Goal: Task Accomplishment & Management: Use online tool/utility

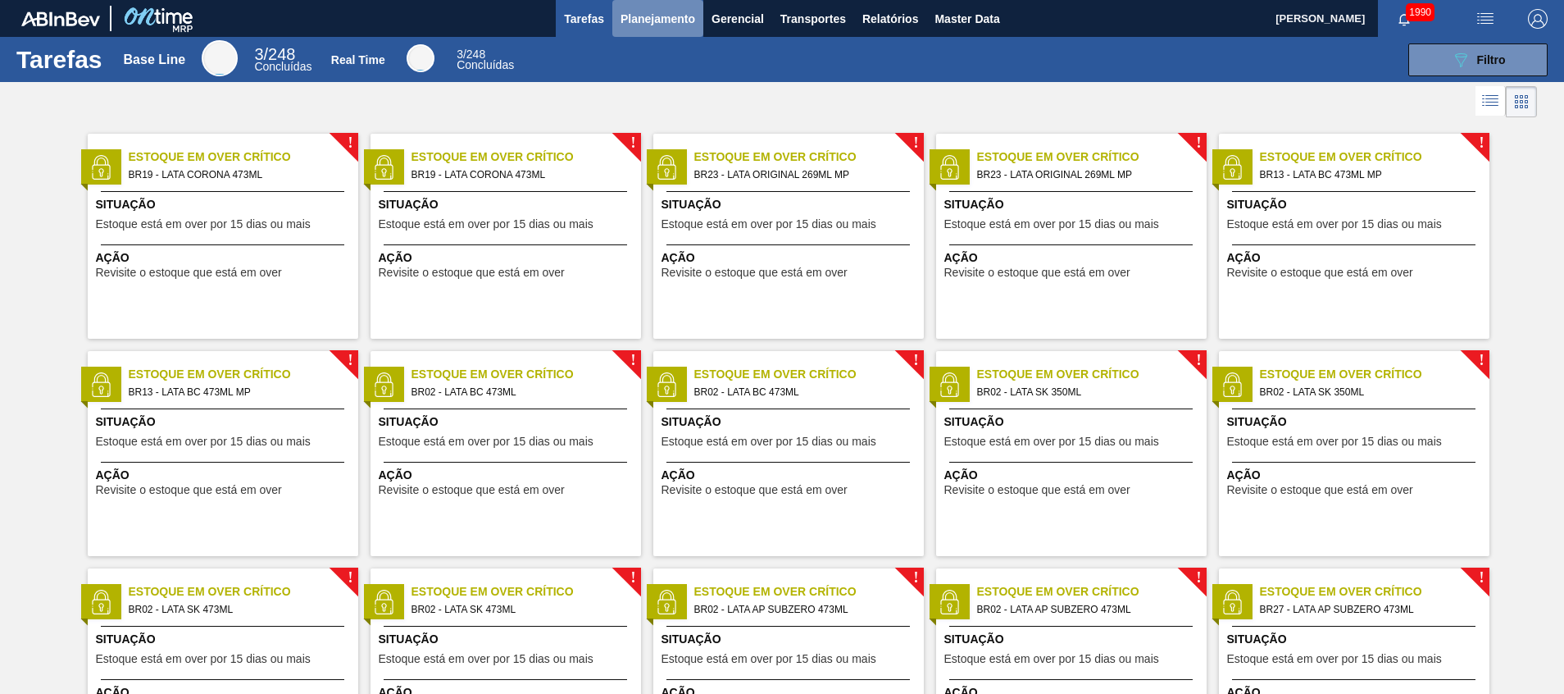
click at [642, 6] on button "Planejamento" at bounding box center [657, 18] width 91 height 37
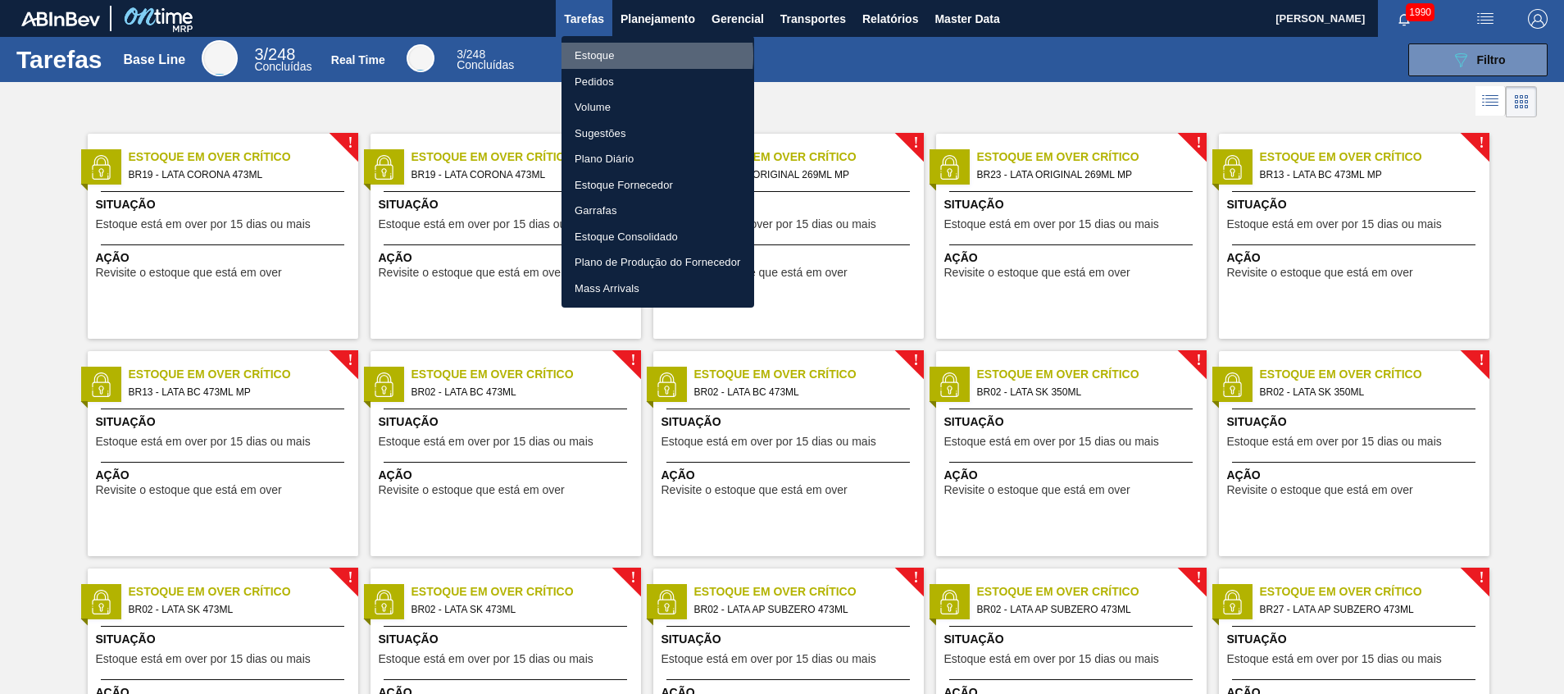
click at [616, 56] on li "Estoque" at bounding box center [658, 56] width 193 height 26
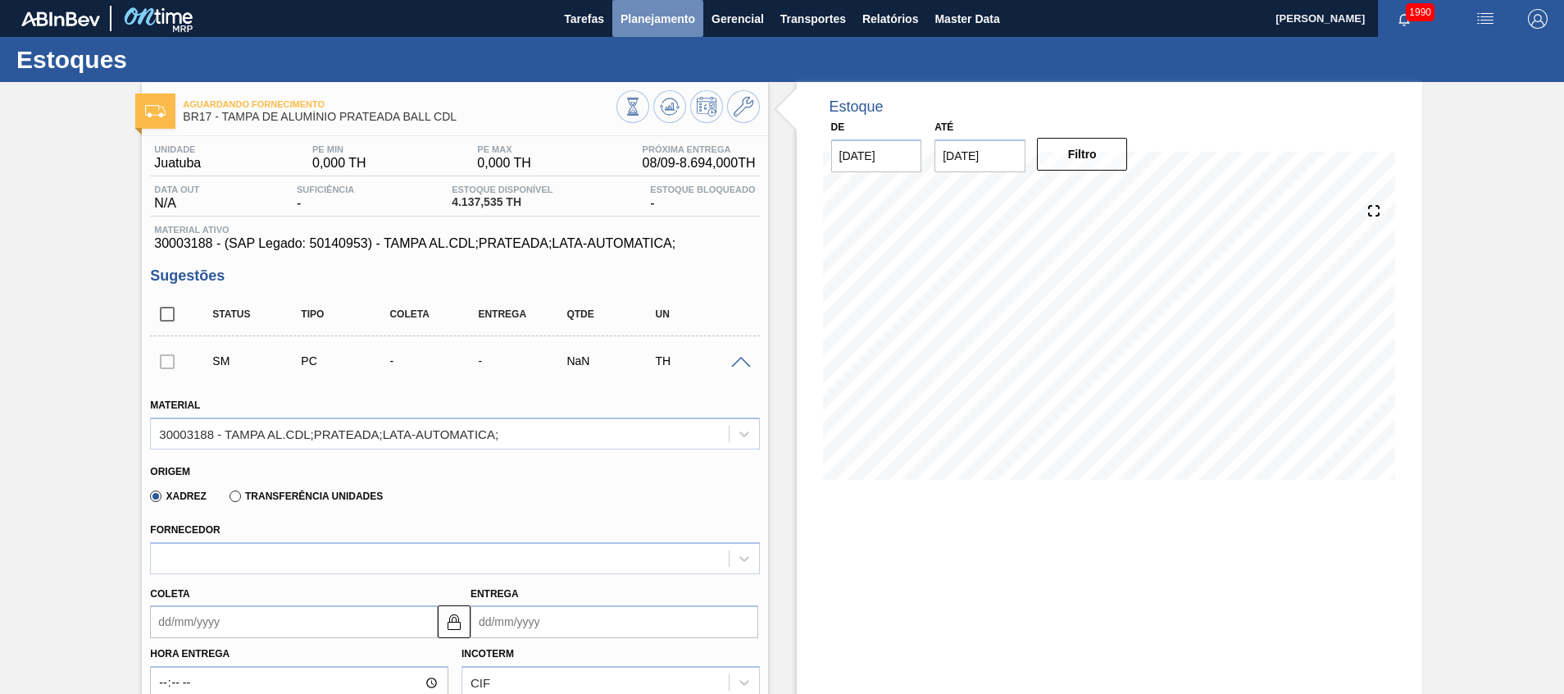
click at [648, 29] on button "Planejamento" at bounding box center [657, 18] width 91 height 37
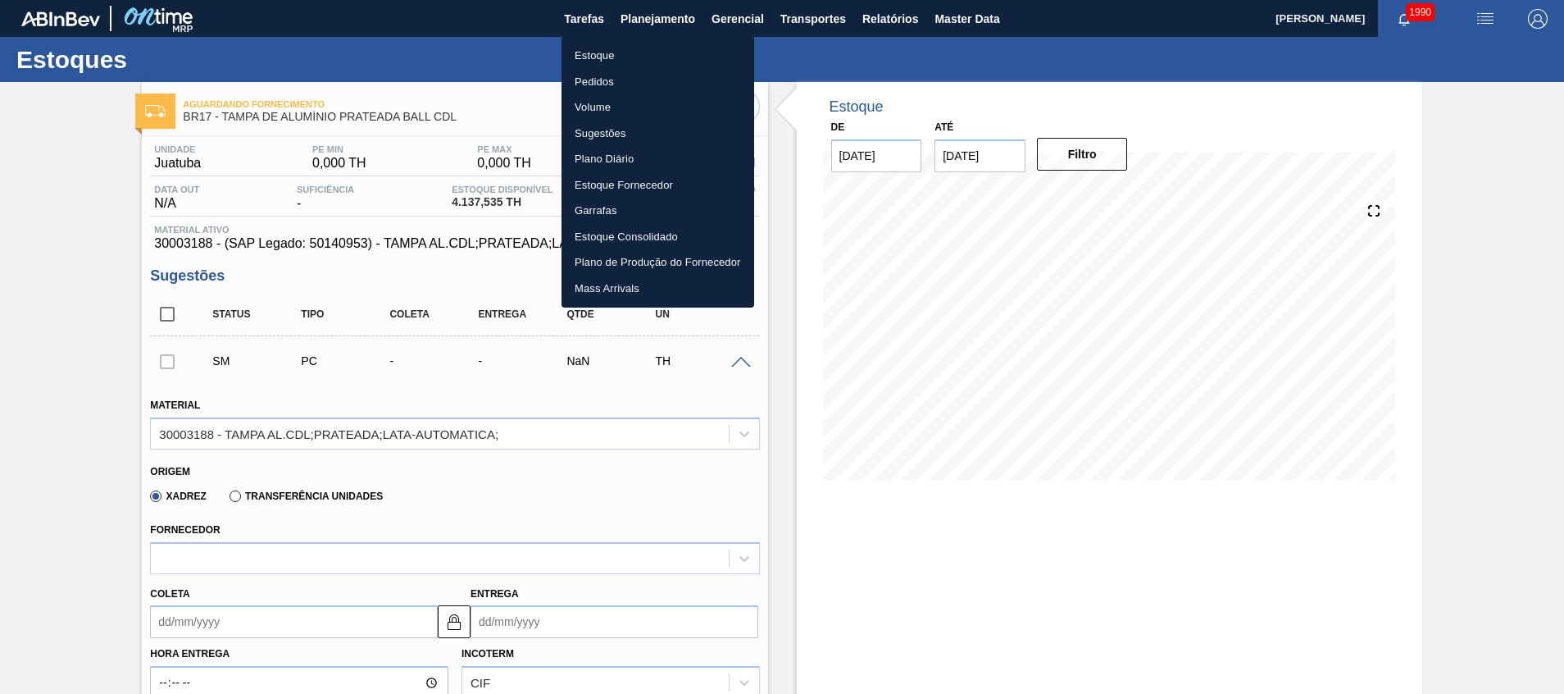
click at [834, 466] on div at bounding box center [782, 347] width 1564 height 694
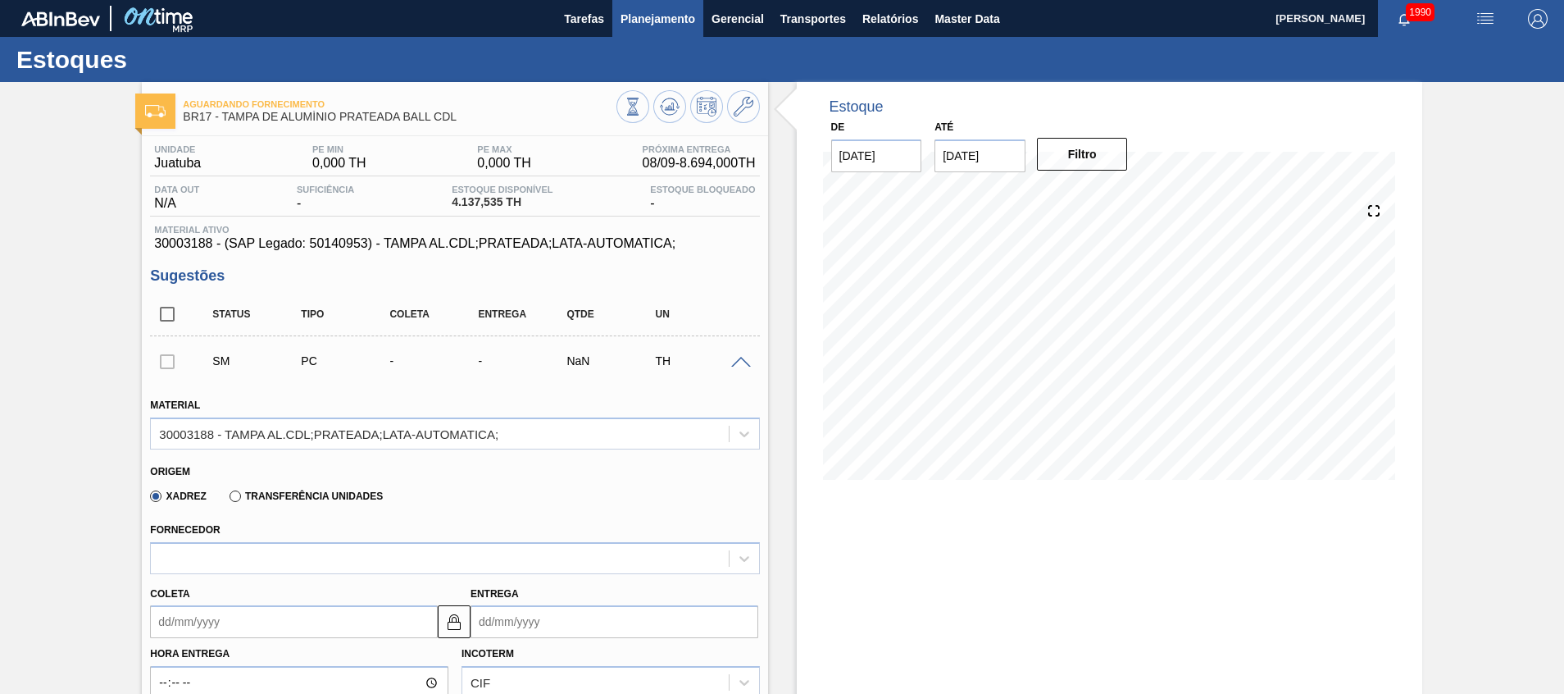
click at [643, 7] on button "Planejamento" at bounding box center [657, 18] width 91 height 37
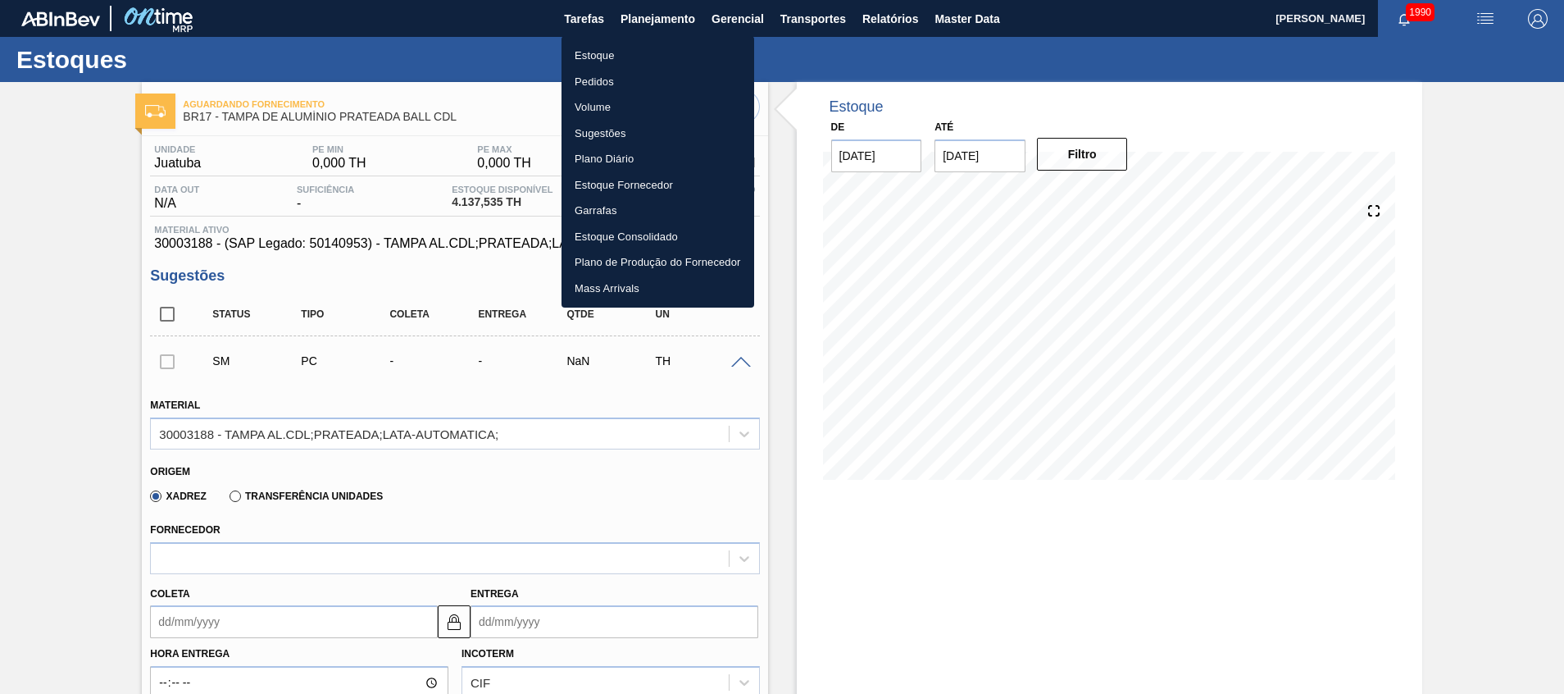
click at [634, 58] on li "Estoque" at bounding box center [658, 56] width 193 height 26
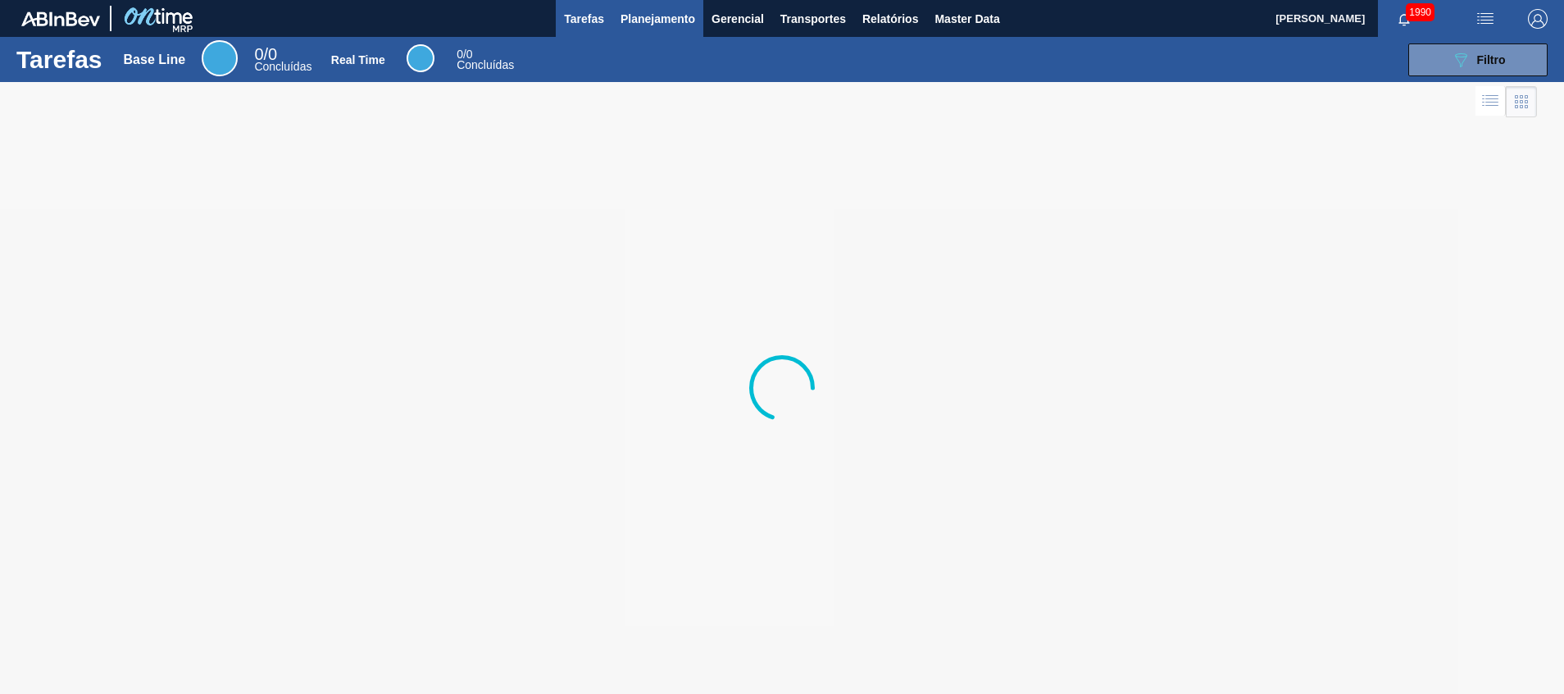
click at [639, 11] on span "Planejamento" at bounding box center [658, 19] width 75 height 20
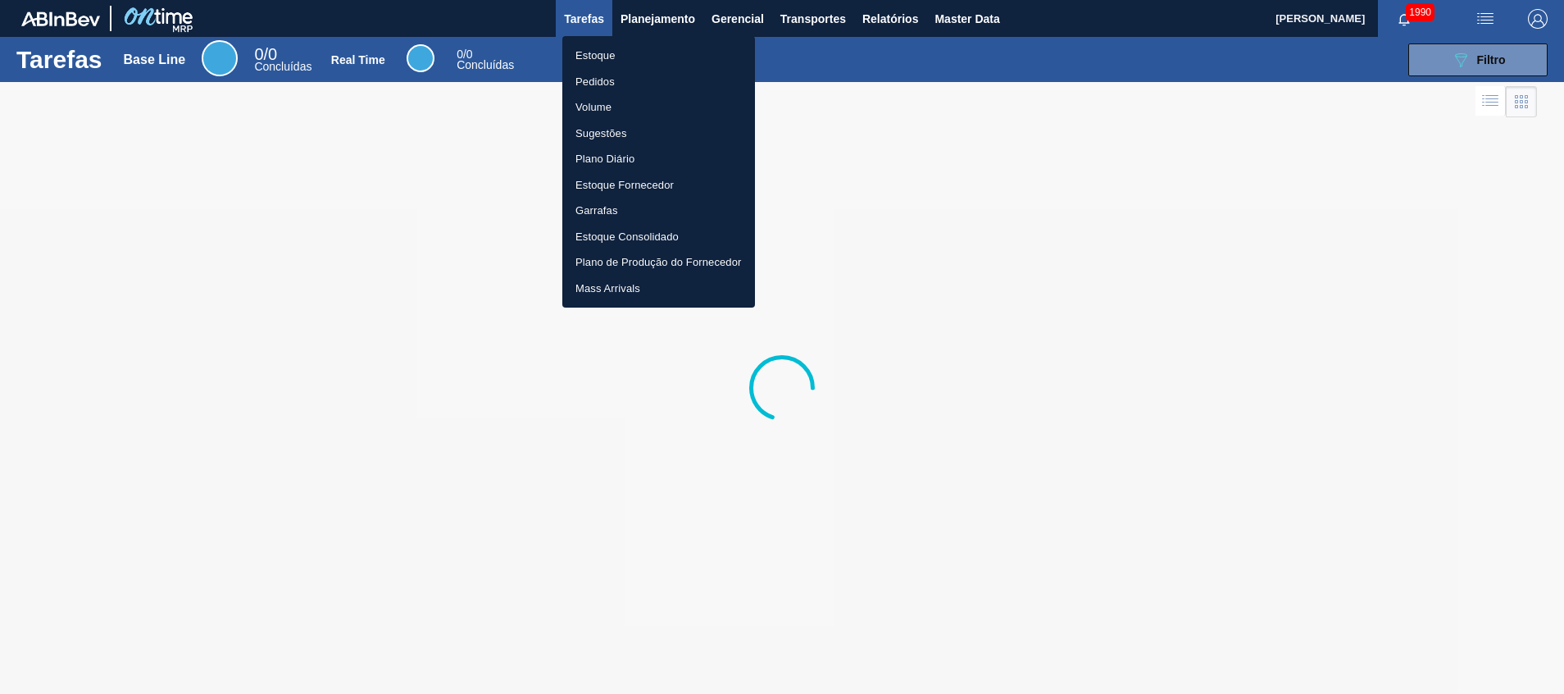
drag, startPoint x: 601, startPoint y: 50, endPoint x: 47, endPoint y: 530, distance: 733.4
click at [601, 50] on li "Estoque" at bounding box center [658, 56] width 193 height 26
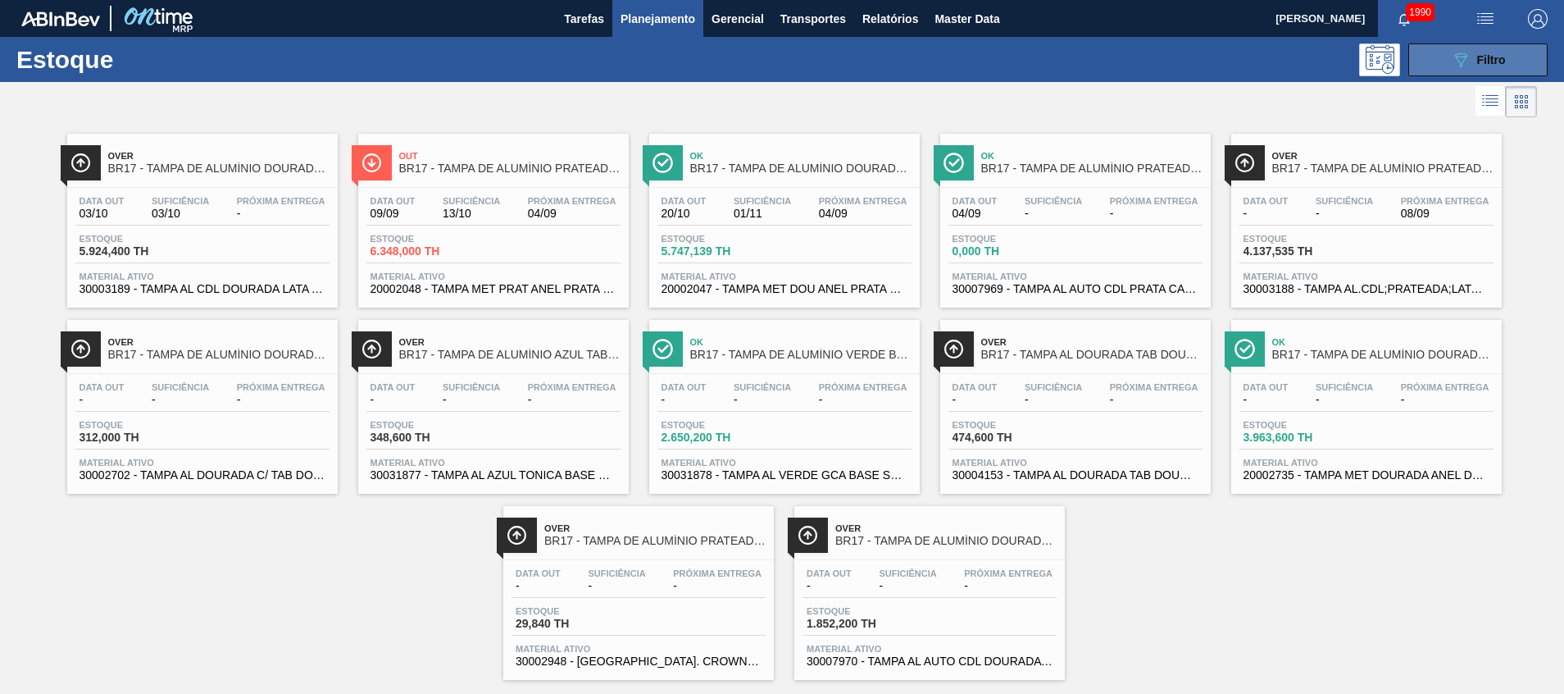
drag, startPoint x: 1471, startPoint y: 68, endPoint x: 1461, endPoint y: 71, distance: 10.4
click at [1471, 68] on div "089F7B8B-B2A5-4AFE-B5C0-19BA573D28AC Filtro" at bounding box center [1478, 60] width 55 height 20
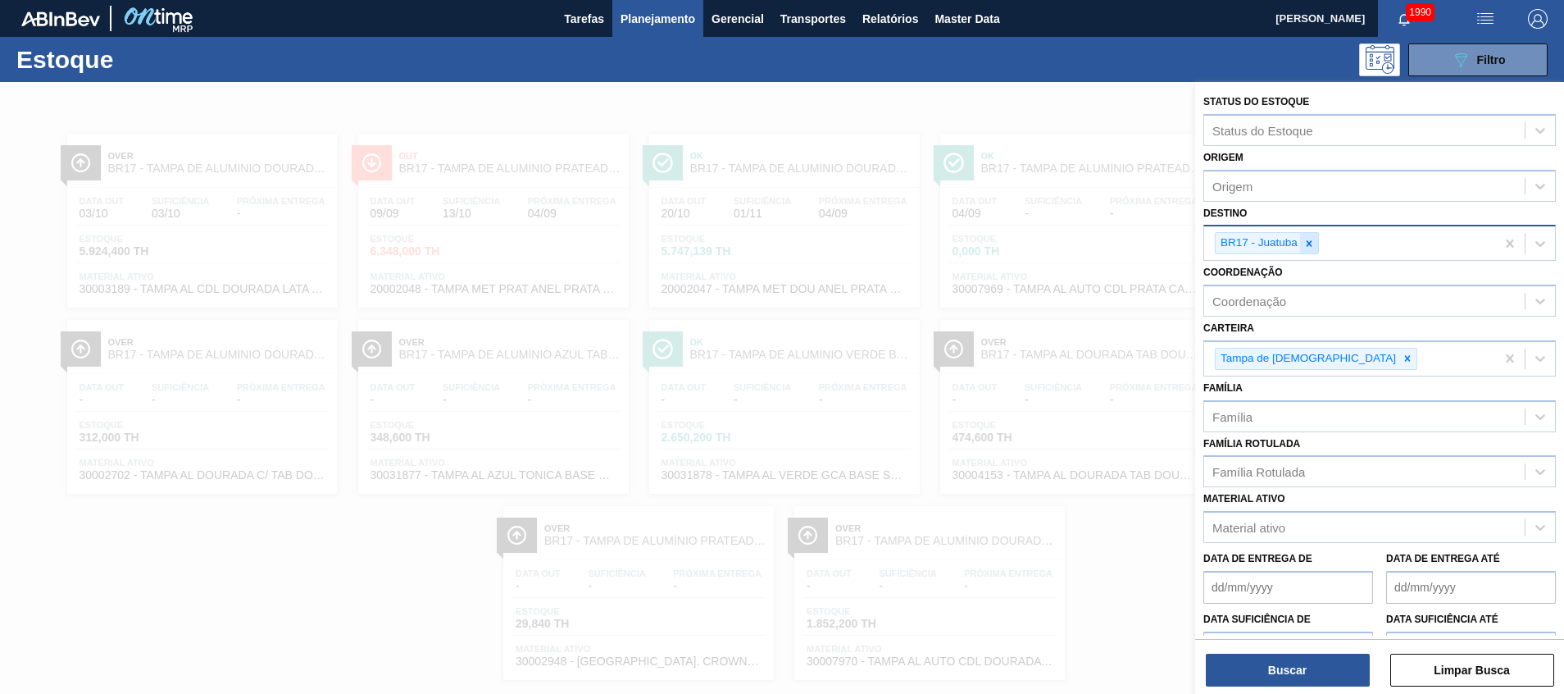
click at [1304, 242] on icon at bounding box center [1308, 243] width 11 height 11
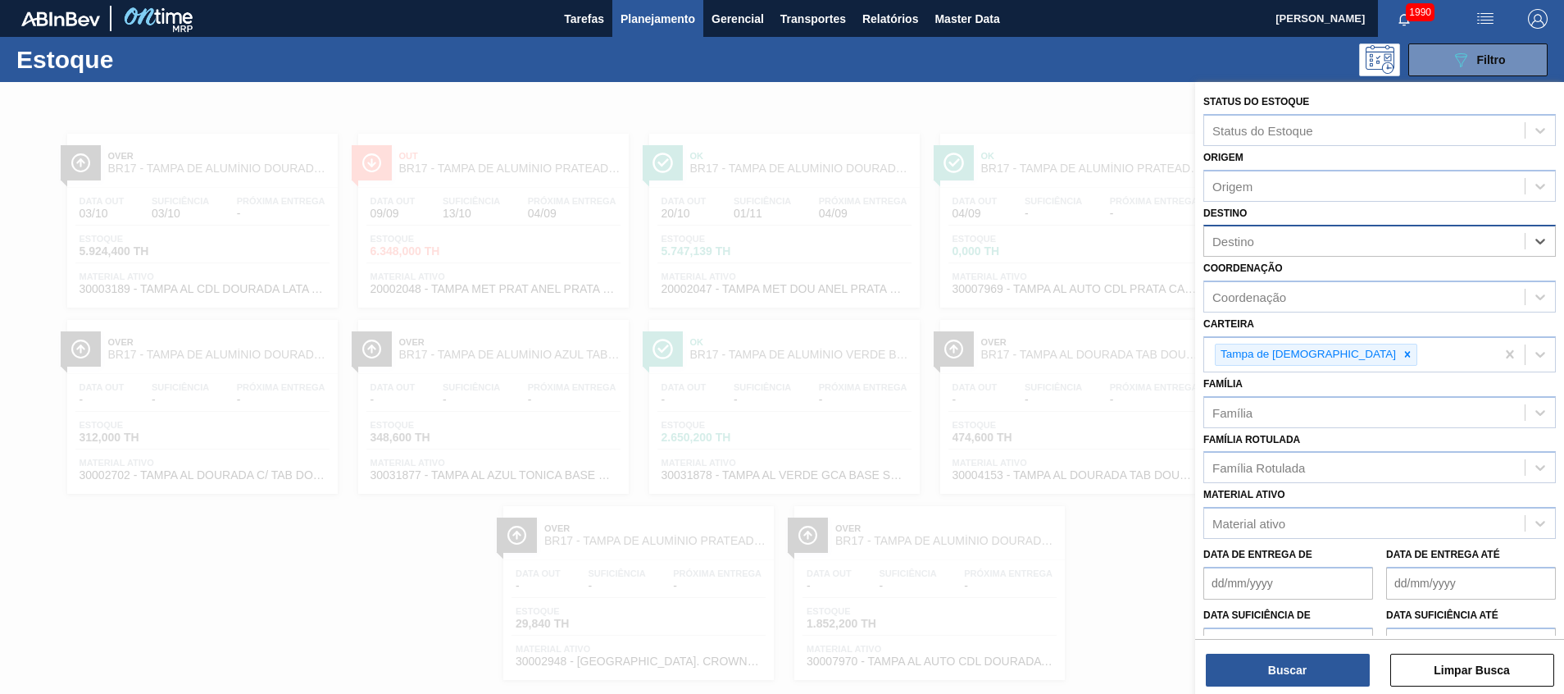
click at [1085, 328] on div at bounding box center [782, 429] width 1564 height 694
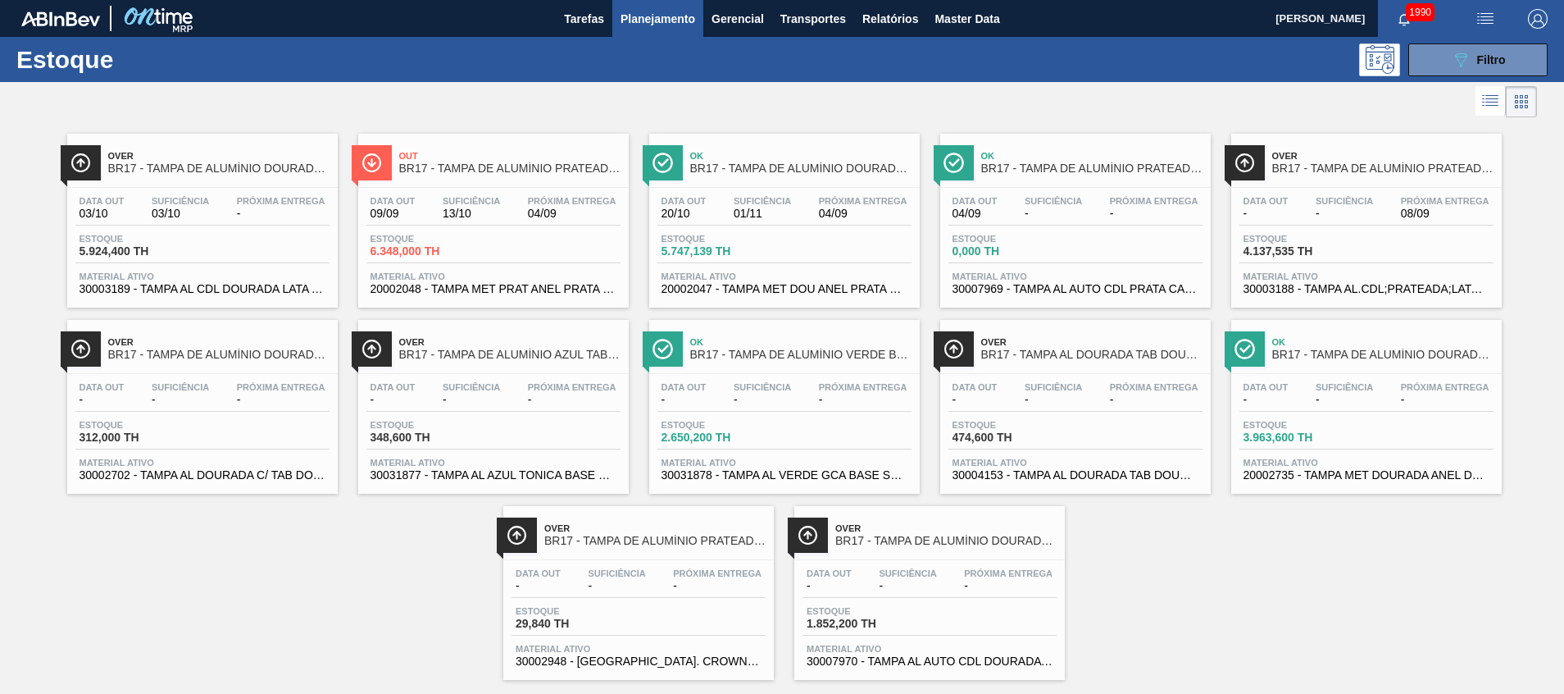
drag, startPoint x: 1242, startPoint y: 572, endPoint x: 1245, endPoint y: 492, distance: 80.4
click at [1242, 567] on div "Over BR17 - TAMPA DE ALUMÍNIO DOURADA BALL CDL Data out 03/10 Suficiência 03/10…" at bounding box center [782, 400] width 1564 height 558
click at [1492, 45] on button "089F7B8B-B2A5-4AFE-B5C0-19BA573D28AC Filtro" at bounding box center [1477, 59] width 139 height 33
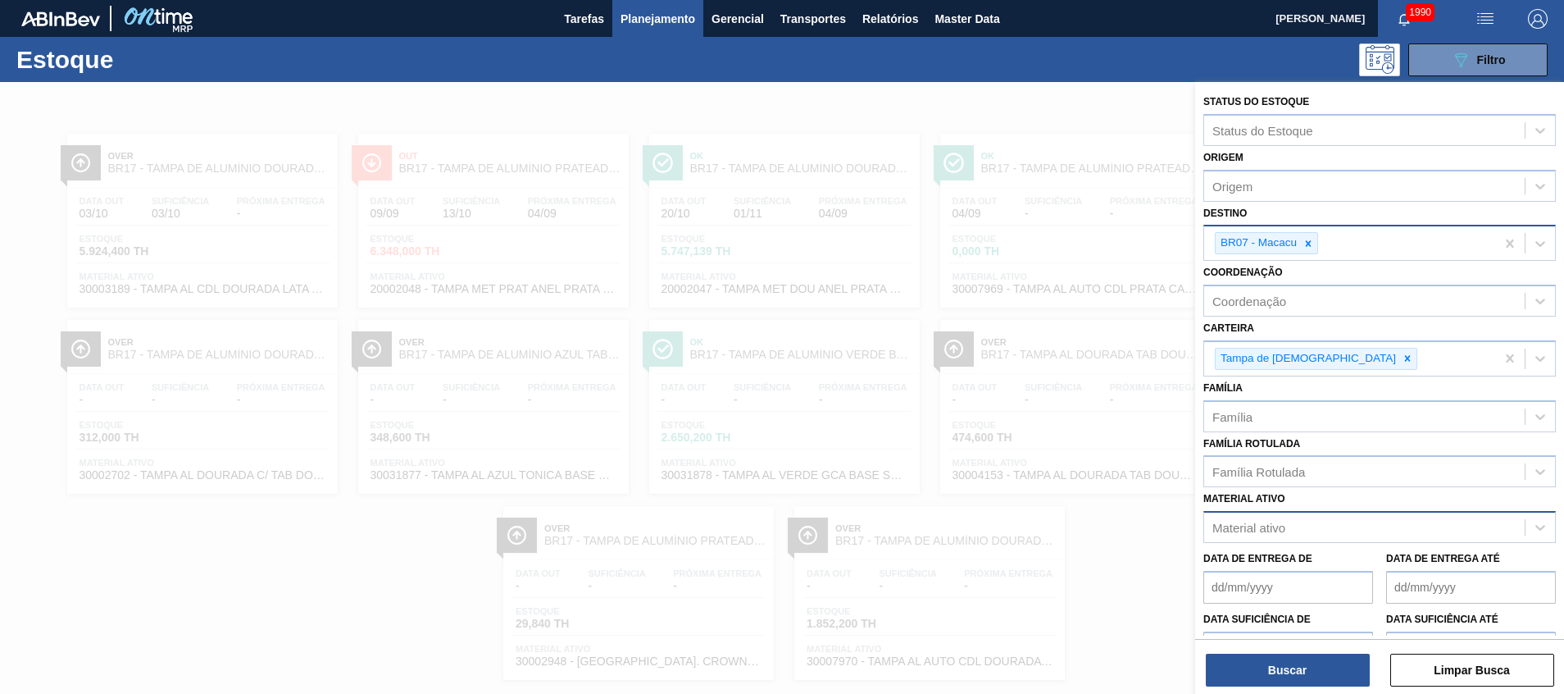
click at [1249, 530] on div "Material ativo" at bounding box center [1248, 528] width 73 height 14
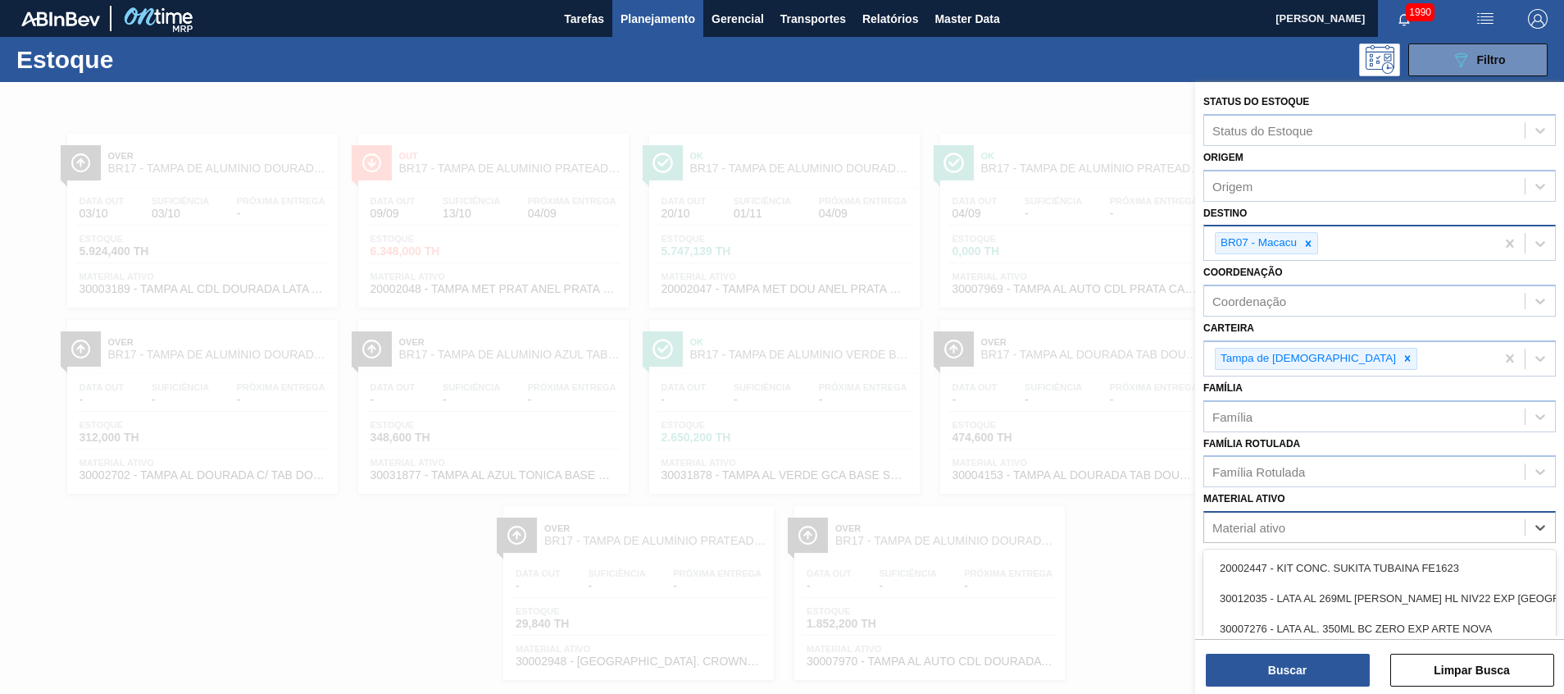
scroll to position [27, 0]
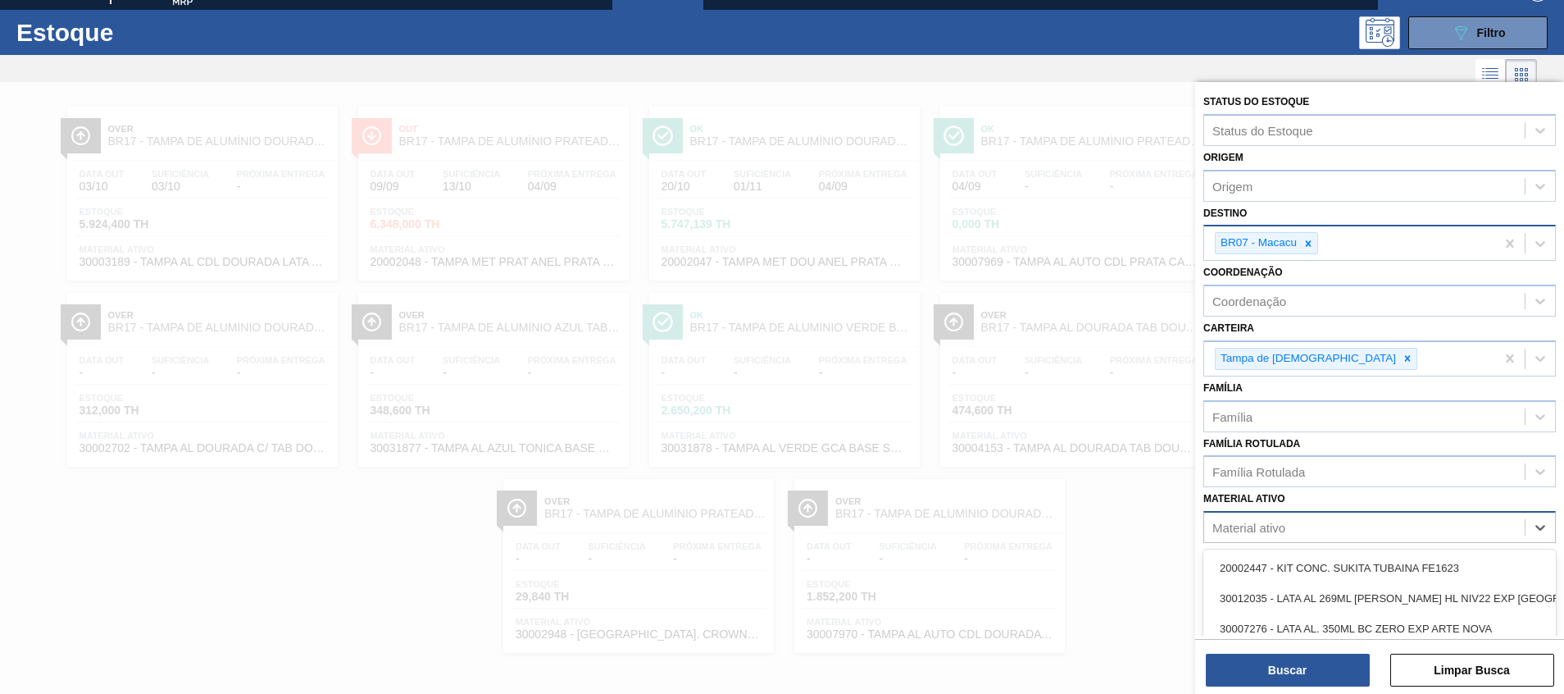
paste ativo "30002702"
type ativo "30002702"
drag, startPoint x: 1253, startPoint y: 573, endPoint x: 1253, endPoint y: 558, distance: 14.8
click at [1253, 574] on div "30002702 - TAMPA AL DOURADA C/ TAB DOURADO" at bounding box center [1379, 568] width 353 height 30
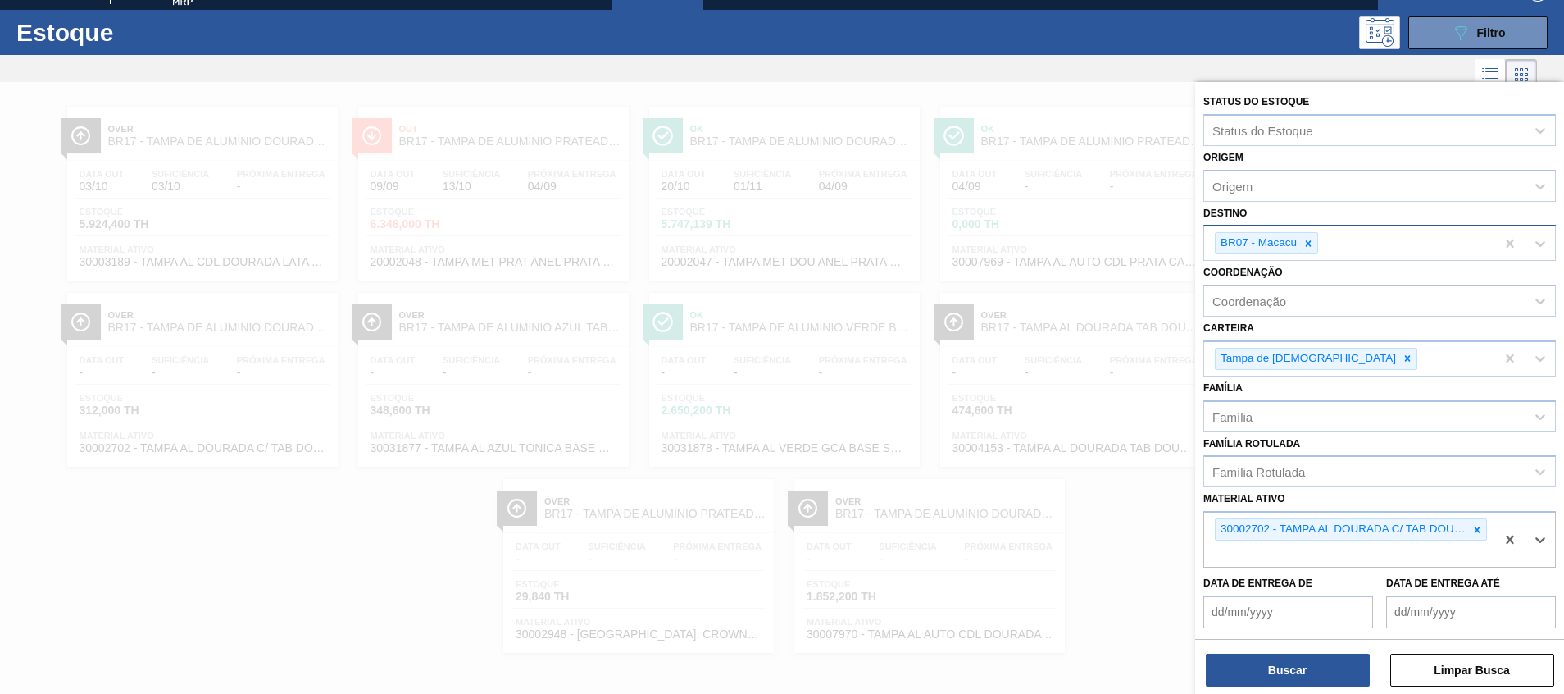
click at [1299, 253] on div "BR07 - Macacu" at bounding box center [1266, 243] width 103 height 22
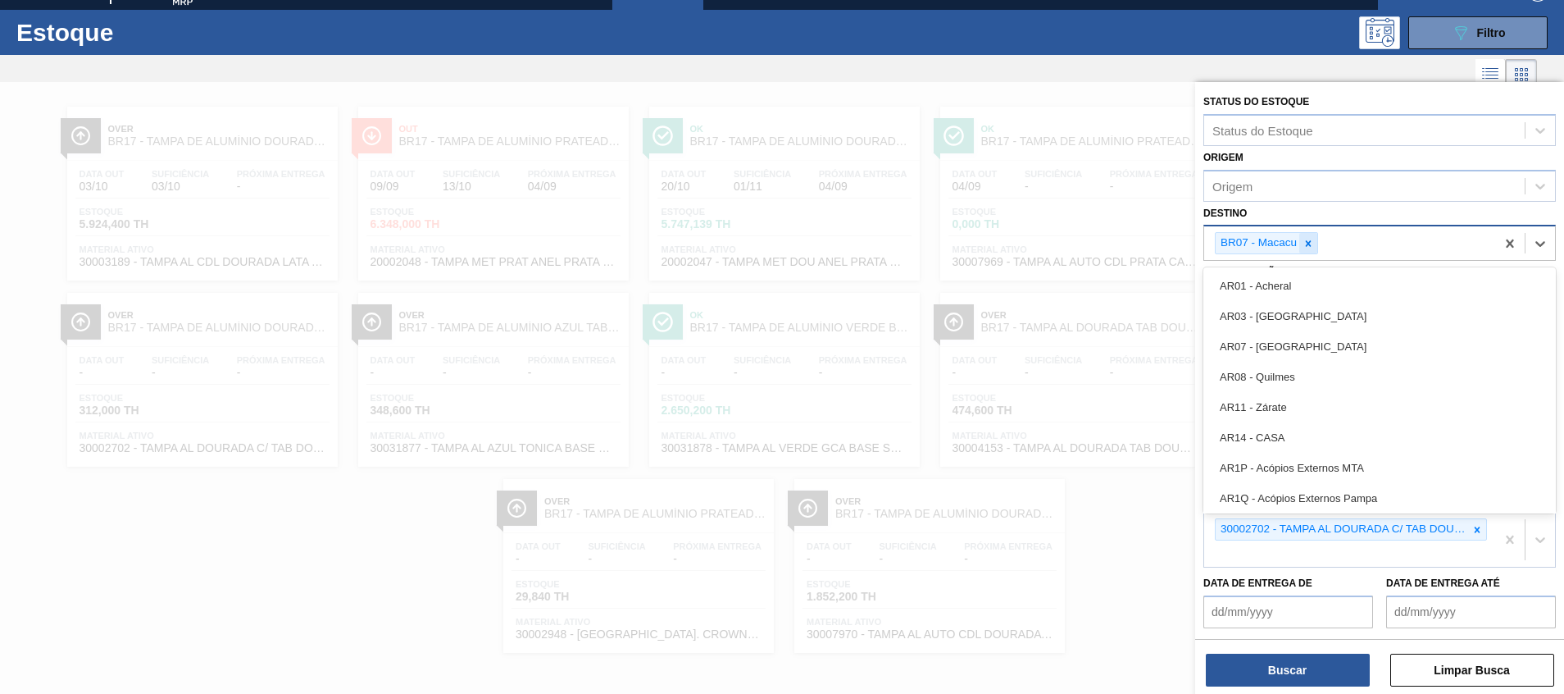
click at [1308, 246] on icon at bounding box center [1308, 243] width 11 height 11
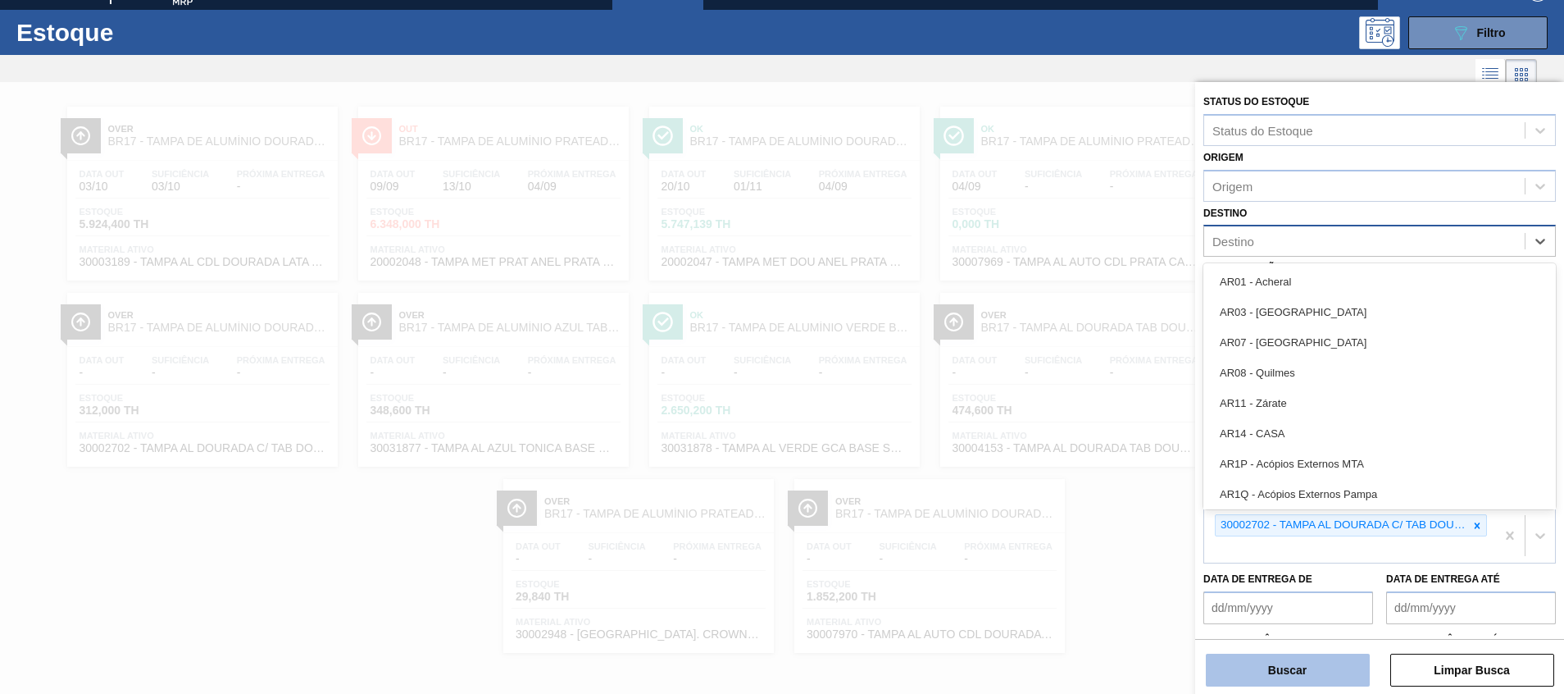
click at [1285, 680] on button "Buscar" at bounding box center [1288, 669] width 164 height 33
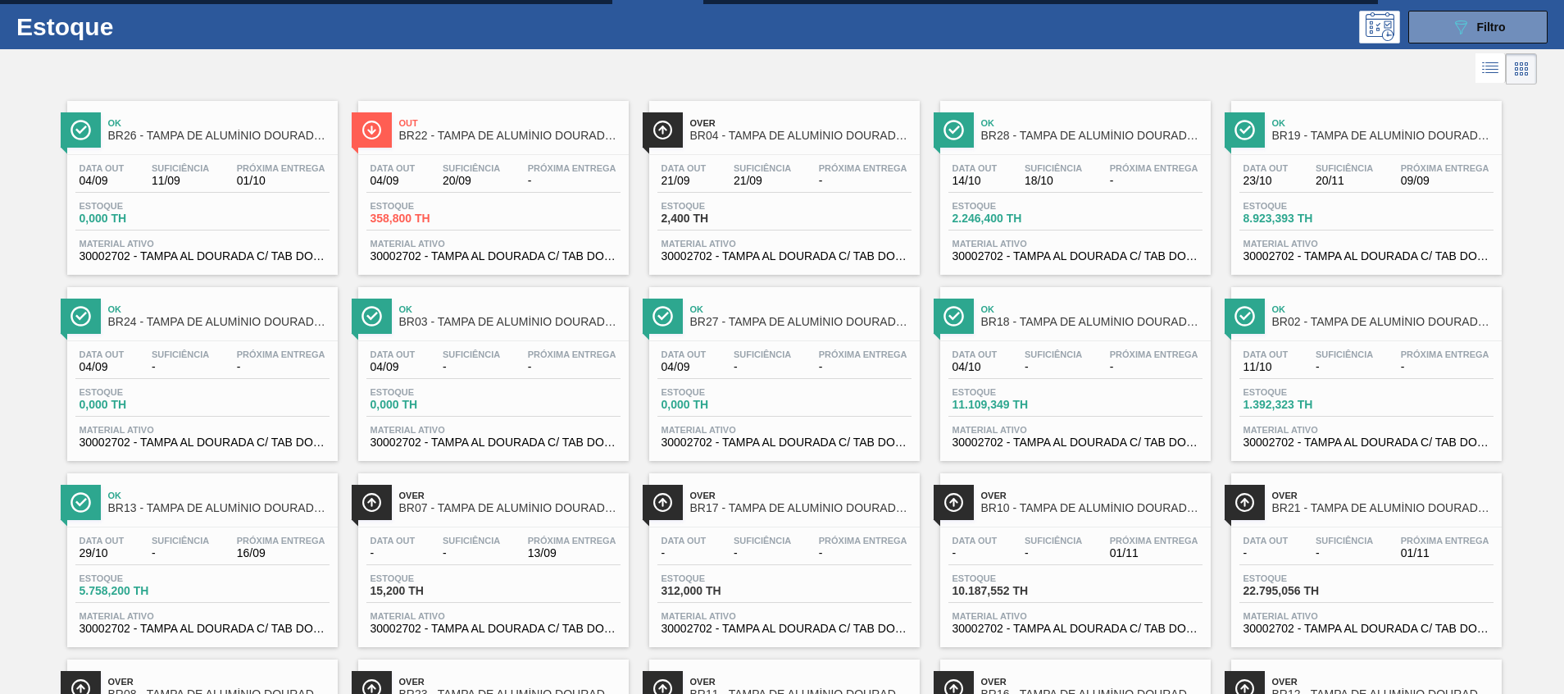
scroll to position [0, 0]
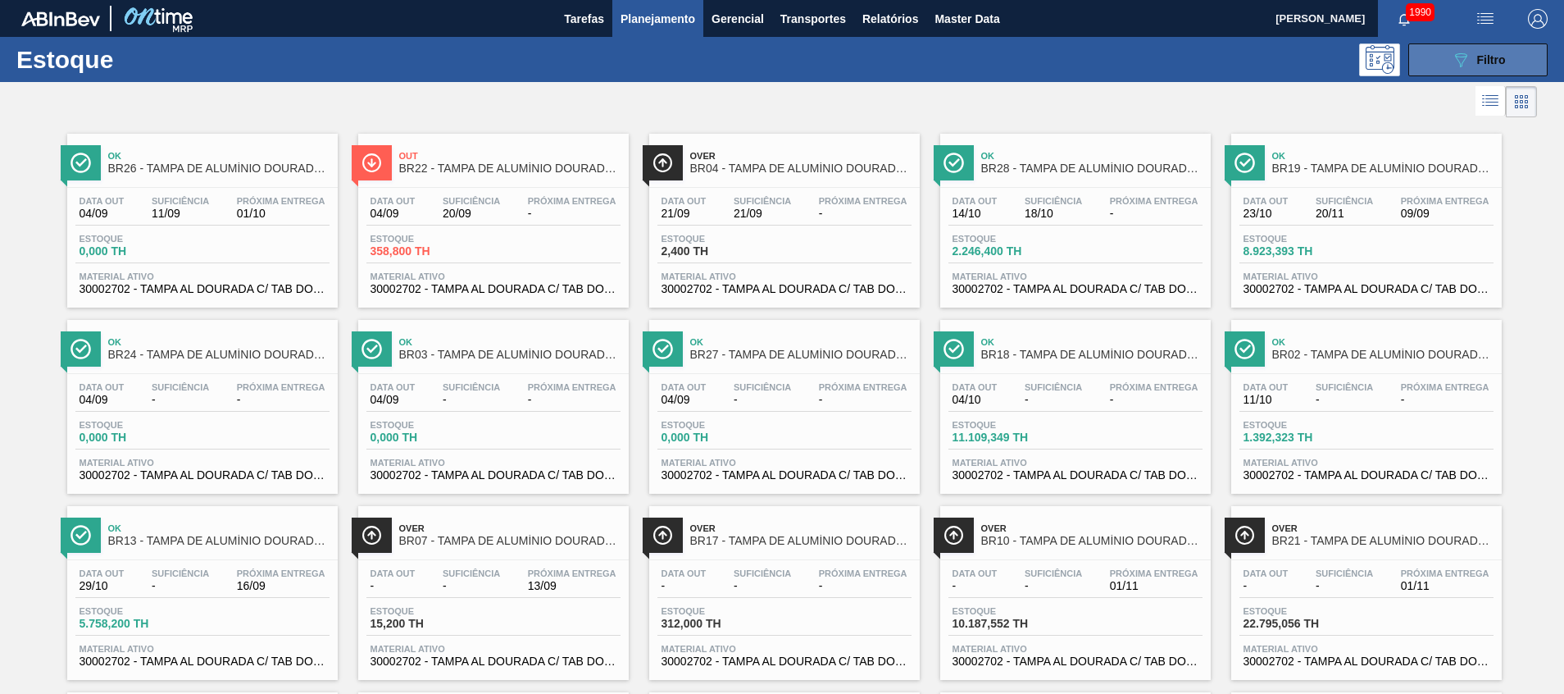
click at [1426, 59] on button "089F7B8B-B2A5-4AFE-B5C0-19BA573D28AC Filtro" at bounding box center [1477, 59] width 139 height 33
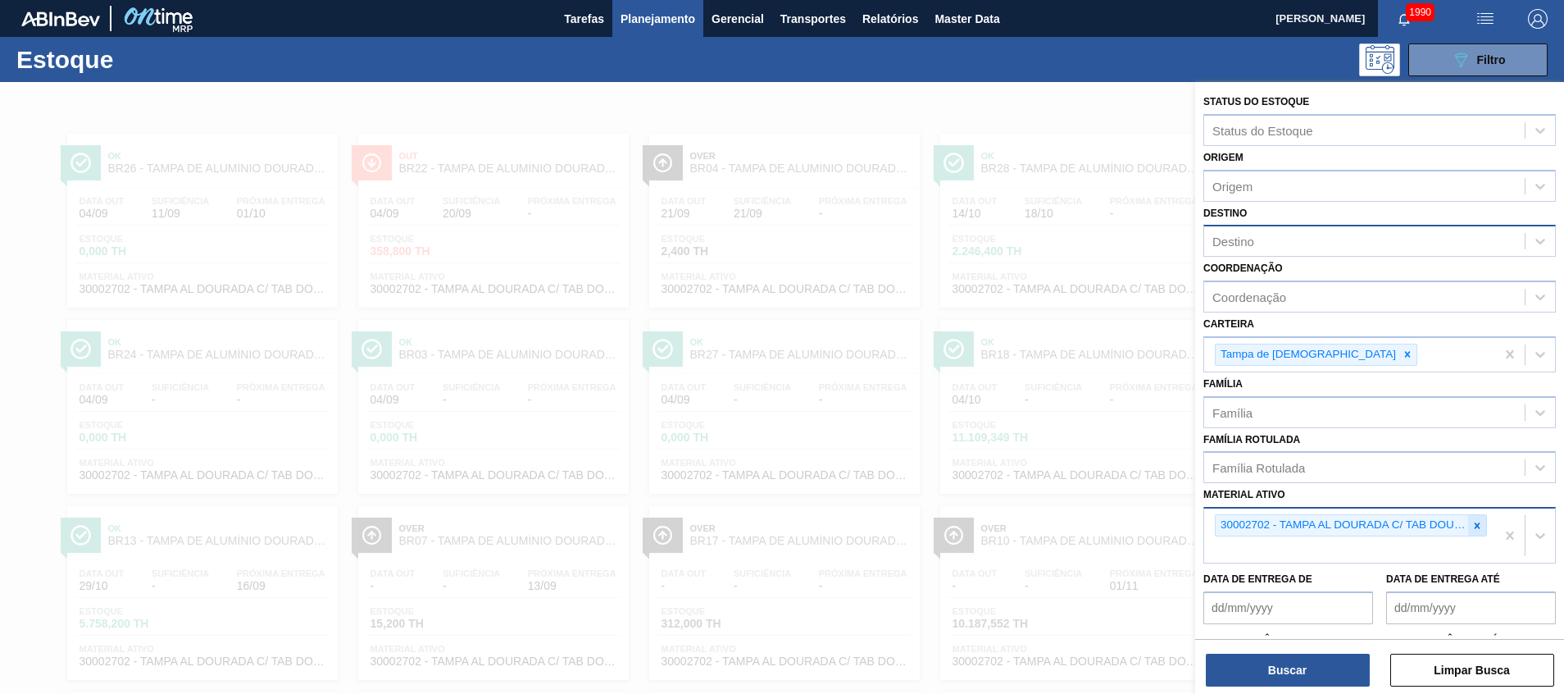
click at [1471, 527] on icon at bounding box center [1476, 525] width 11 height 11
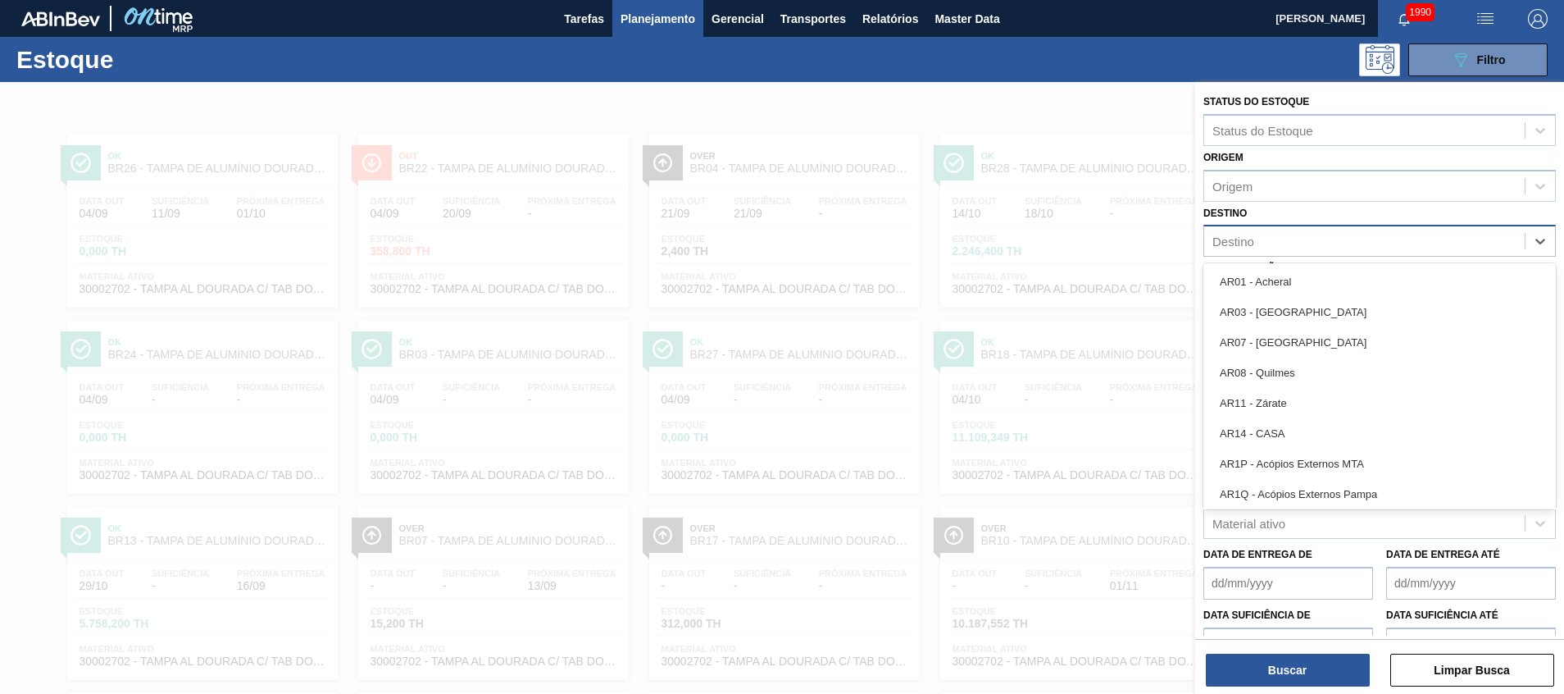
click at [1274, 231] on div "Destino" at bounding box center [1364, 242] width 321 height 24
type input "26"
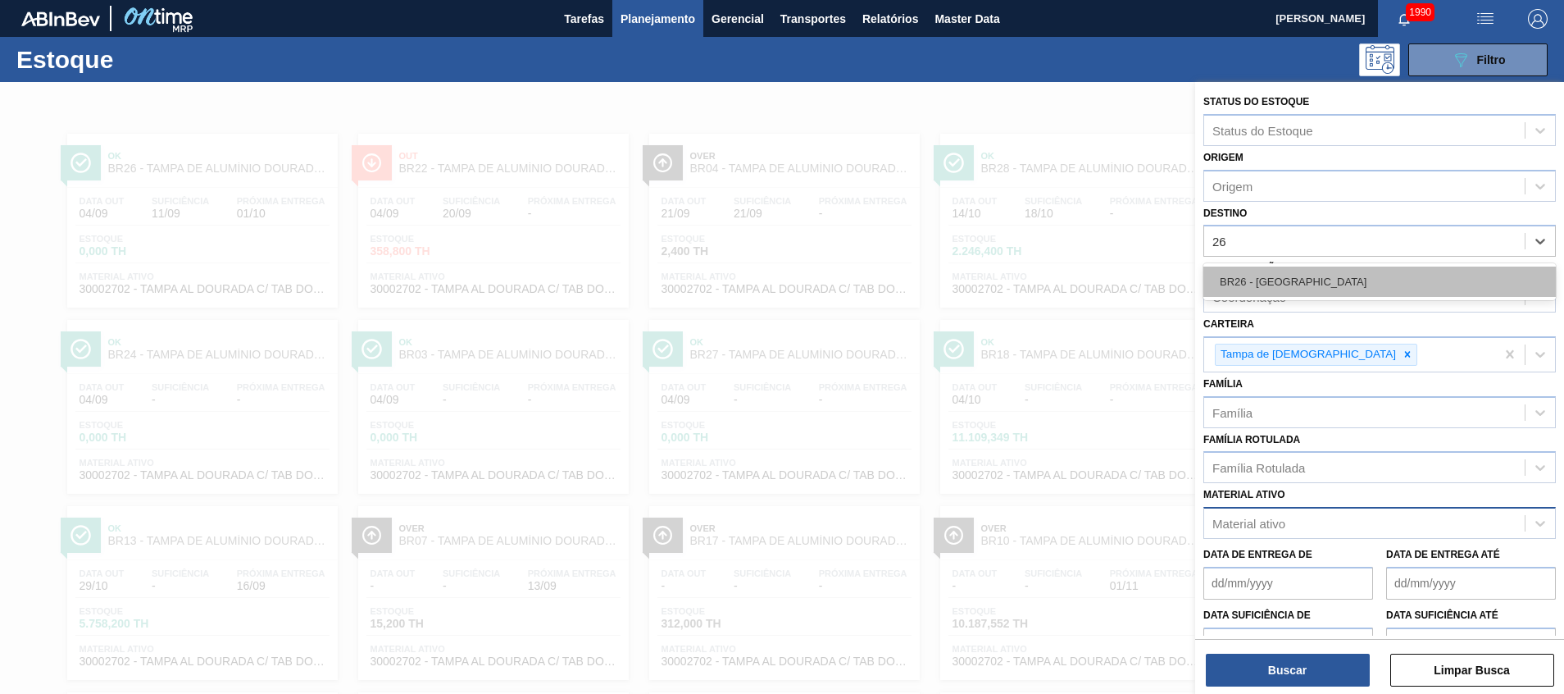
click at [1262, 285] on div "BR26 - Uberlândia" at bounding box center [1379, 281] width 353 height 30
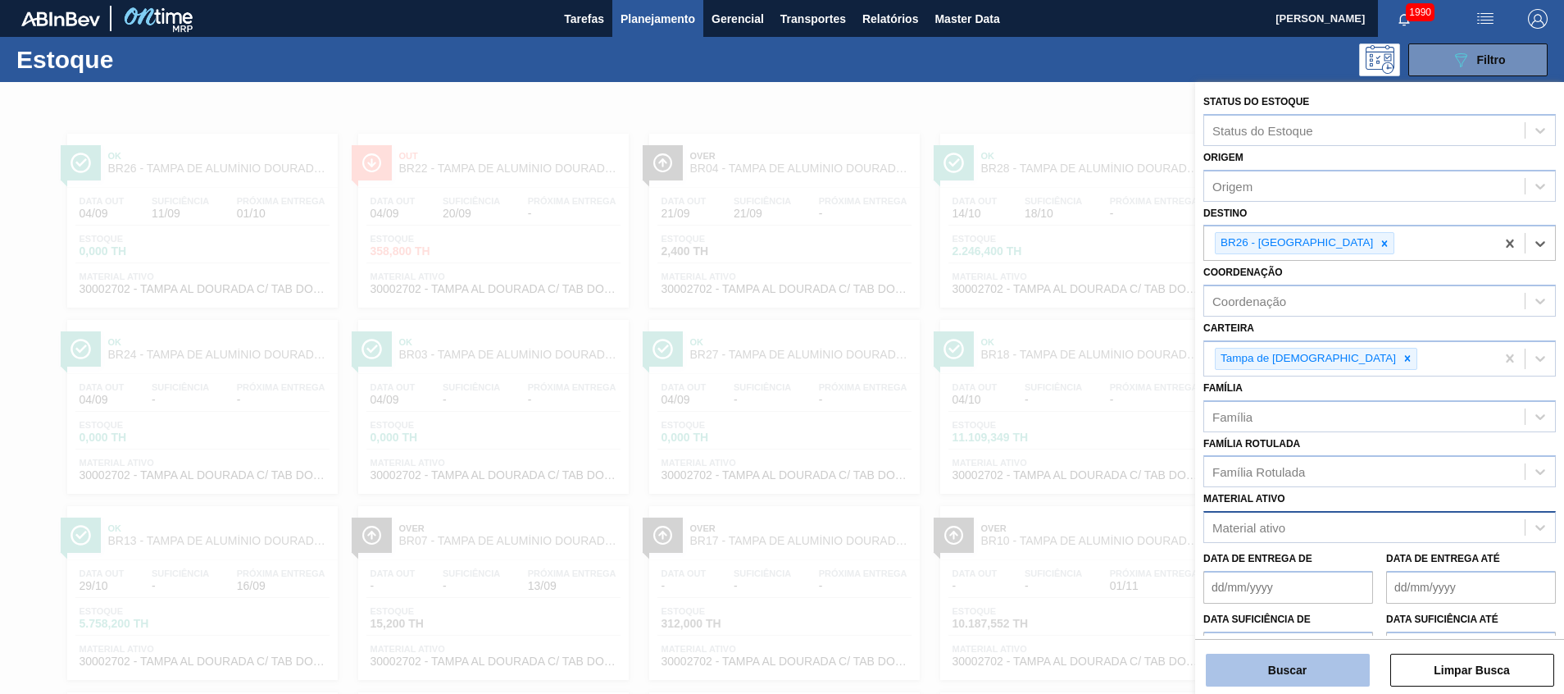
click at [1285, 657] on button "Buscar" at bounding box center [1288, 669] width 164 height 33
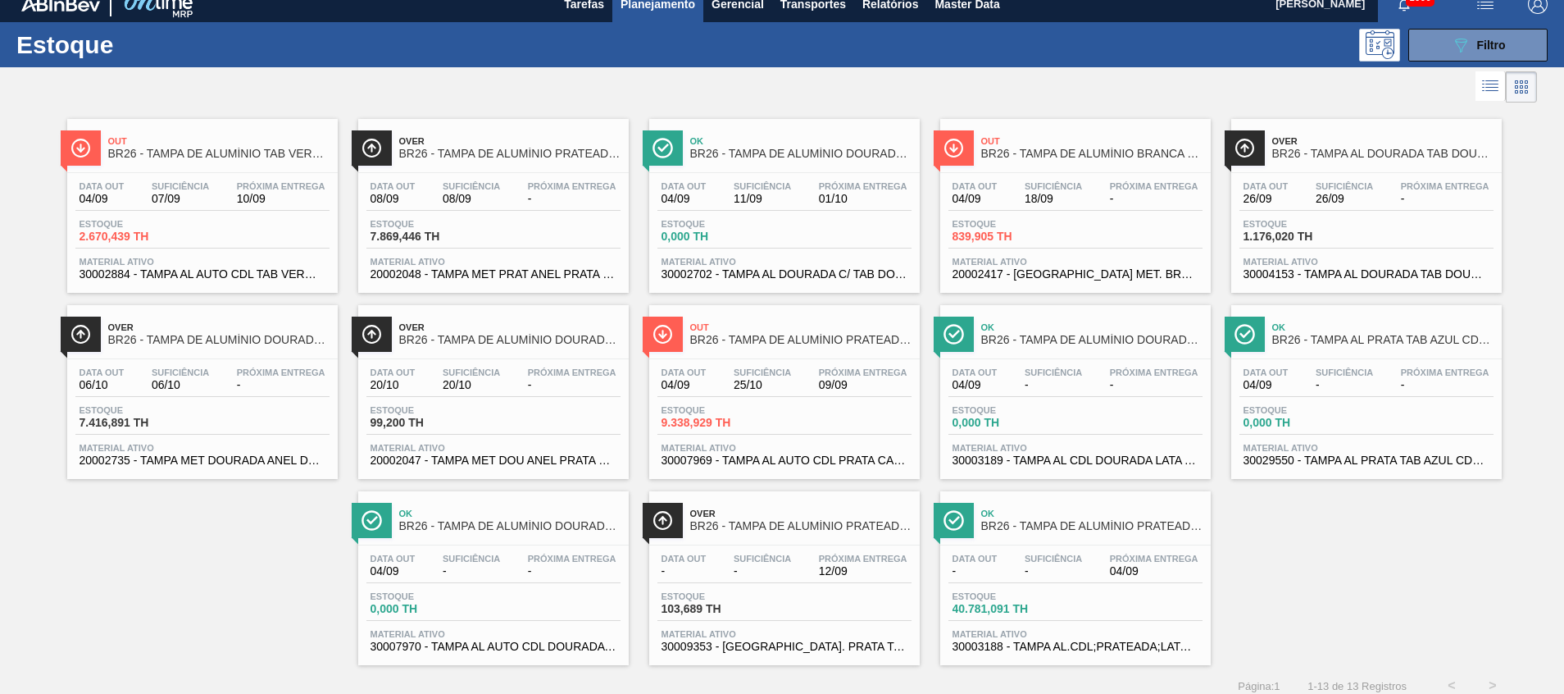
scroll to position [27, 0]
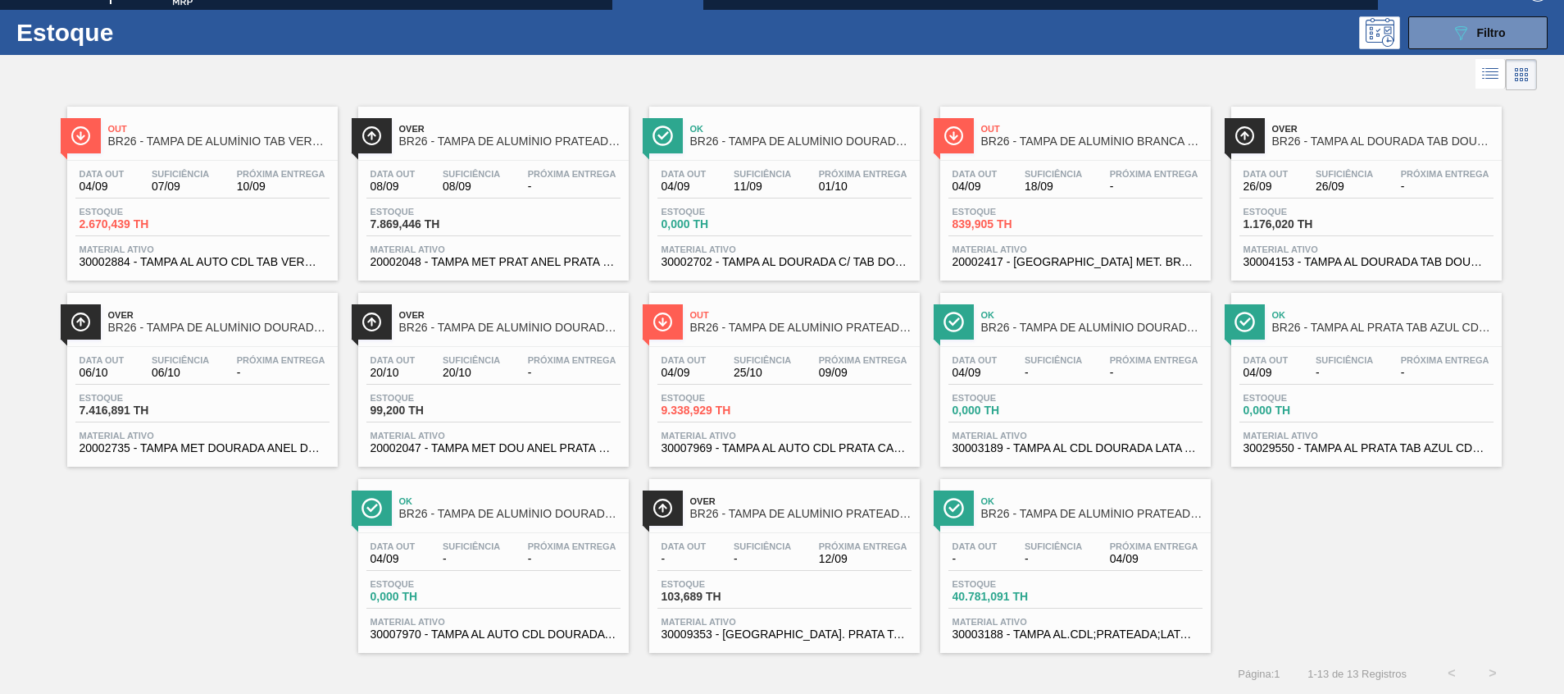
click at [810, 257] on span "30002702 - TAMPA AL DOURADA C/ TAB DOURADO" at bounding box center [785, 262] width 246 height 12
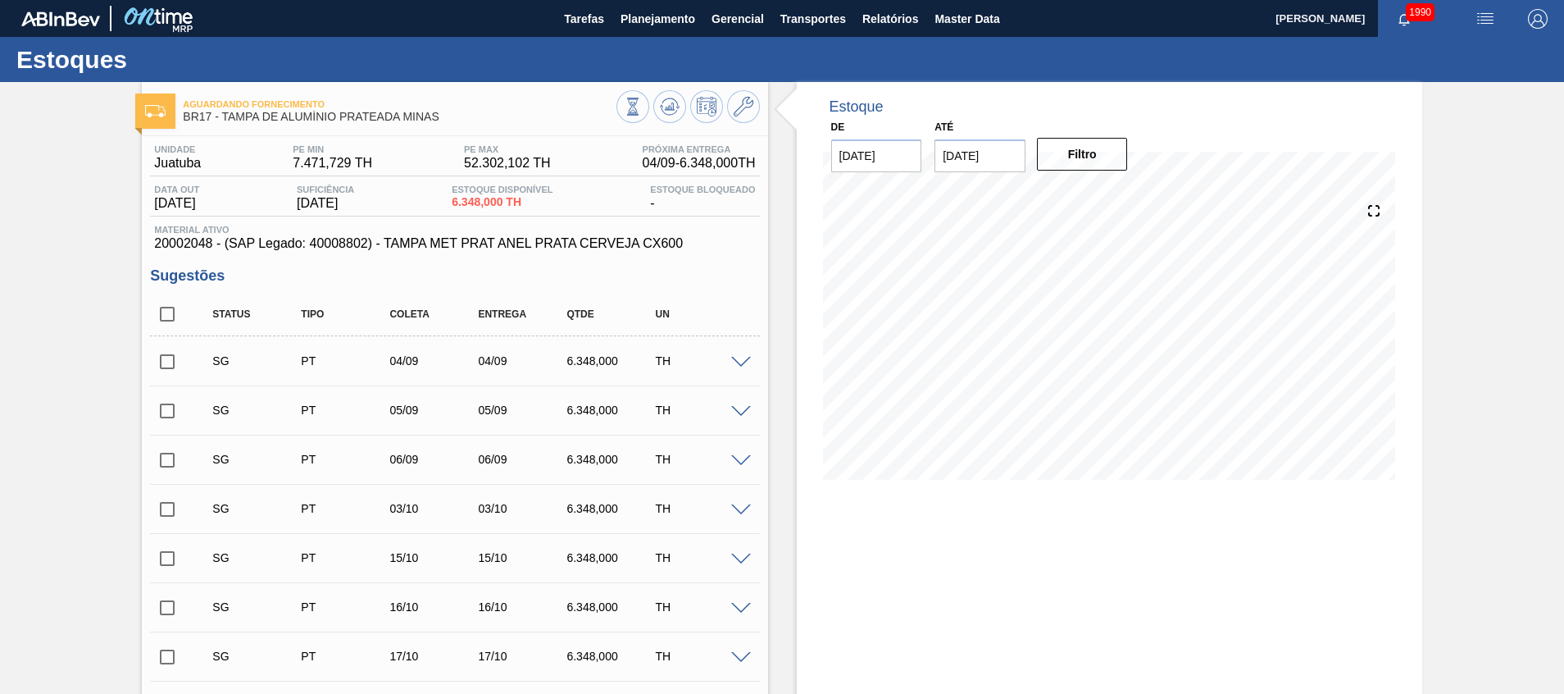
click at [166, 312] on input "checkbox" at bounding box center [167, 314] width 34 height 34
checkbox input "true"
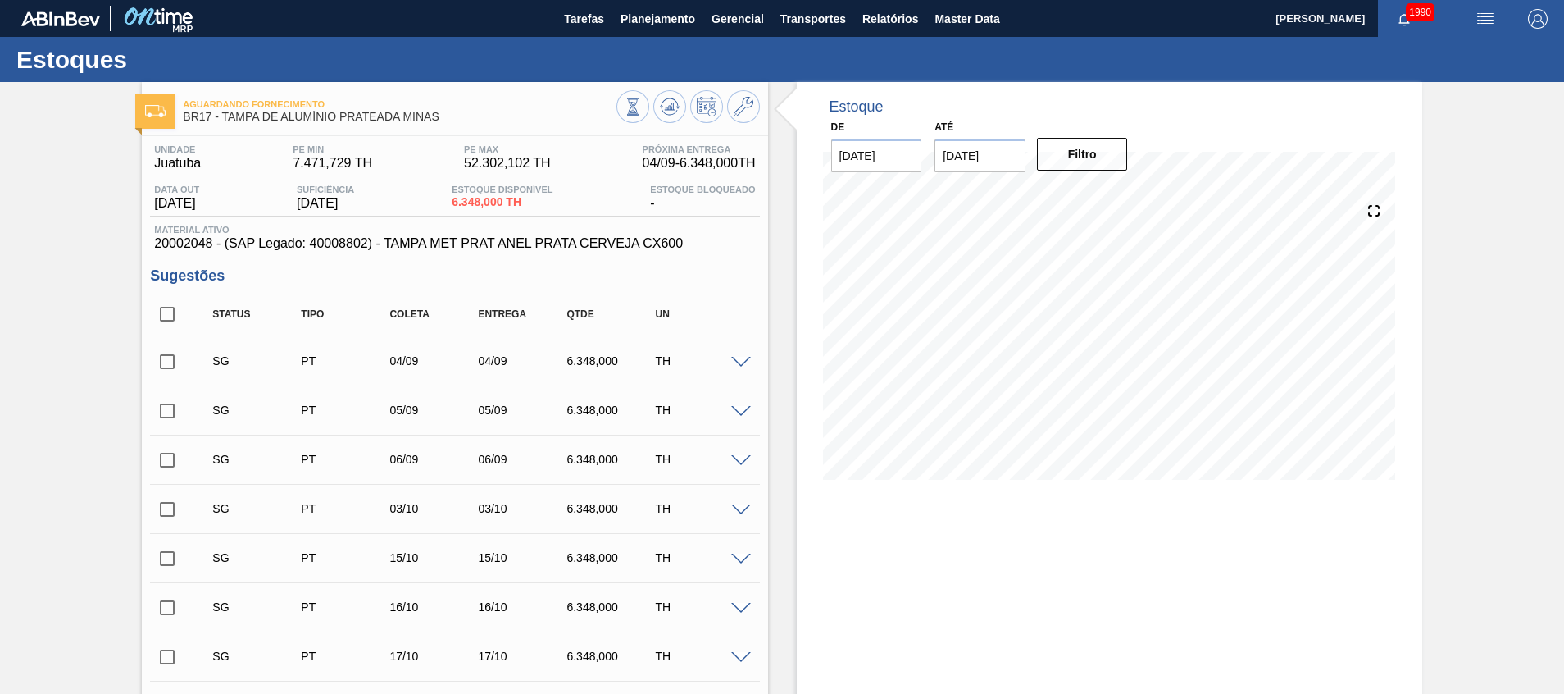
checkbox input "true"
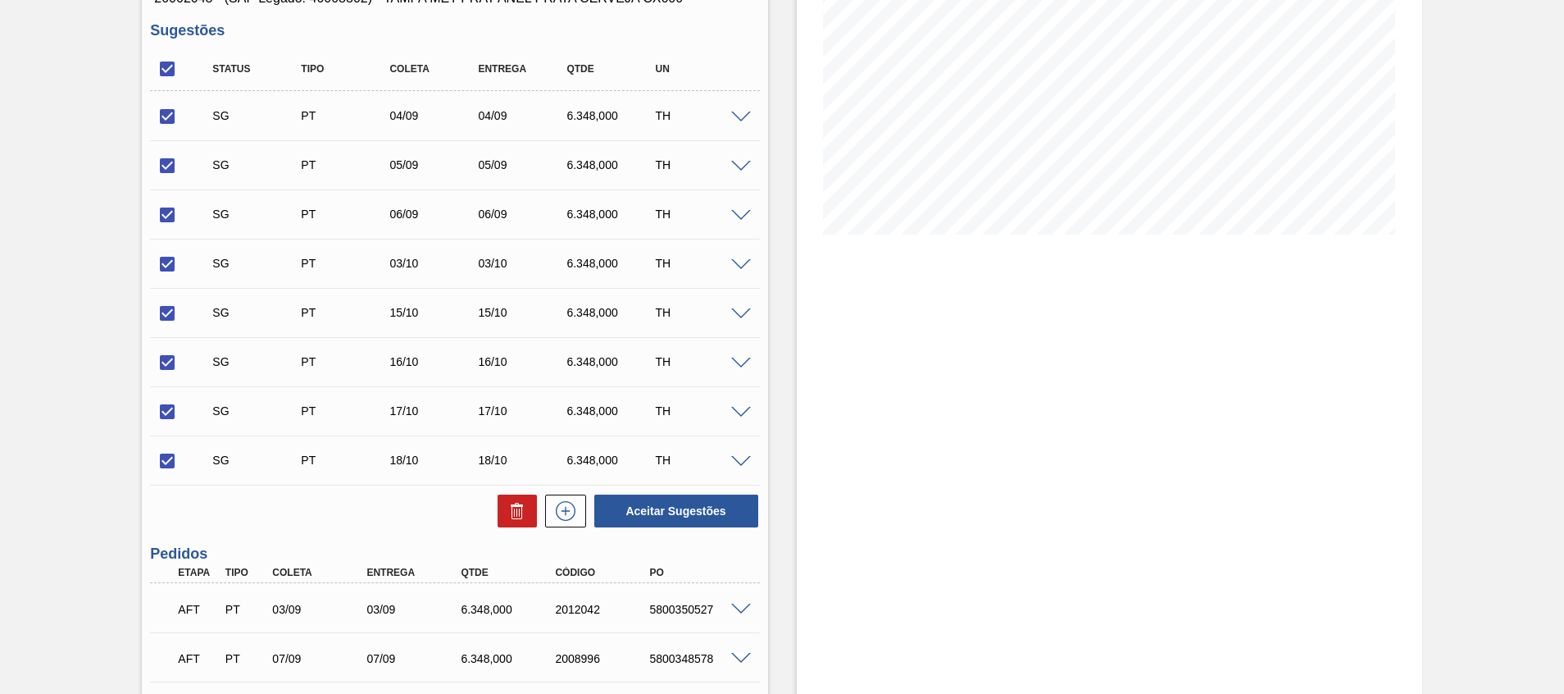
scroll to position [246, 0]
click at [516, 516] on icon at bounding box center [517, 510] width 20 height 20
checkbox input "false"
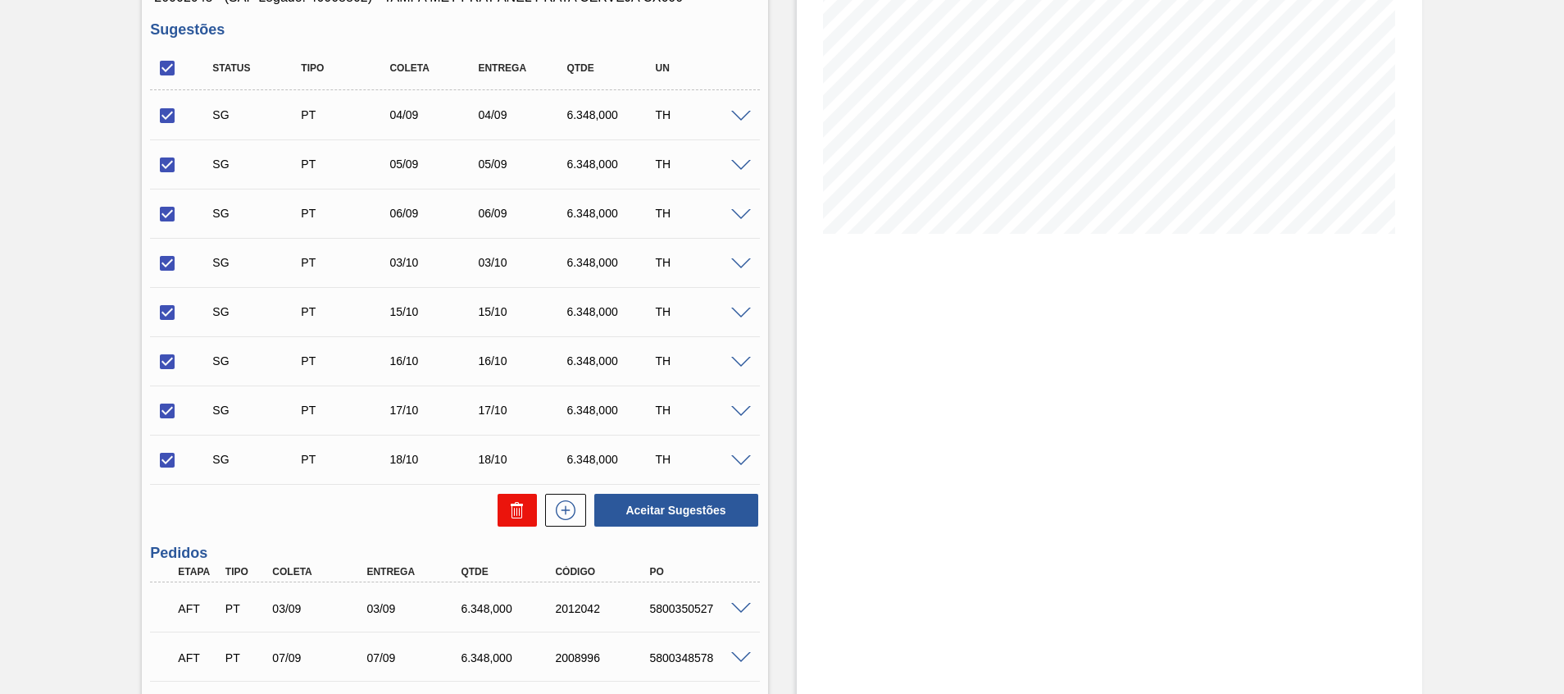
checkbox input "false"
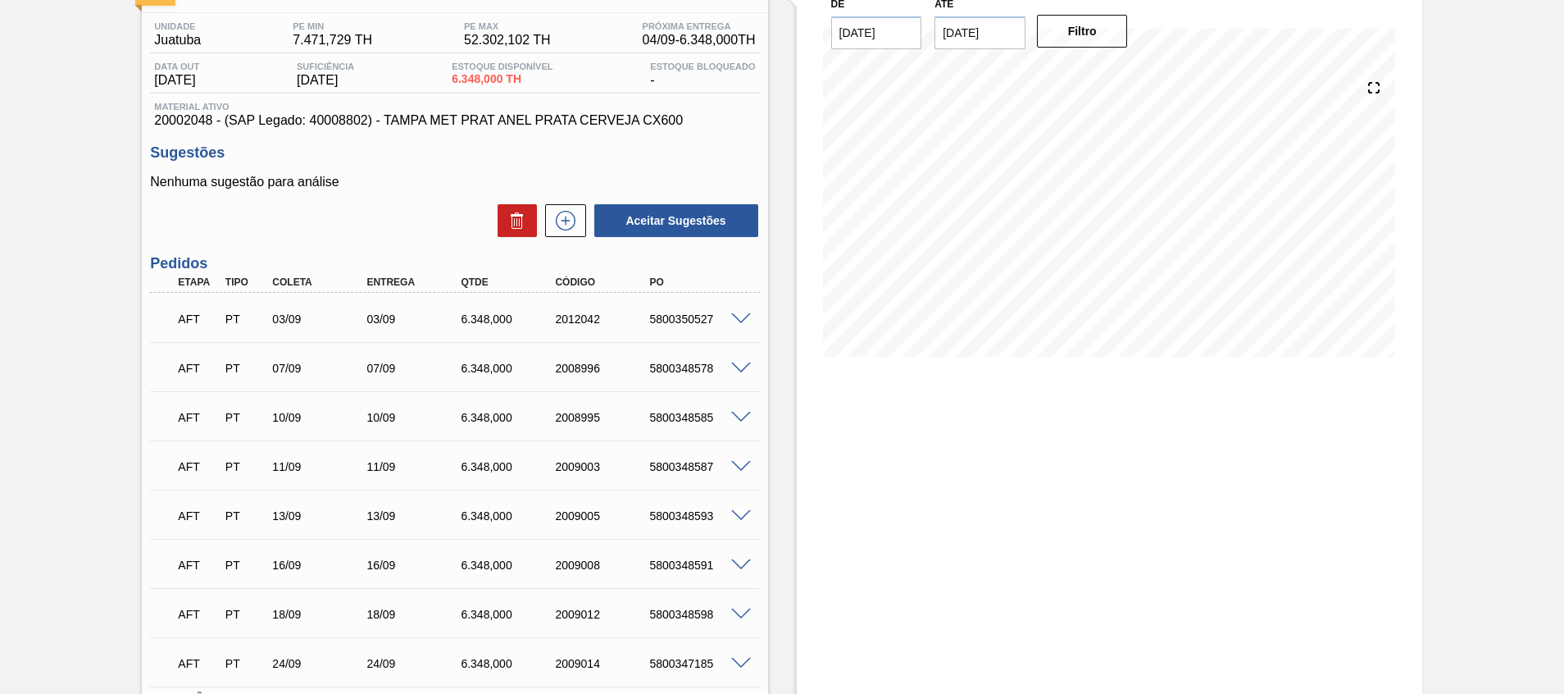
scroll to position [0, 0]
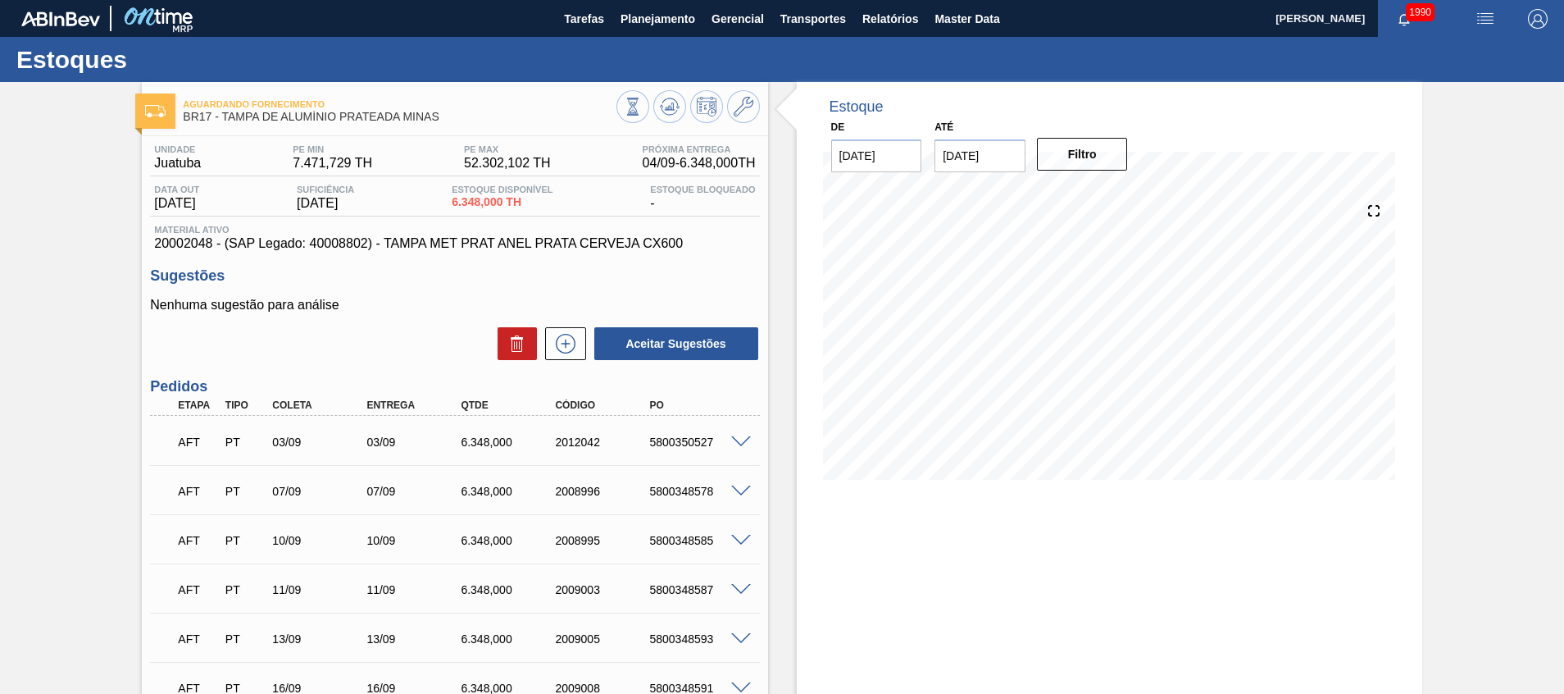
click at [672, 444] on div "5800350527" at bounding box center [698, 441] width 106 height 13
copy div "5800350527"
click at [783, 562] on div "Estoque De [DATE] Até [DATE] Filtro" at bounding box center [1095, 513] width 654 height 862
click at [646, 25] on span "Planejamento" at bounding box center [658, 19] width 75 height 20
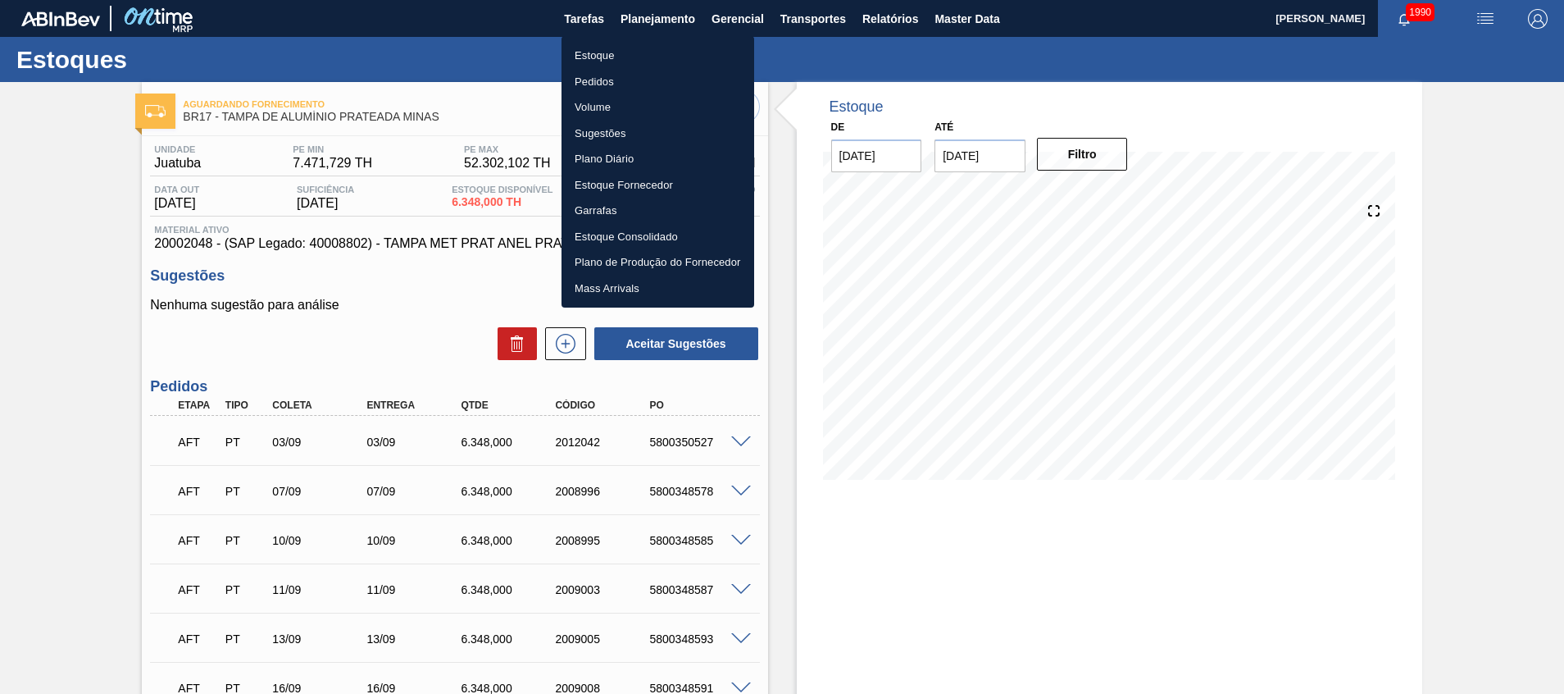
click at [651, 52] on li "Estoque" at bounding box center [658, 56] width 193 height 26
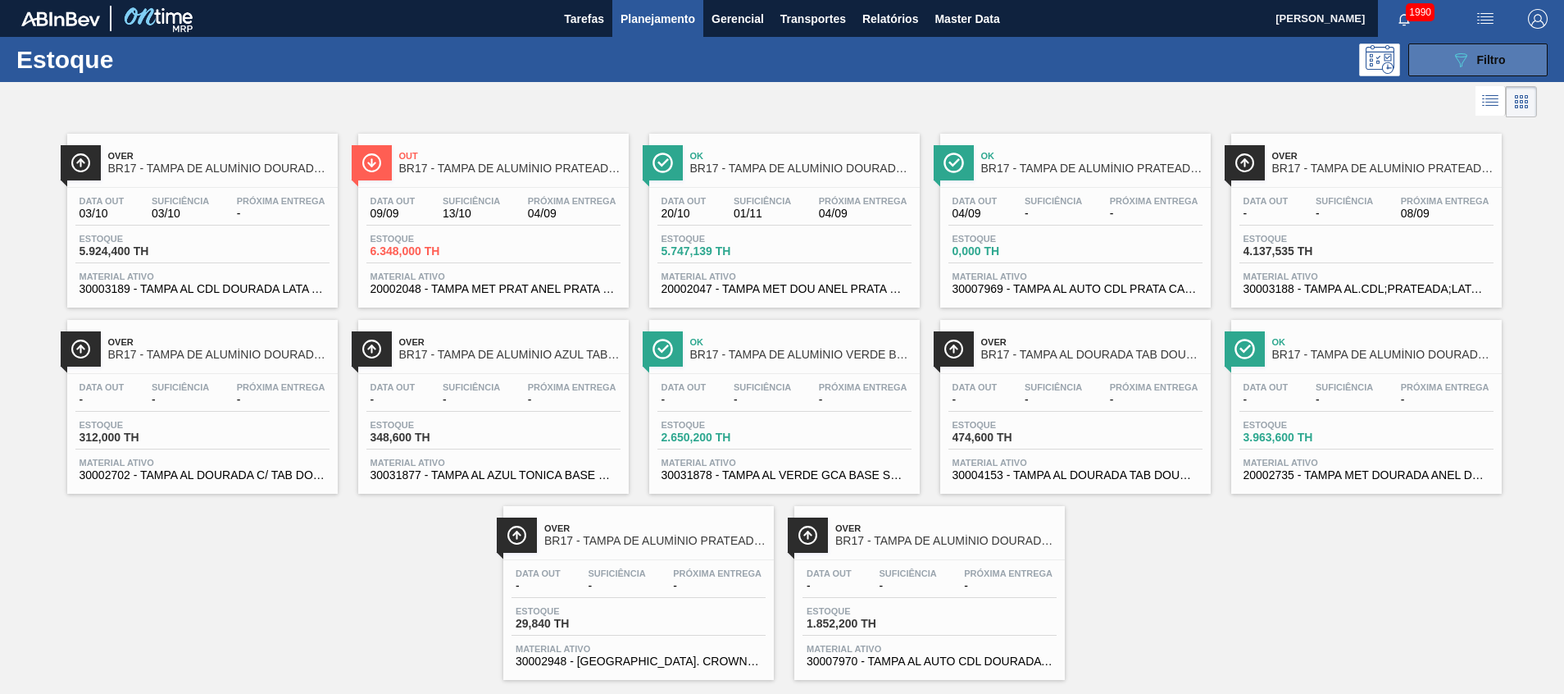
click at [1495, 58] on span "Filtro" at bounding box center [1491, 59] width 29 height 13
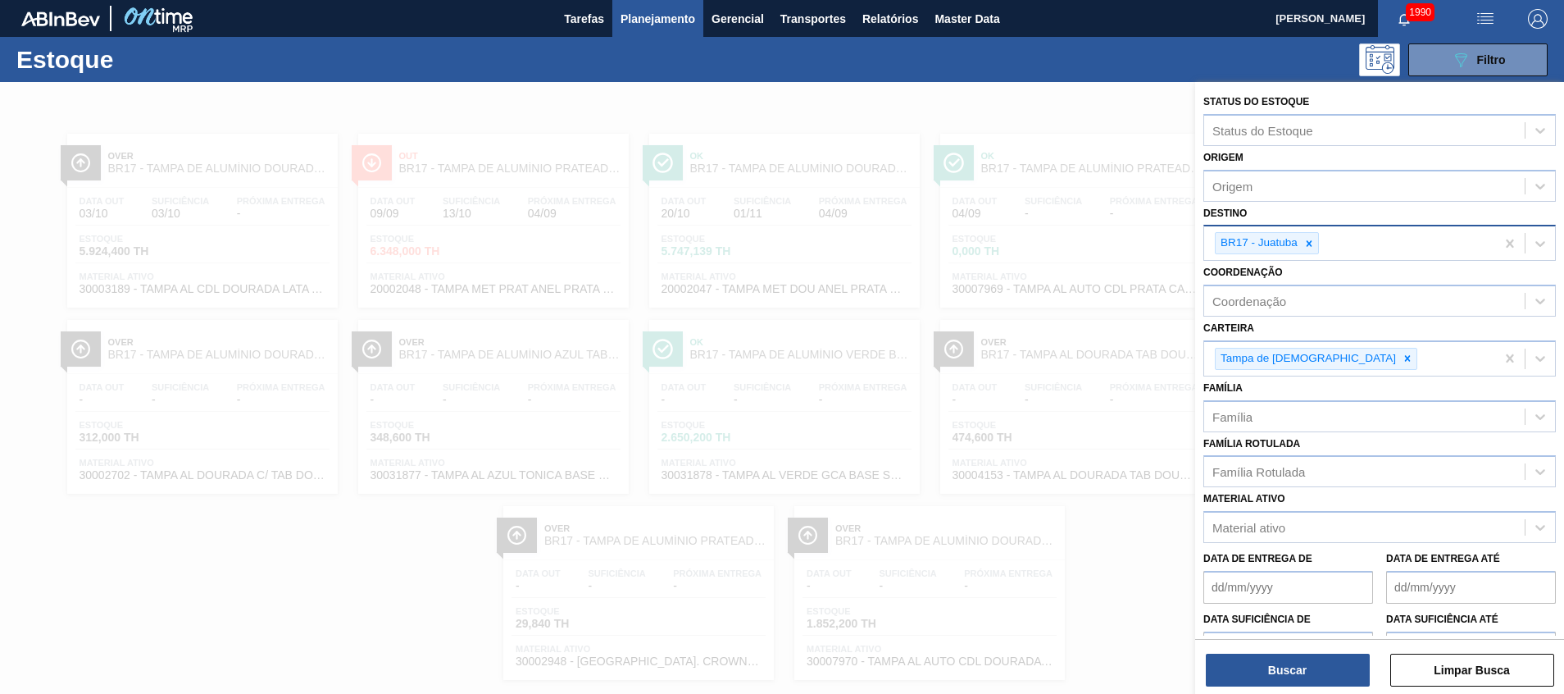
click at [1318, 244] on div "BR17 - Juatuba" at bounding box center [1267, 243] width 104 height 22
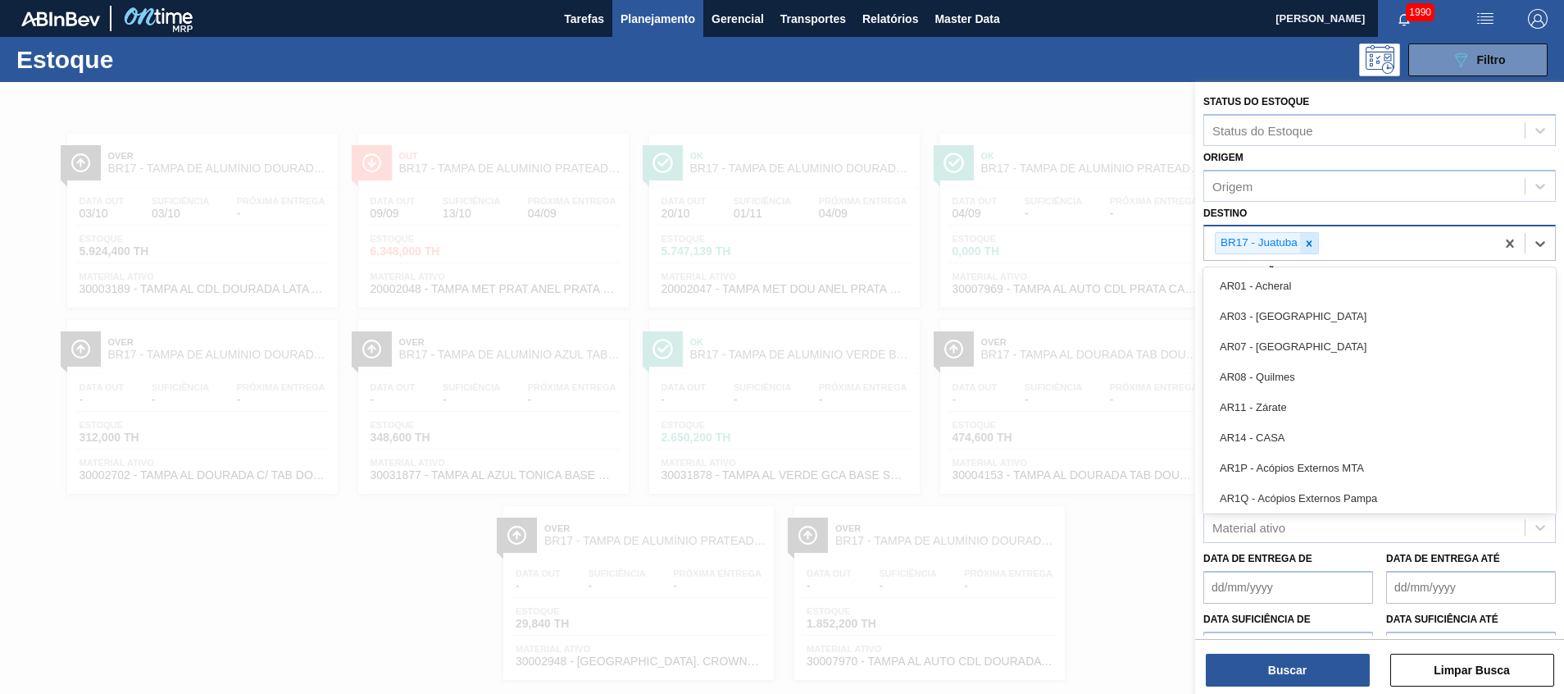
click at [1304, 241] on icon at bounding box center [1308, 243] width 11 height 11
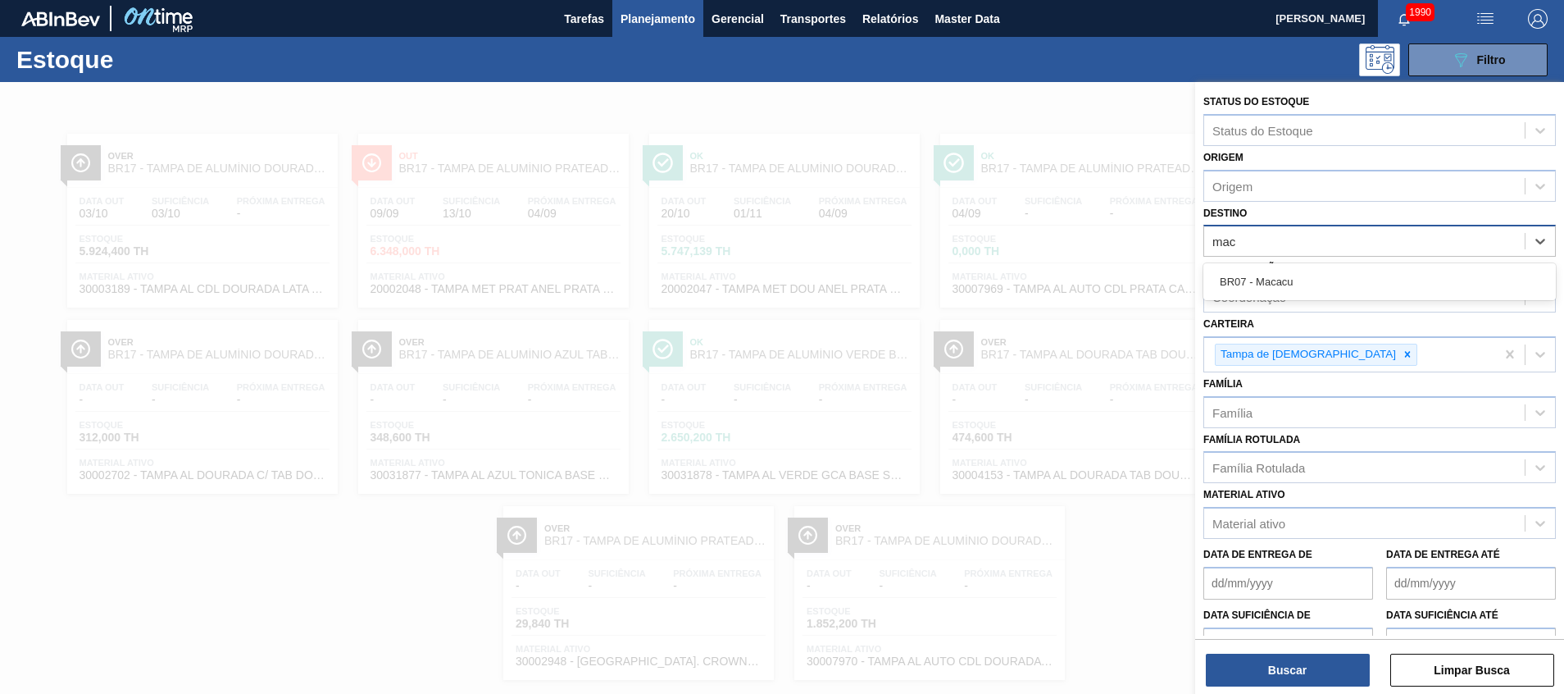
type input "maca"
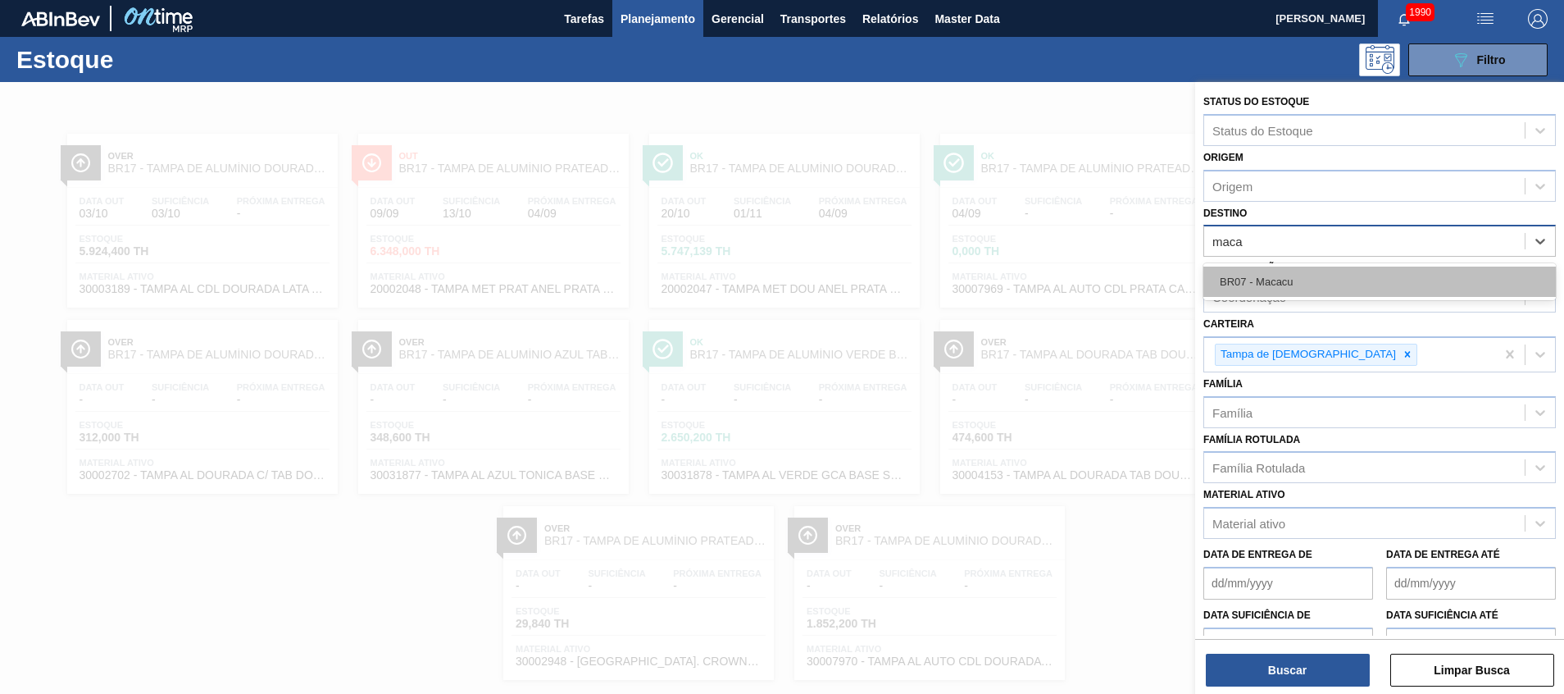
click at [1404, 280] on div "BR07 - Macacu" at bounding box center [1379, 281] width 353 height 30
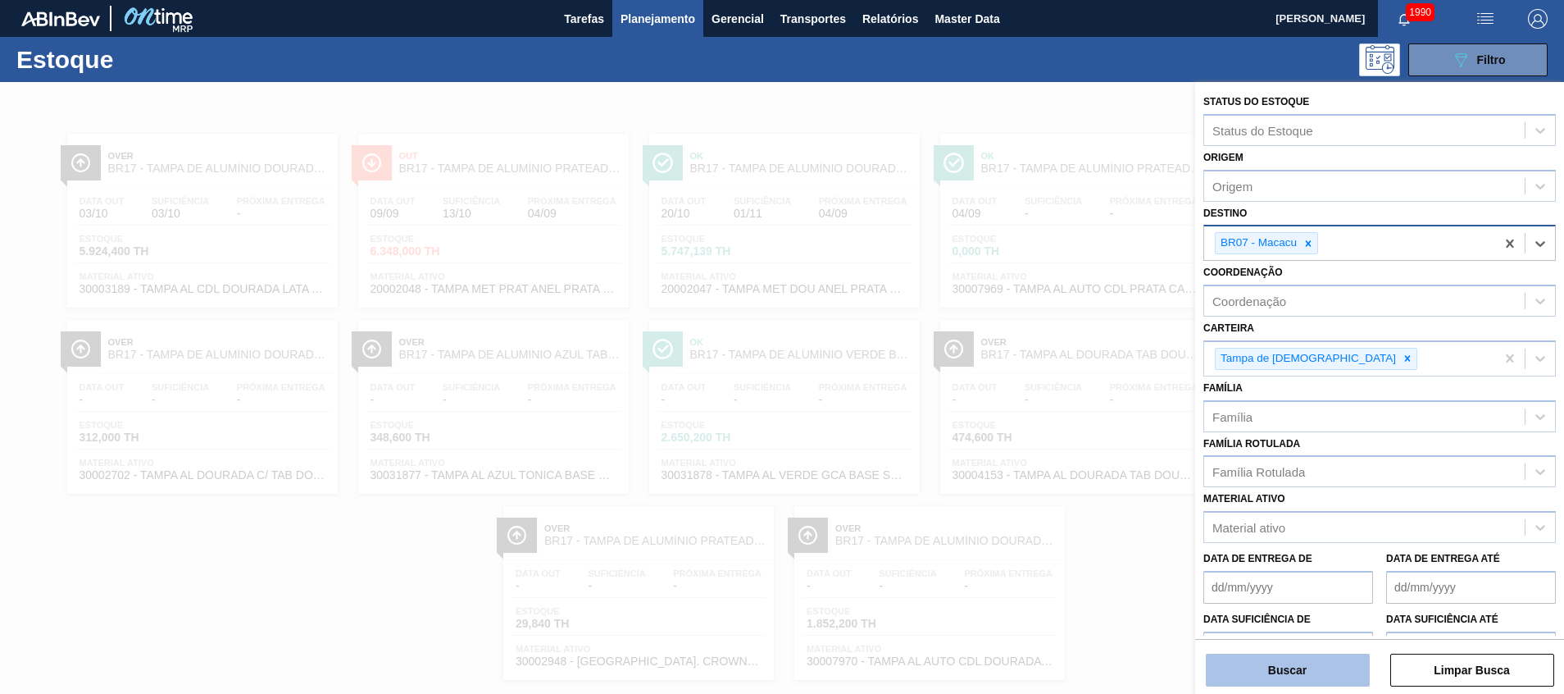
click at [1241, 674] on button "Buscar" at bounding box center [1288, 669] width 164 height 33
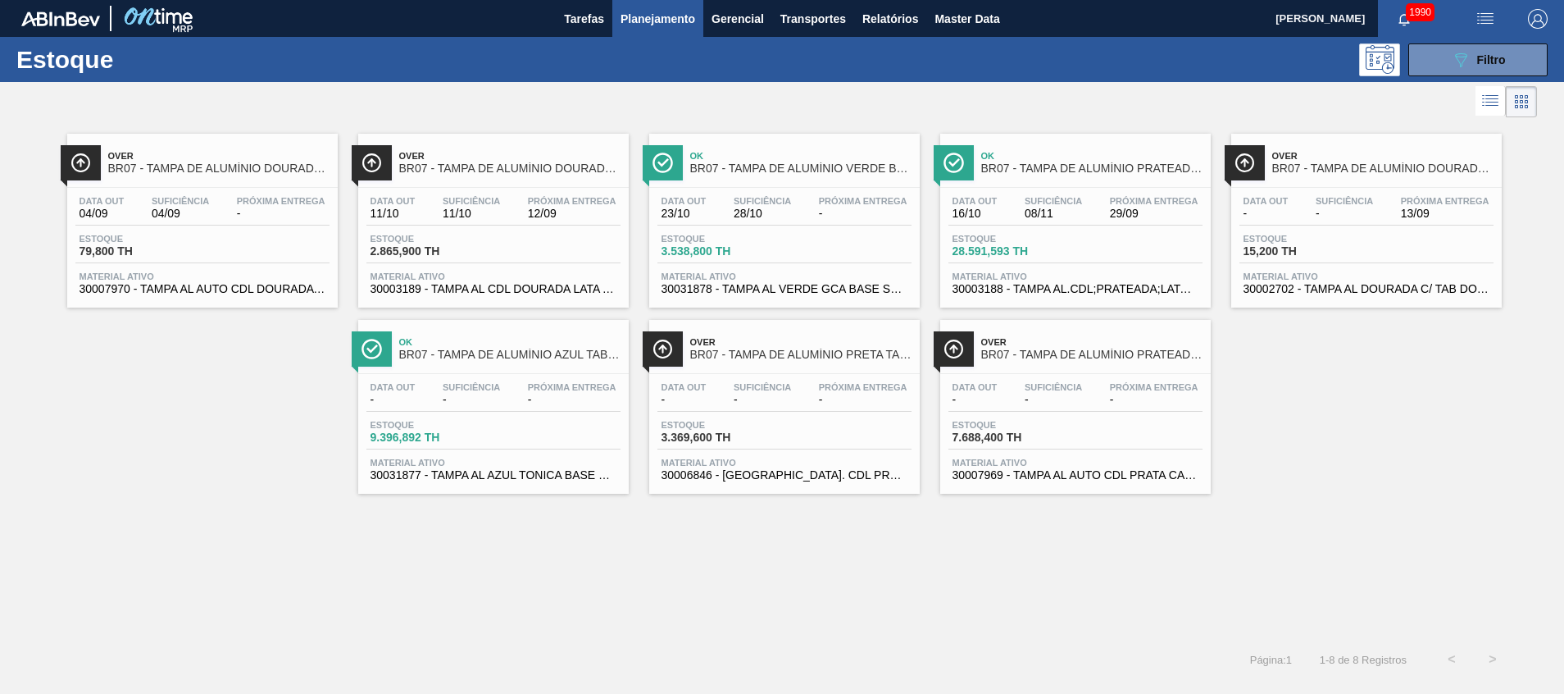
click at [1298, 218] on div "Data out - Suficiência - Próxima Entrega 13/09" at bounding box center [1366, 211] width 254 height 30
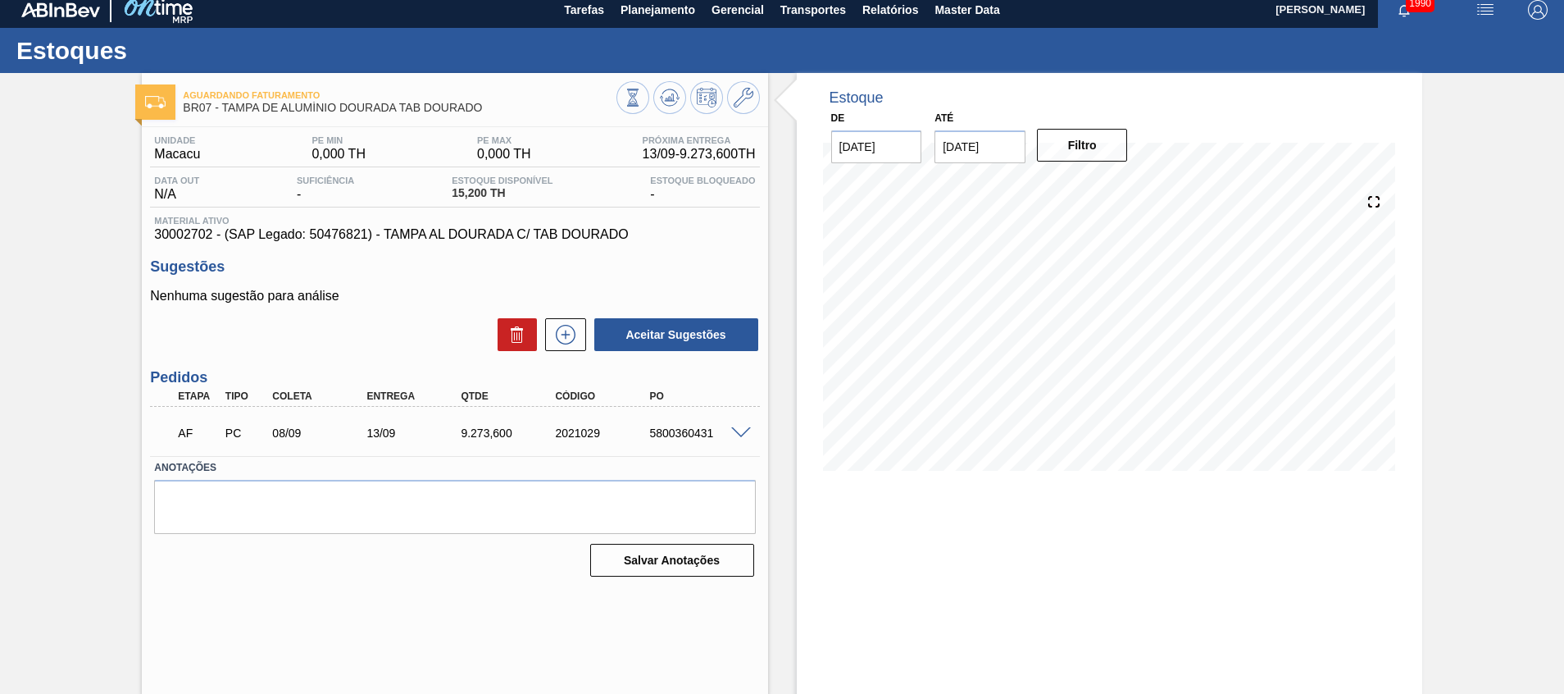
scroll to position [11, 0]
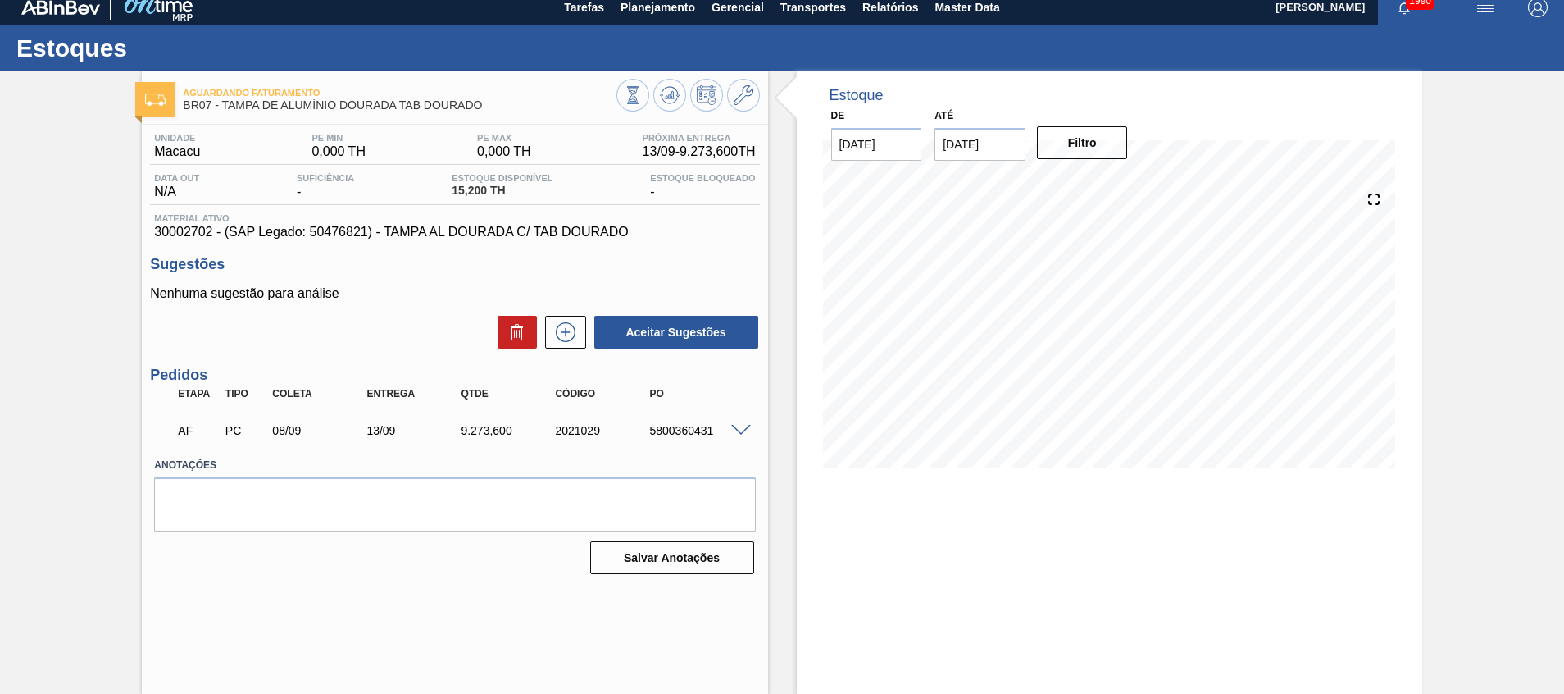
click at [554, 453] on div "AF PC 08/09 13/09 9.273,600 2021029 5800360431 Material 30002702 - TAMPA AL DOU…" at bounding box center [454, 428] width 609 height 49
click at [738, 429] on span at bounding box center [741, 431] width 20 height 12
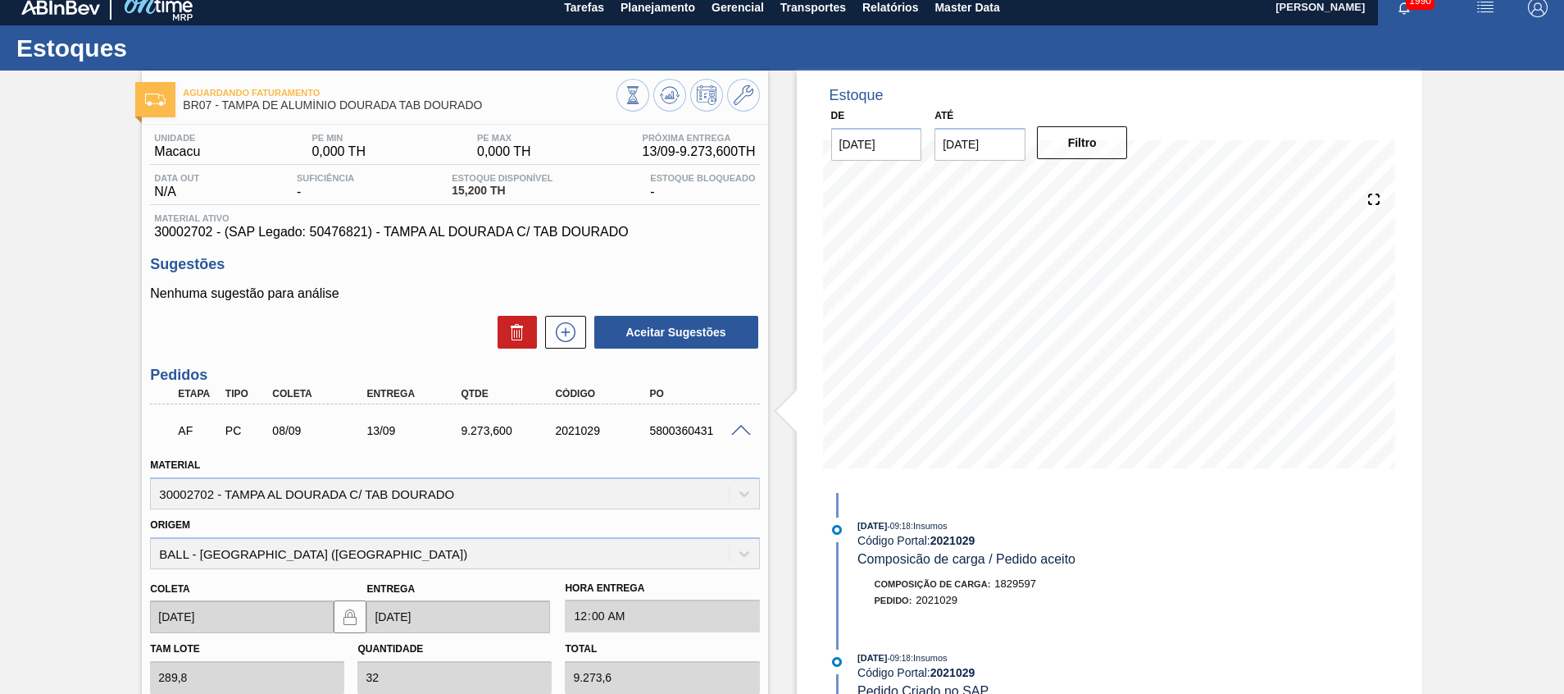
click at [179, 234] on span "30002702 - (SAP Legado: 50476821) - TAMPA AL DOURADA C/ TAB DOURADO" at bounding box center [454, 232] width 601 height 15
copy span "30002702"
click at [748, 430] on span at bounding box center [741, 431] width 20 height 12
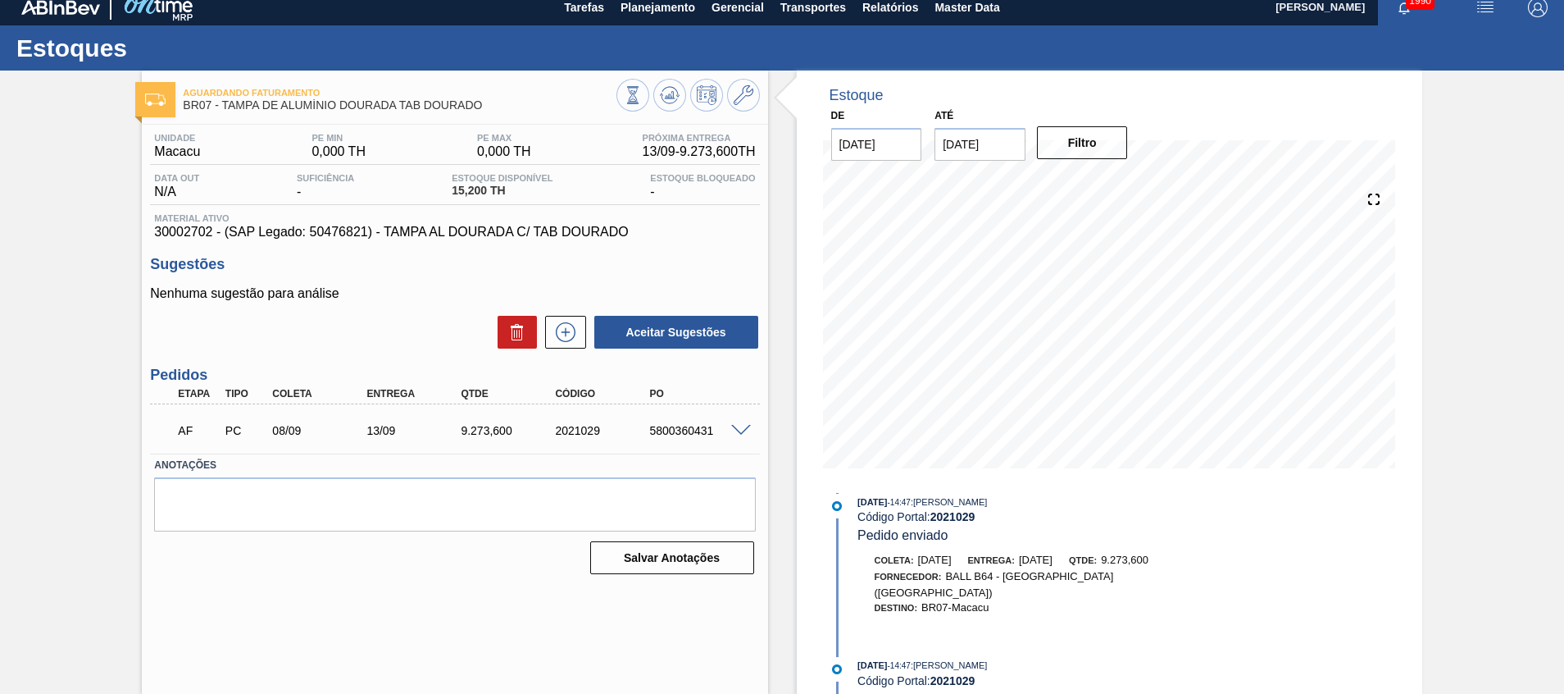
scroll to position [814, 0]
click at [716, 617] on div "Aguardando Faturamento BR07 - TAMPA DE ALUMÍNIO DOURADA TAB DOURADO Unidade Mac…" at bounding box center [454, 382] width 625 height 623
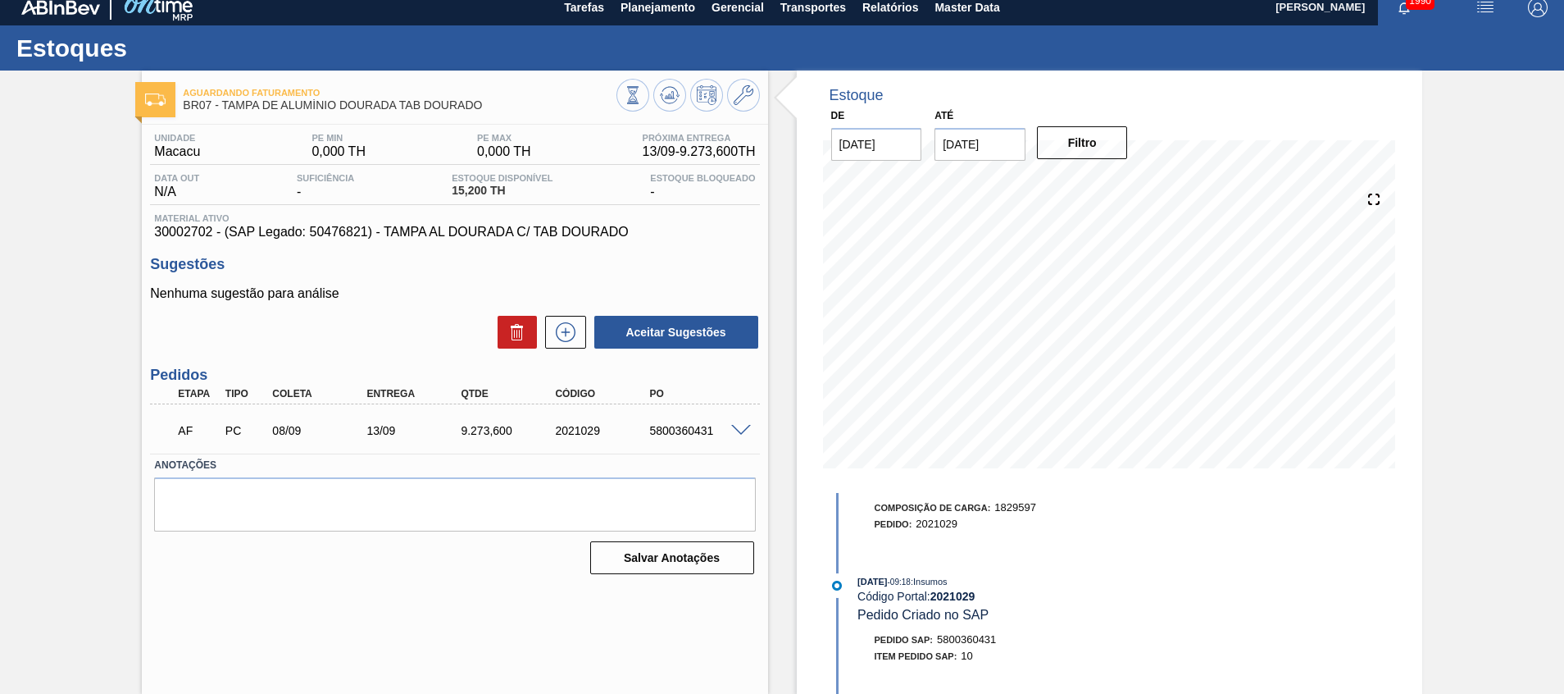
click at [671, 427] on div "5800360431" at bounding box center [698, 430] width 106 height 13
copy div "5800360431"
click at [99, 476] on div "Aguardando Faturamento BR07 - TAMPA DE ALUMÍNIO DOURADA TAB DOURADO Unidade Mac…" at bounding box center [782, 382] width 1564 height 623
click at [739, 427] on span at bounding box center [741, 431] width 20 height 12
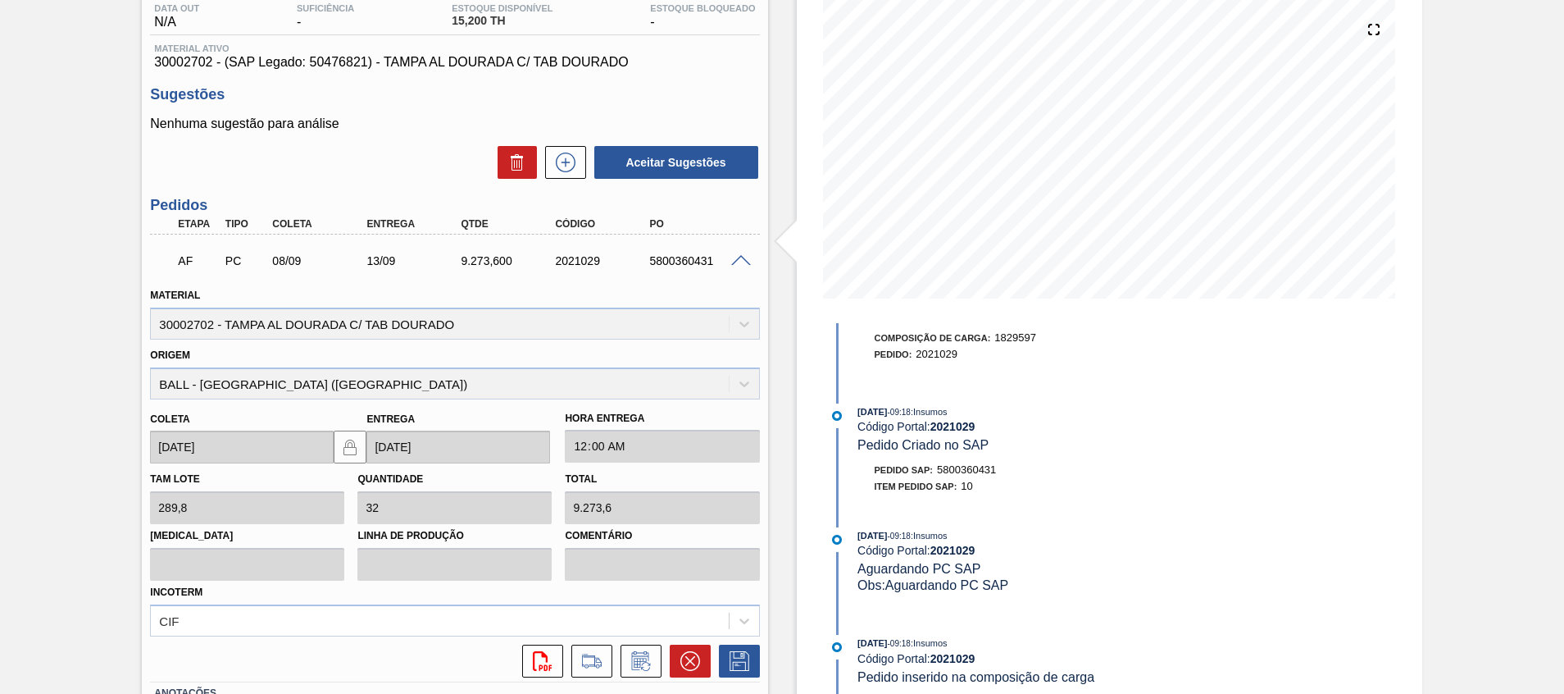
scroll to position [303, 0]
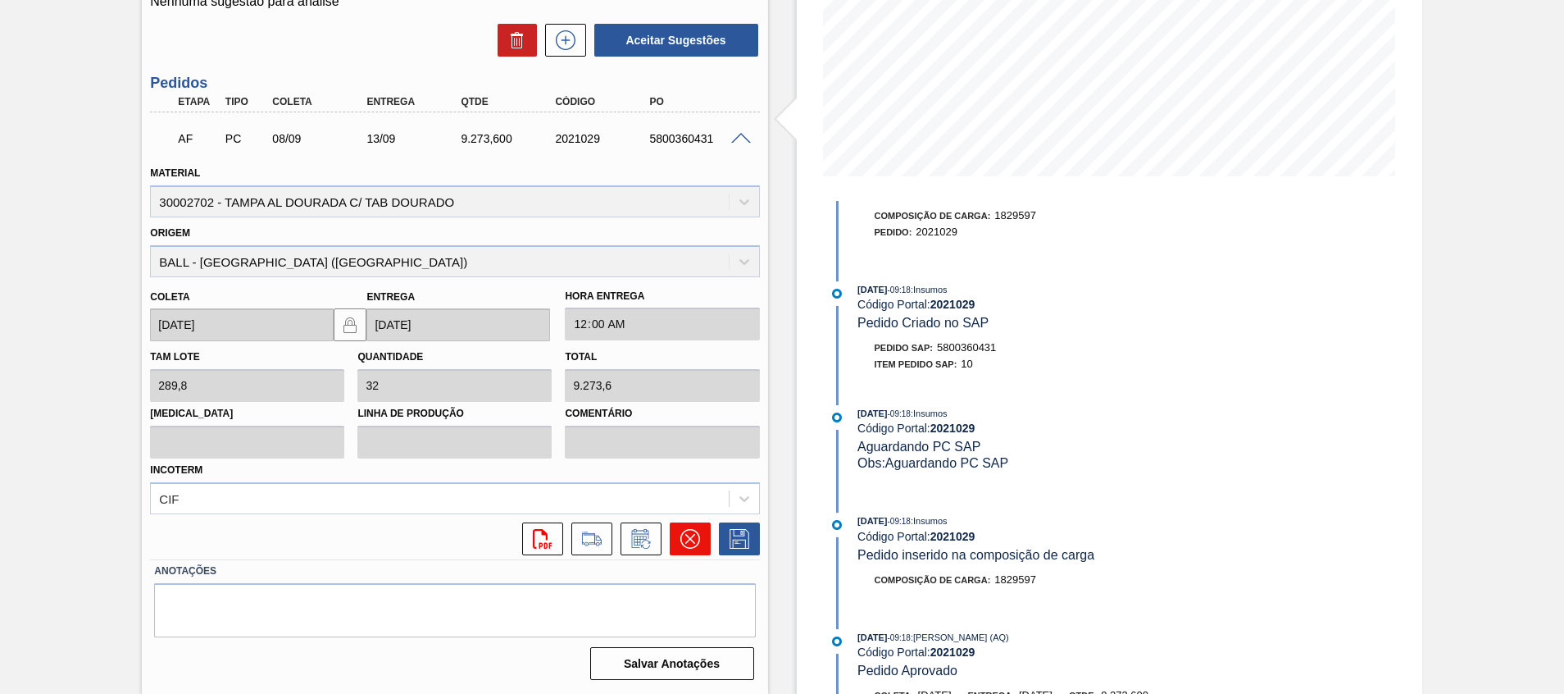
click at [689, 529] on icon at bounding box center [690, 539] width 20 height 20
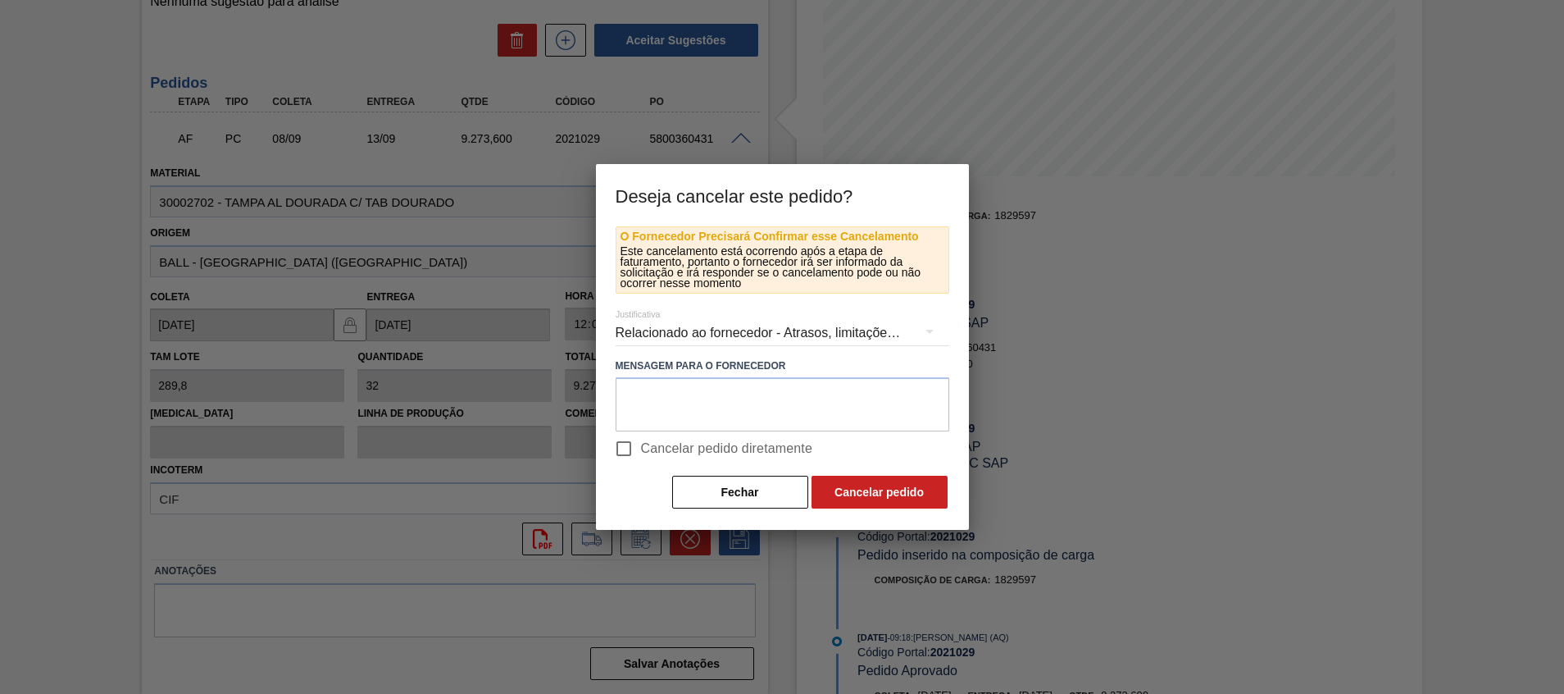
click at [657, 444] on span "Cancelar pedido diretamente" at bounding box center [727, 449] width 172 height 20
click at [641, 444] on input "Cancelar pedido diretamente" at bounding box center [624, 448] width 34 height 34
checkbox input "true"
click at [695, 389] on textarea at bounding box center [783, 404] width 334 height 54
click at [857, 498] on button "Cancelar pedido" at bounding box center [880, 491] width 136 height 33
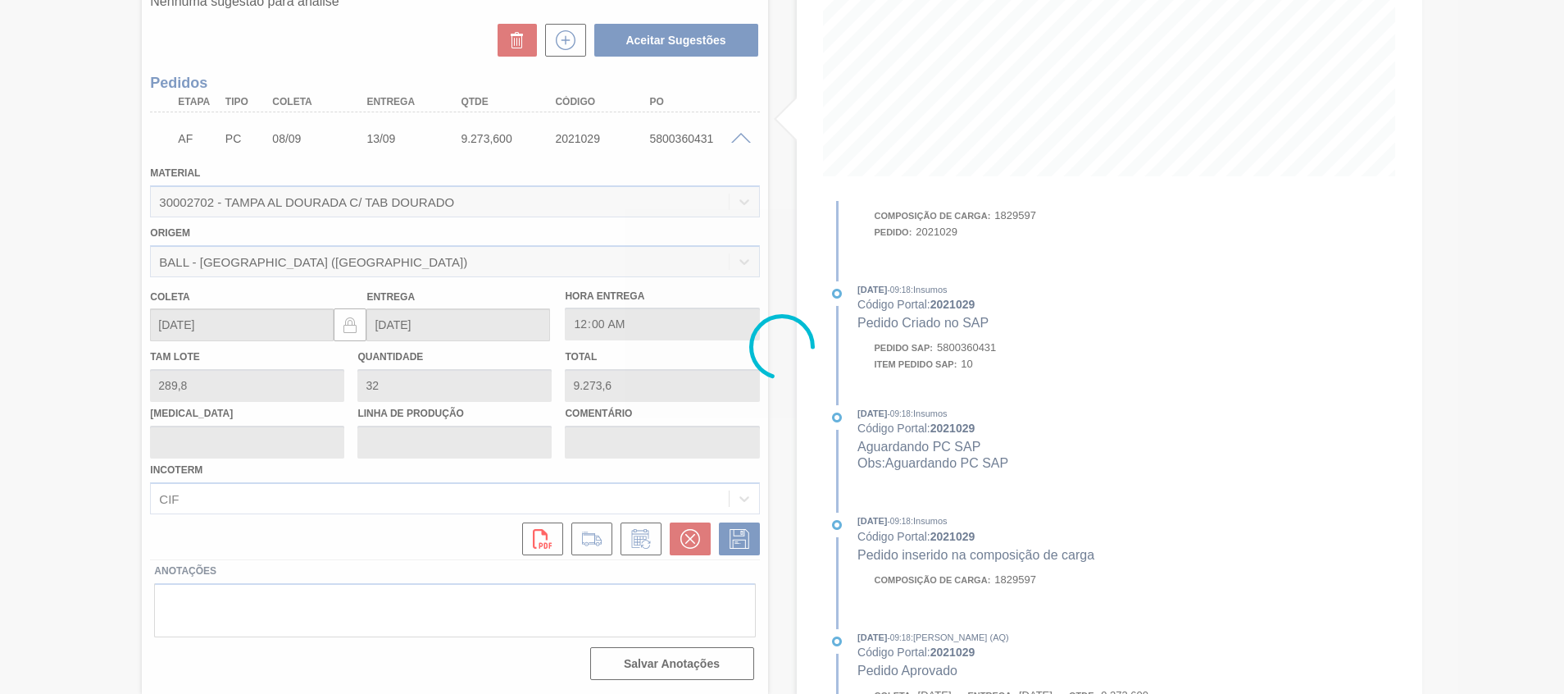
scroll to position [11, 0]
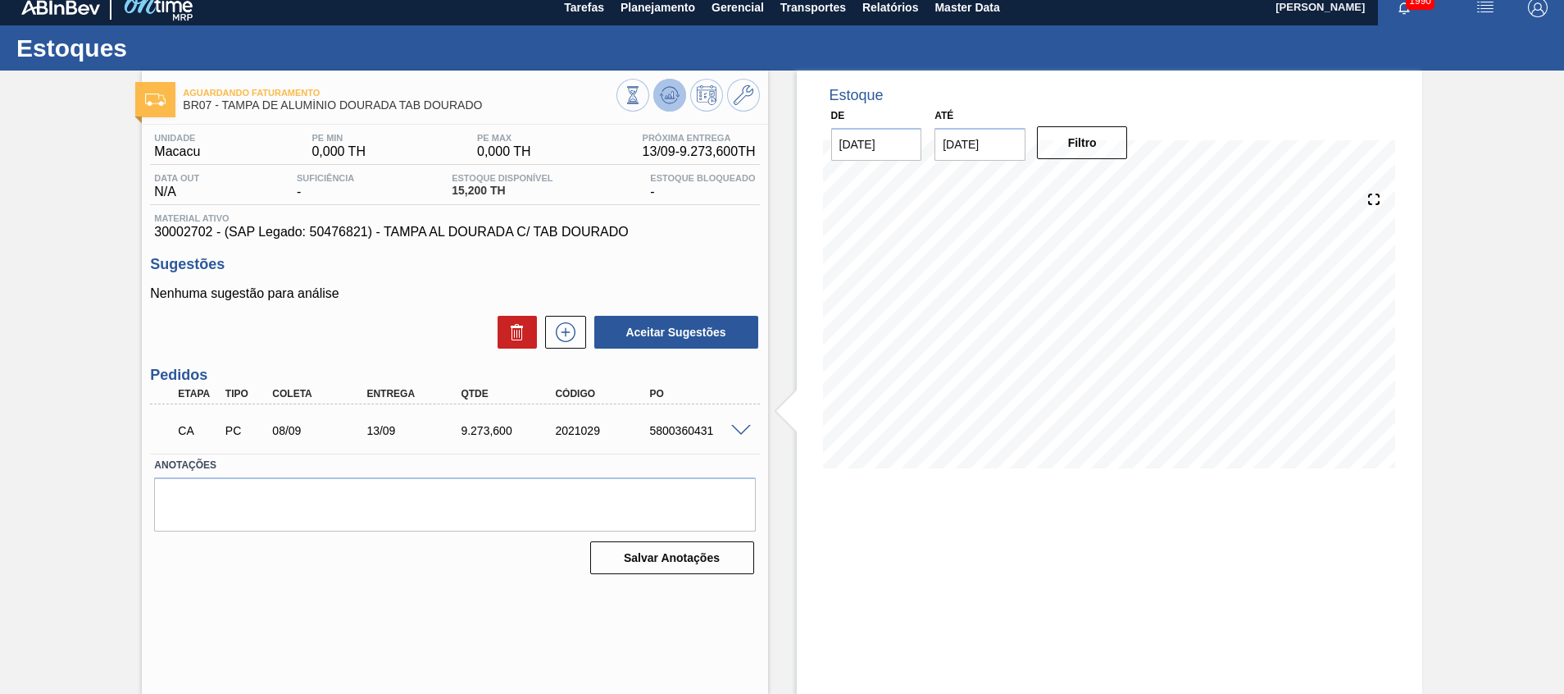
click at [667, 100] on icon at bounding box center [670, 95] width 20 height 20
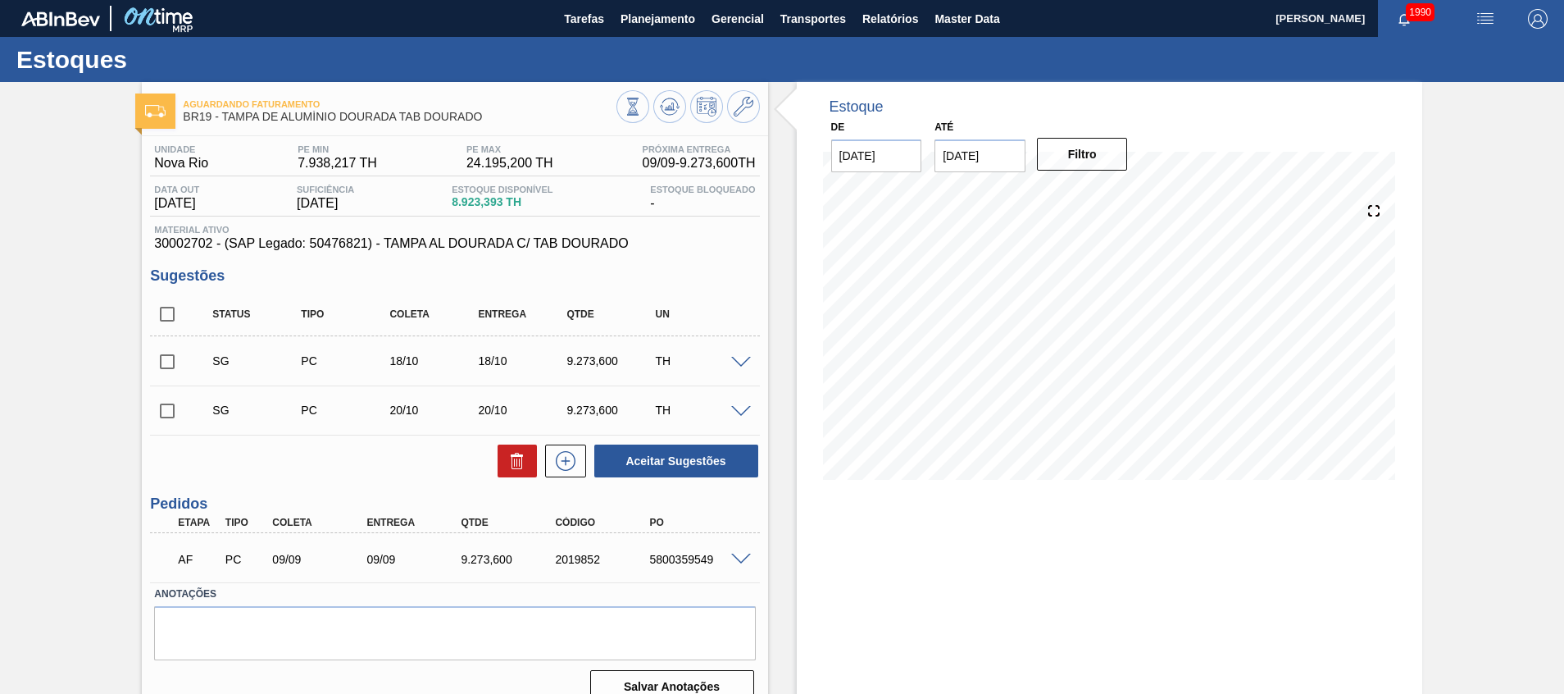
click at [180, 304] on input "checkbox" at bounding box center [167, 314] width 34 height 34
checkbox input "true"
click at [507, 462] on icon at bounding box center [517, 461] width 20 height 20
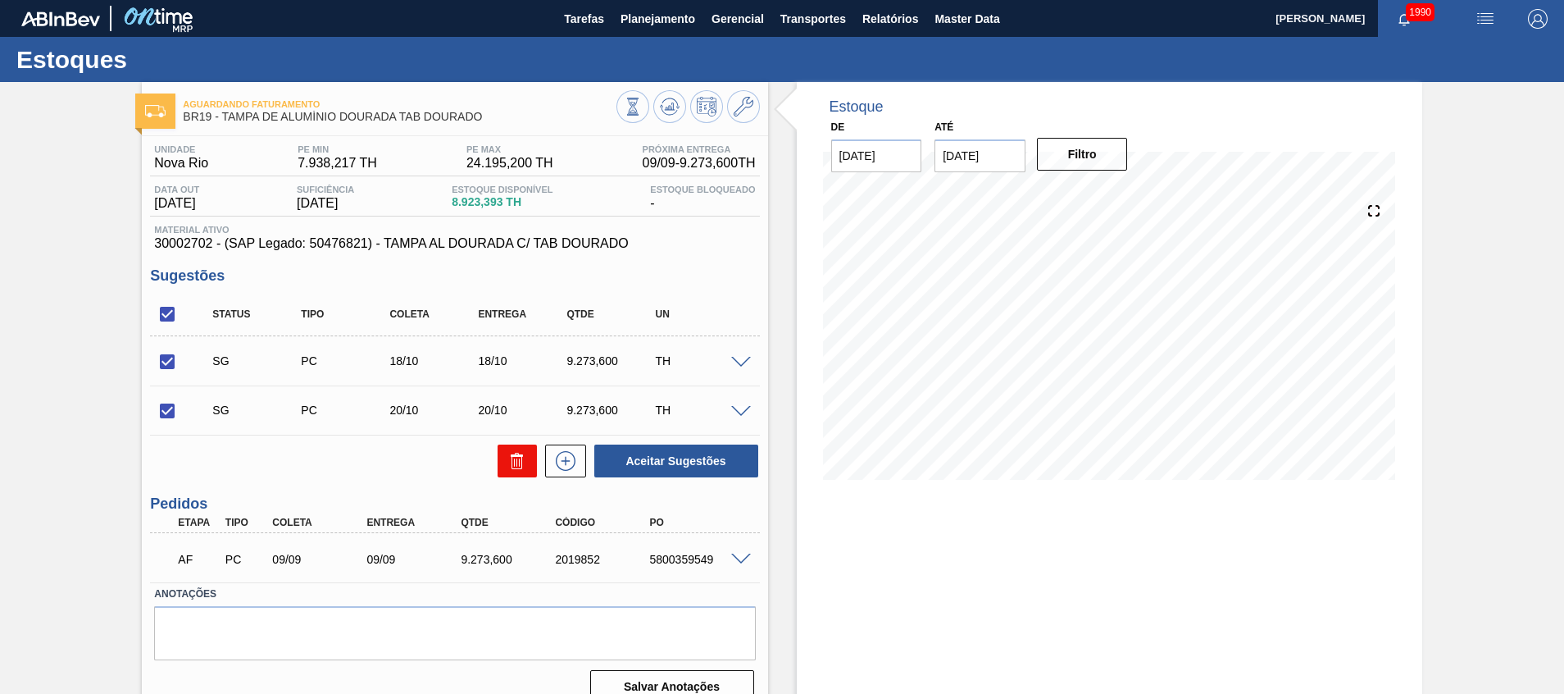
checkbox input "false"
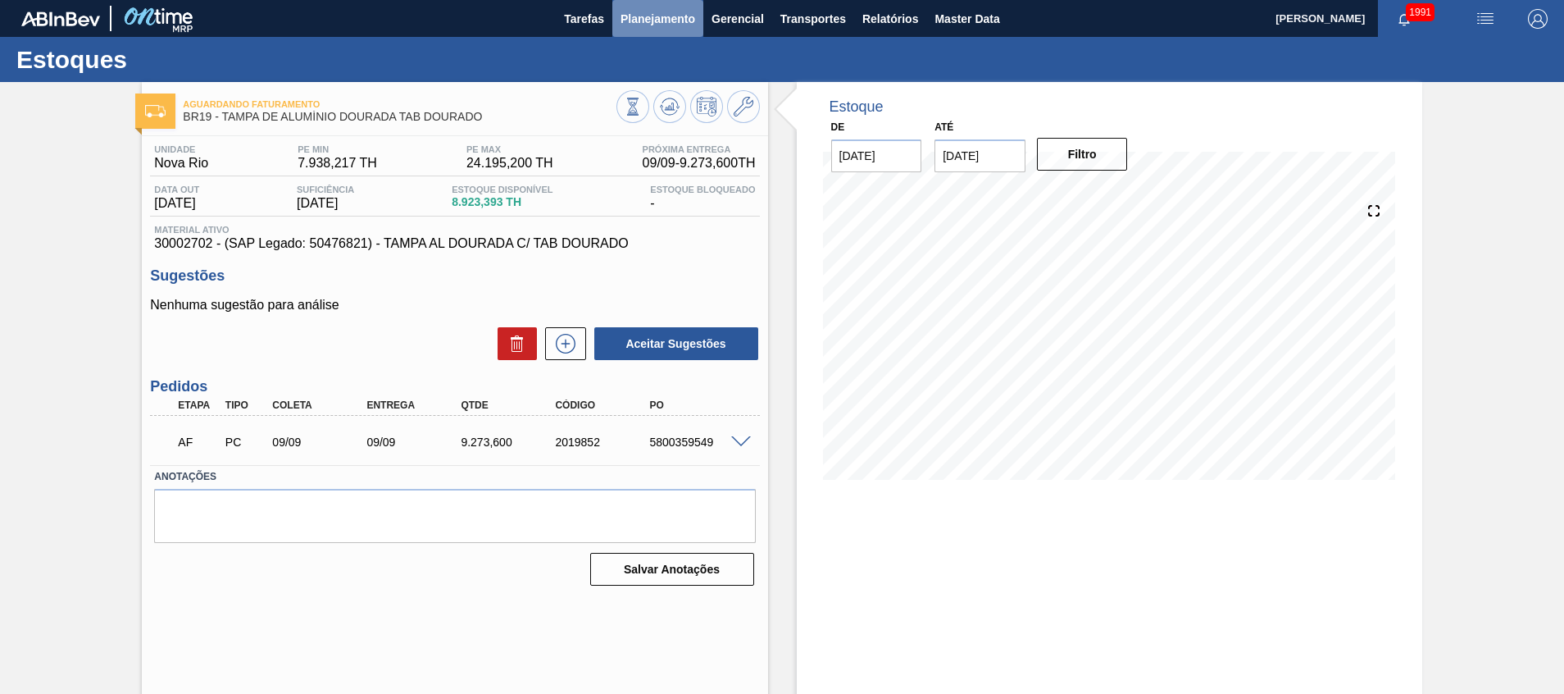
click at [650, 16] on span "Planejamento" at bounding box center [658, 19] width 75 height 20
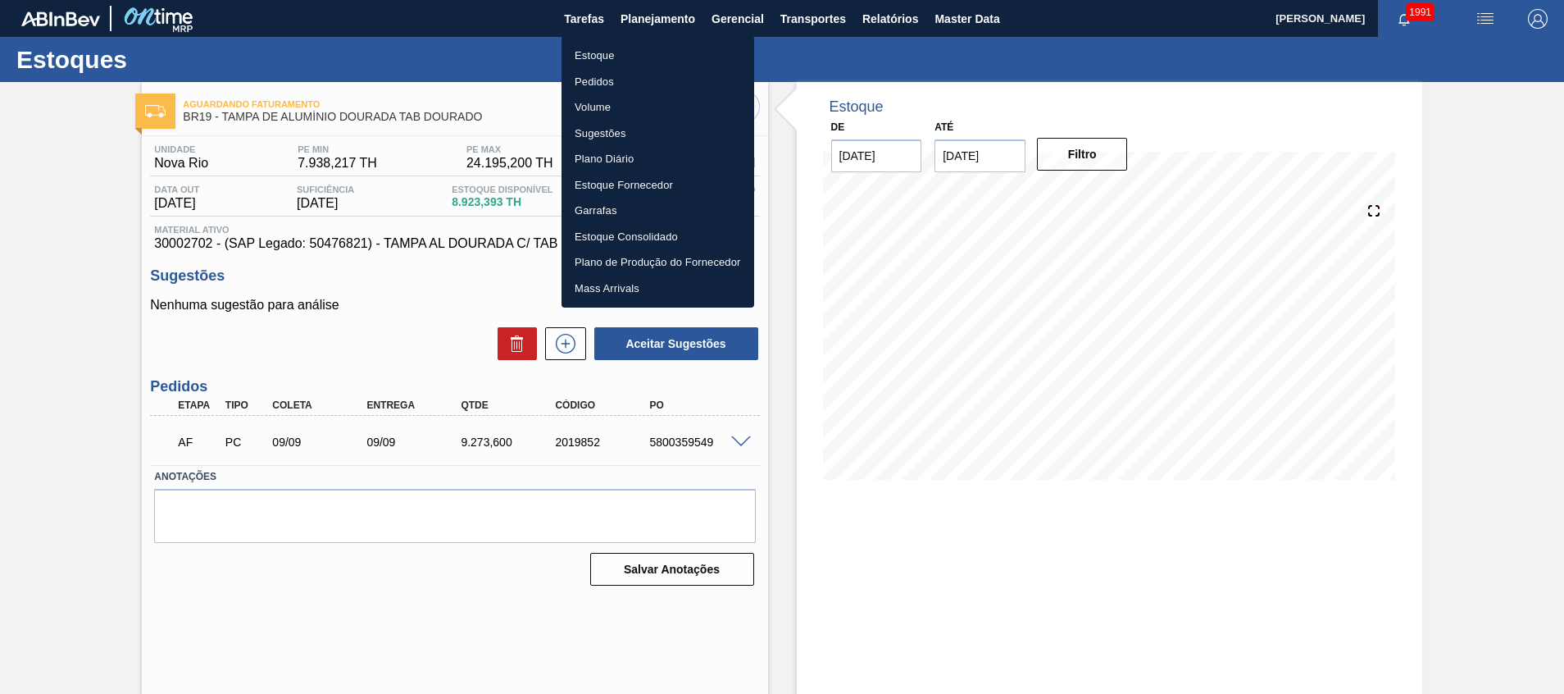
click at [619, 49] on li "Estoque" at bounding box center [658, 56] width 193 height 26
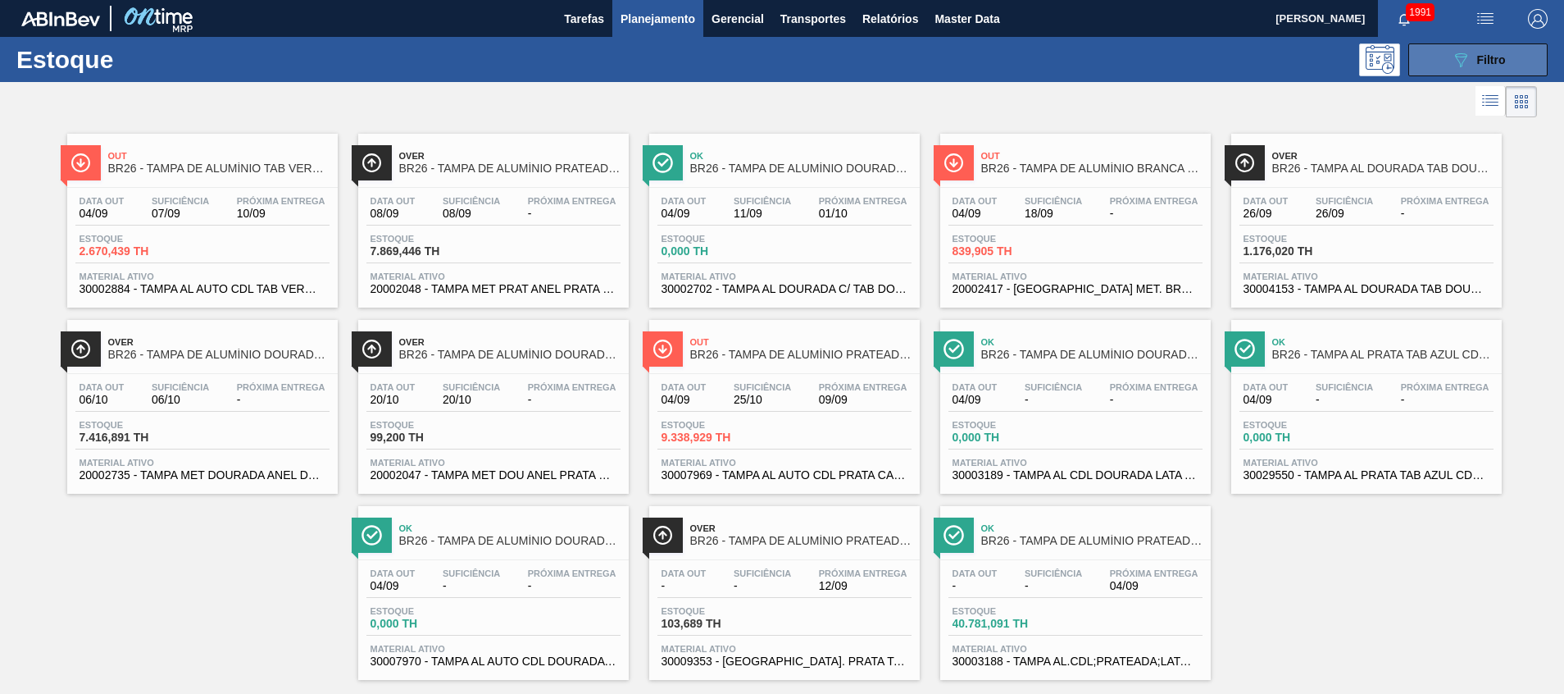
click at [1444, 66] on button "089F7B8B-B2A5-4AFE-B5C0-19BA573D28AC Filtro" at bounding box center [1477, 59] width 139 height 33
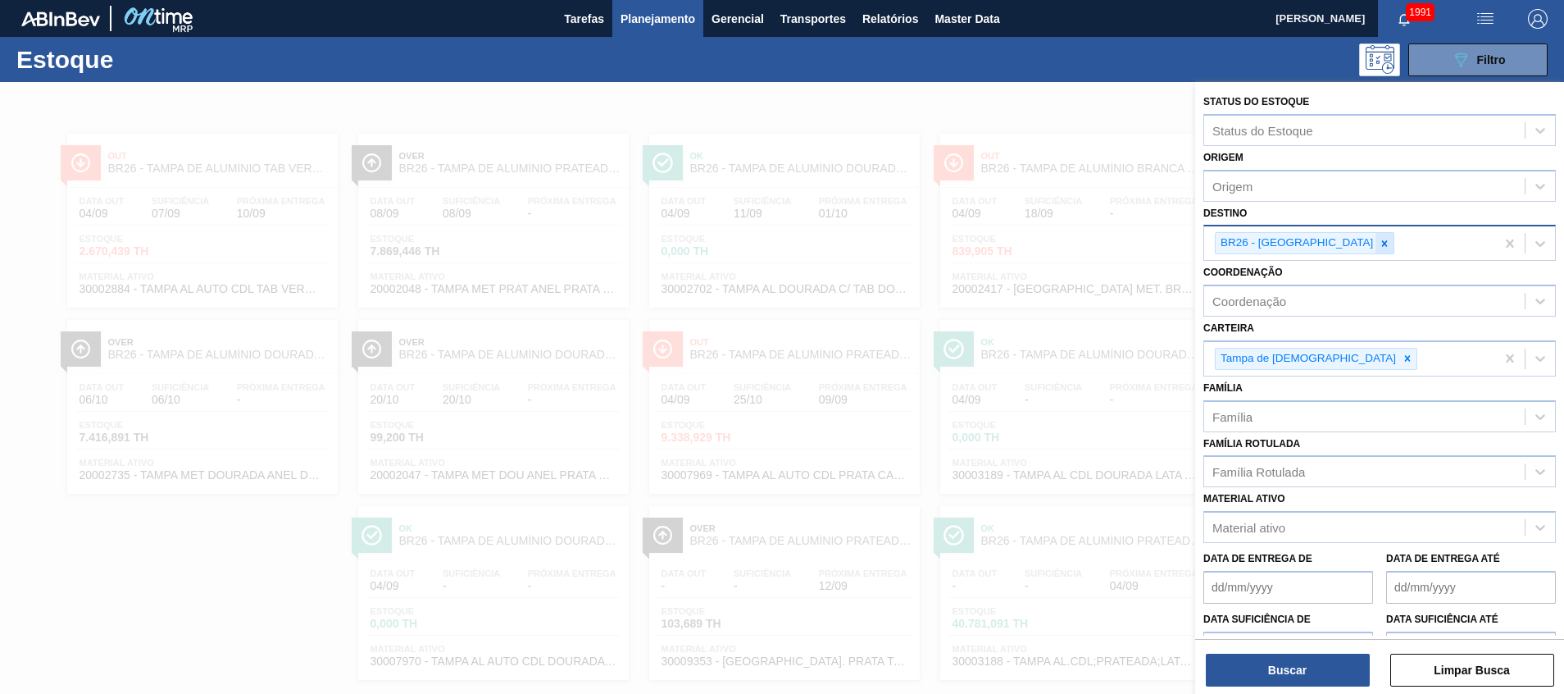
click at [1379, 245] on icon at bounding box center [1384, 243] width 11 height 11
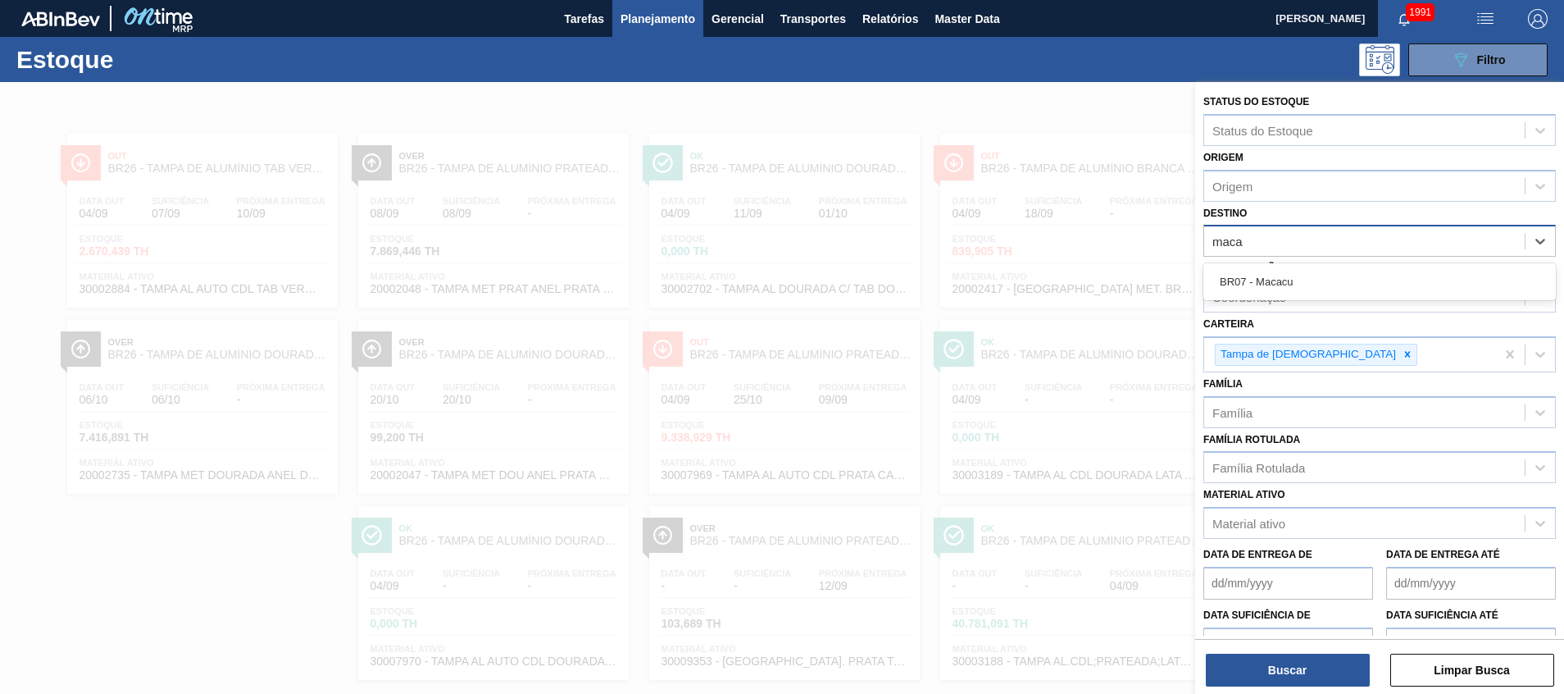
type input "macac"
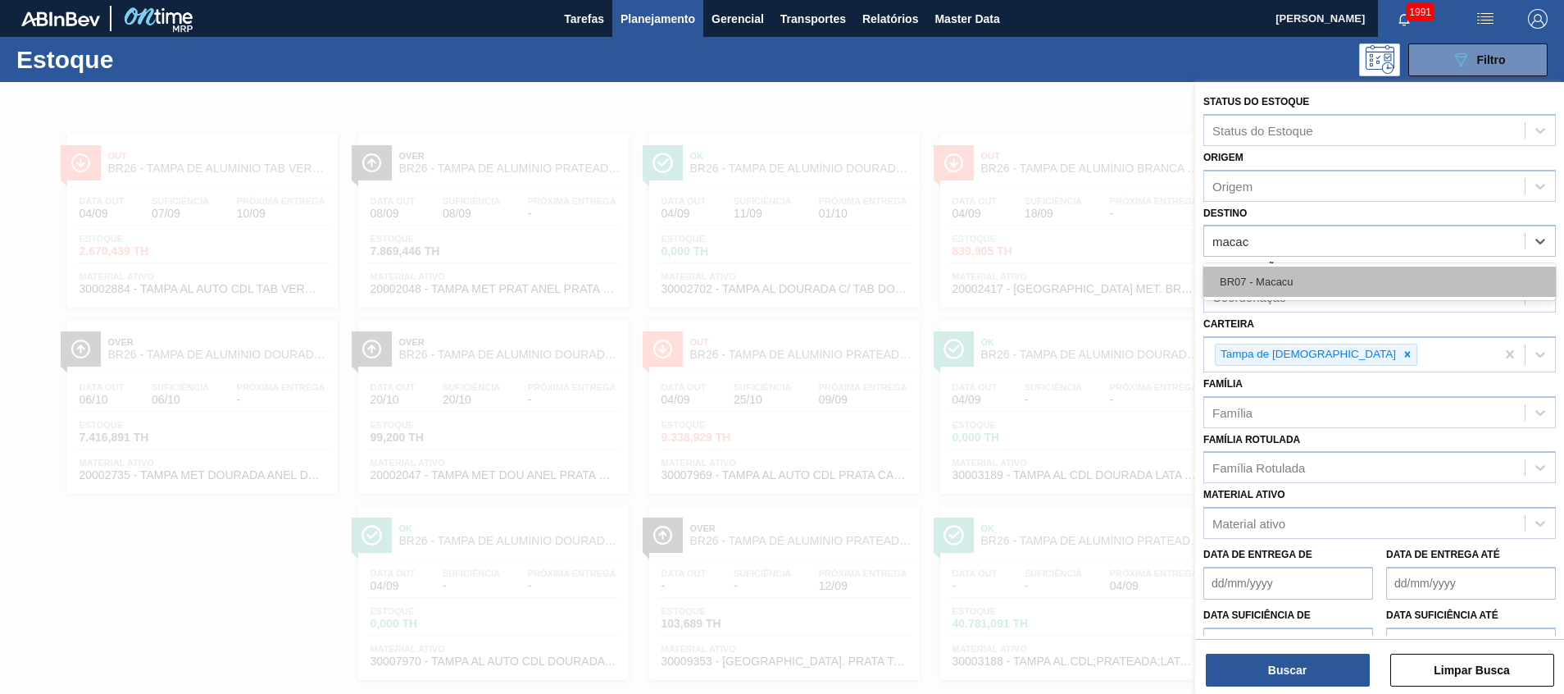
click at [1312, 280] on div "BR07 - Macacu" at bounding box center [1379, 281] width 353 height 30
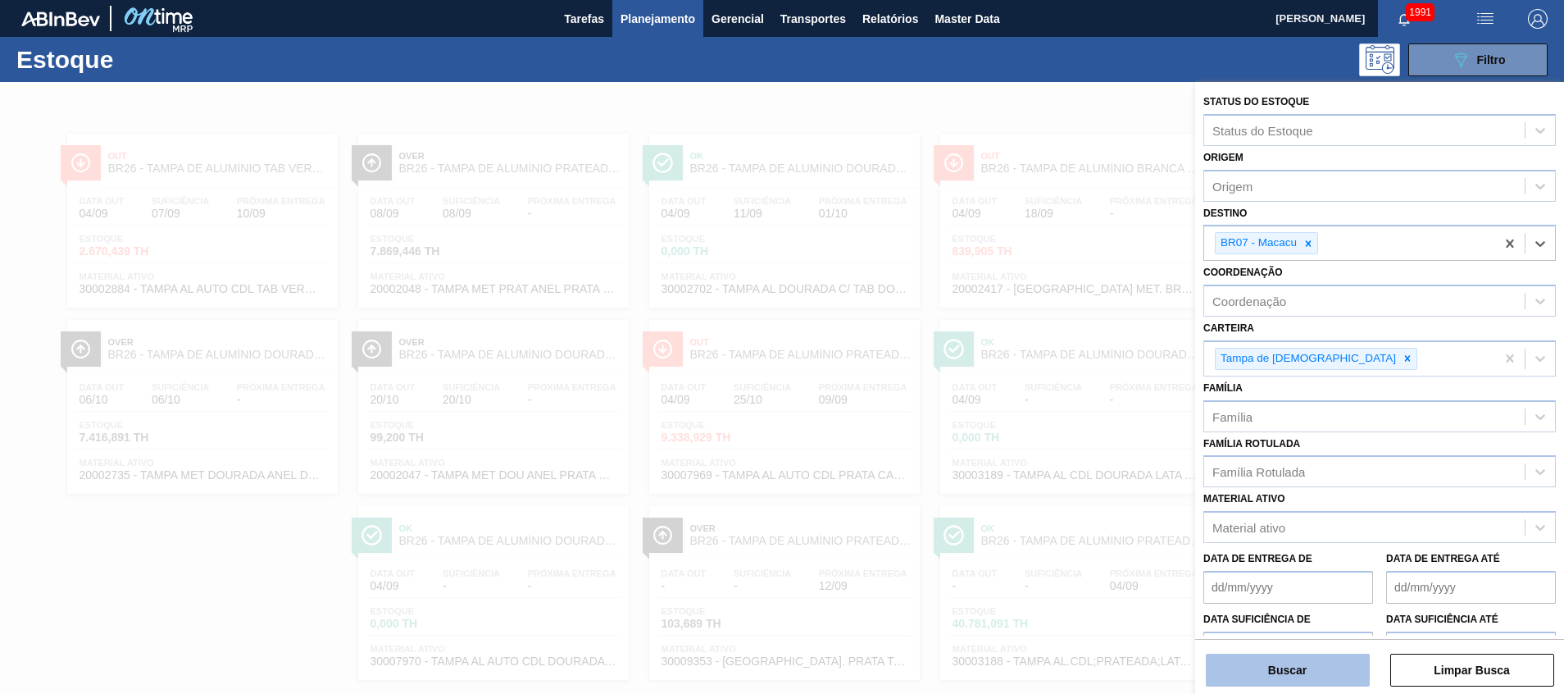
click at [1238, 655] on button "Buscar" at bounding box center [1288, 669] width 164 height 33
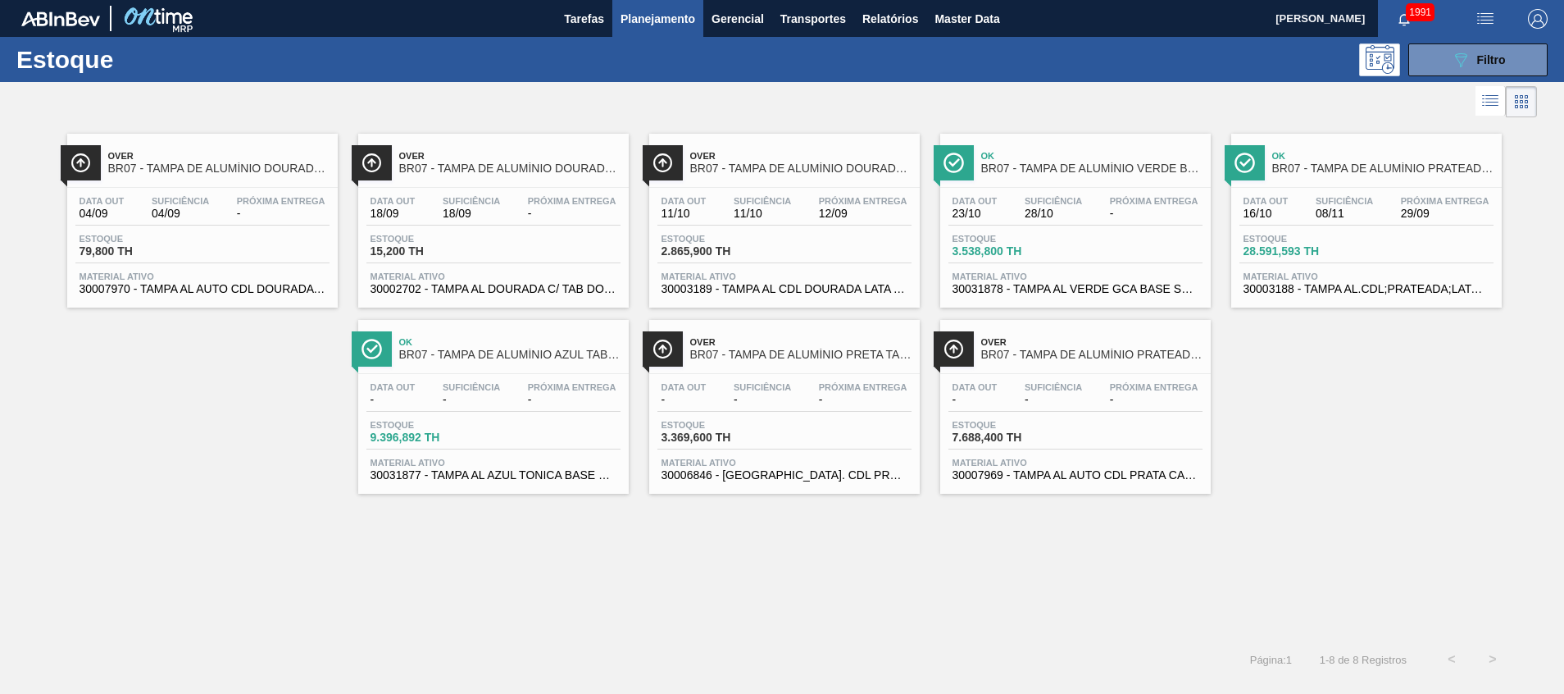
click at [1365, 238] on div "Estoque 28.591,593 TH" at bounding box center [1366, 249] width 254 height 30
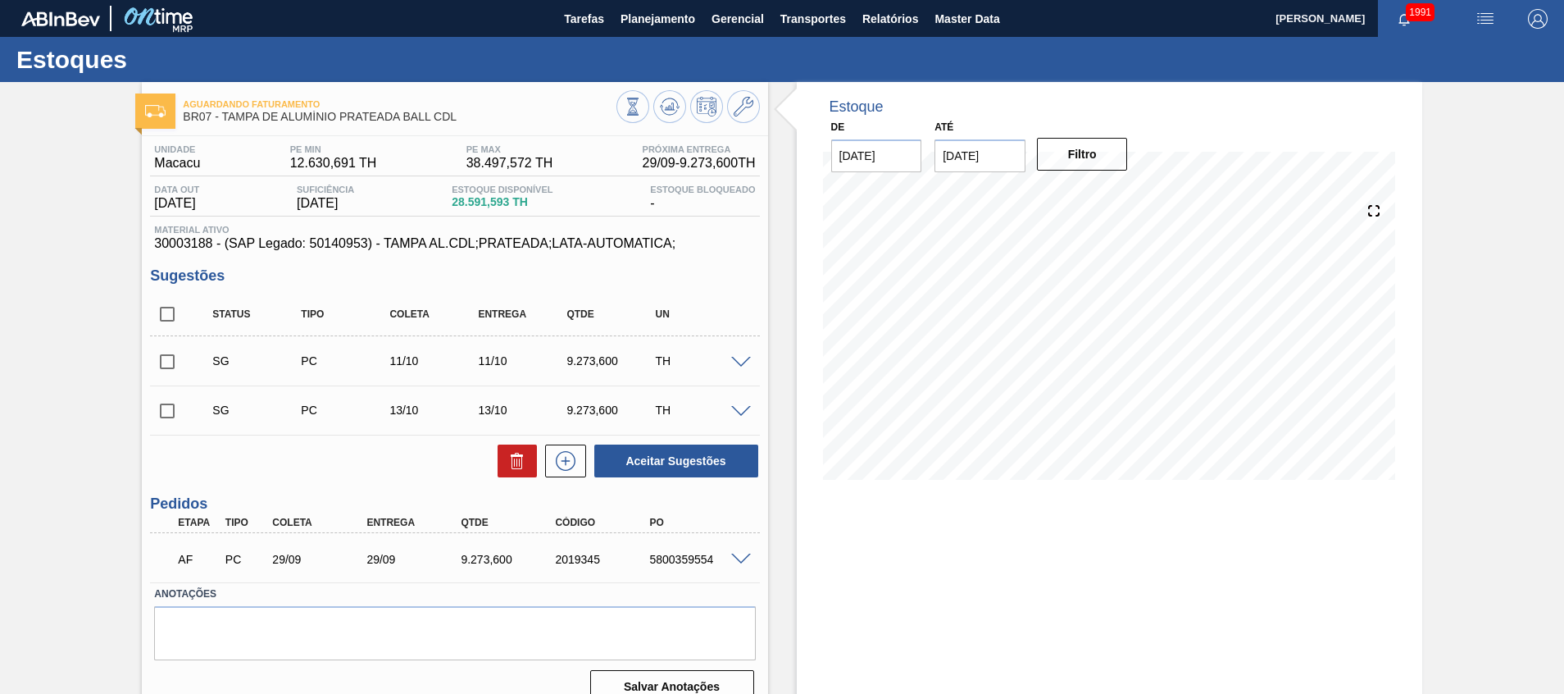
drag, startPoint x: 923, startPoint y: 558, endPoint x: 870, endPoint y: 578, distance: 56.8
click at [870, 578] on div "Estoque De [DATE] Até [DATE] Filtro" at bounding box center [1109, 399] width 625 height 635
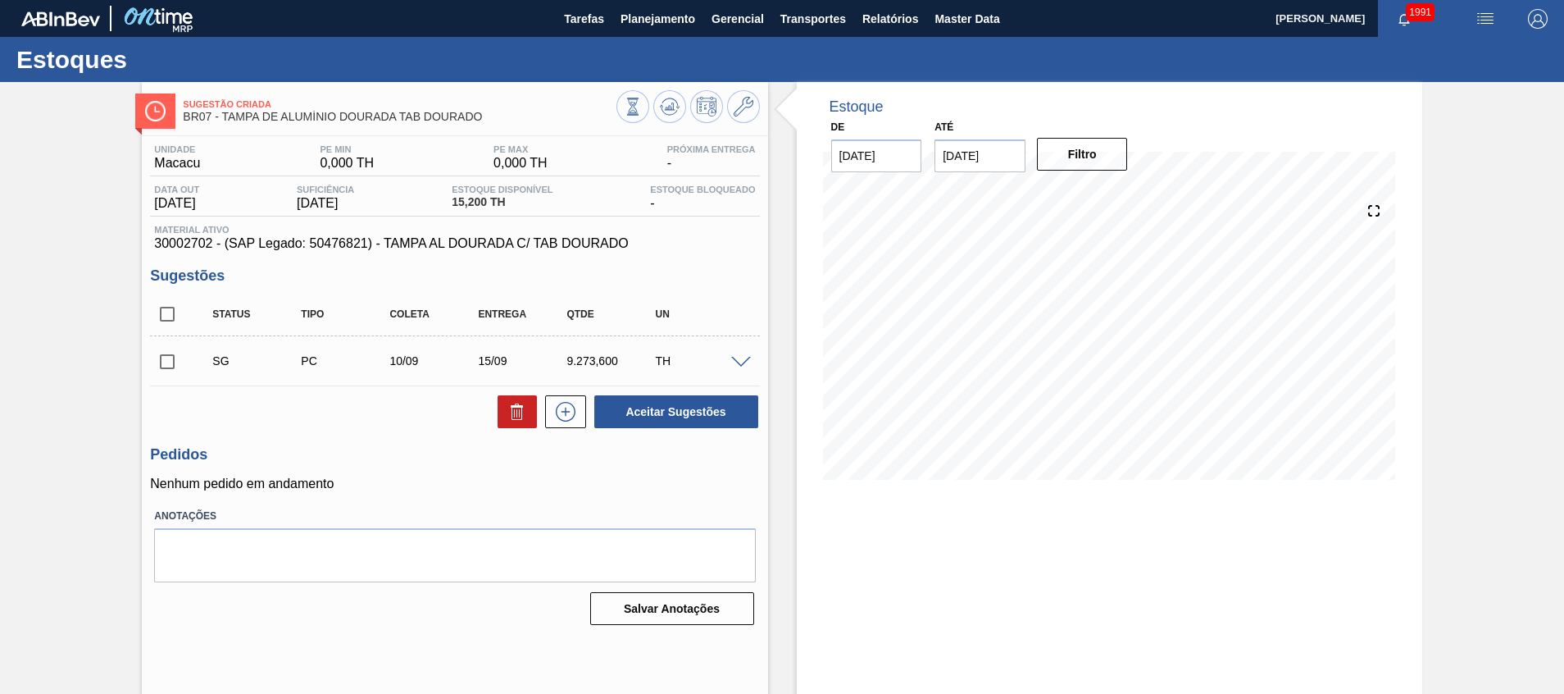
click at [740, 365] on span at bounding box center [741, 363] width 20 height 12
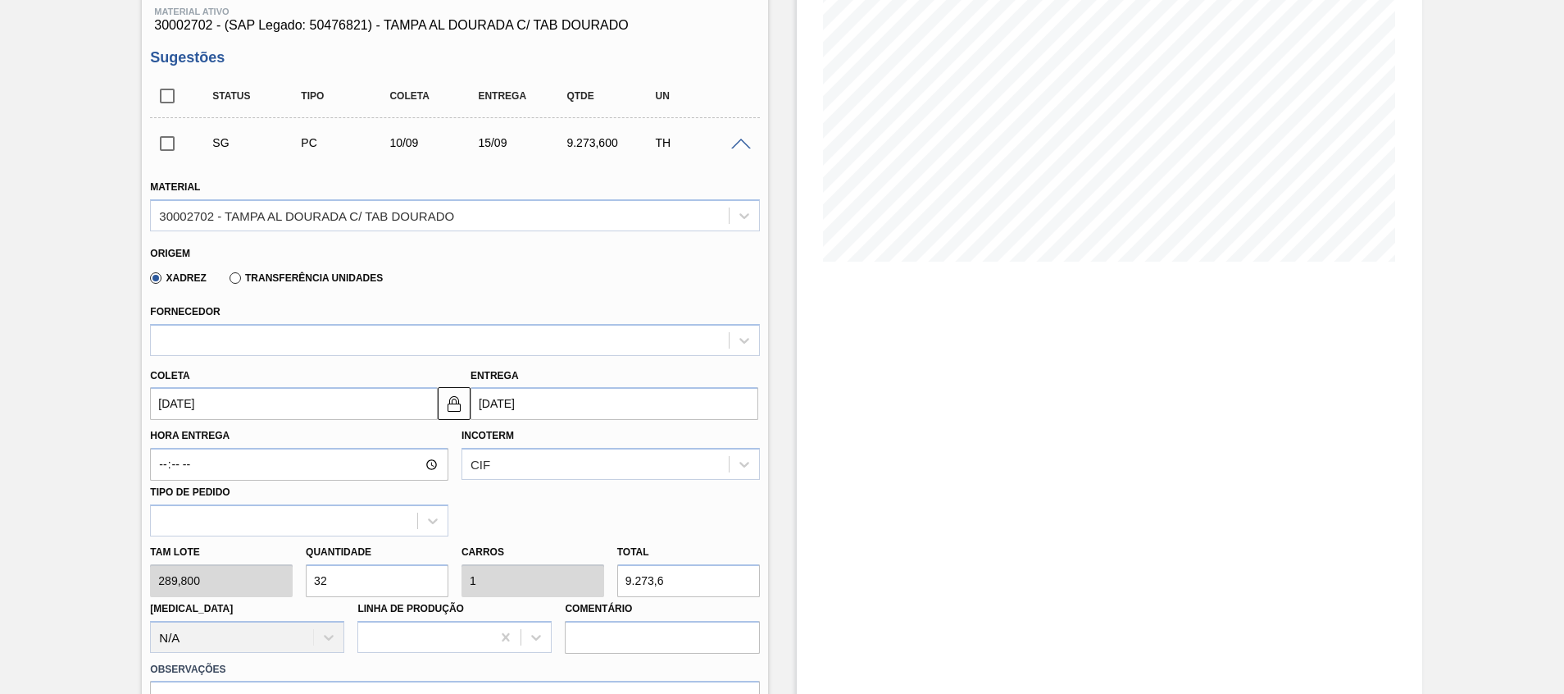
scroll to position [246, 0]
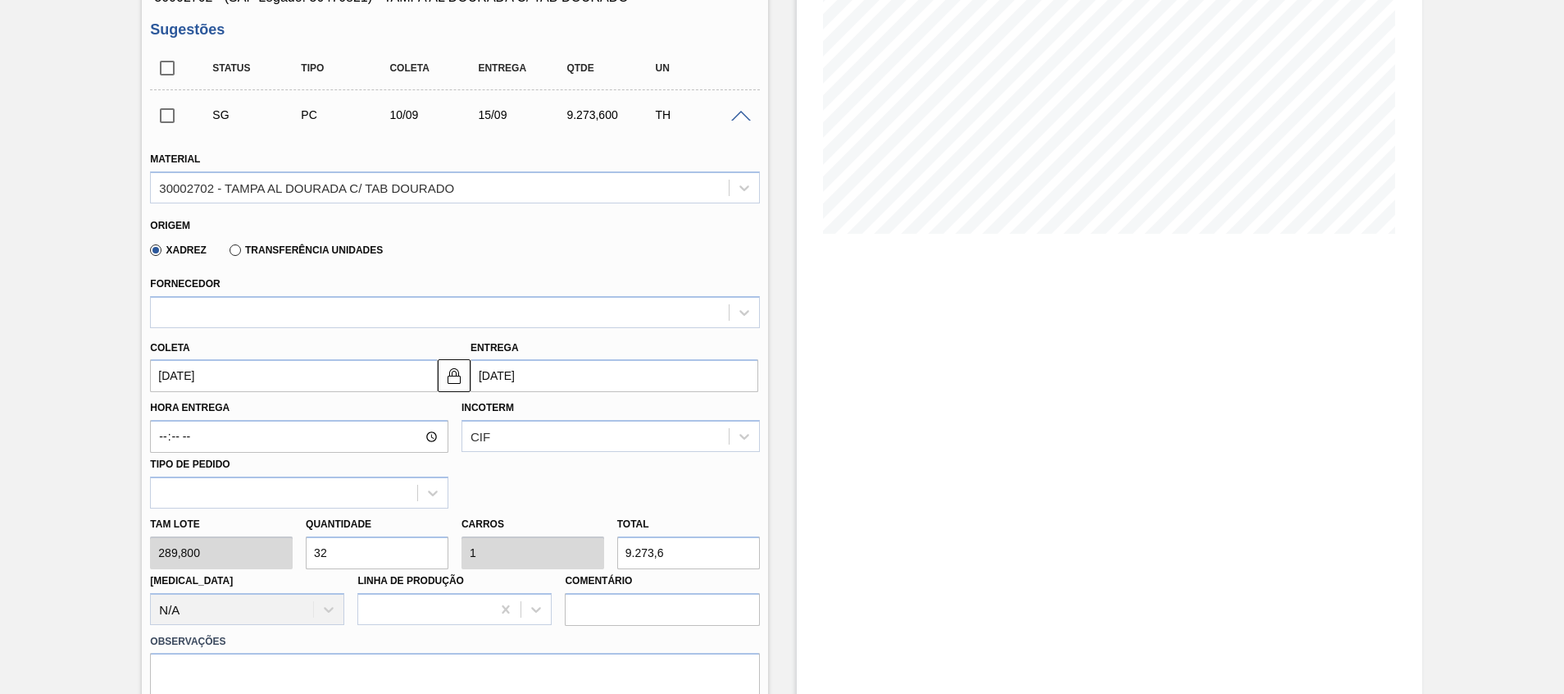
click at [193, 544] on div "[PERSON_NAME] 289,800 Quantidade 32 Carros 1 Total 9.273,6 [MEDICAL_DATA] N/A L…" at bounding box center [454, 566] width 622 height 117
type input "1"
type input "0,031"
type input "289,8"
type input "15"
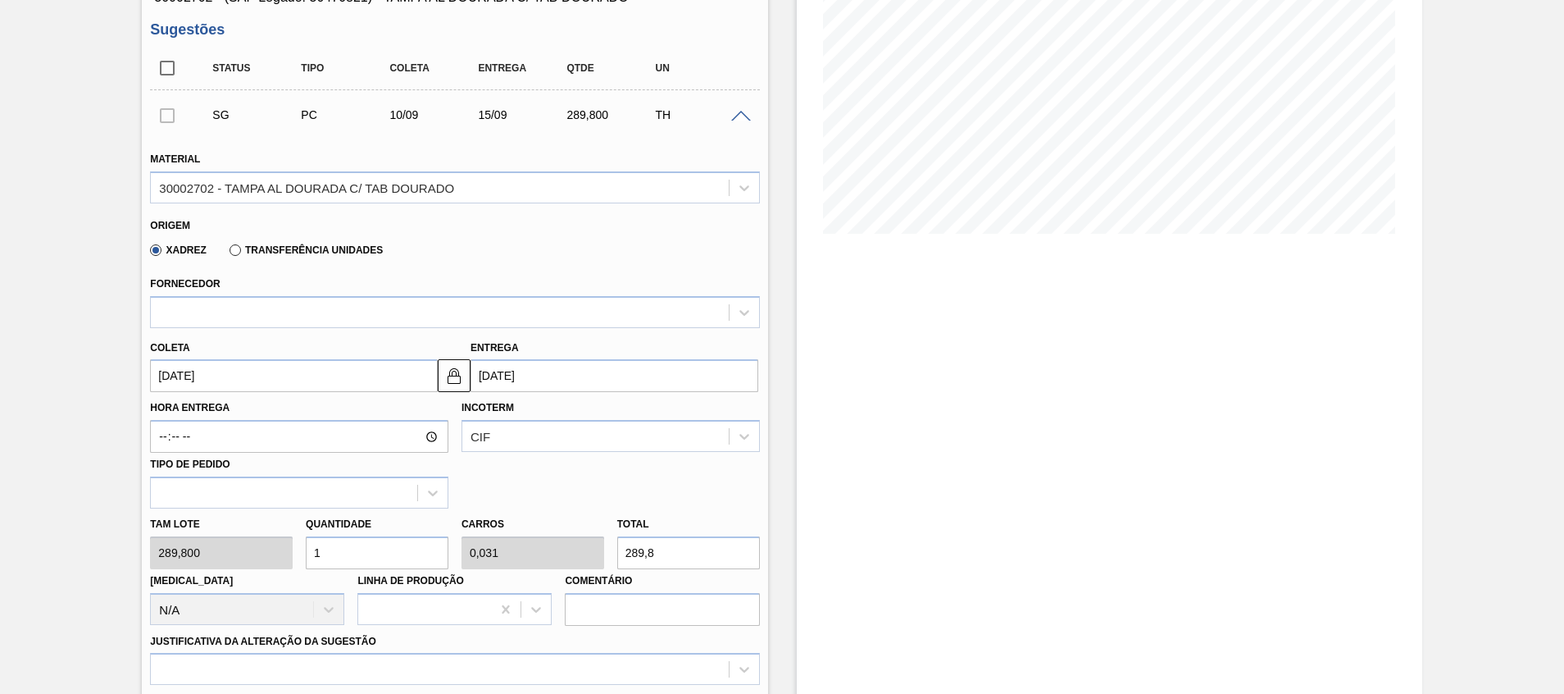
type input "0,469"
type input "4.347"
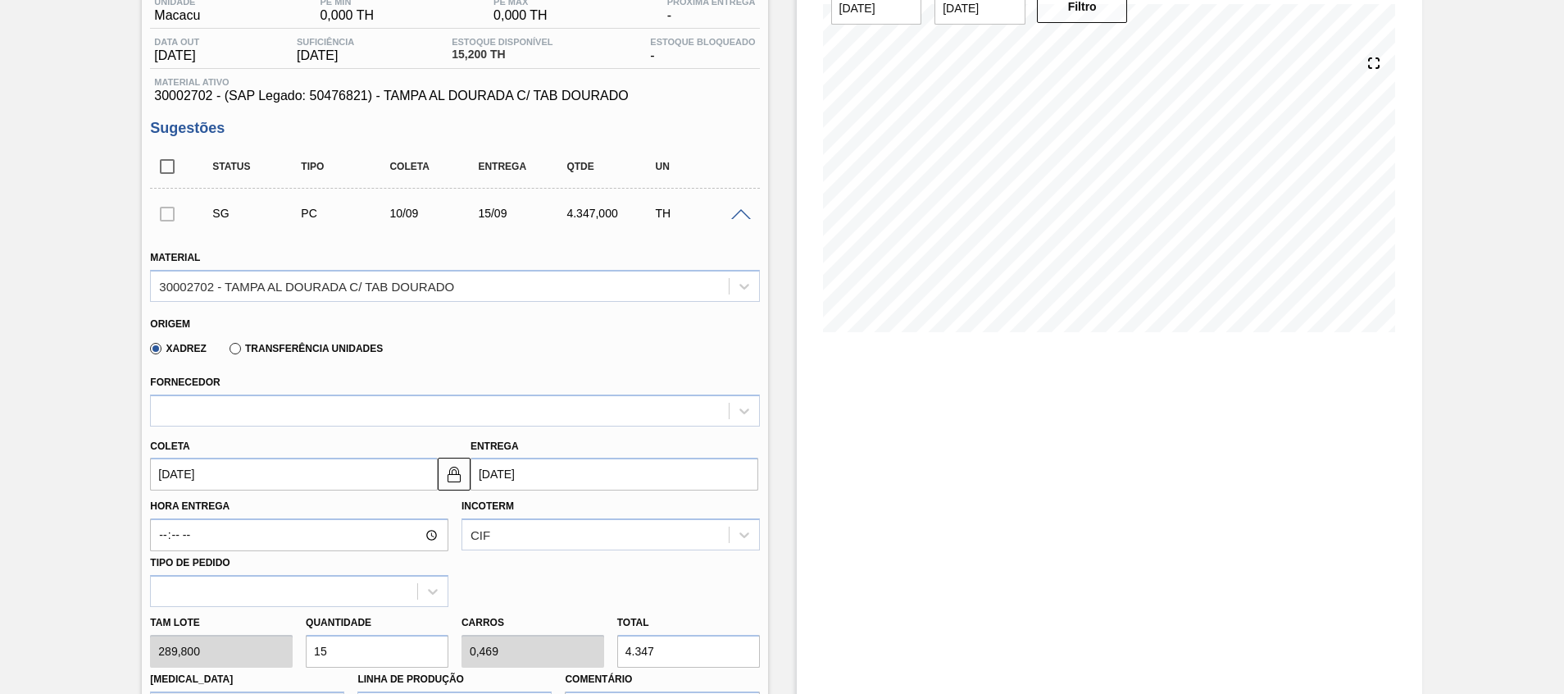
scroll to position [0, 0]
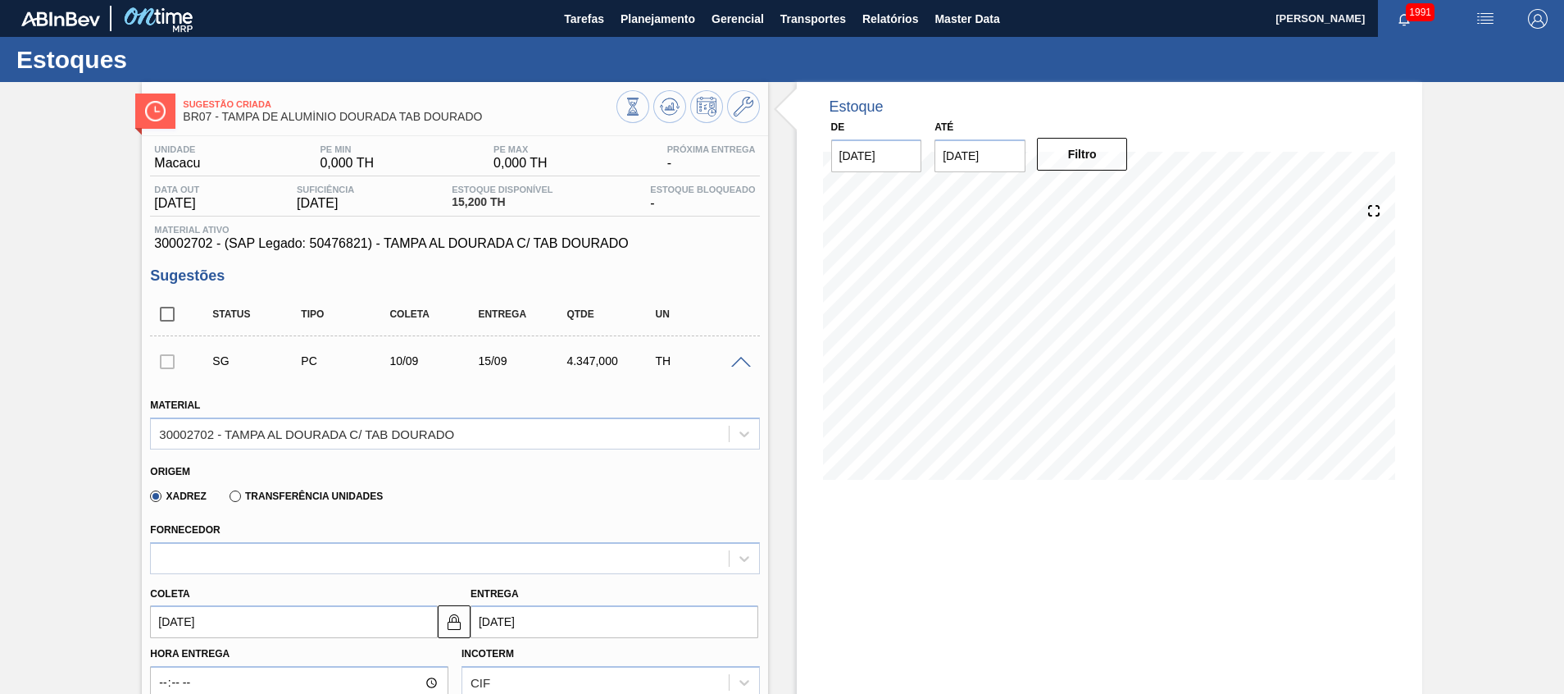
type input "15"
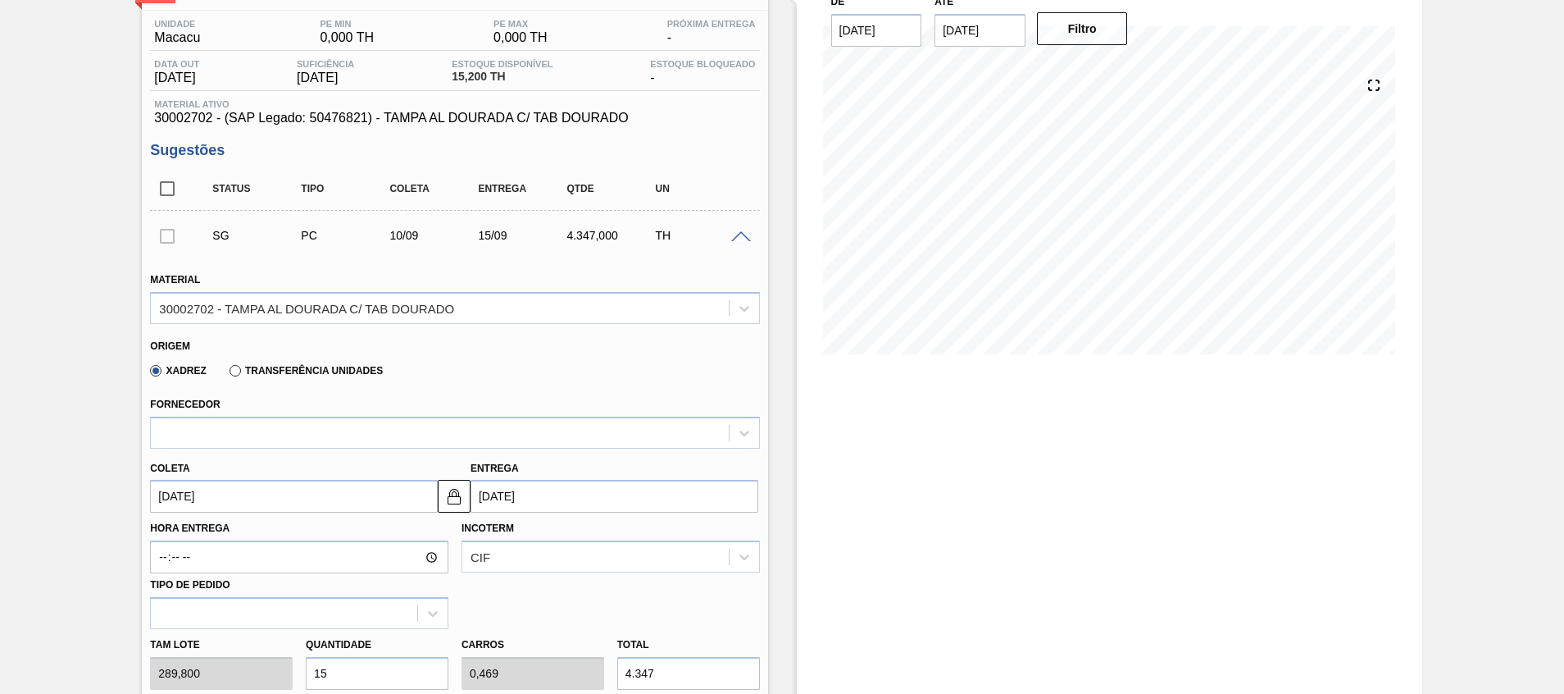
scroll to position [246, 0]
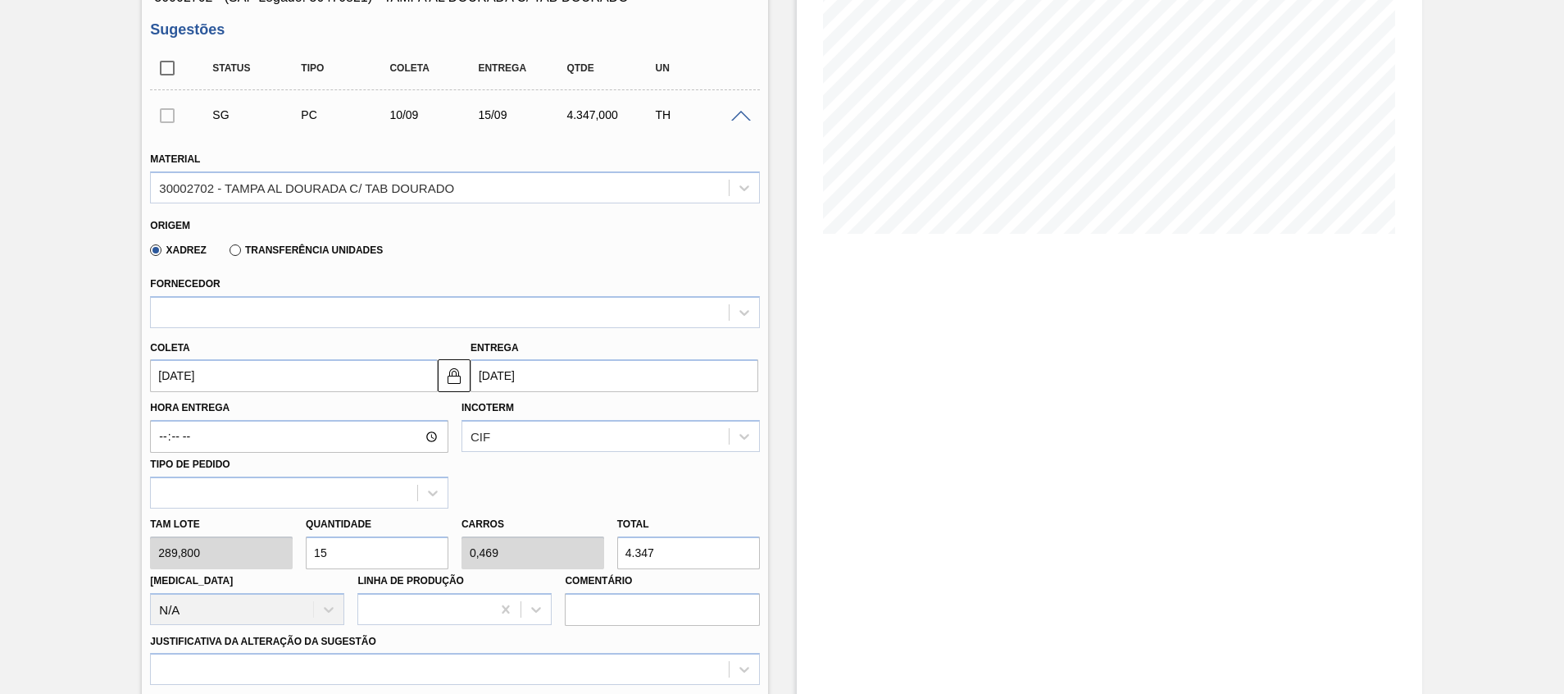
click at [248, 250] on label "Transferência Unidades" at bounding box center [306, 249] width 153 height 11
click at [227, 253] on input "Transferência Unidades" at bounding box center [227, 253] width 0 height 0
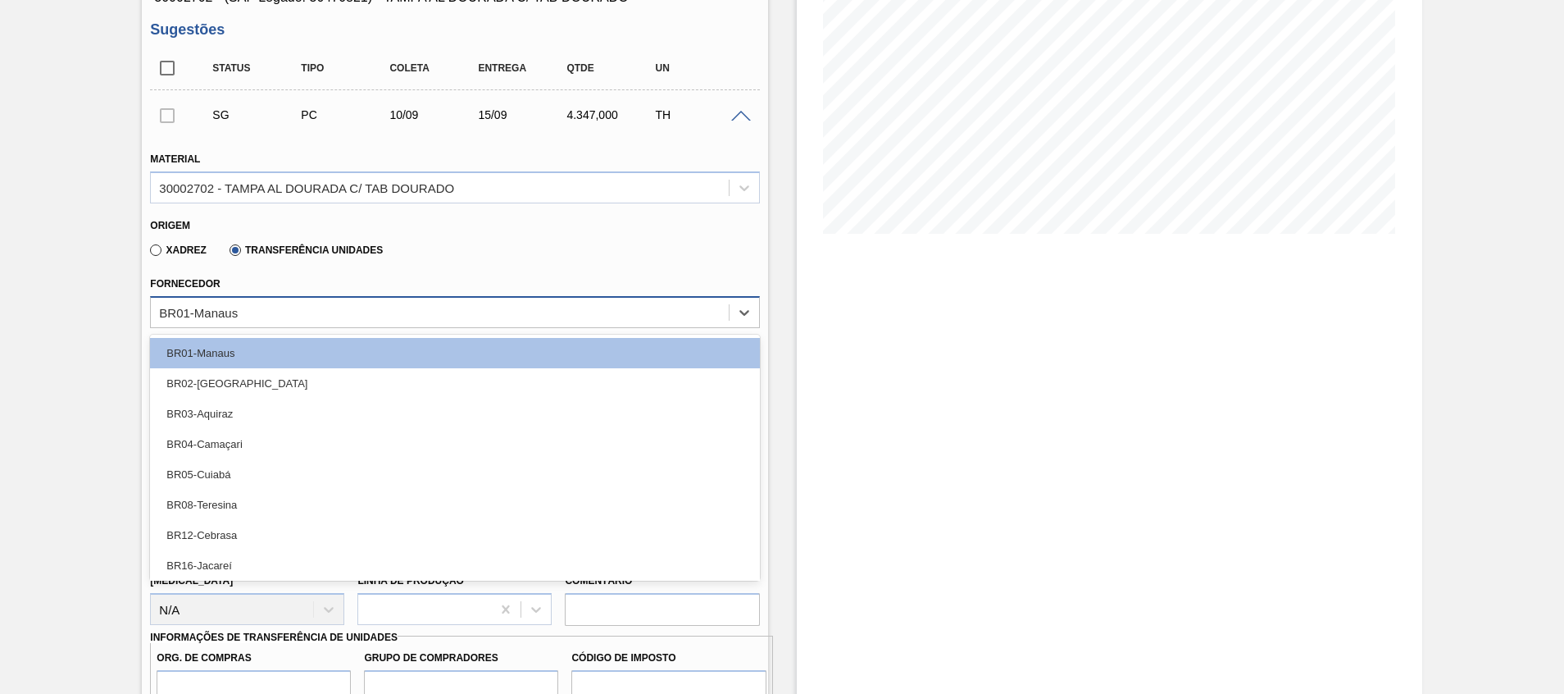
click at [221, 315] on div "BR01-Manaus" at bounding box center [198, 312] width 79 height 14
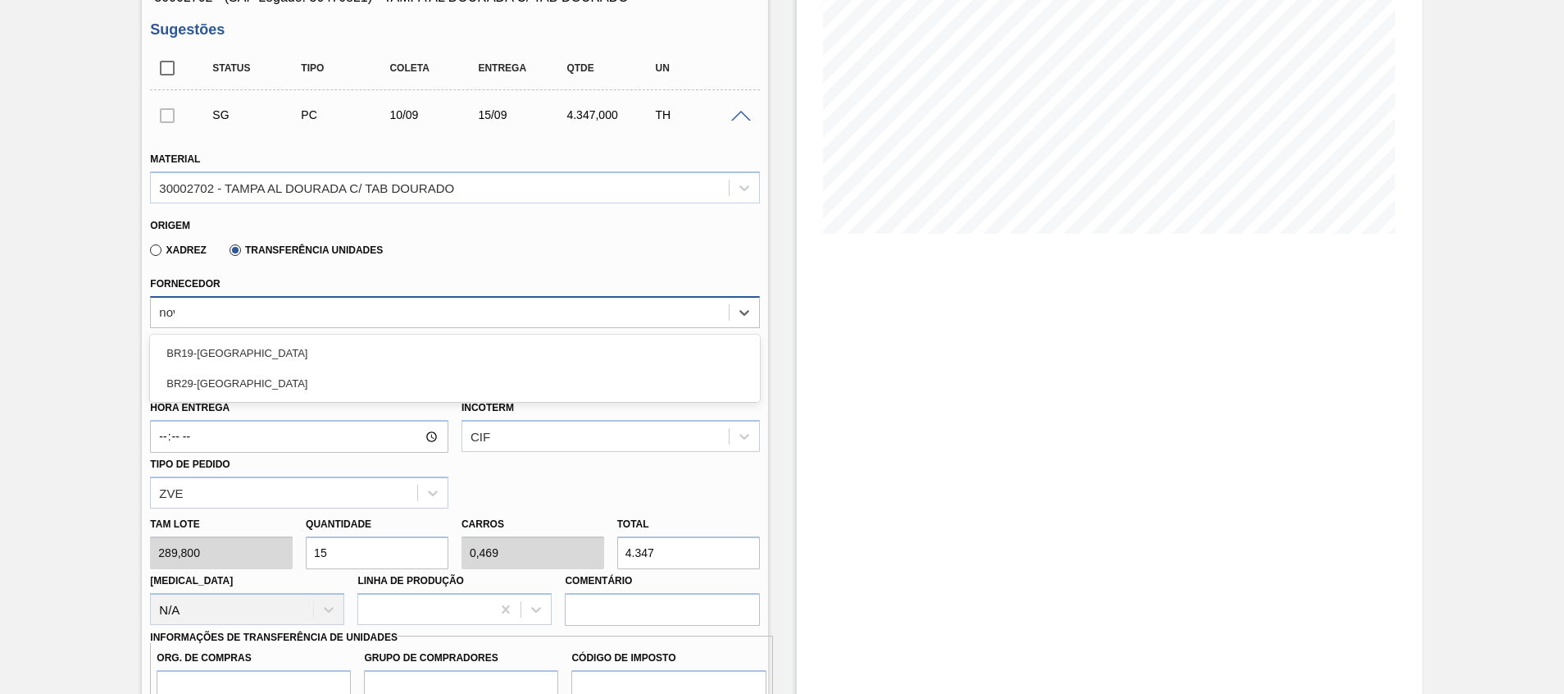
type input "nova"
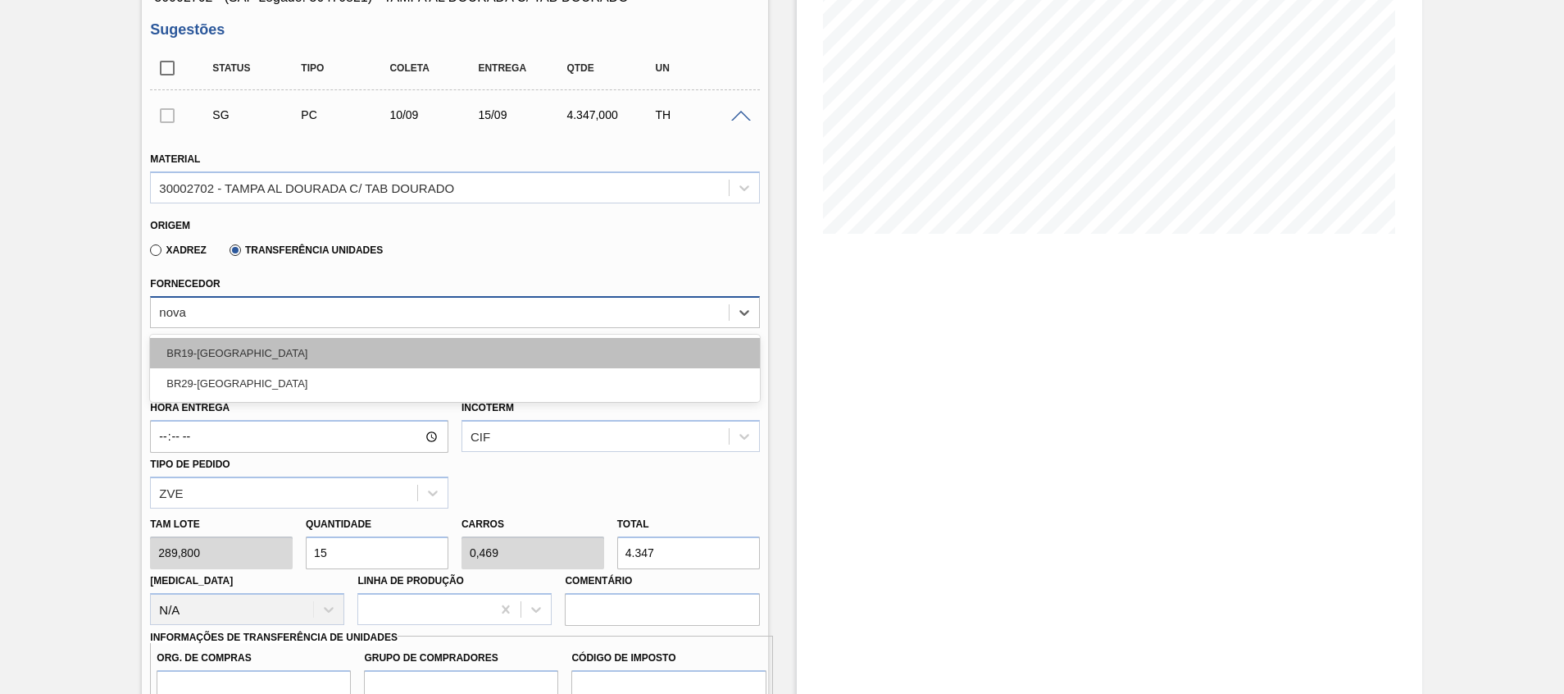
click at [216, 341] on div "BR19-[GEOGRAPHIC_DATA]" at bounding box center [454, 353] width 609 height 30
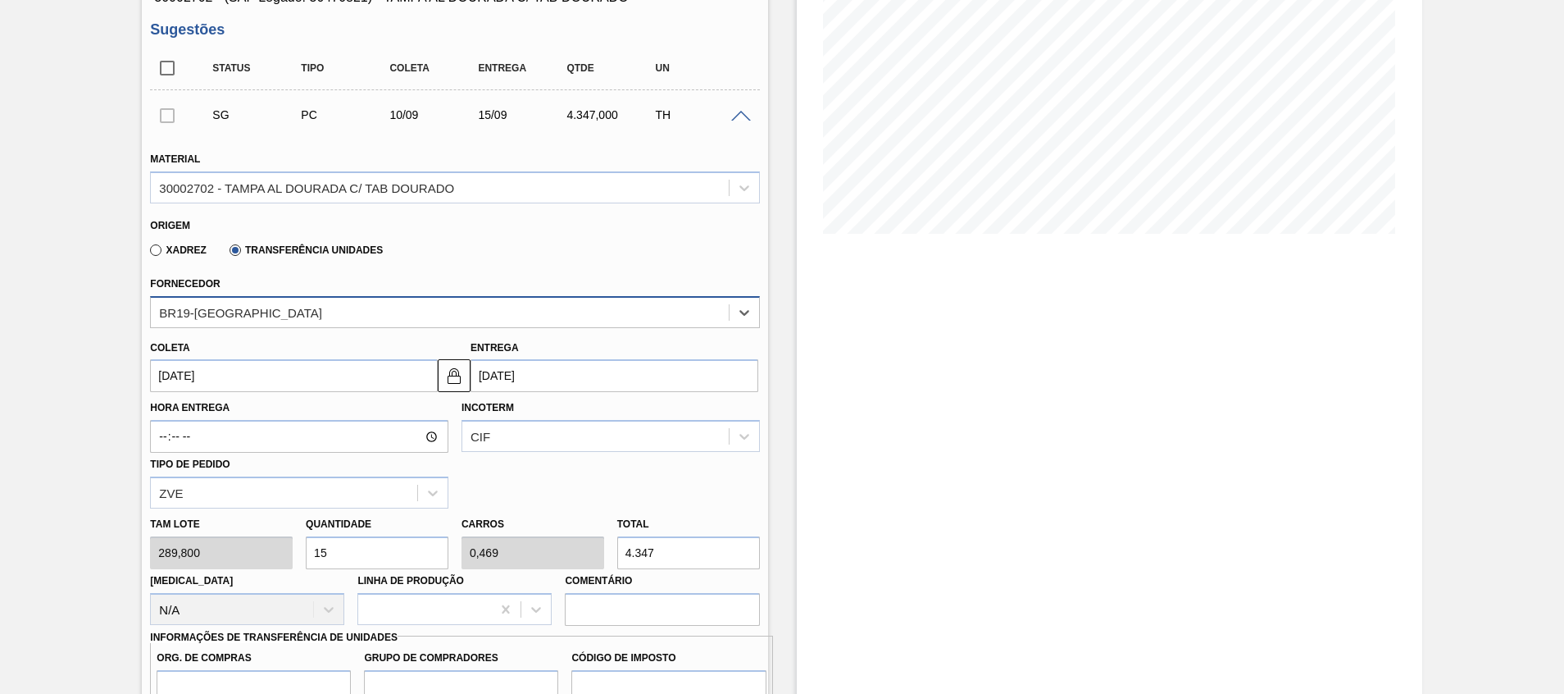
click at [375, 374] on input "[DATE]" at bounding box center [294, 375] width 288 height 33
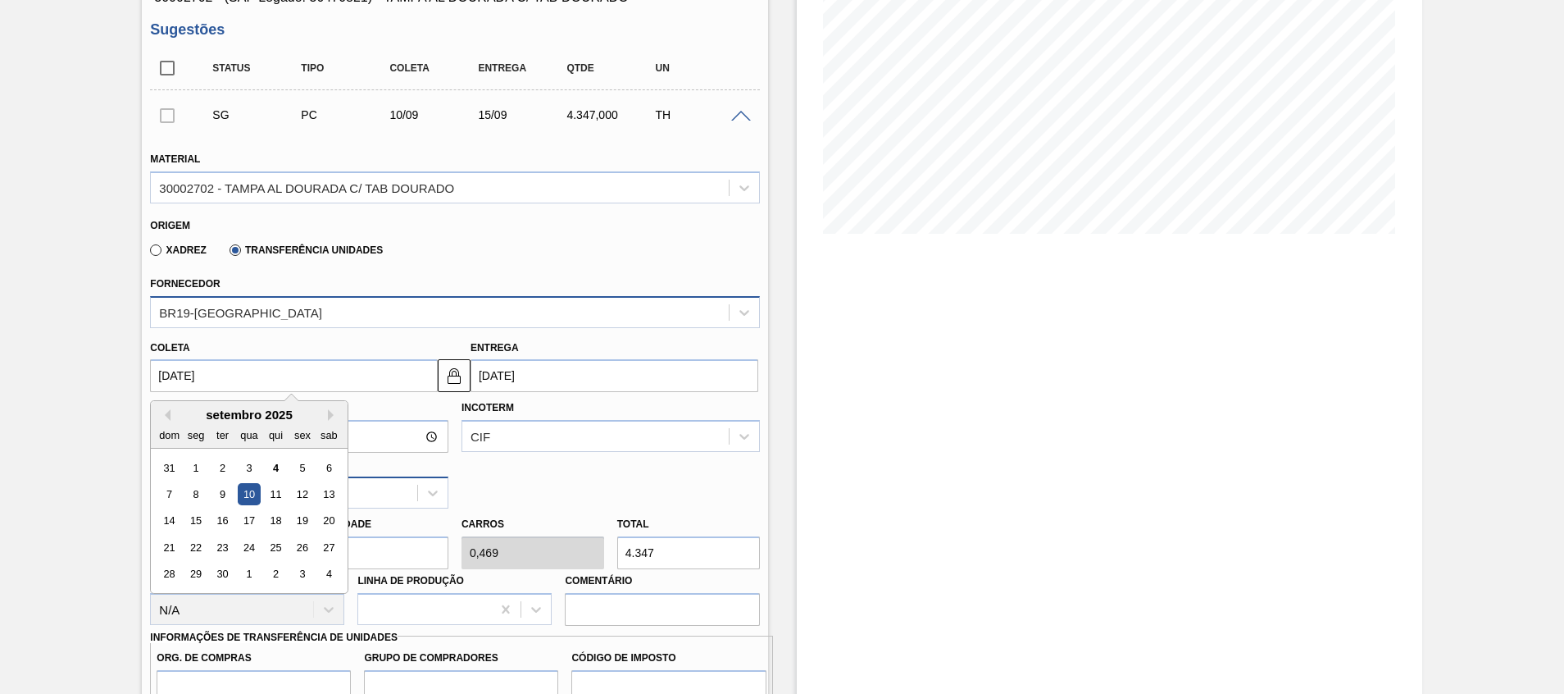
click at [280, 494] on div "11" at bounding box center [276, 494] width 22 height 22
type input "[DATE]"
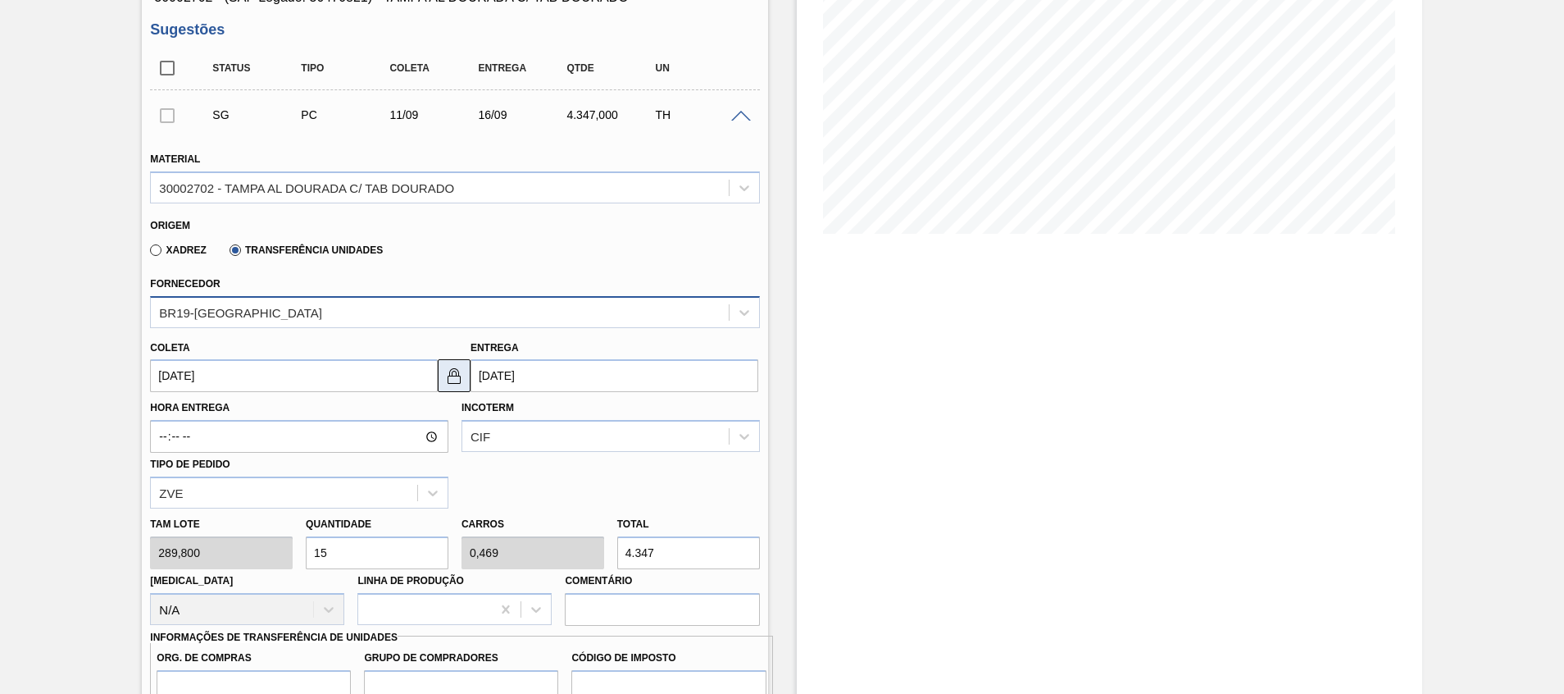
click at [448, 378] on img at bounding box center [454, 376] width 20 height 20
click at [535, 371] on input "[DATE]" at bounding box center [615, 375] width 288 height 33
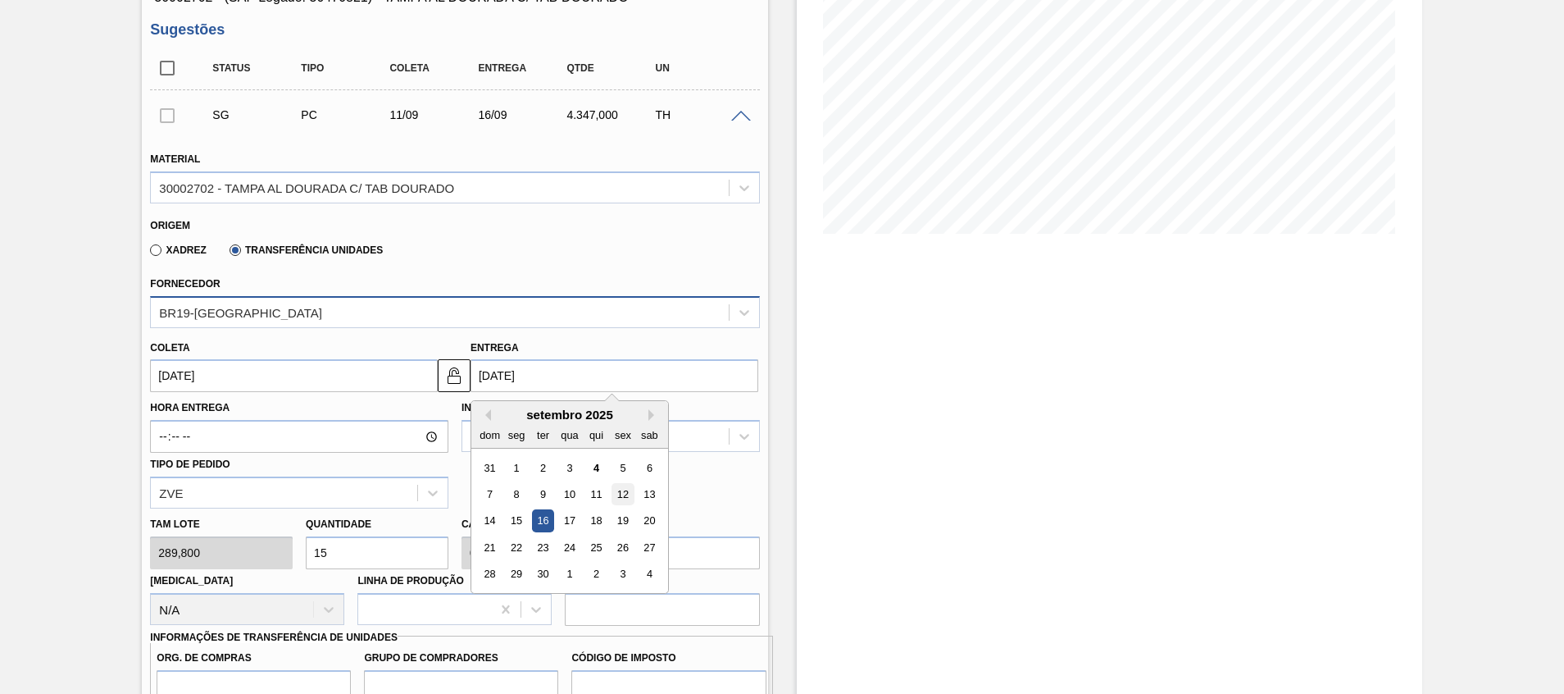
click at [618, 495] on div "12" at bounding box center [623, 494] width 22 height 22
type input "[DATE]"
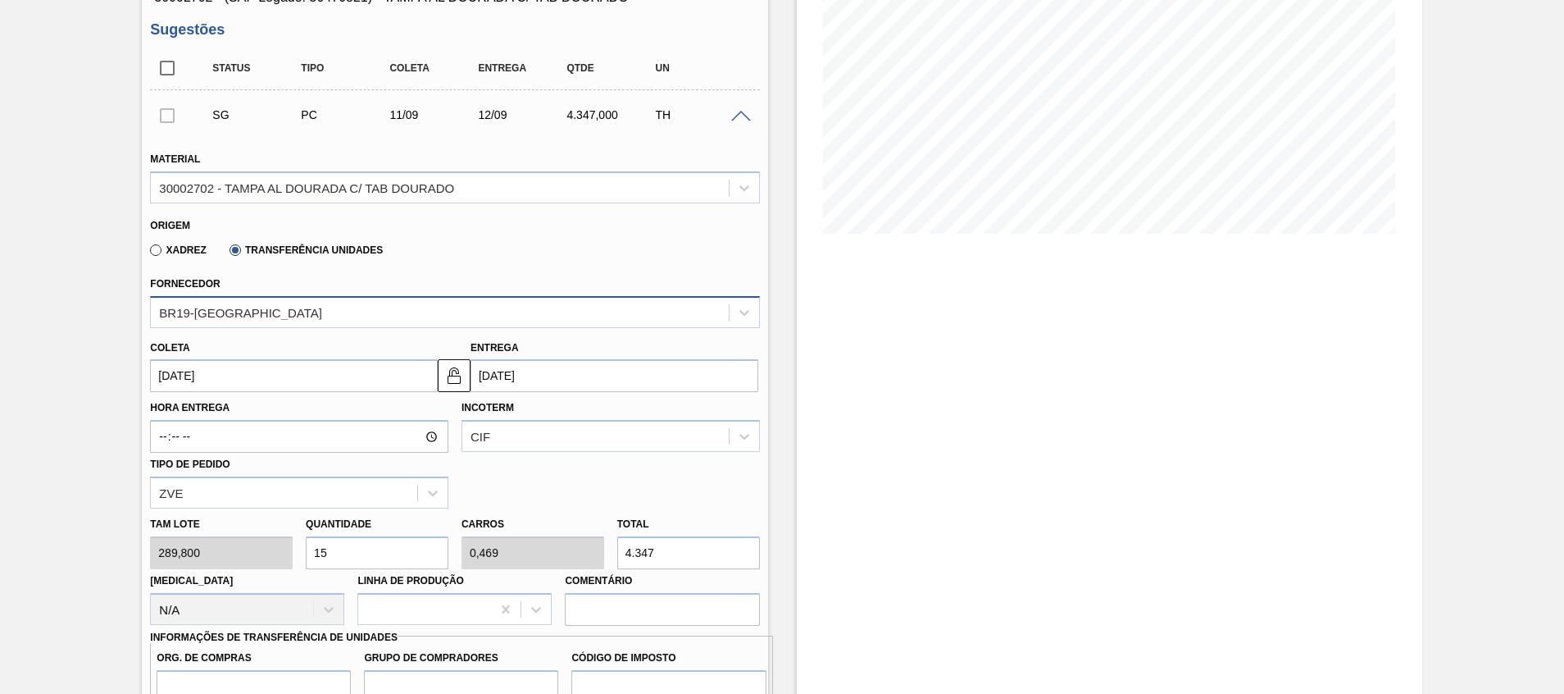
scroll to position [369, 0]
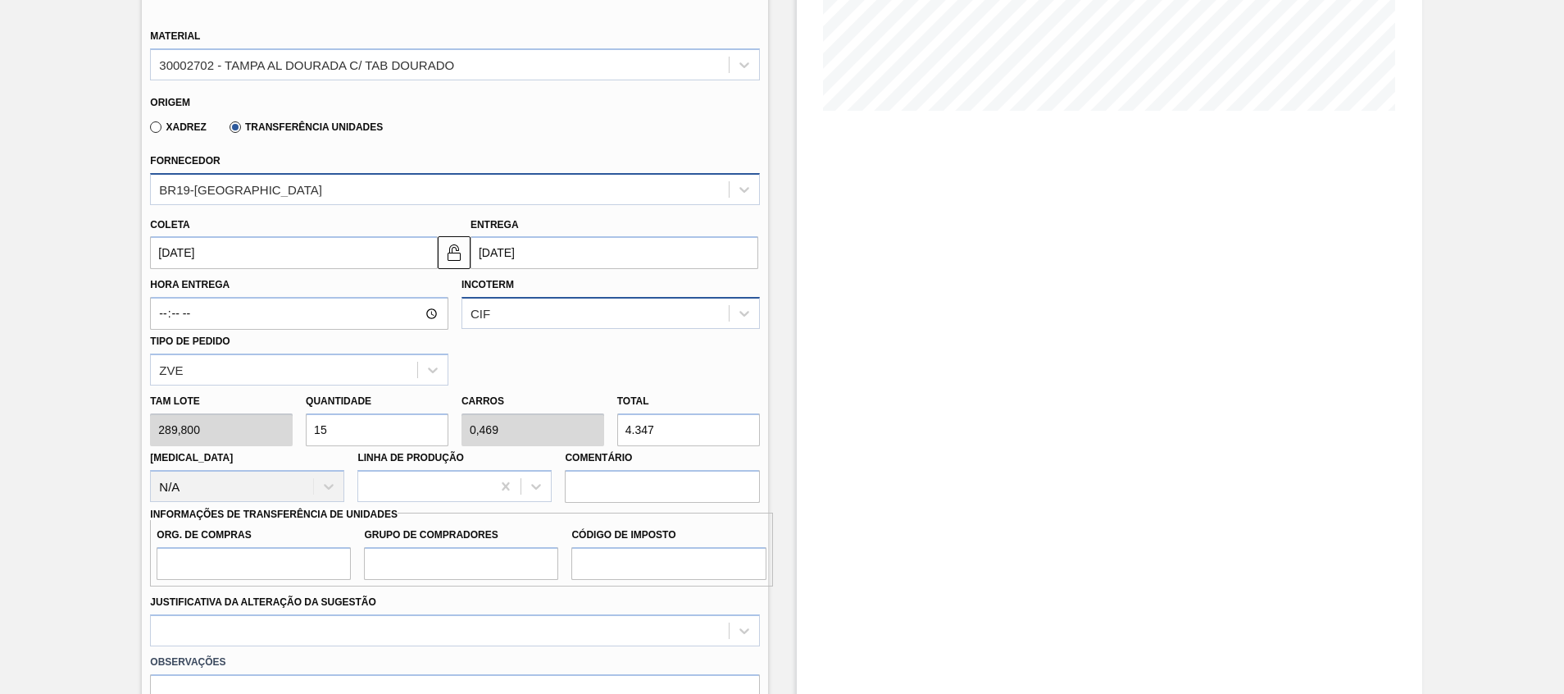
click at [548, 306] on div "CIF" at bounding box center [595, 314] width 266 height 24
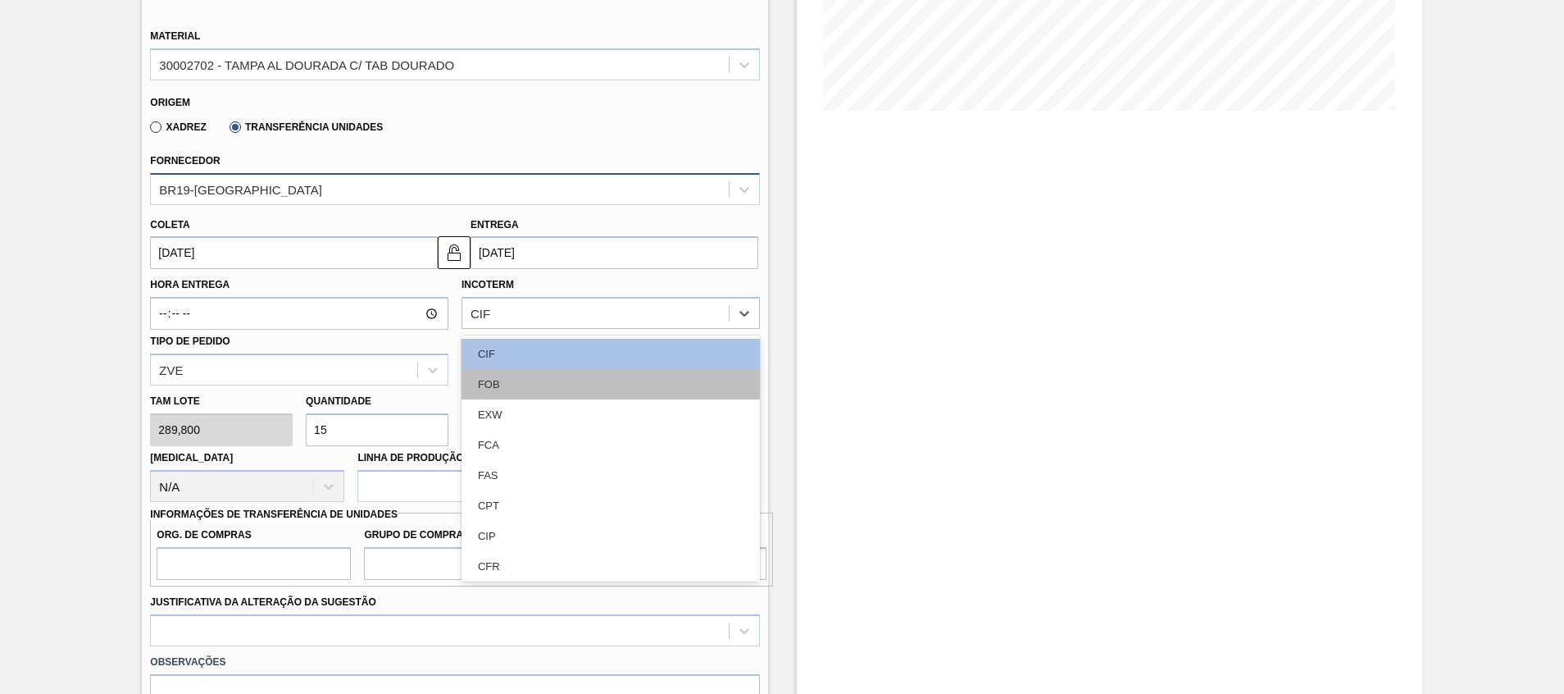
click at [494, 375] on div "FOB" at bounding box center [611, 384] width 298 height 30
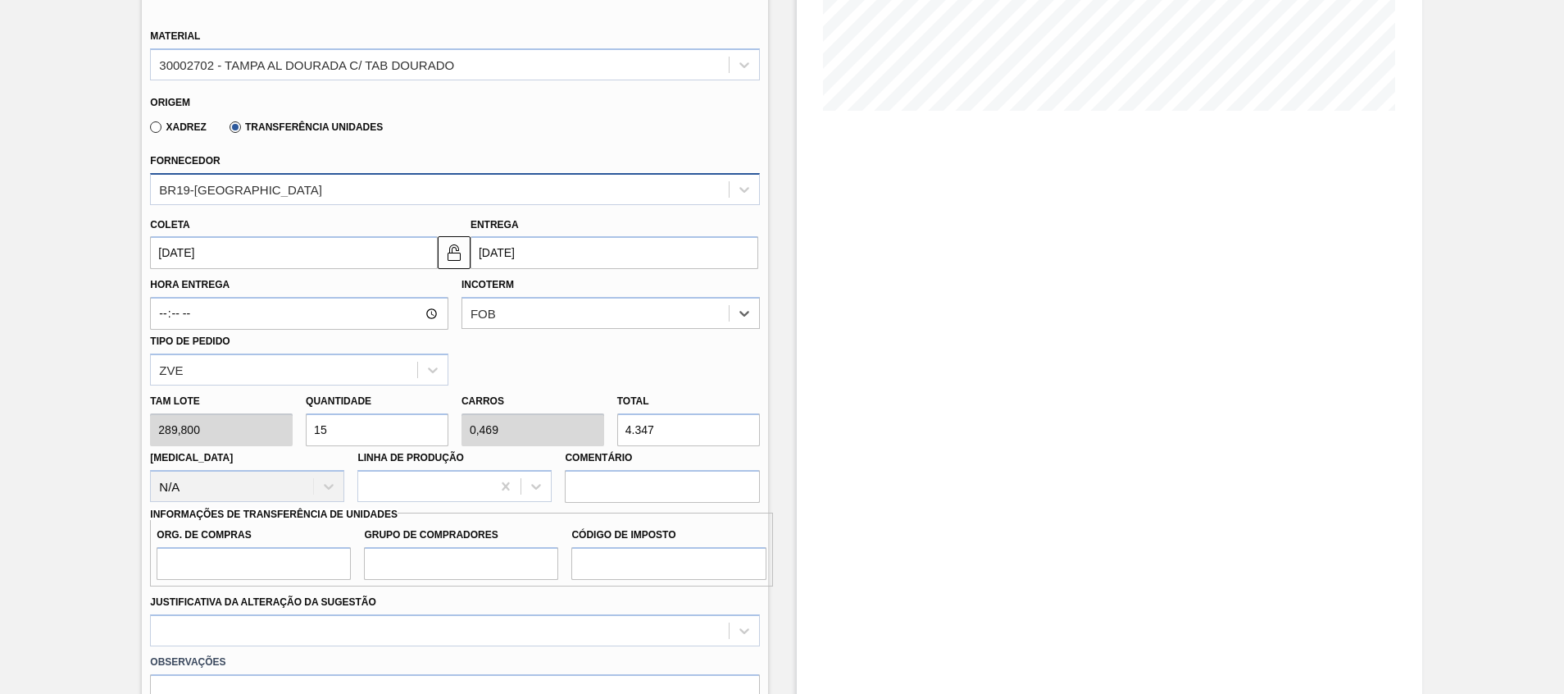
drag, startPoint x: 320, startPoint y: 421, endPoint x: 121, endPoint y: 430, distance: 198.6
click at [121, 430] on div "Sugestão Criada BR07 - [GEOGRAPHIC_DATA] DE ALUMÍNIO DOURADA TAB DOURADO Unidad…" at bounding box center [782, 369] width 1564 height 1313
type input "2"
type input "0,063"
type input "579,6"
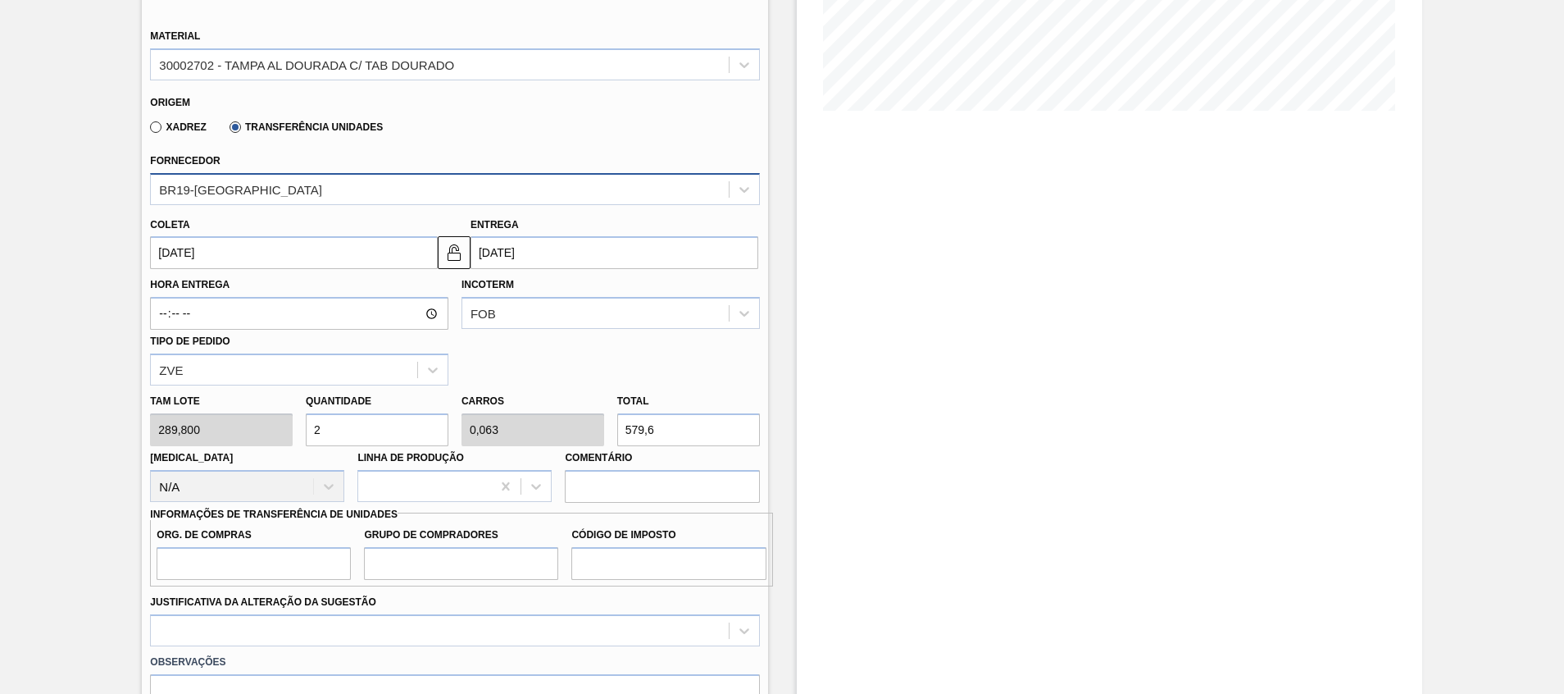
type input "0"
type input "5"
type input "0,156"
type input "1.449"
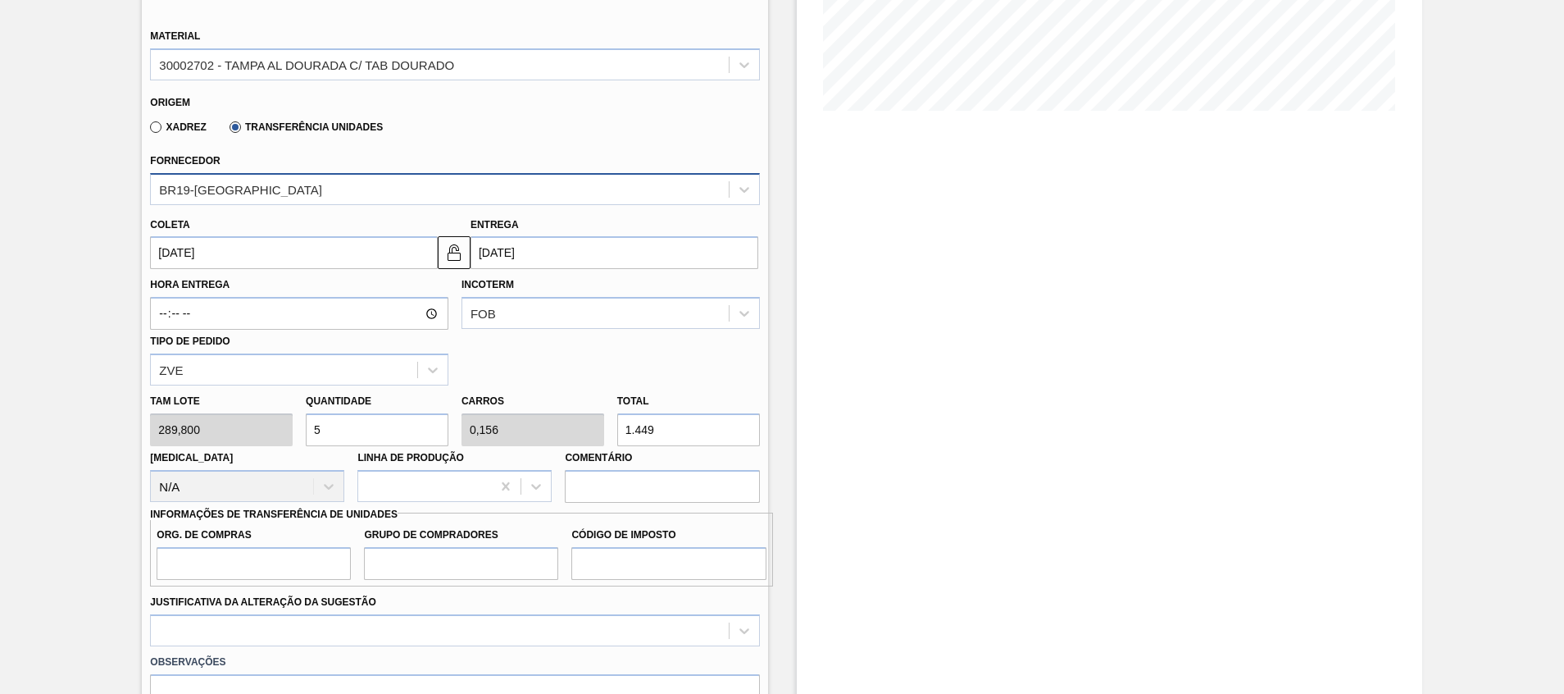
type input "0"
type input "8"
type input "0,25"
type input "2.318,4"
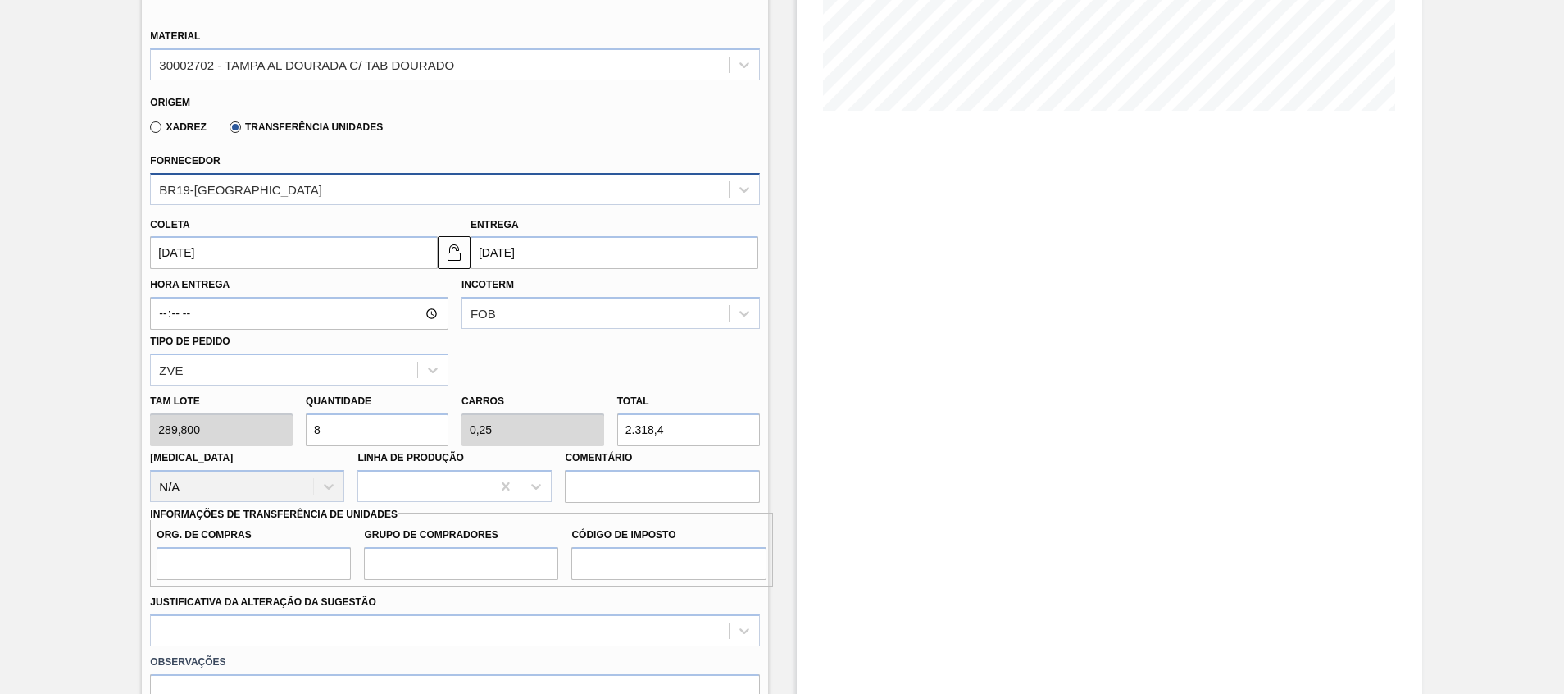
type input "8"
drag, startPoint x: 340, startPoint y: 422, endPoint x: 335, endPoint y: 454, distance: 32.3
click at [339, 422] on input "8" at bounding box center [377, 429] width 143 height 33
click at [285, 574] on input "Org. de Compras" at bounding box center [254, 563] width 194 height 33
type input "A01"
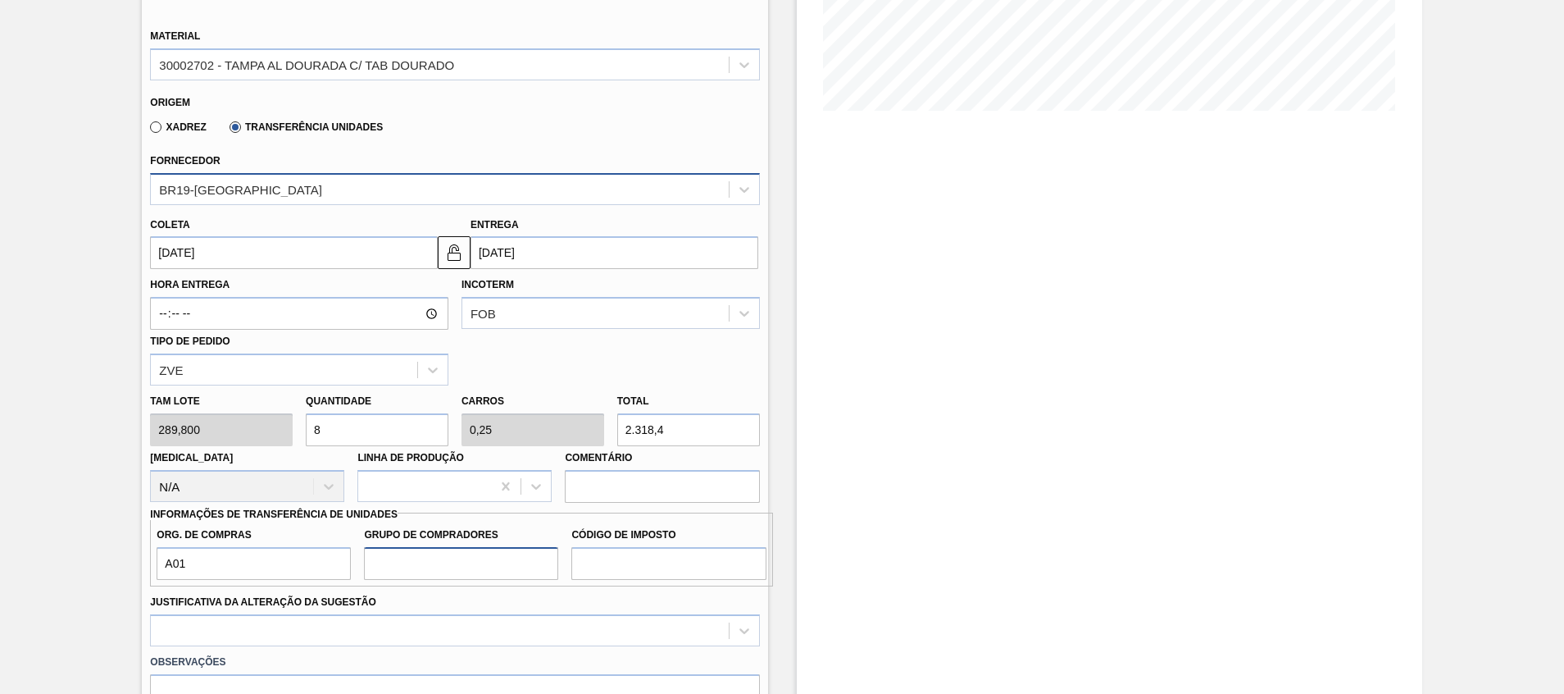
type input "BR0"
type input "I1"
click at [287, 659] on label "Observações" at bounding box center [454, 662] width 609 height 24
click at [284, 648] on div "Observações" at bounding box center [454, 687] width 622 height 82
click at [284, 644] on div at bounding box center [454, 630] width 609 height 32
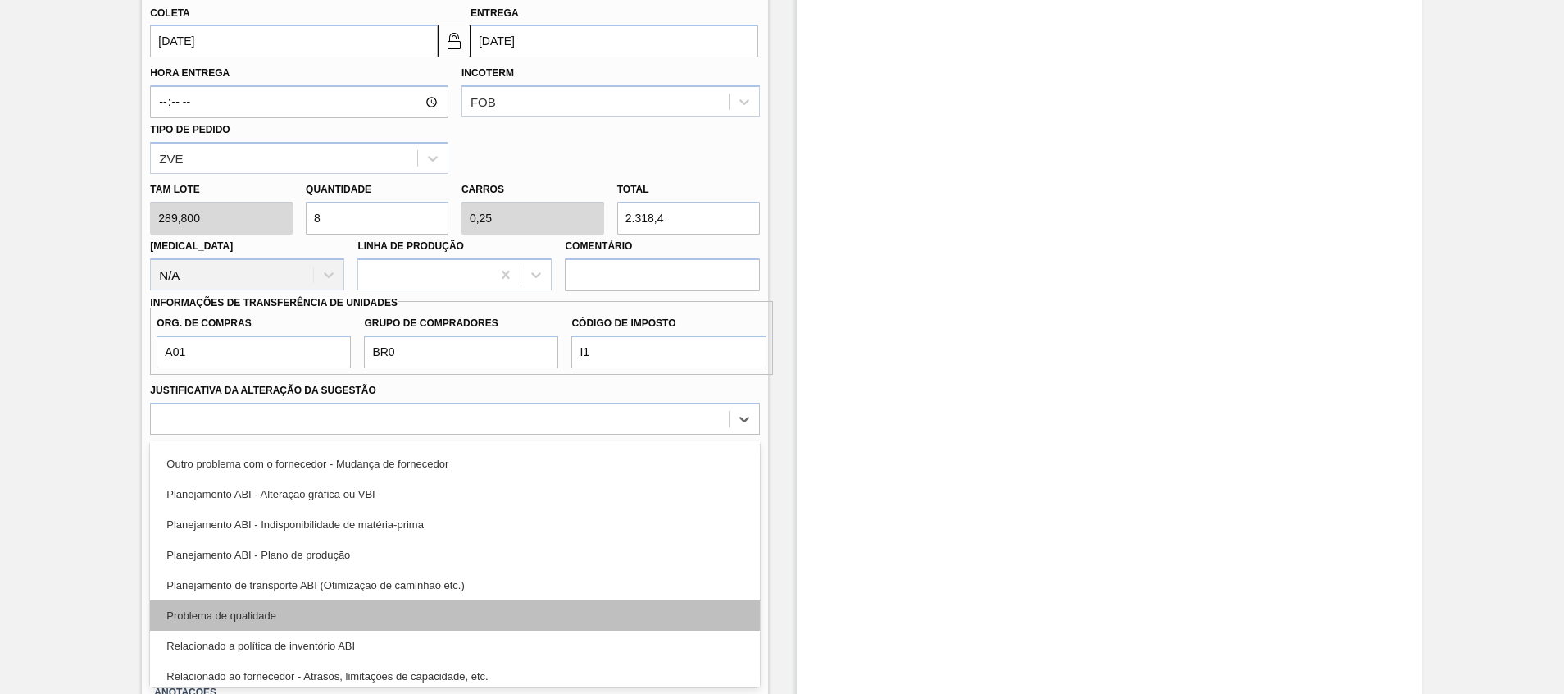
scroll to position [307, 0]
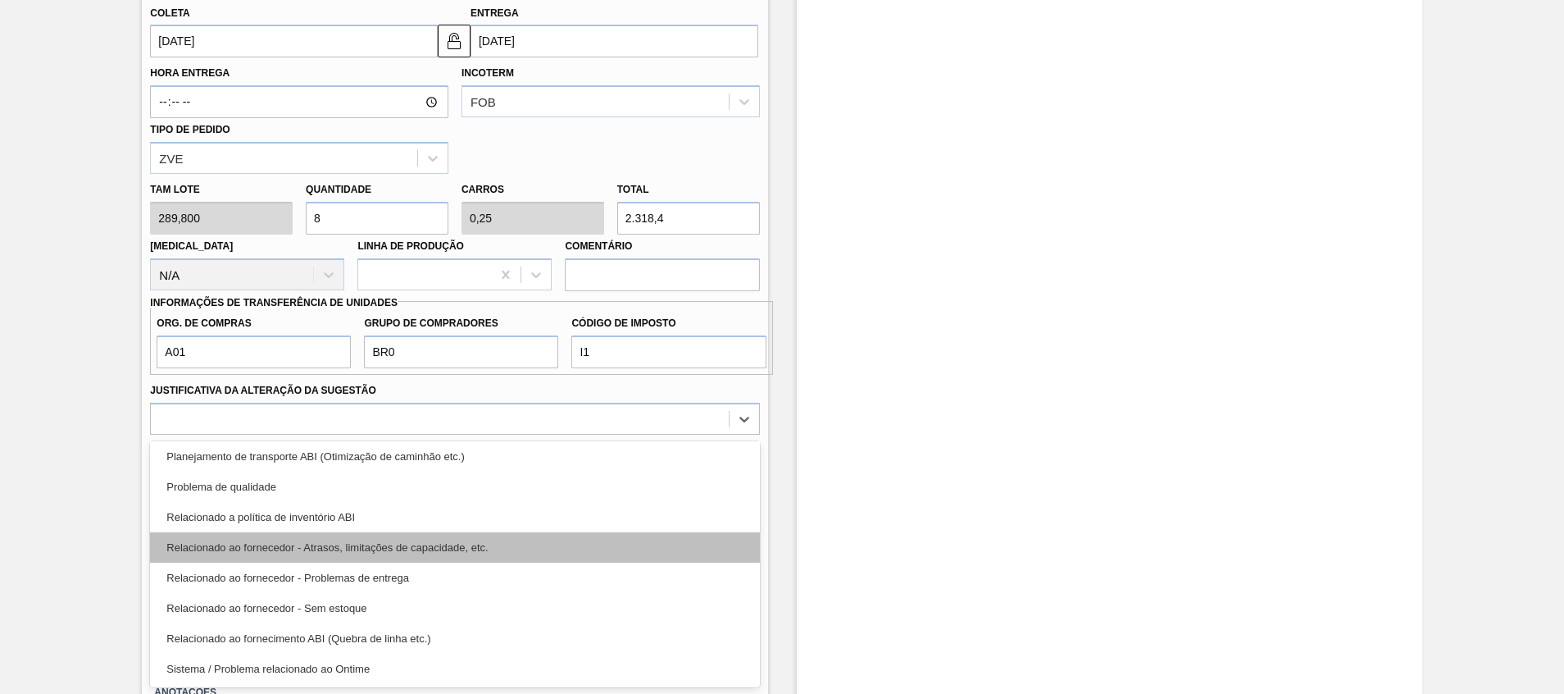
click at [400, 548] on div "Relacionado ao fornecedor - Atrasos, limitações de capacidade, etc." at bounding box center [454, 547] width 609 height 30
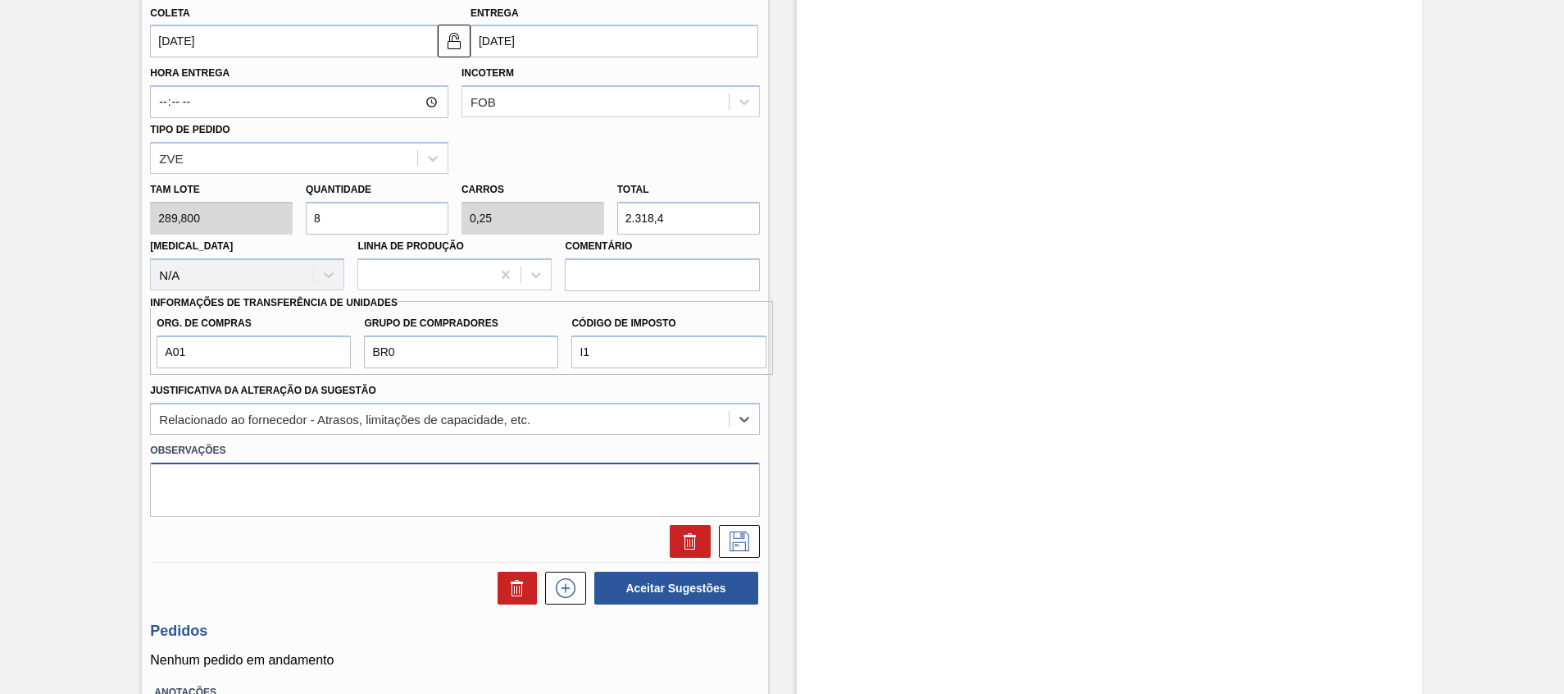
click at [430, 498] on textarea at bounding box center [454, 489] width 609 height 54
click at [978, 491] on div "Estoque De [DATE] Até [DATE] Filtro" at bounding box center [1109, 158] width 625 height 1313
click at [521, 427] on div "Relacionado ao fornecedor - Atrasos, limitações de capacidade, etc." at bounding box center [439, 419] width 577 height 24
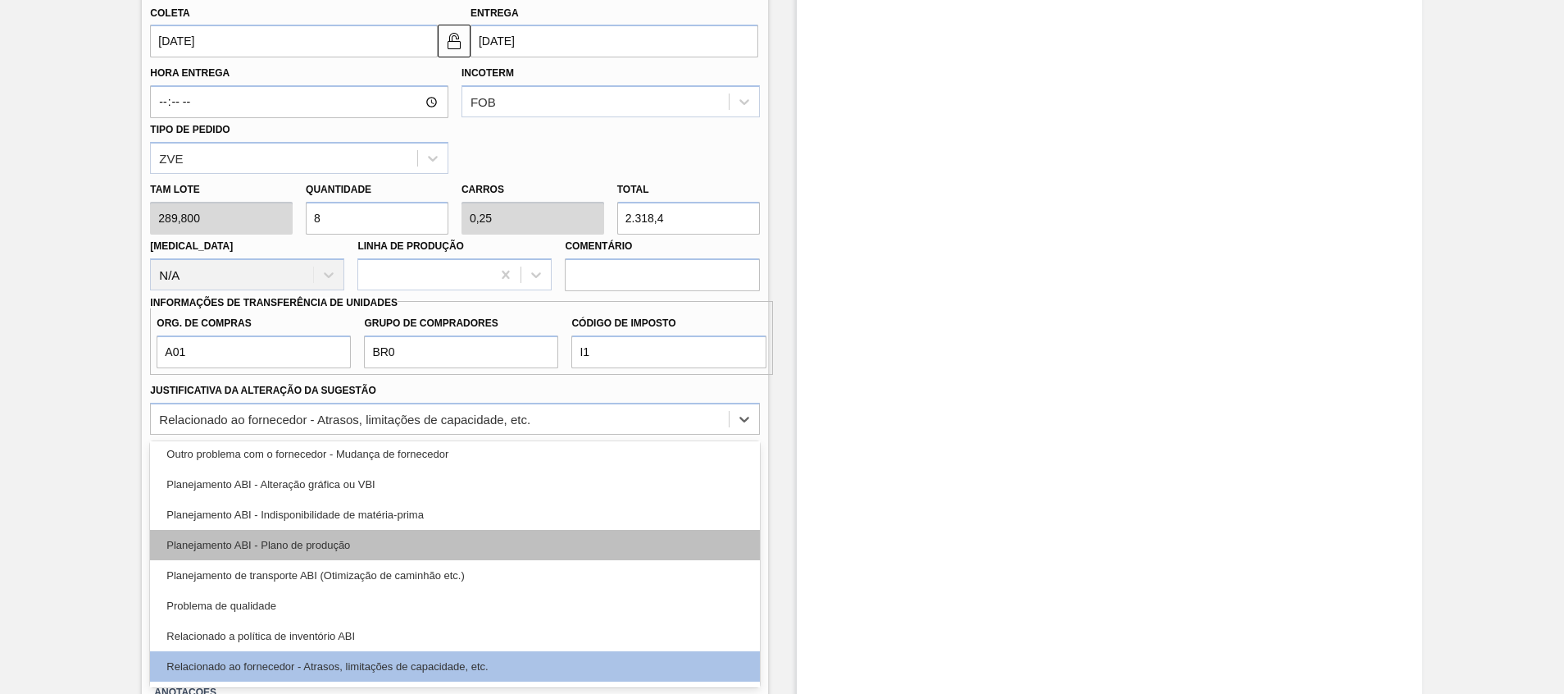
scroll to position [246, 0]
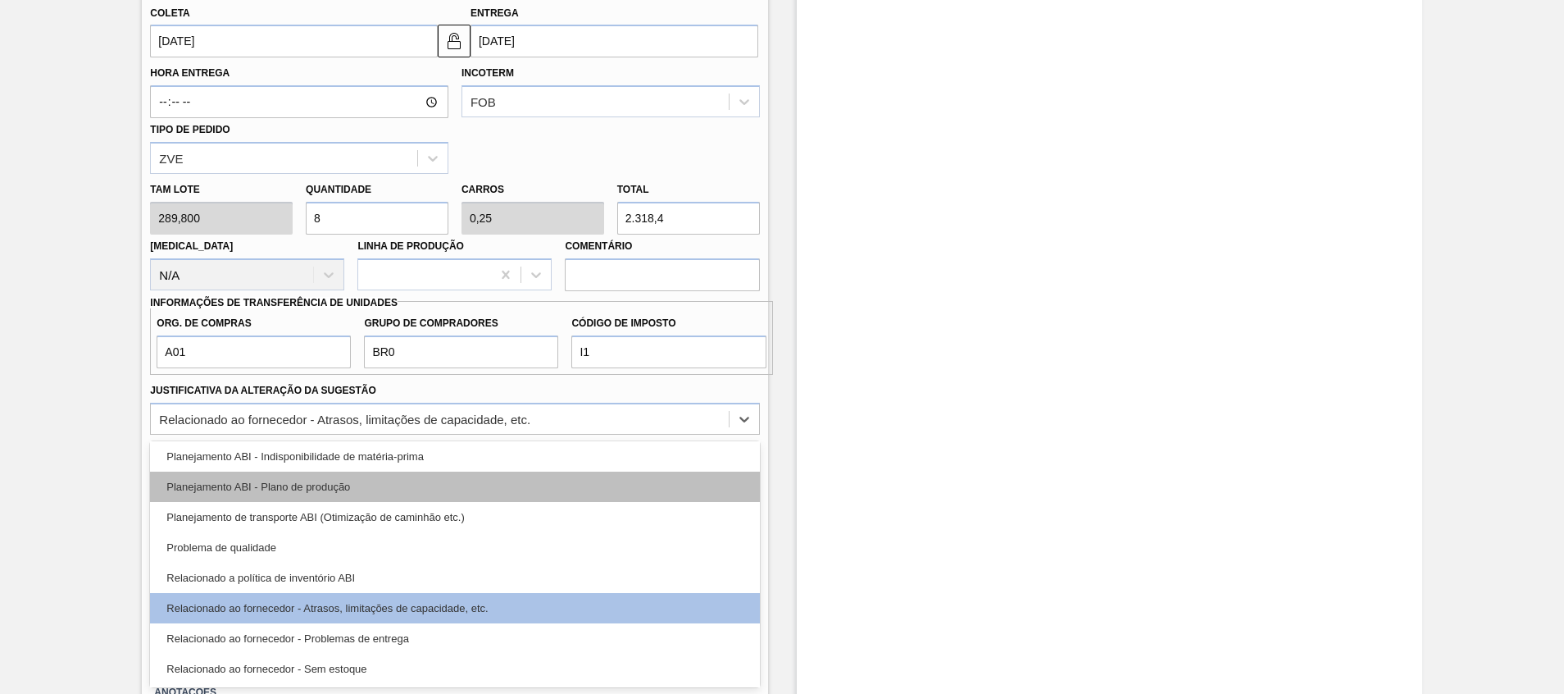
click at [549, 484] on div "Planejamento ABI - Plano de produção" at bounding box center [454, 486] width 609 height 30
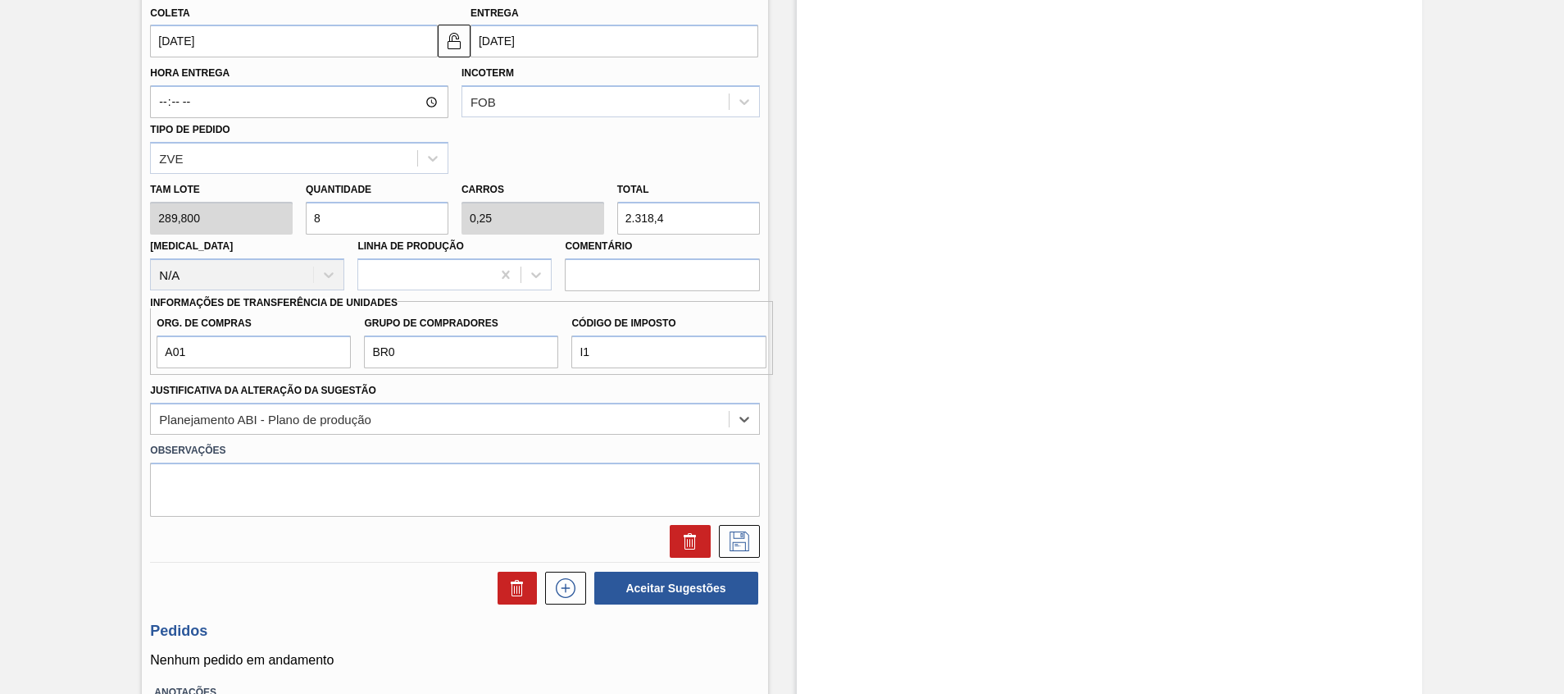
click at [884, 508] on div "Estoque De [DATE] Até [DATE] Filtro" at bounding box center [1109, 158] width 625 height 1313
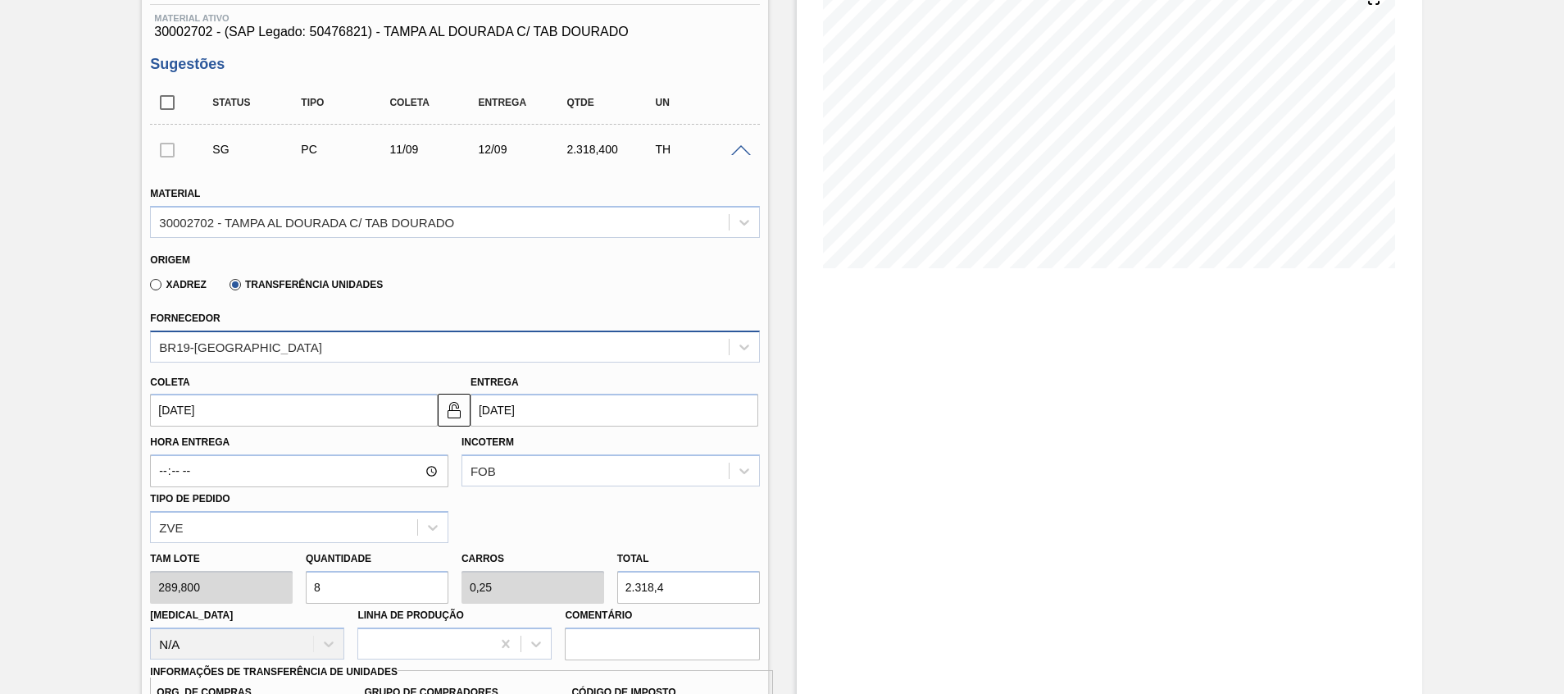
scroll to position [492, 0]
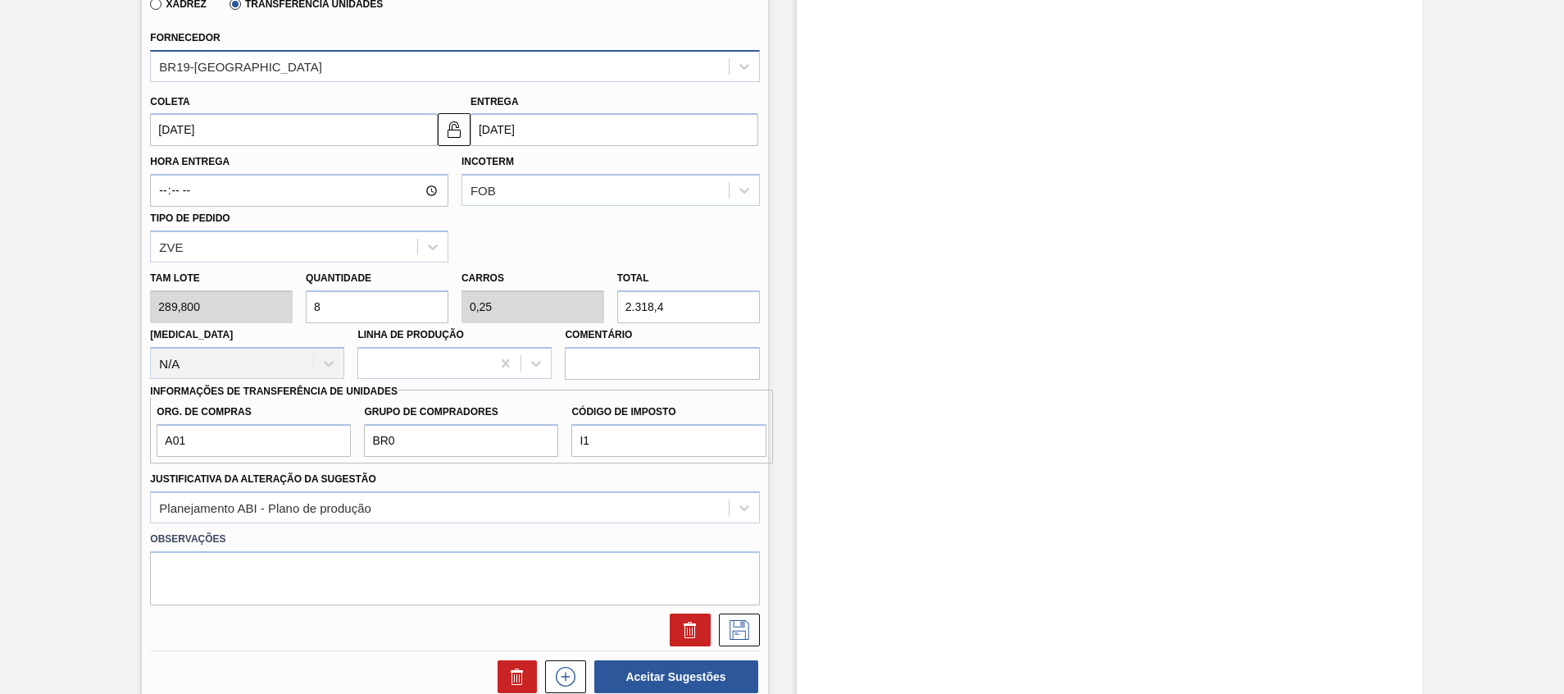
click at [864, 494] on div "Estoque De [DATE] Até [DATE] Filtro" at bounding box center [1109, 246] width 625 height 1313
click at [739, 628] on icon at bounding box center [739, 630] width 26 height 20
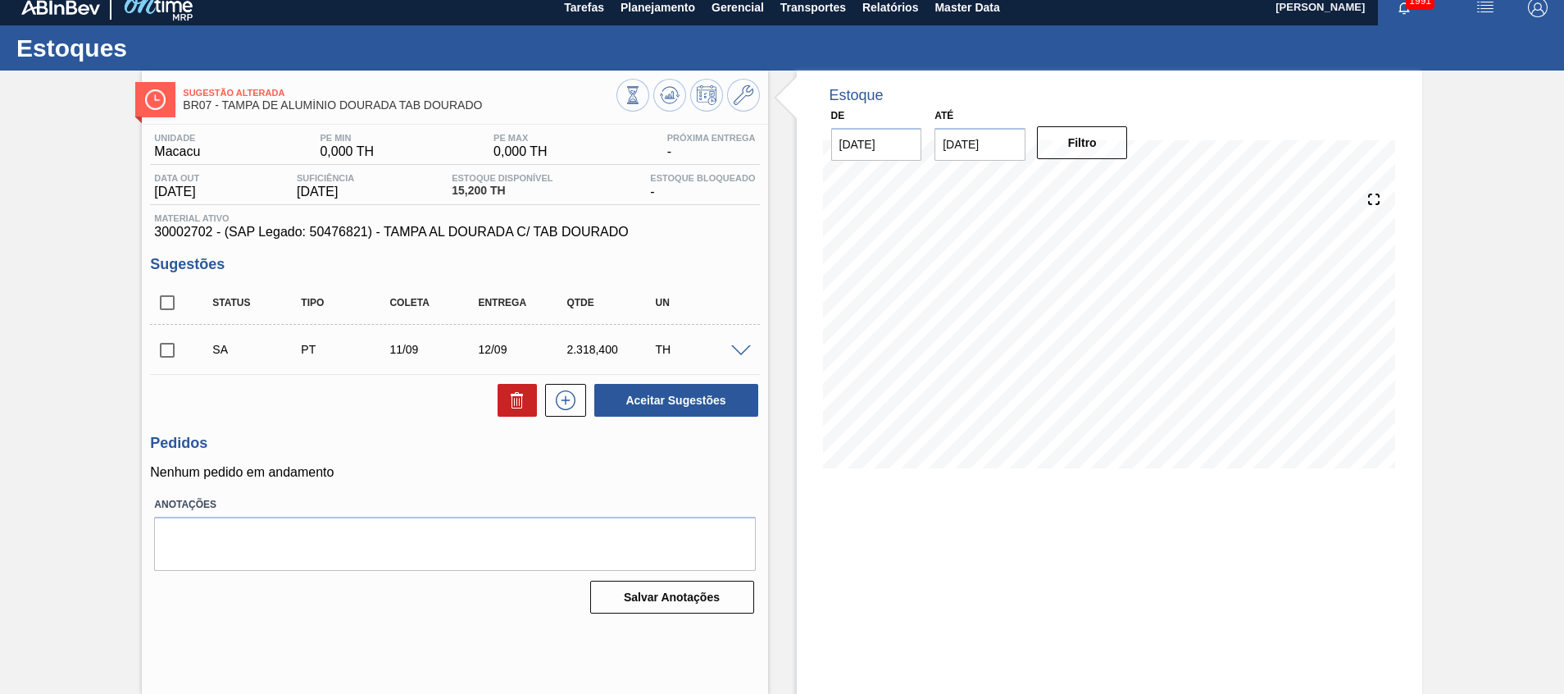
scroll to position [11, 0]
click at [175, 350] on input "checkbox" at bounding box center [167, 350] width 34 height 34
click at [710, 421] on div "Unidade Macacu PE MIN 0,000 TH PE MAX 0,000 TH Próxima Entrega - Data out [DATE…" at bounding box center [454, 372] width 625 height 494
click at [709, 407] on button "Aceitar Sugestões" at bounding box center [676, 400] width 164 height 33
checkbox input "false"
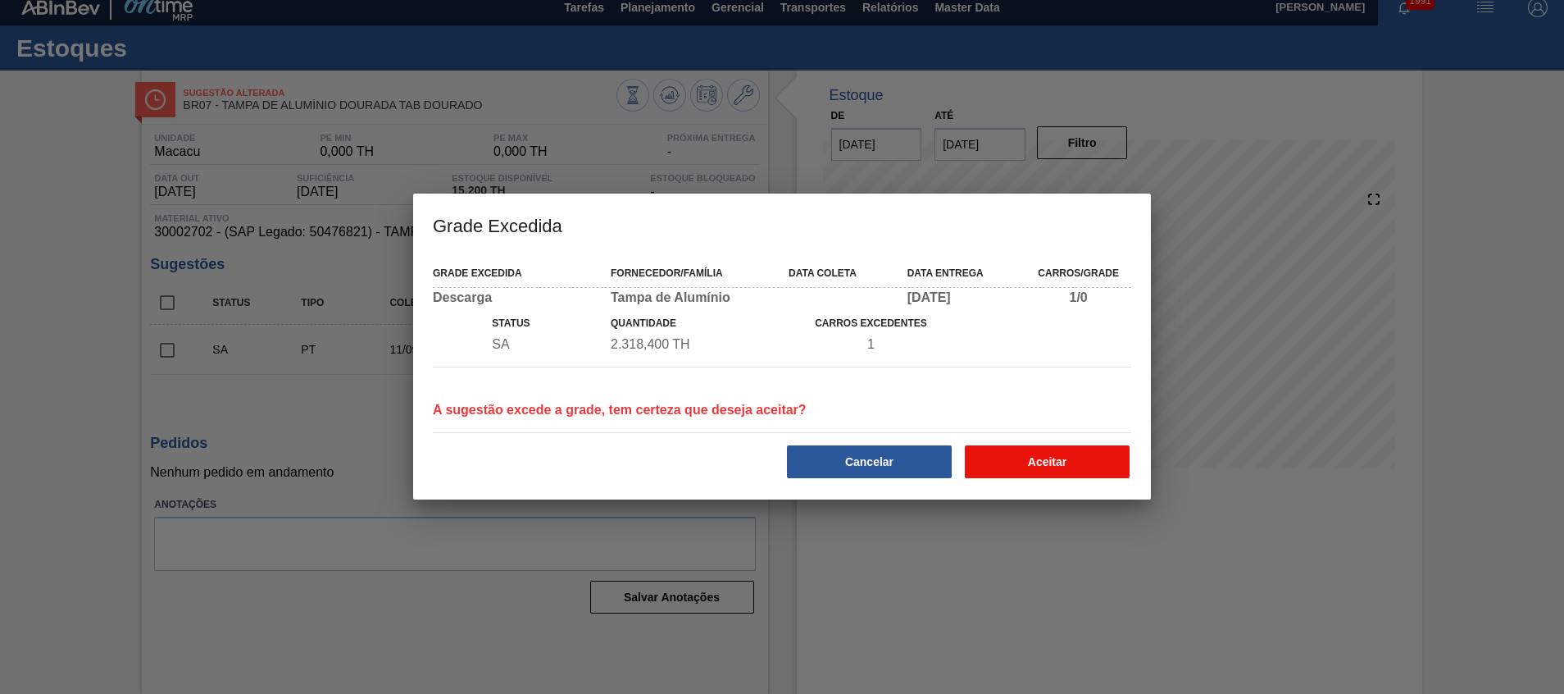
click at [971, 449] on button "Aceitar" at bounding box center [1047, 461] width 165 height 33
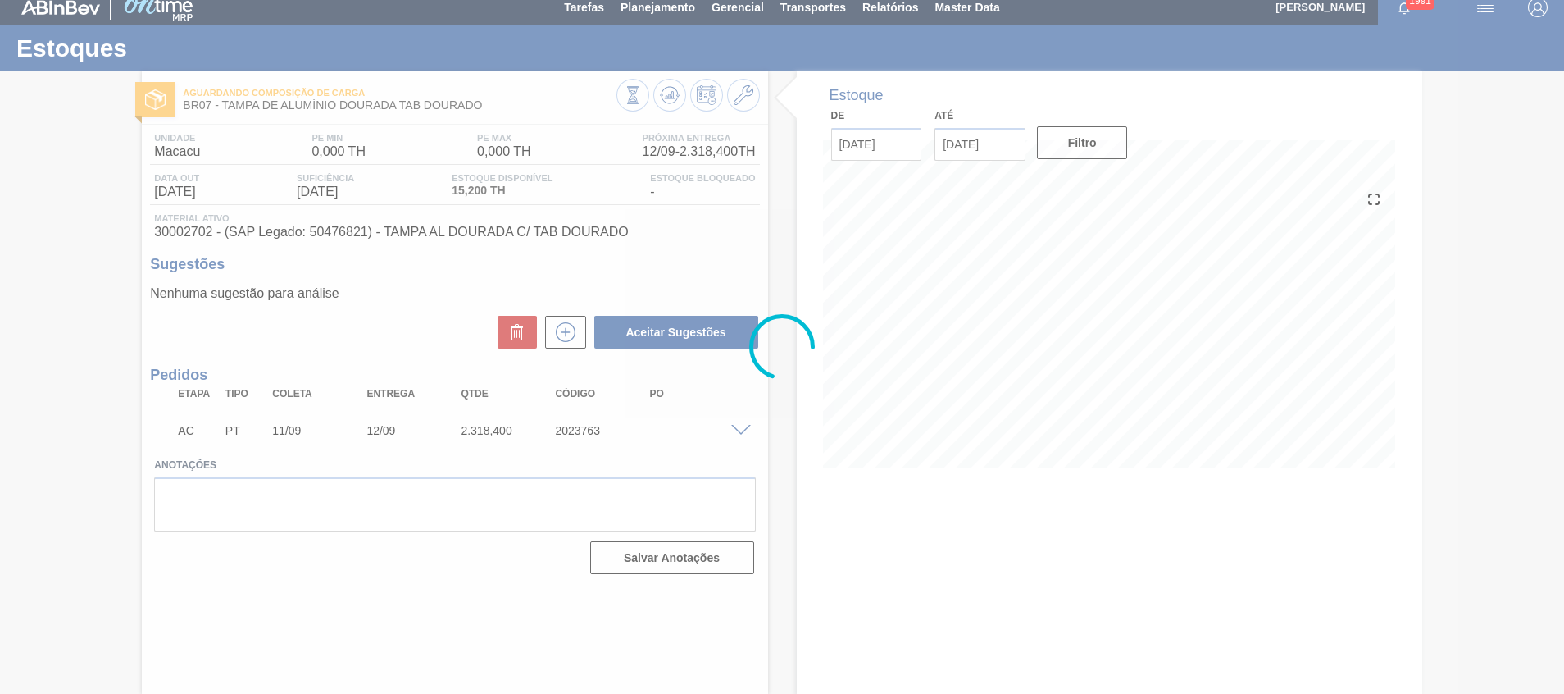
click at [736, 428] on div at bounding box center [782, 347] width 1564 height 694
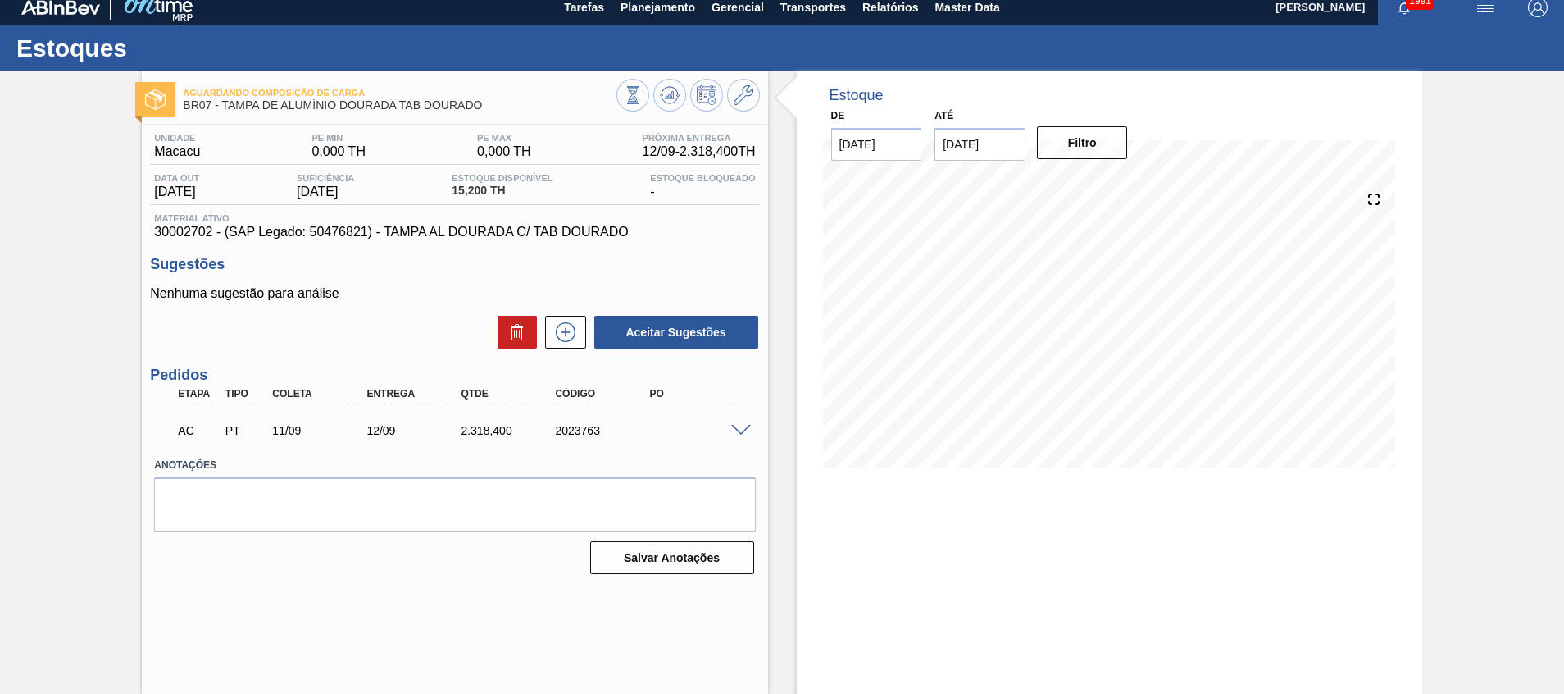
click at [739, 432] on span at bounding box center [741, 431] width 20 height 12
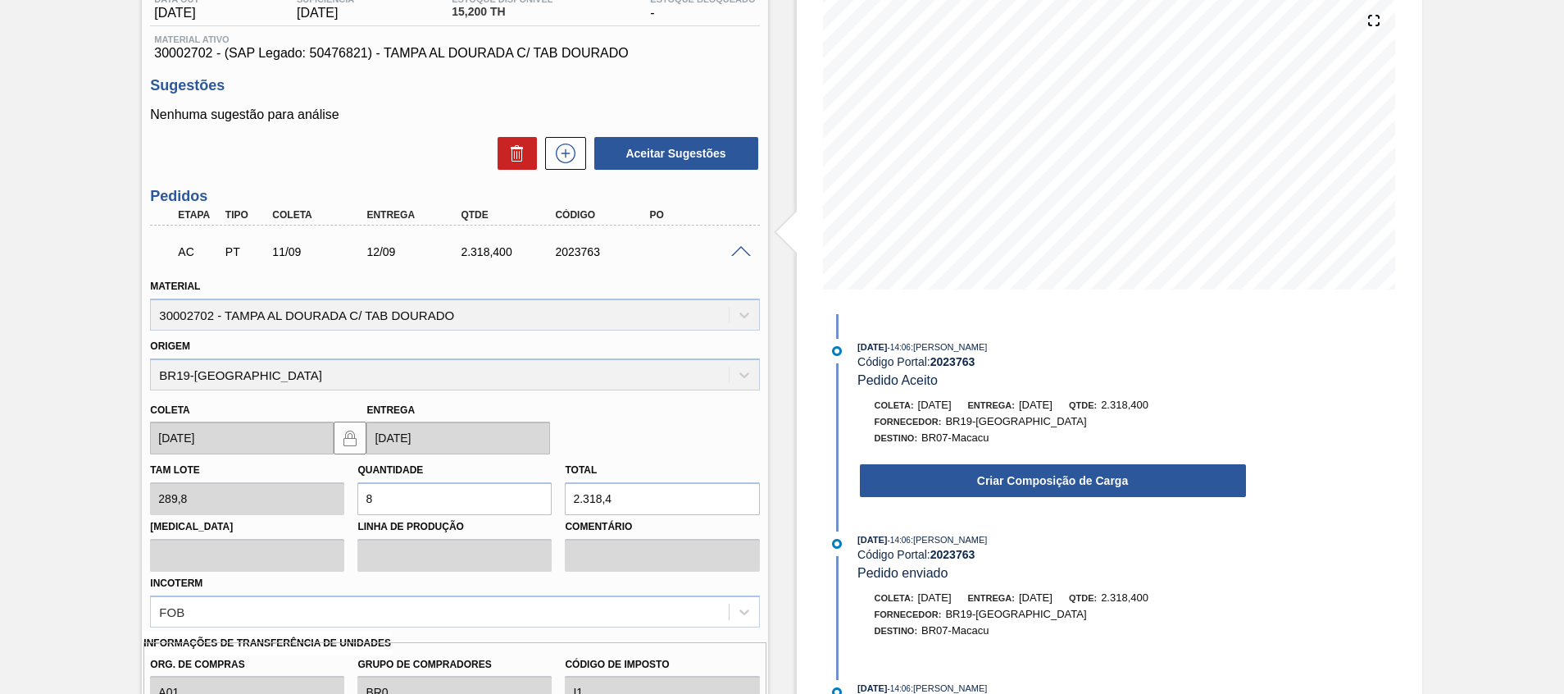
scroll to position [380, 0]
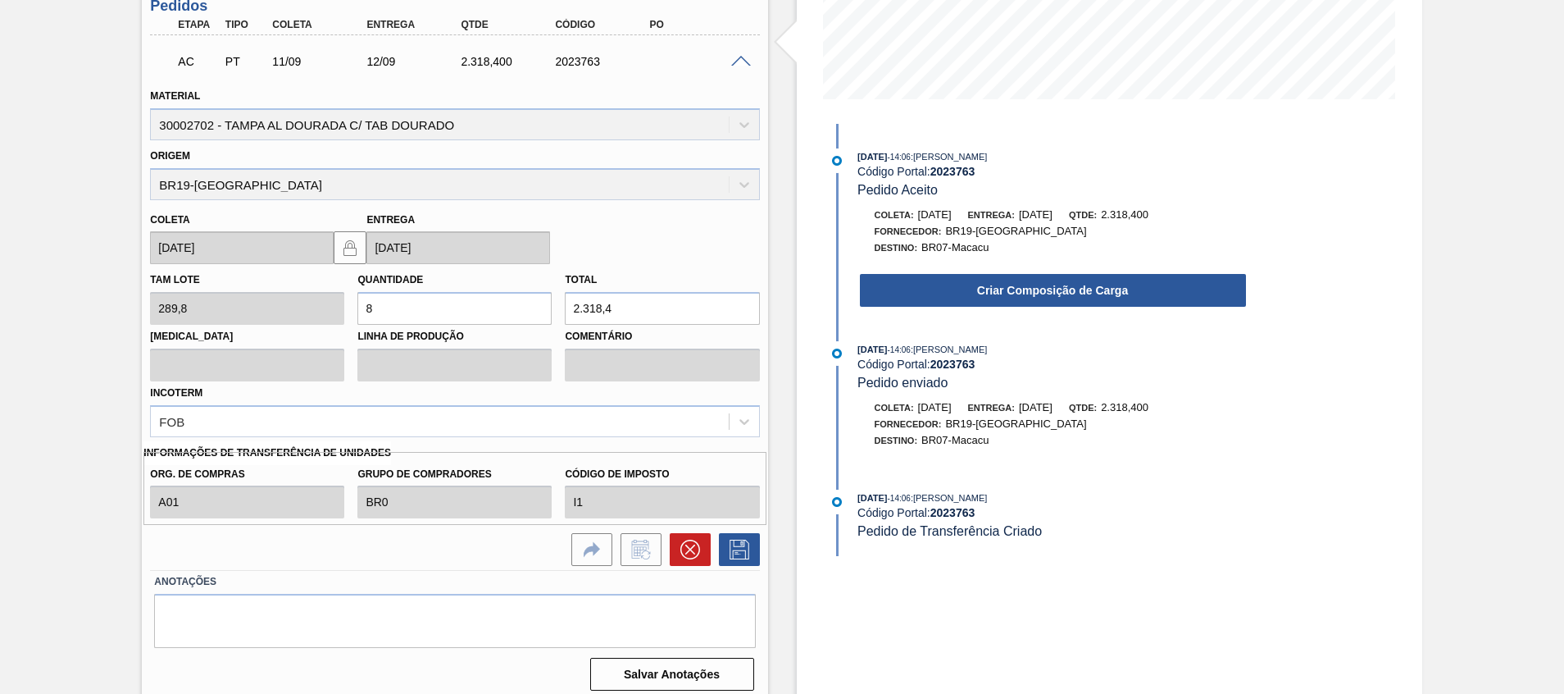
click at [470, 303] on input "8" at bounding box center [454, 308] width 194 height 33
type input "0"
type input "1"
type input "289,8"
type input "10"
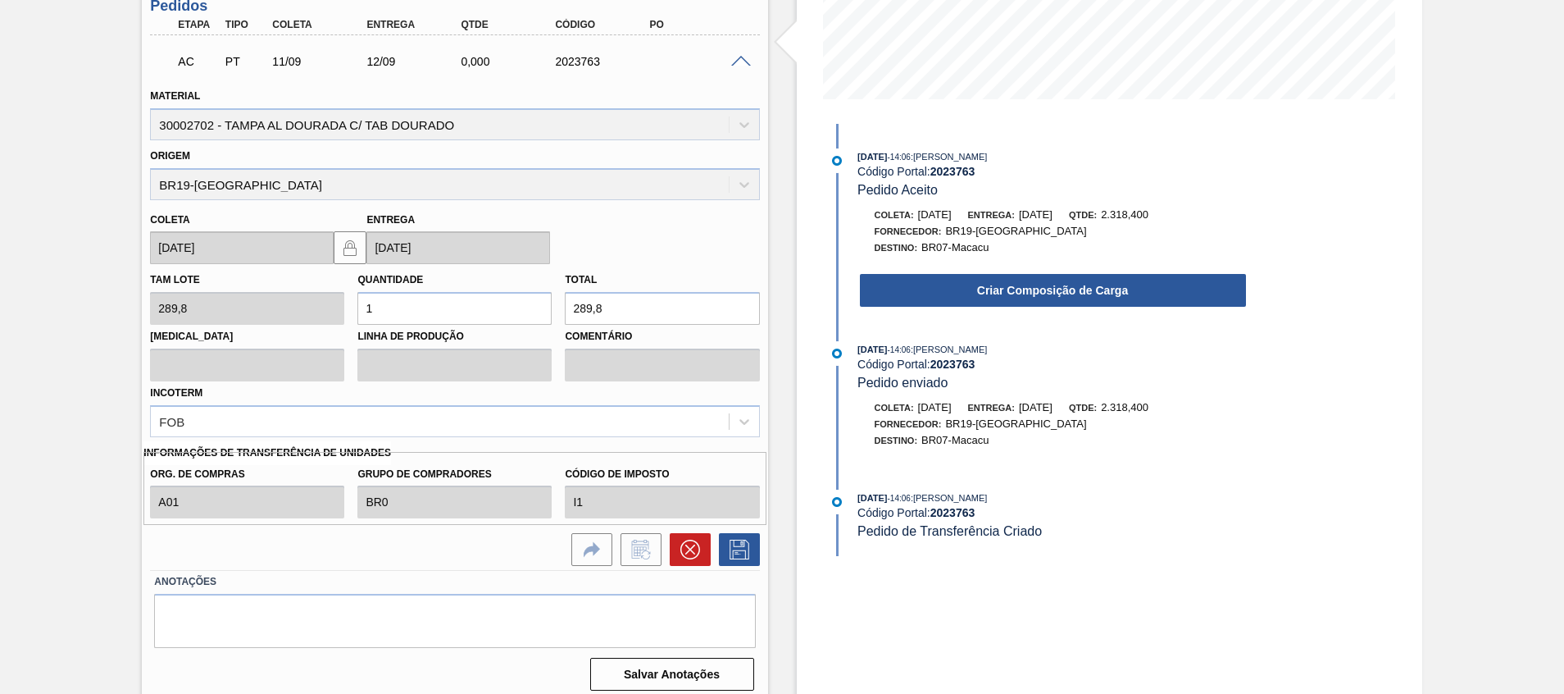
type input "2.898"
type input "10"
click at [728, 545] on icon at bounding box center [739, 549] width 26 height 20
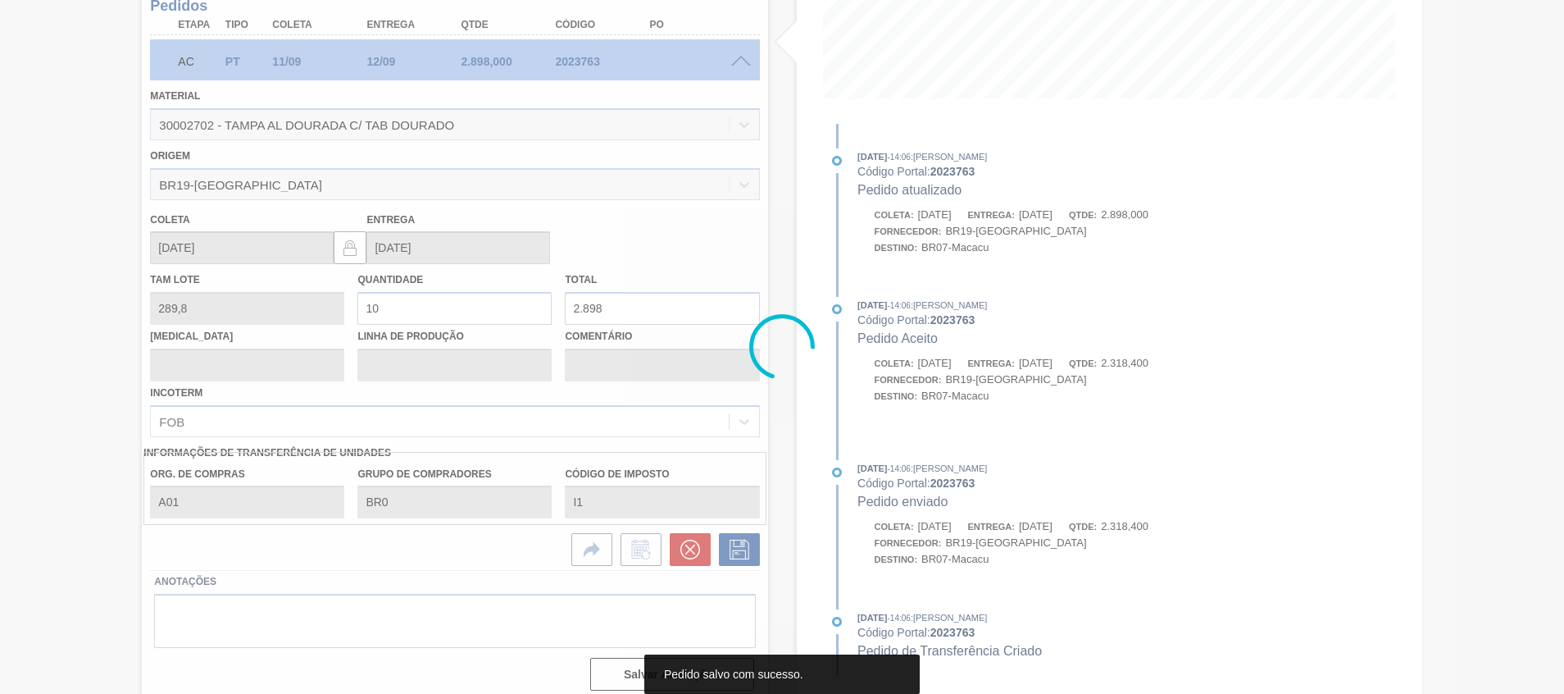
scroll to position [11, 0]
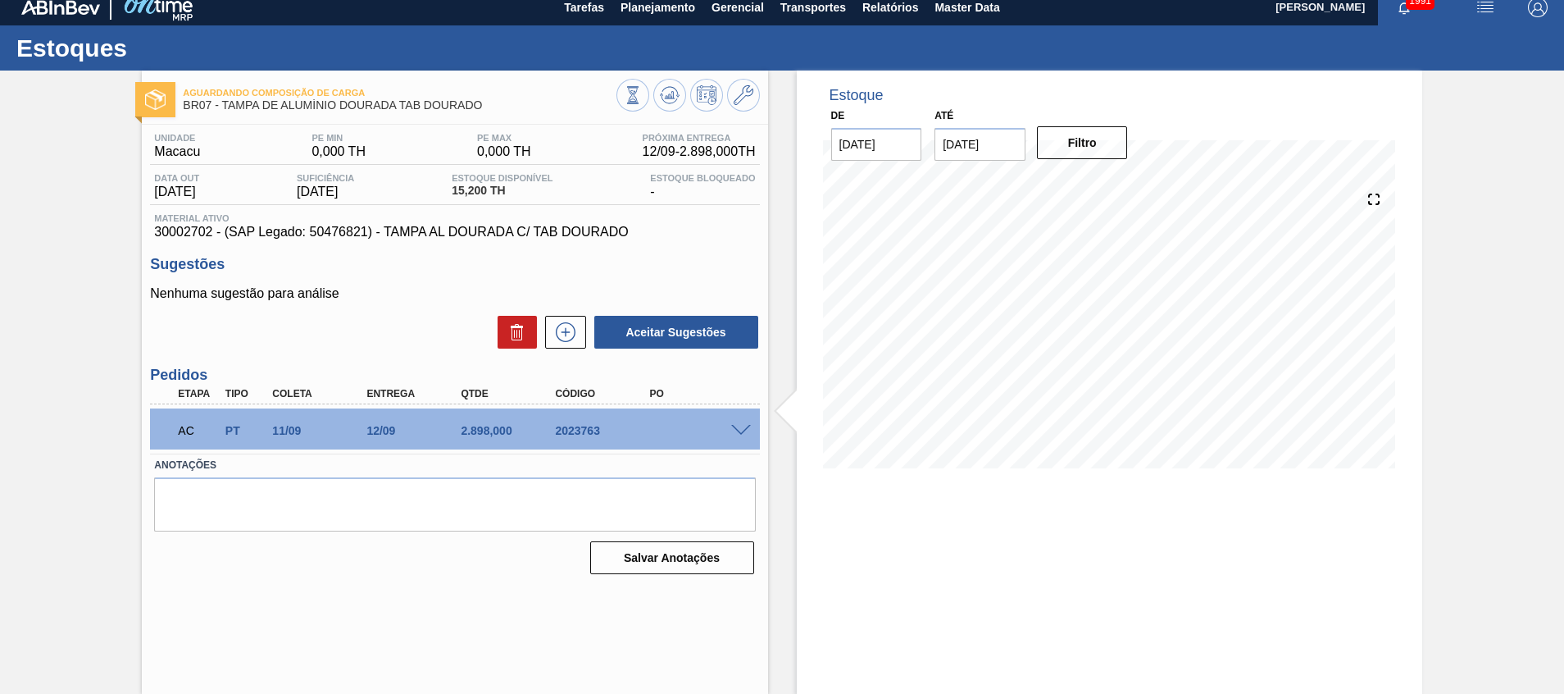
click at [735, 435] on div "AC PT 11/09 12/09 2.898,000 2023763" at bounding box center [454, 428] width 609 height 41
click at [736, 430] on span at bounding box center [741, 431] width 20 height 12
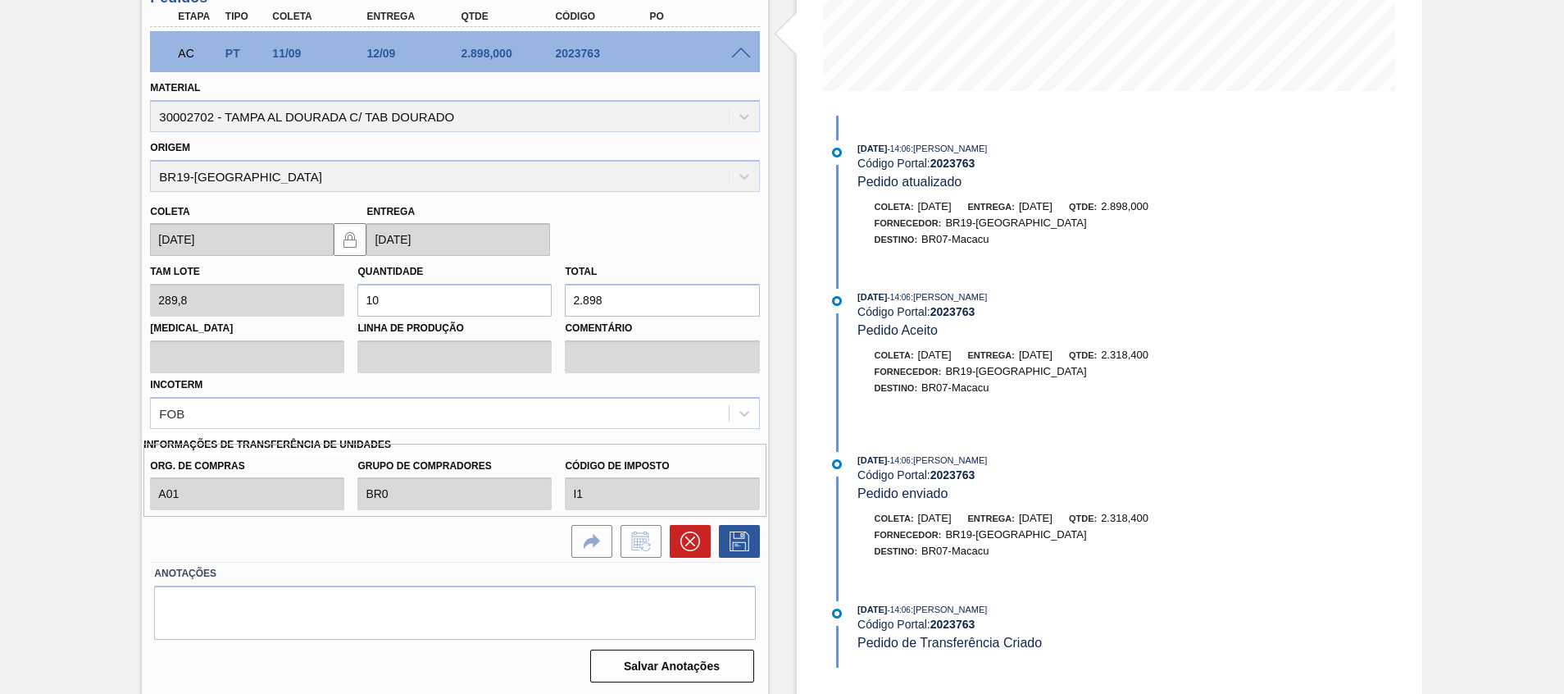
scroll to position [391, 0]
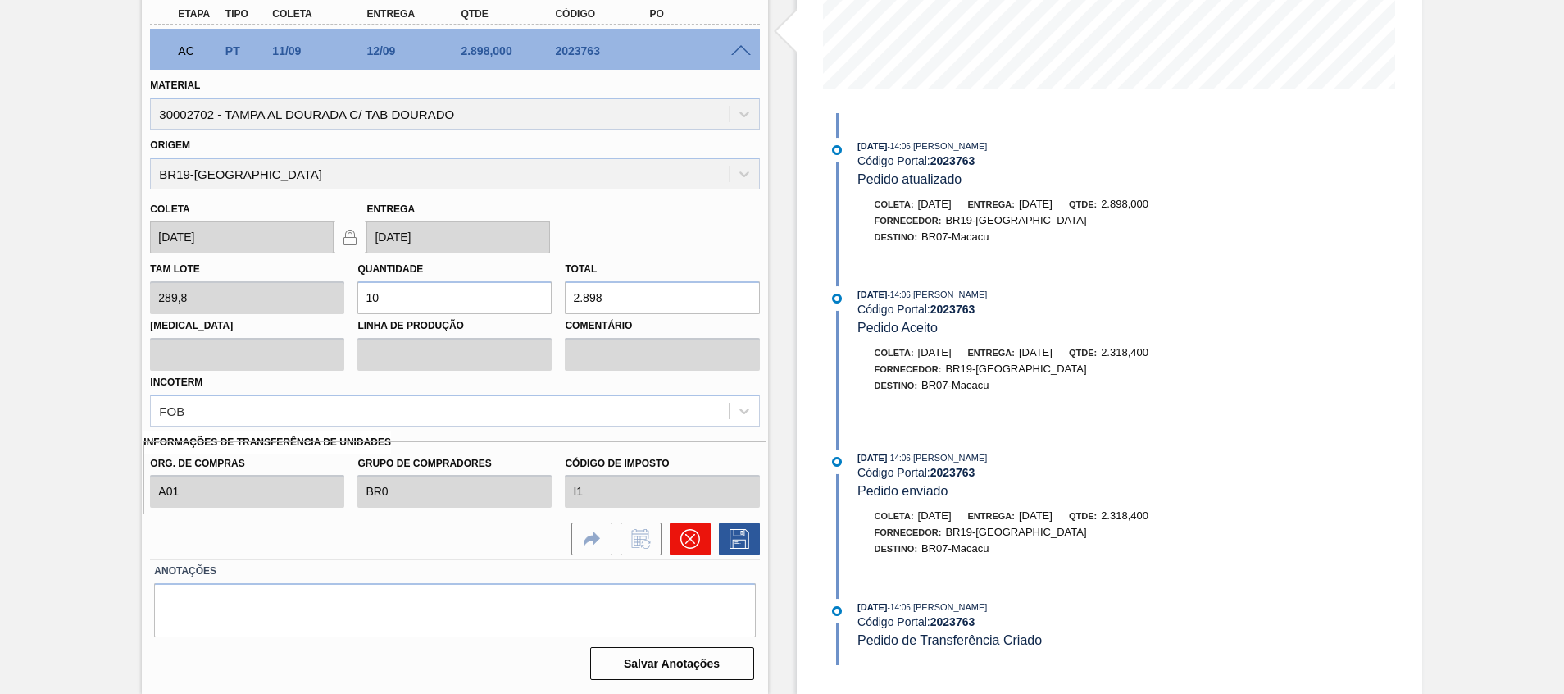
click at [690, 530] on icon at bounding box center [690, 539] width 20 height 20
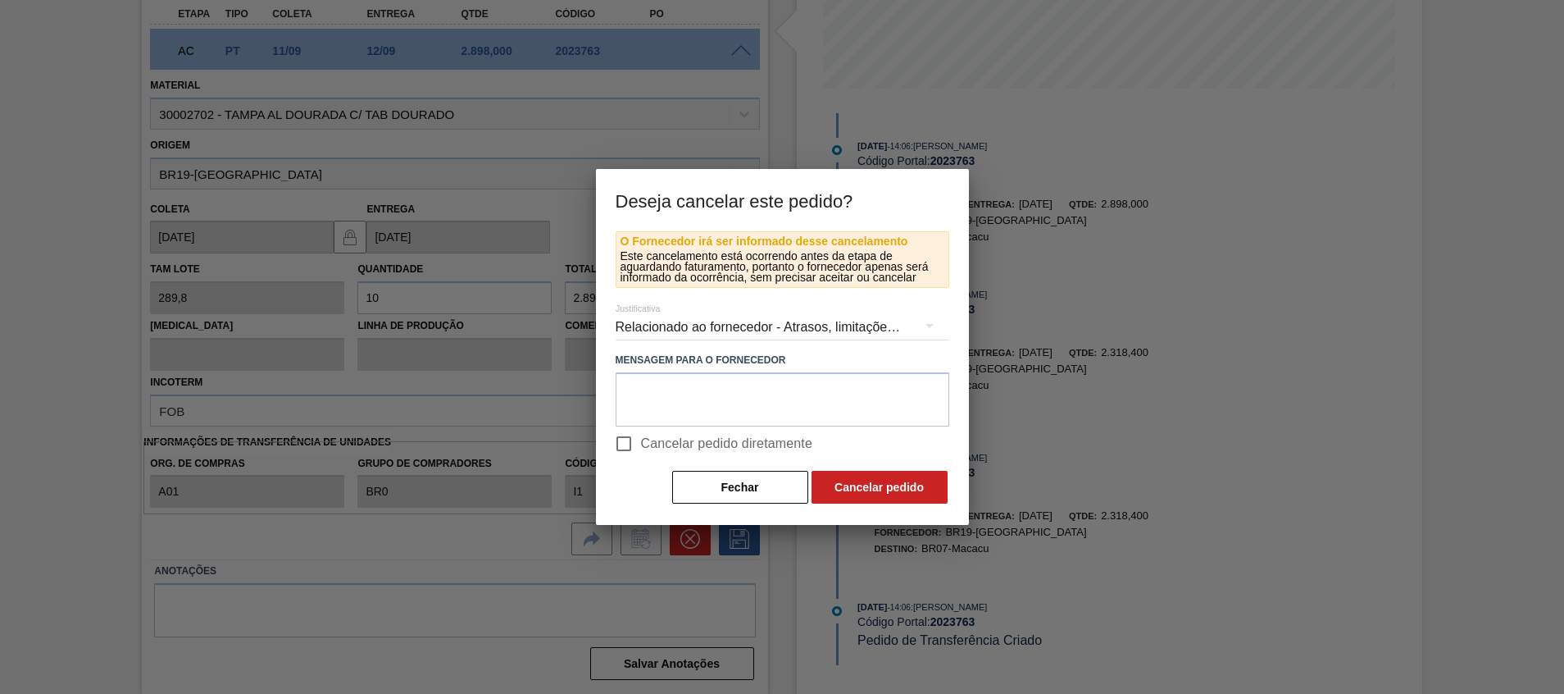
click at [696, 444] on span "Cancelar pedido diretamente" at bounding box center [727, 444] width 172 height 20
click at [641, 444] on input "Cancelar pedido diretamente" at bounding box center [624, 443] width 34 height 34
checkbox input "true"
drag, startPoint x: 806, startPoint y: 477, endPoint x: 815, endPoint y: 479, distance: 9.2
click at [808, 478] on div "Fechar Cancelar pedido" at bounding box center [783, 487] width 334 height 36
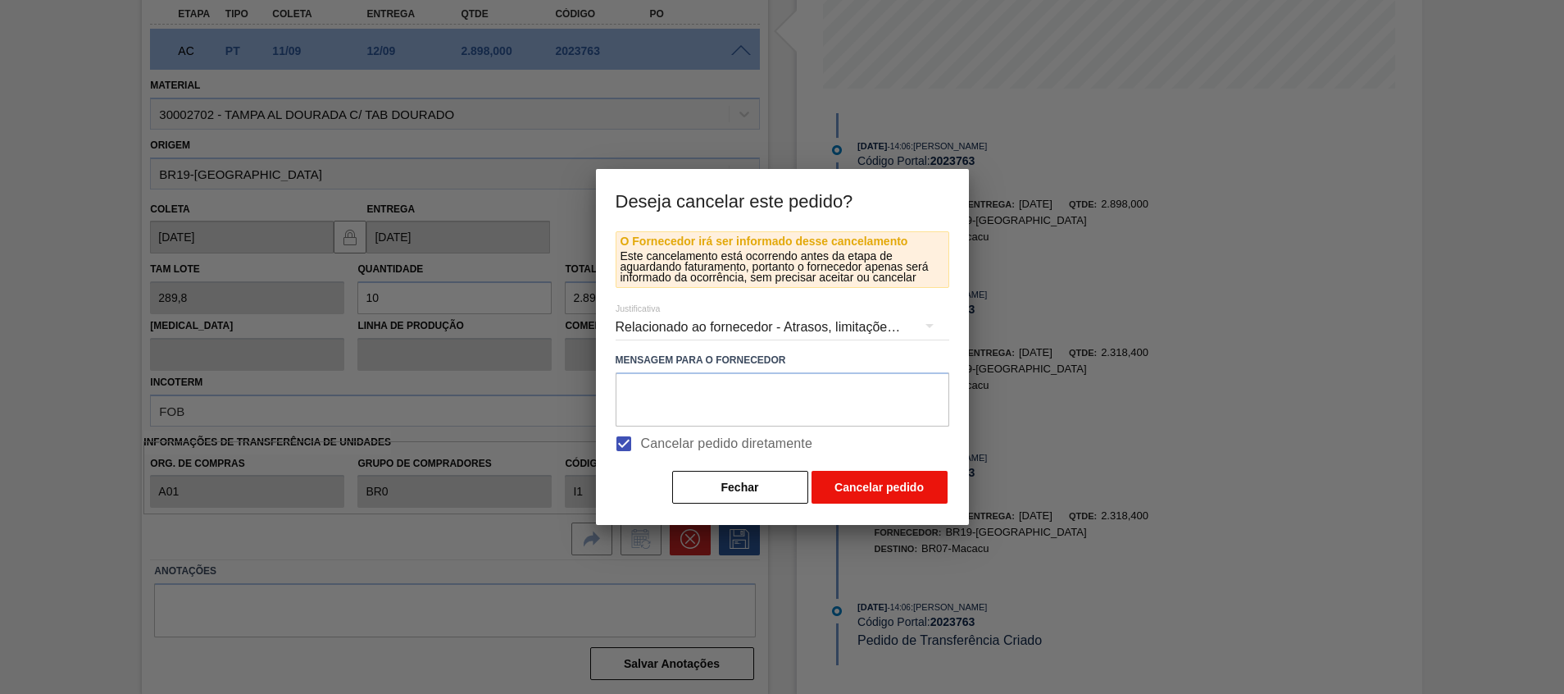
click at [836, 480] on button "Cancelar pedido" at bounding box center [880, 487] width 136 height 33
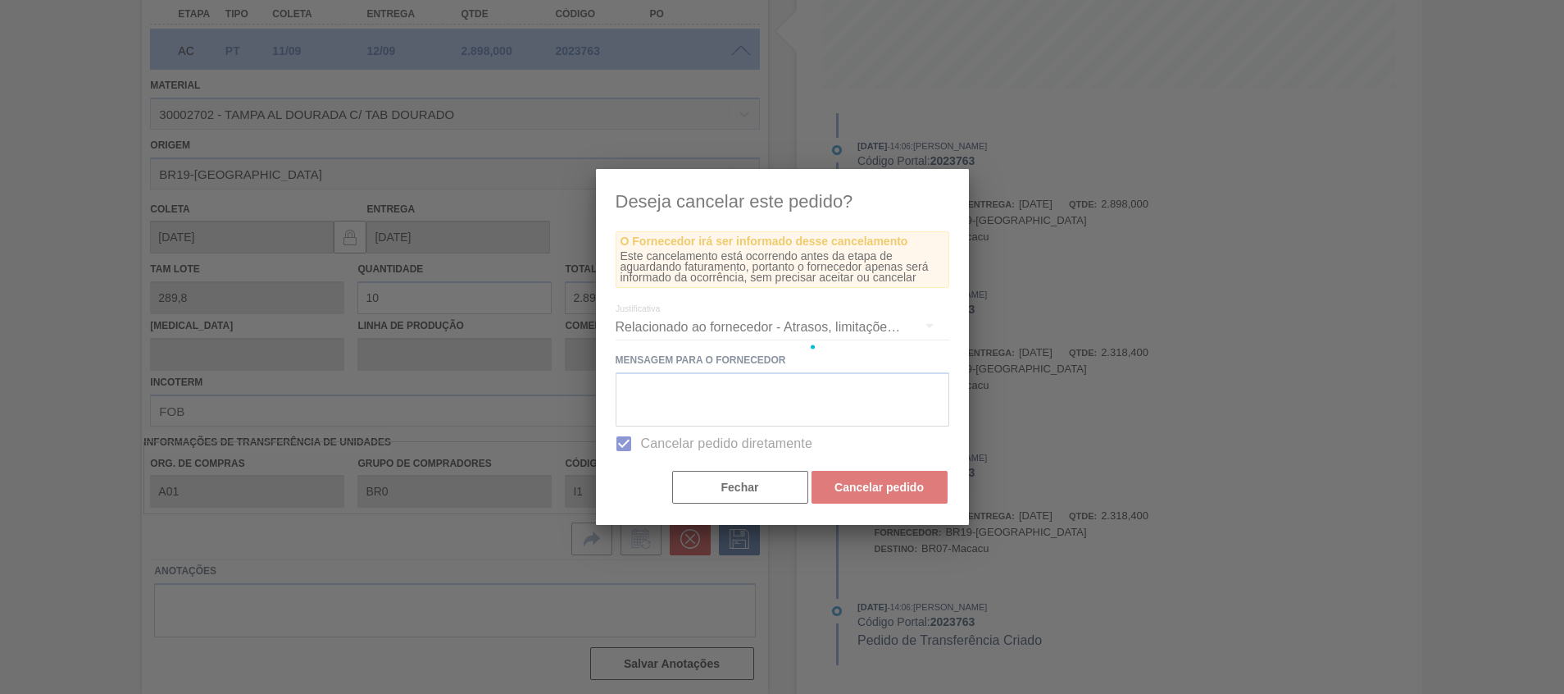
scroll to position [11, 0]
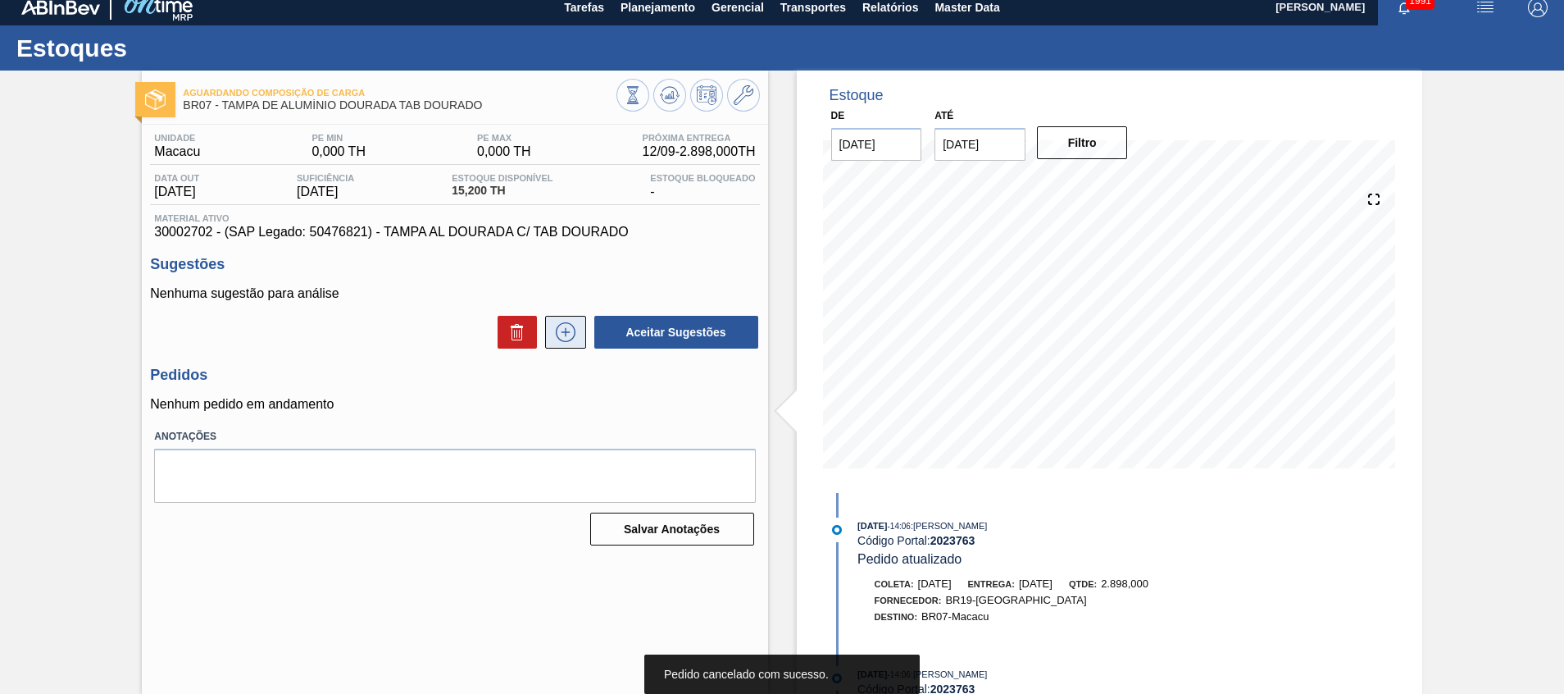
click at [566, 334] on icon at bounding box center [566, 332] width 26 height 20
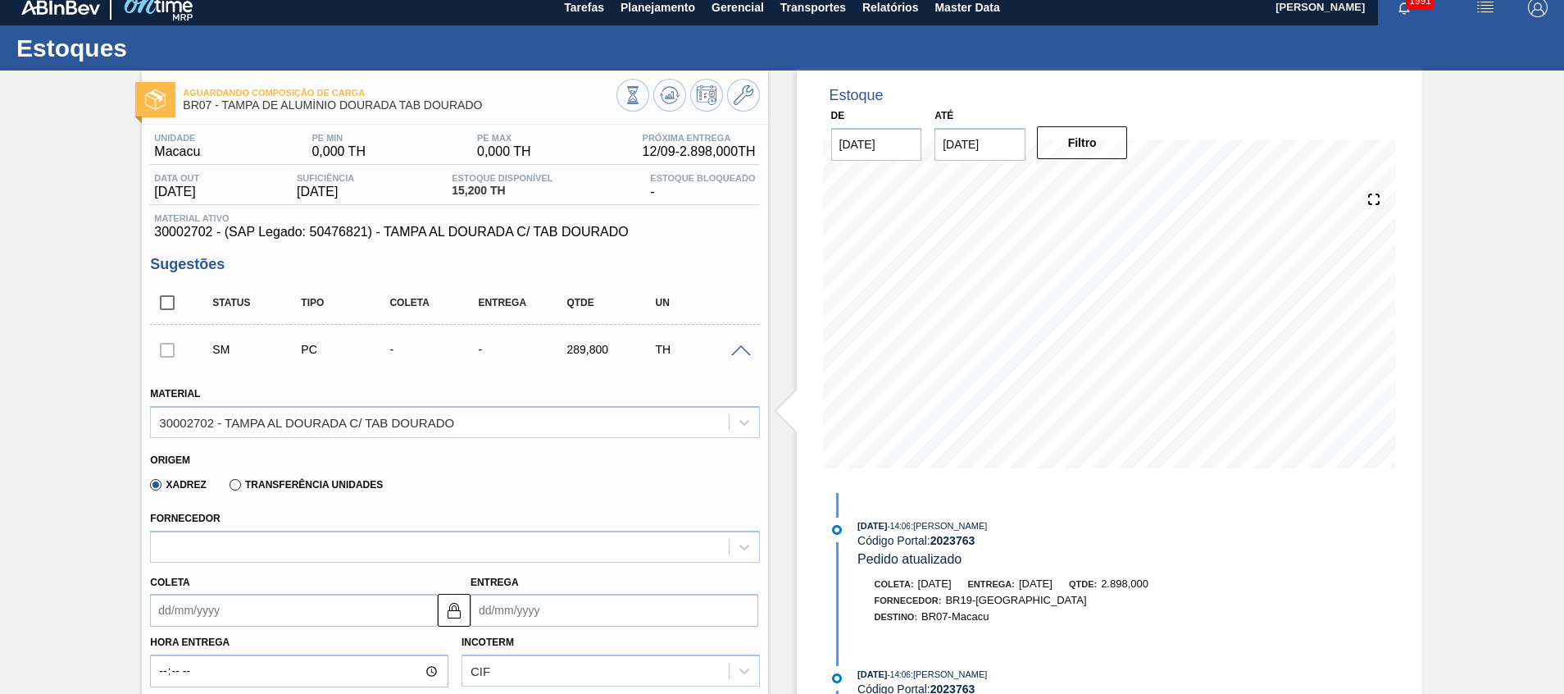
click at [345, 490] on div "Transferência Unidades" at bounding box center [303, 483] width 160 height 15
click at [338, 482] on label "Transferência Unidades" at bounding box center [306, 484] width 153 height 11
click at [227, 488] on input "Transferência Unidades" at bounding box center [227, 488] width 0 height 0
click at [281, 553] on div "BR01-Manaus" at bounding box center [454, 546] width 609 height 32
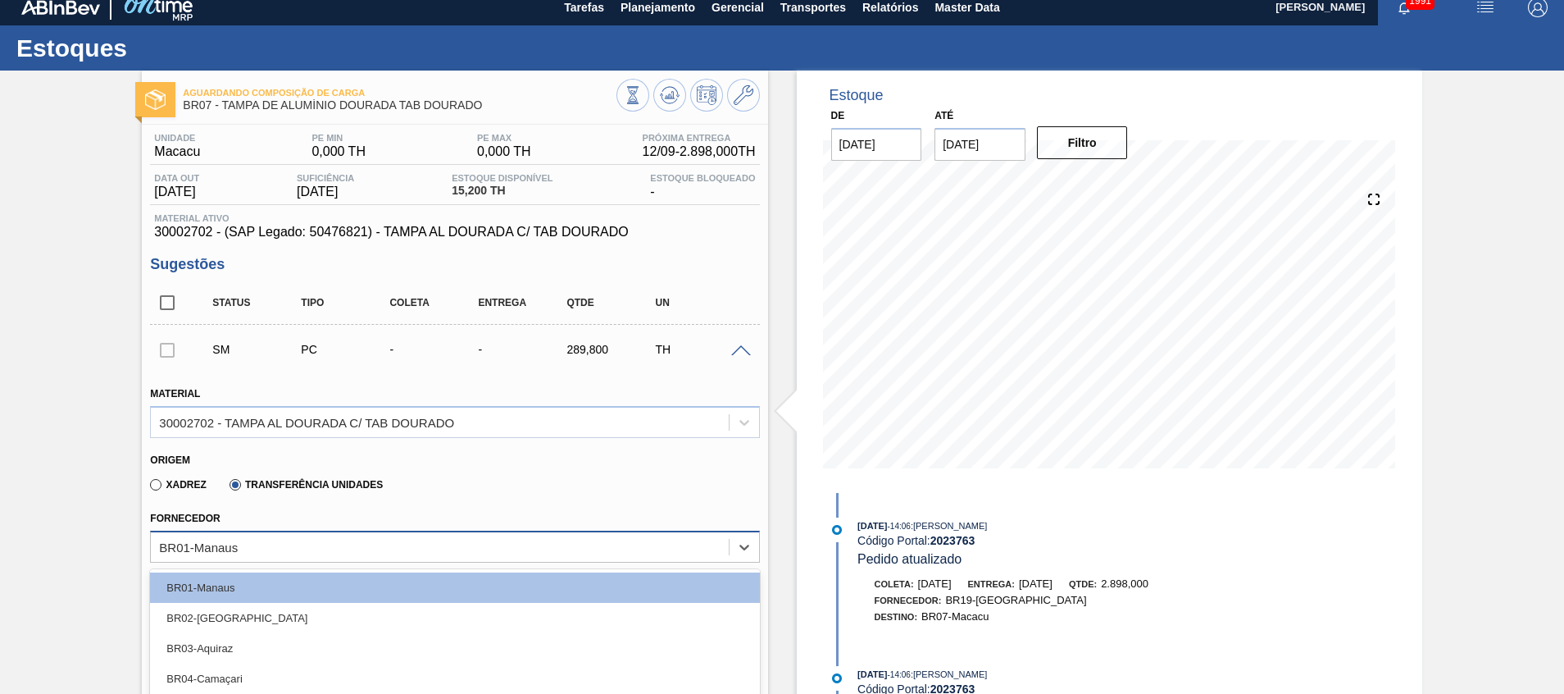
scroll to position [139, 0]
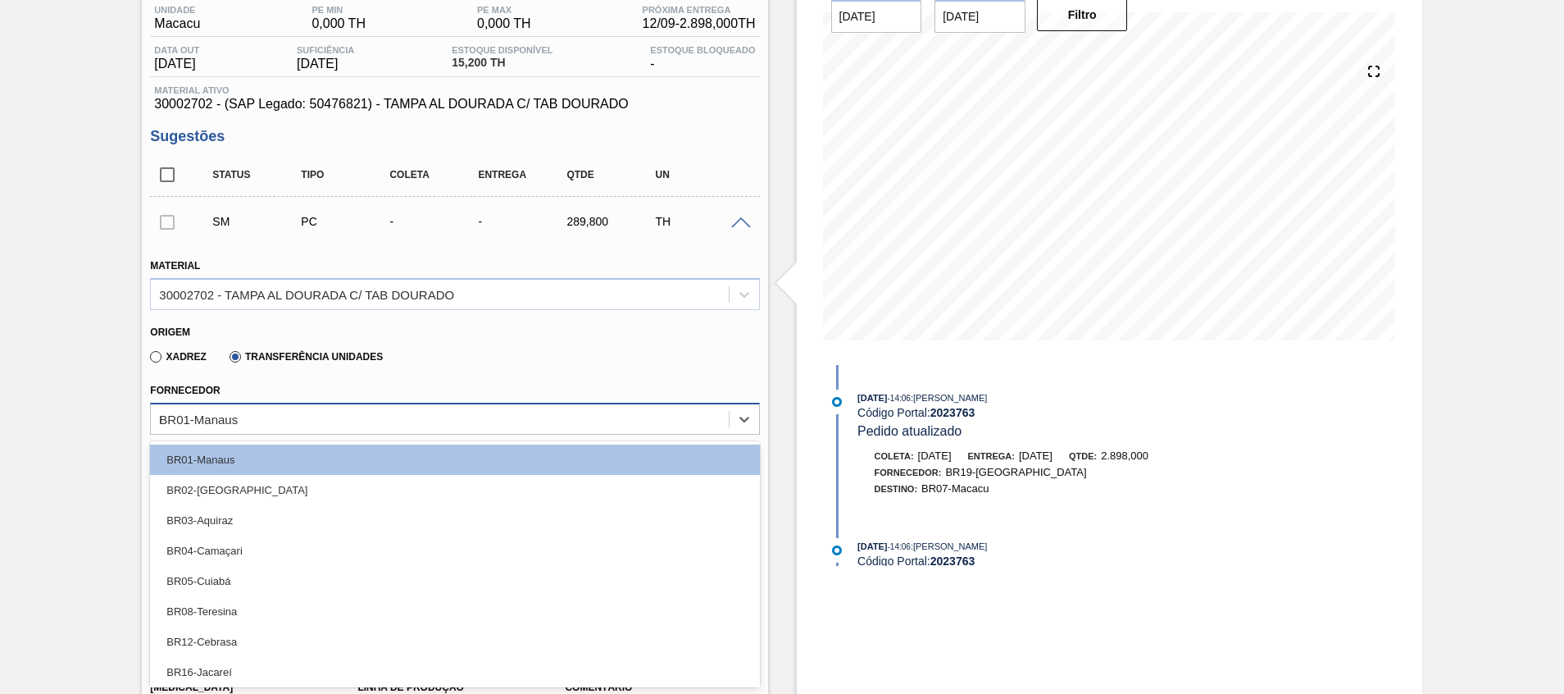
type input "rio"
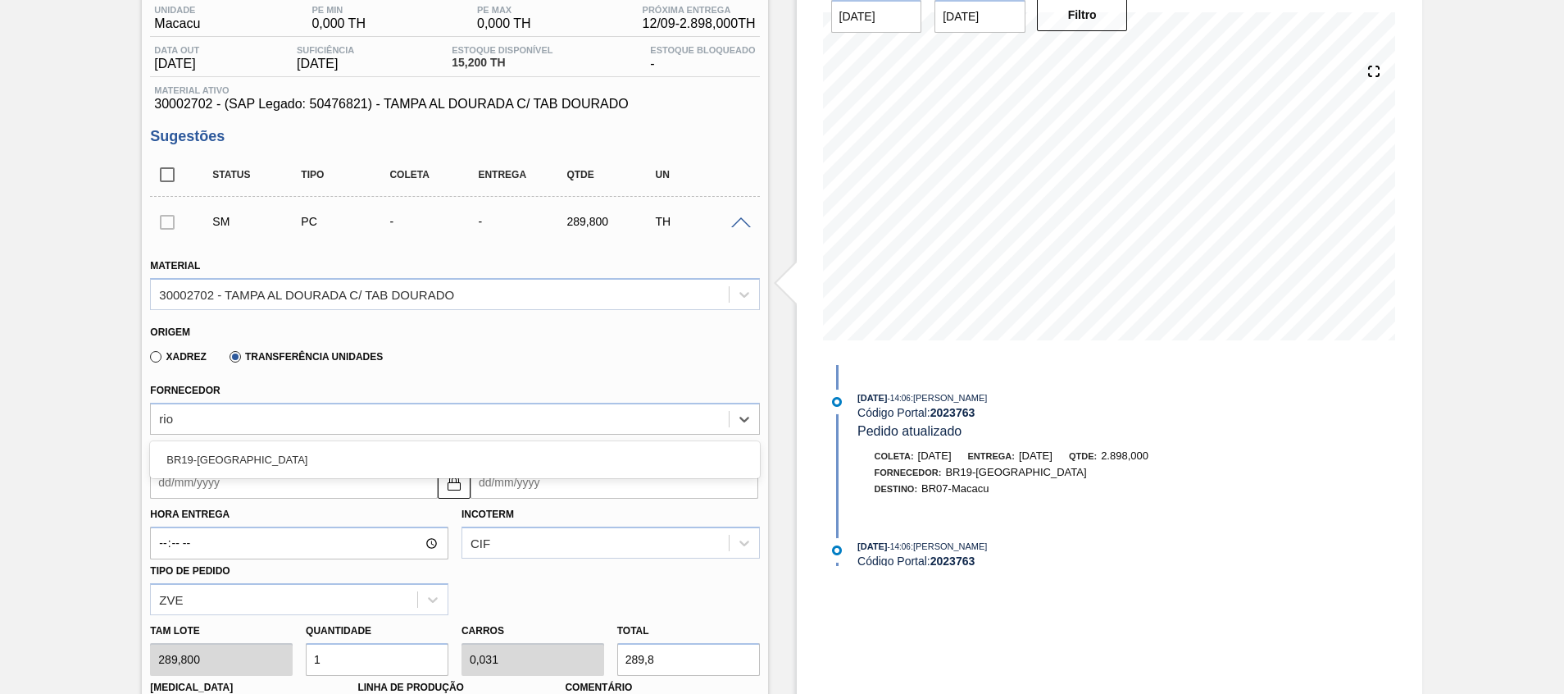
click at [322, 447] on div "BR19-Nova Rio" at bounding box center [454, 459] width 609 height 30
click at [315, 468] on input "Coleta" at bounding box center [294, 482] width 288 height 33
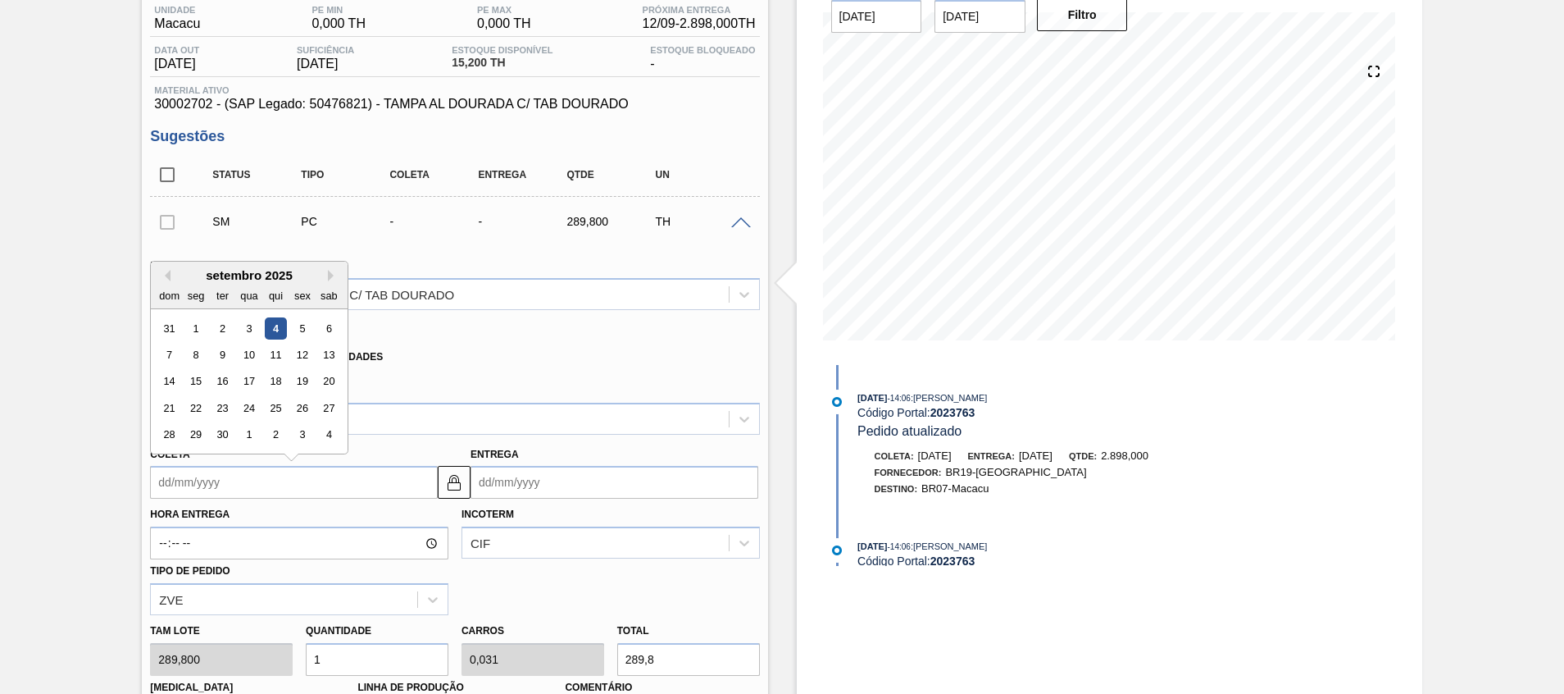
click at [410, 643] on div "Quantidade 1" at bounding box center [377, 647] width 143 height 57
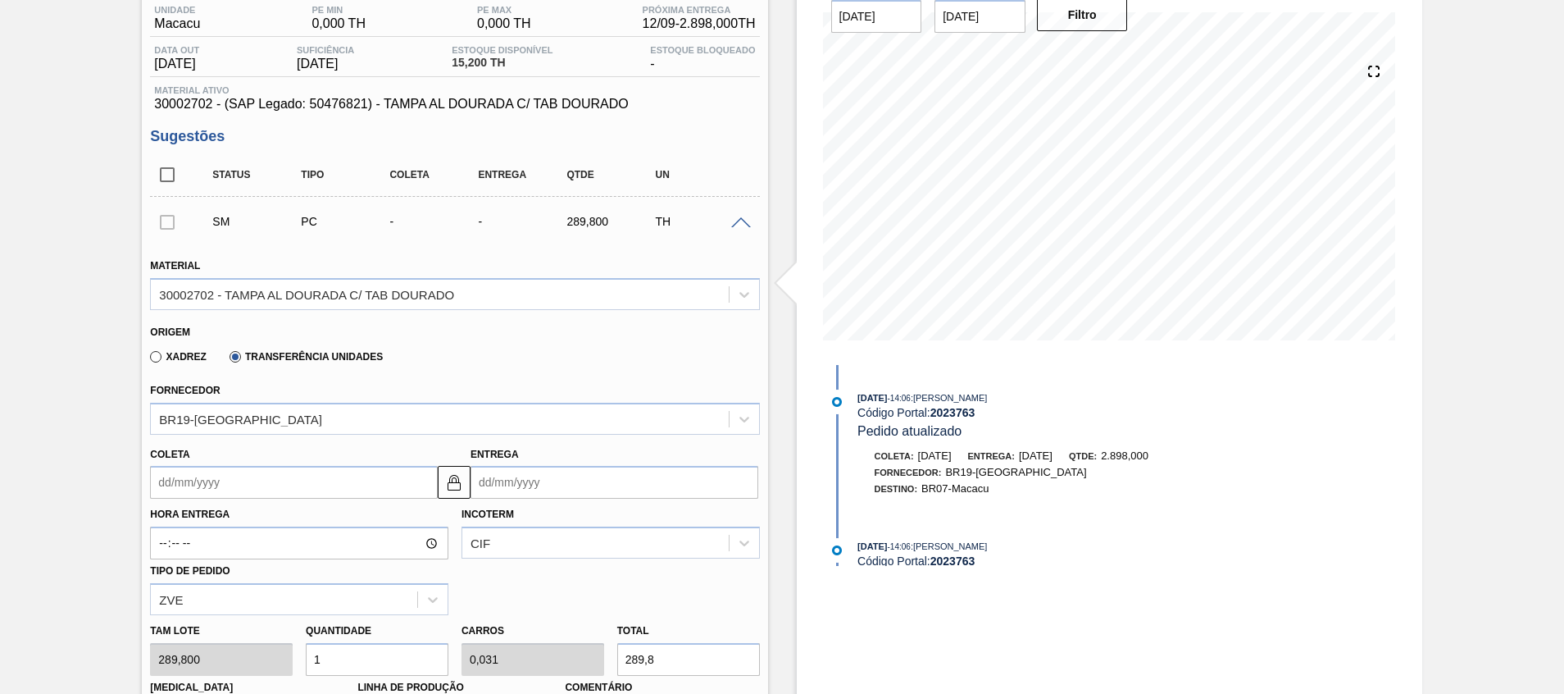
type input "10"
type input "0,313"
type input "2.898"
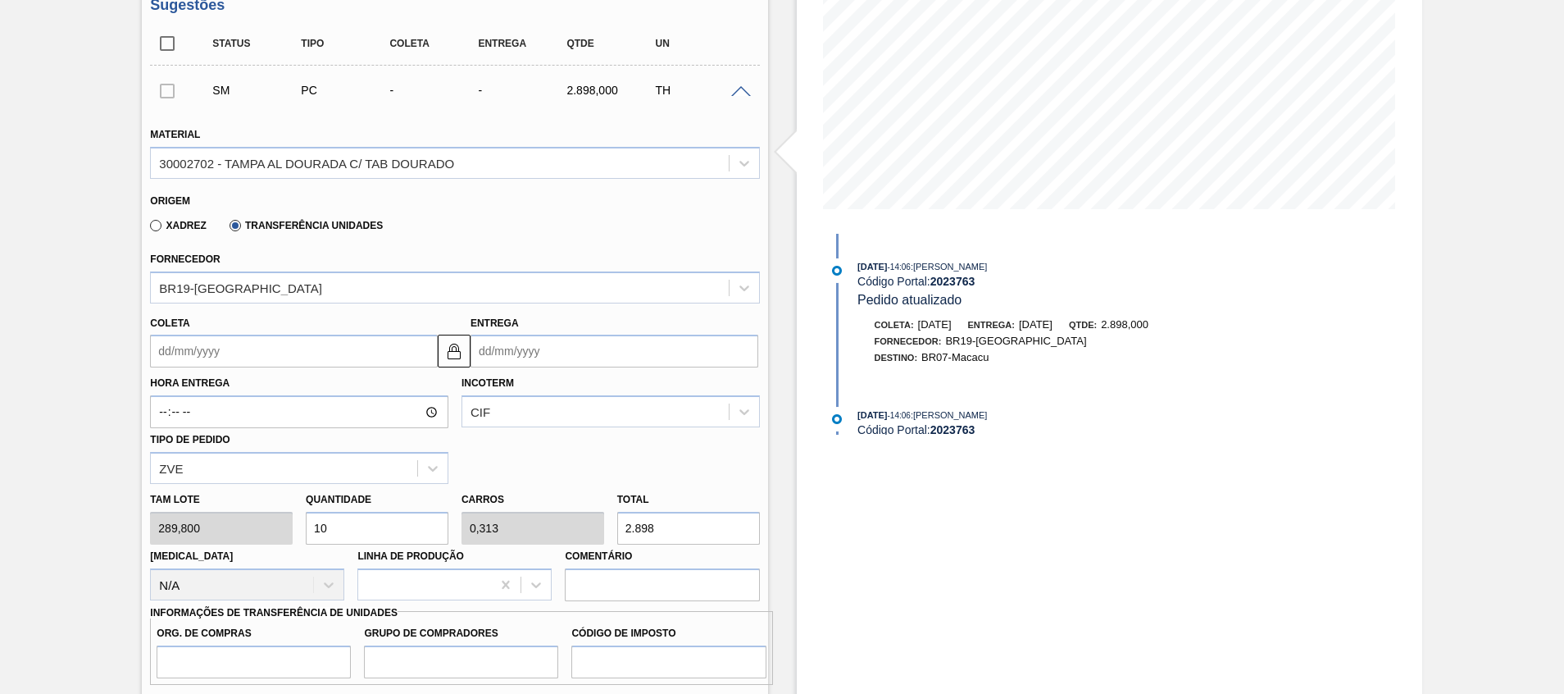
scroll to position [385, 0]
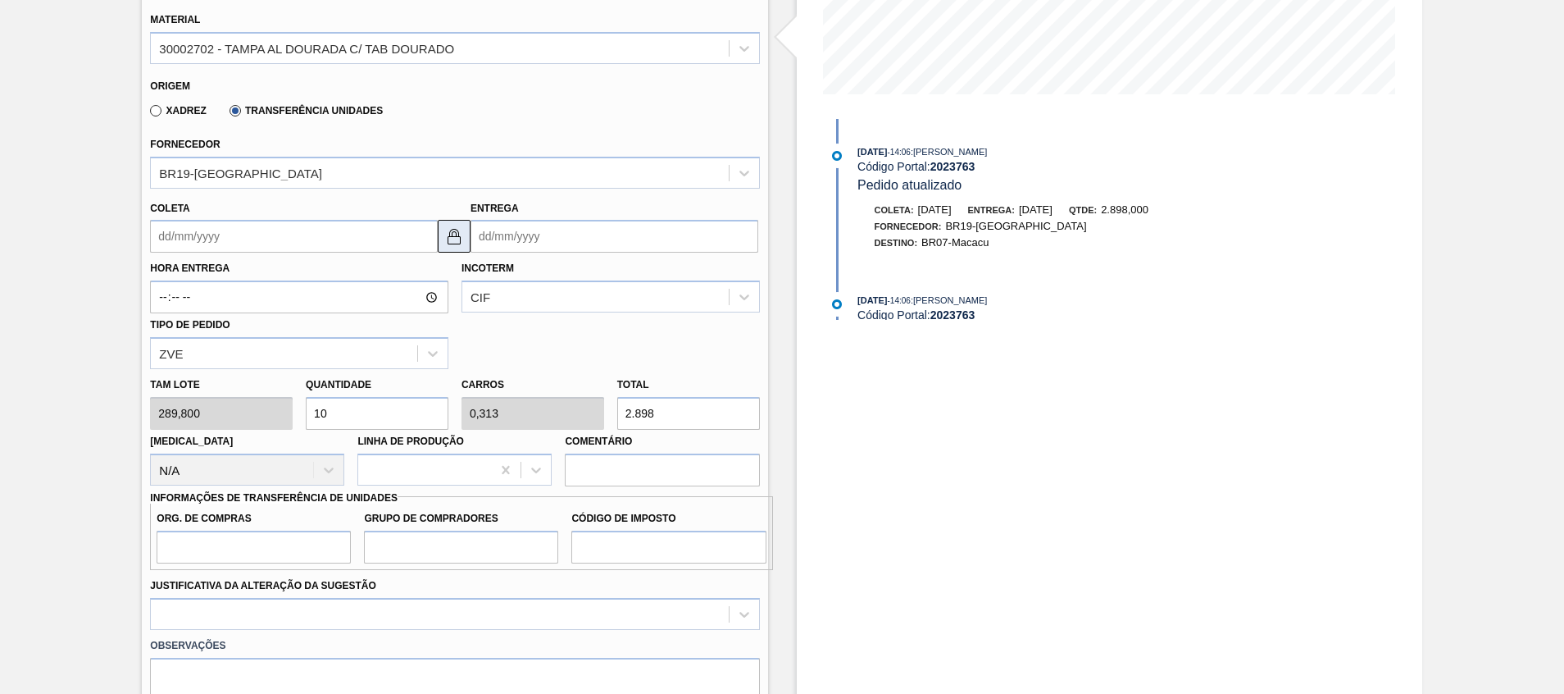
type input "10"
click at [460, 233] on img at bounding box center [454, 236] width 20 height 20
click at [327, 231] on input "Coleta" at bounding box center [294, 236] width 288 height 33
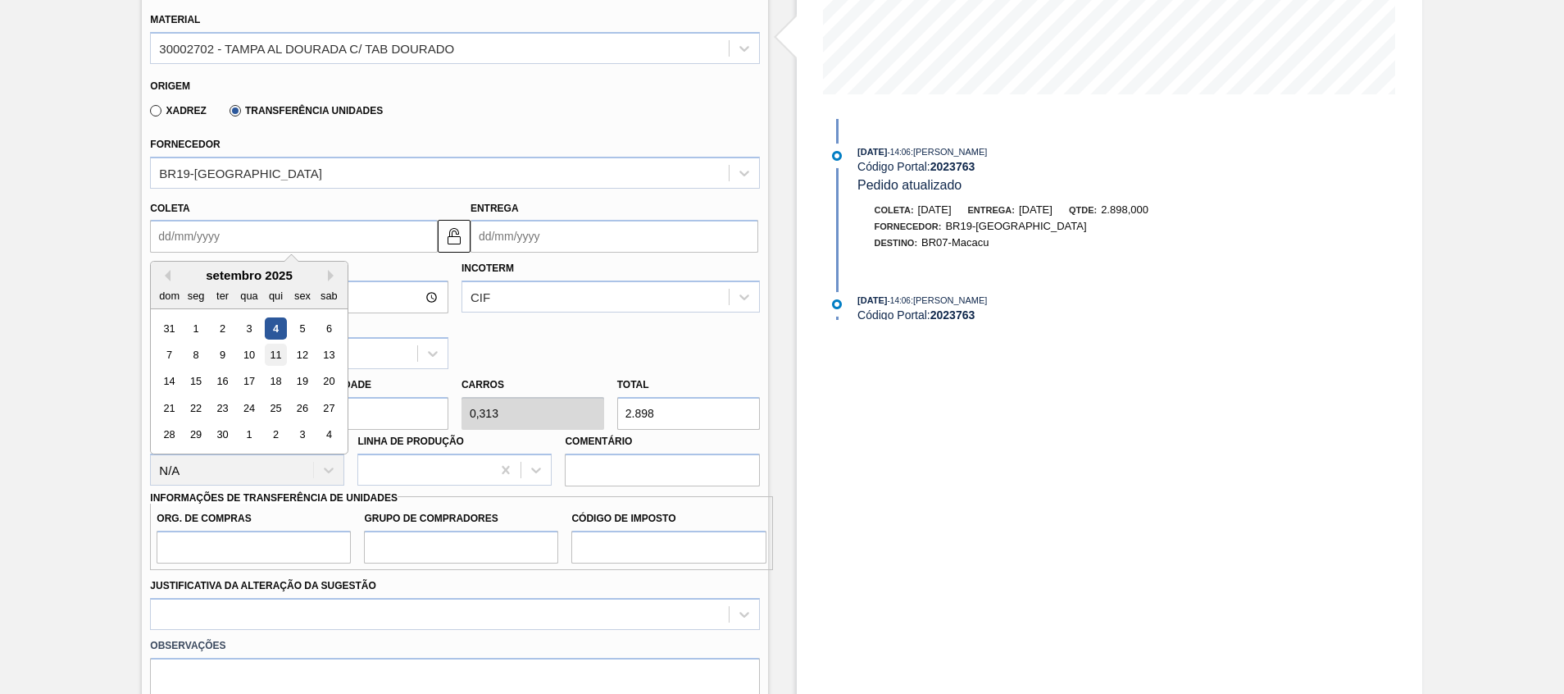
click at [276, 357] on div "11" at bounding box center [276, 354] width 22 height 22
type input "11/09/2025"
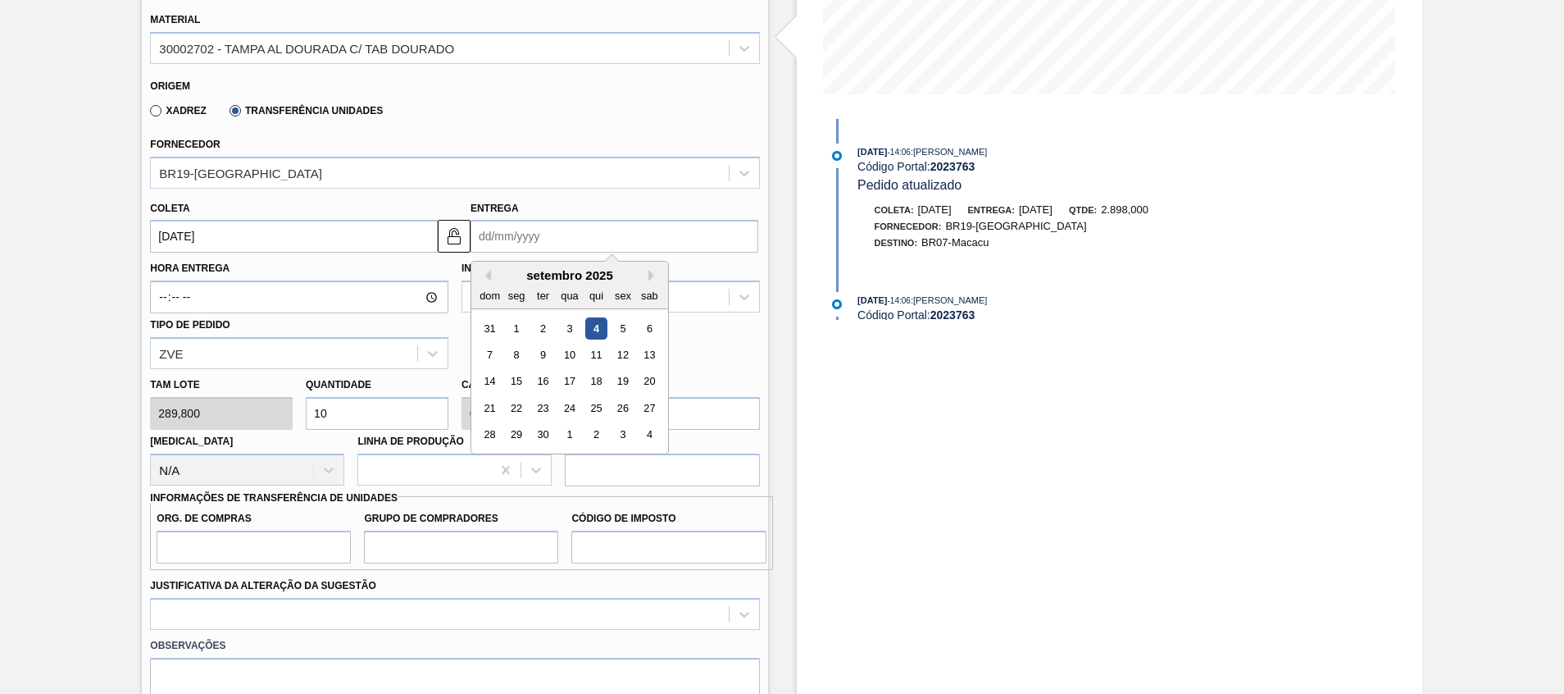
click at [522, 252] on input "Entrega" at bounding box center [615, 236] width 288 height 33
click at [603, 356] on div "11" at bounding box center [596, 354] width 22 height 22
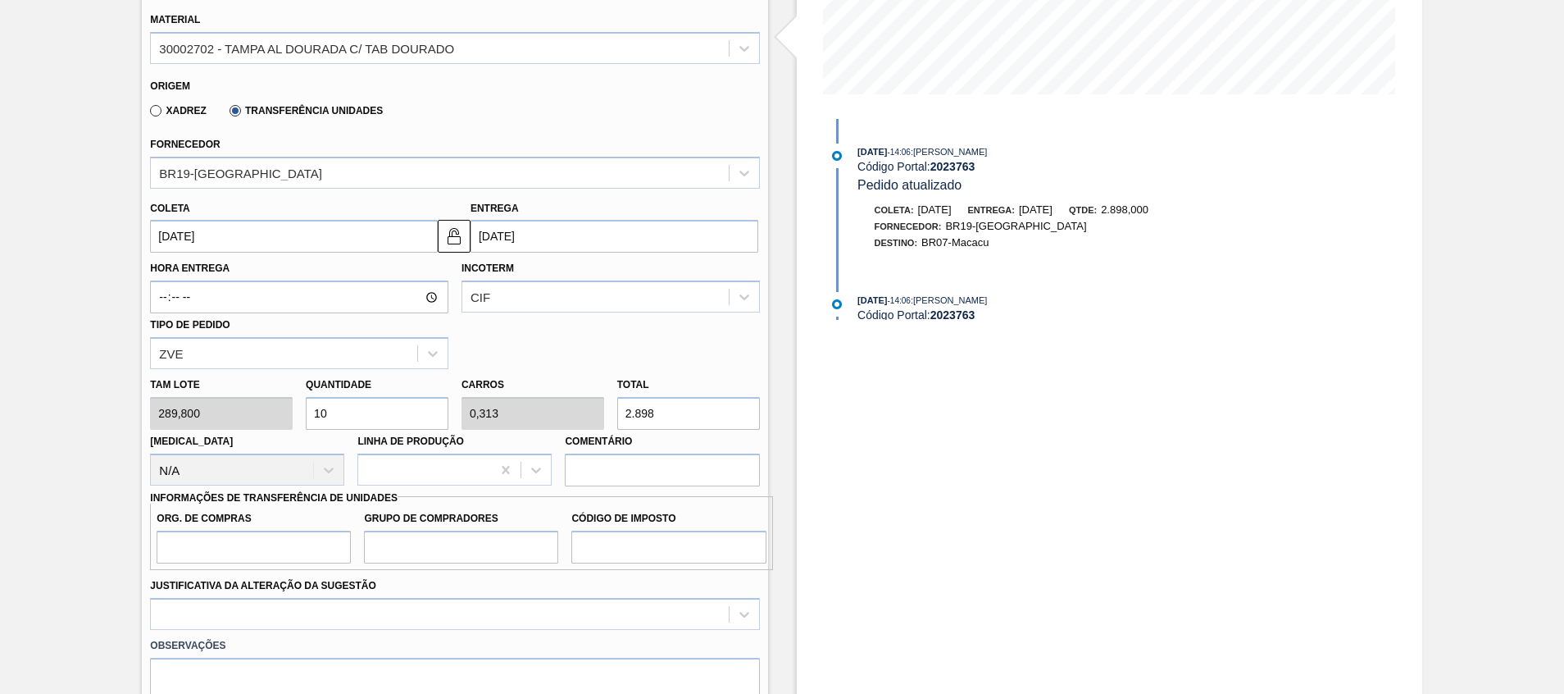
type input "11/09/2025"
click at [505, 293] on div "CIF" at bounding box center [595, 297] width 266 height 24
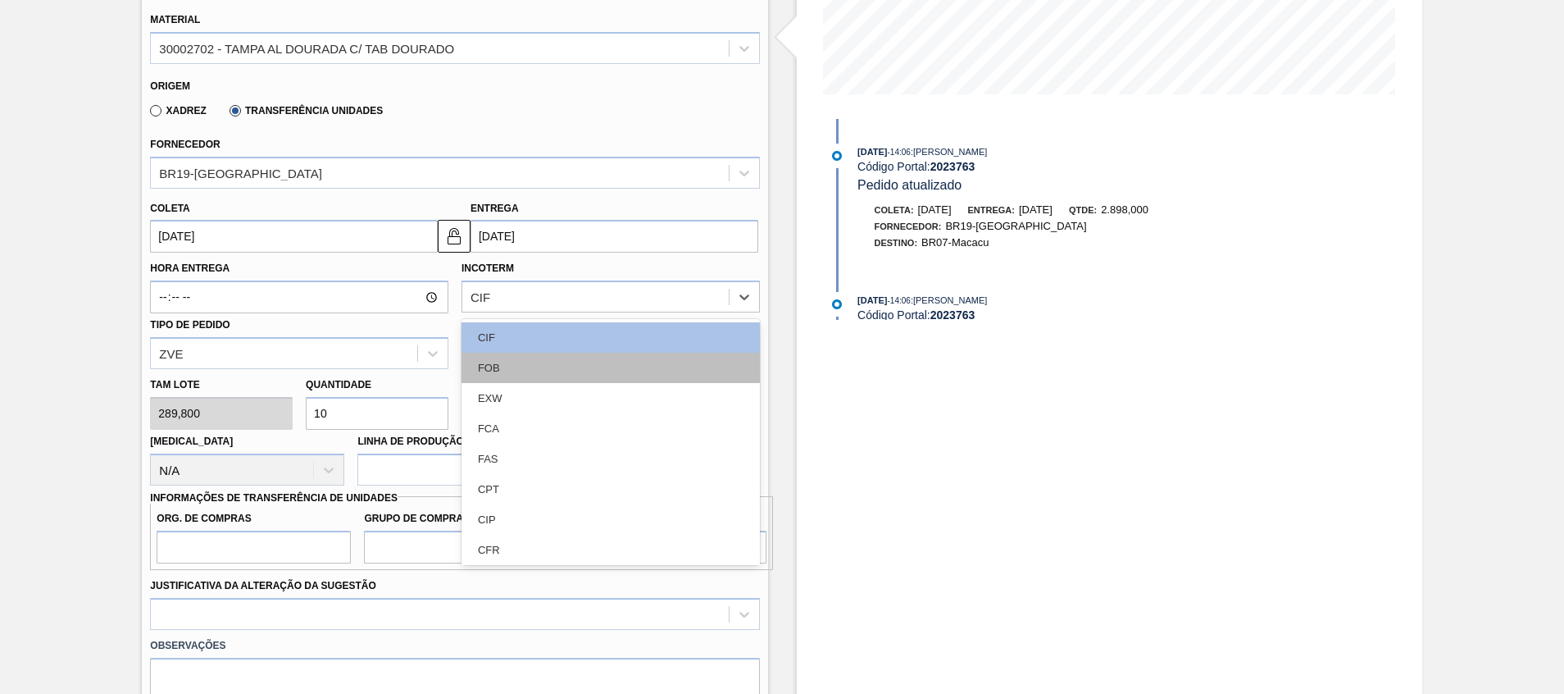
click at [484, 360] on div "FOB" at bounding box center [611, 368] width 298 height 30
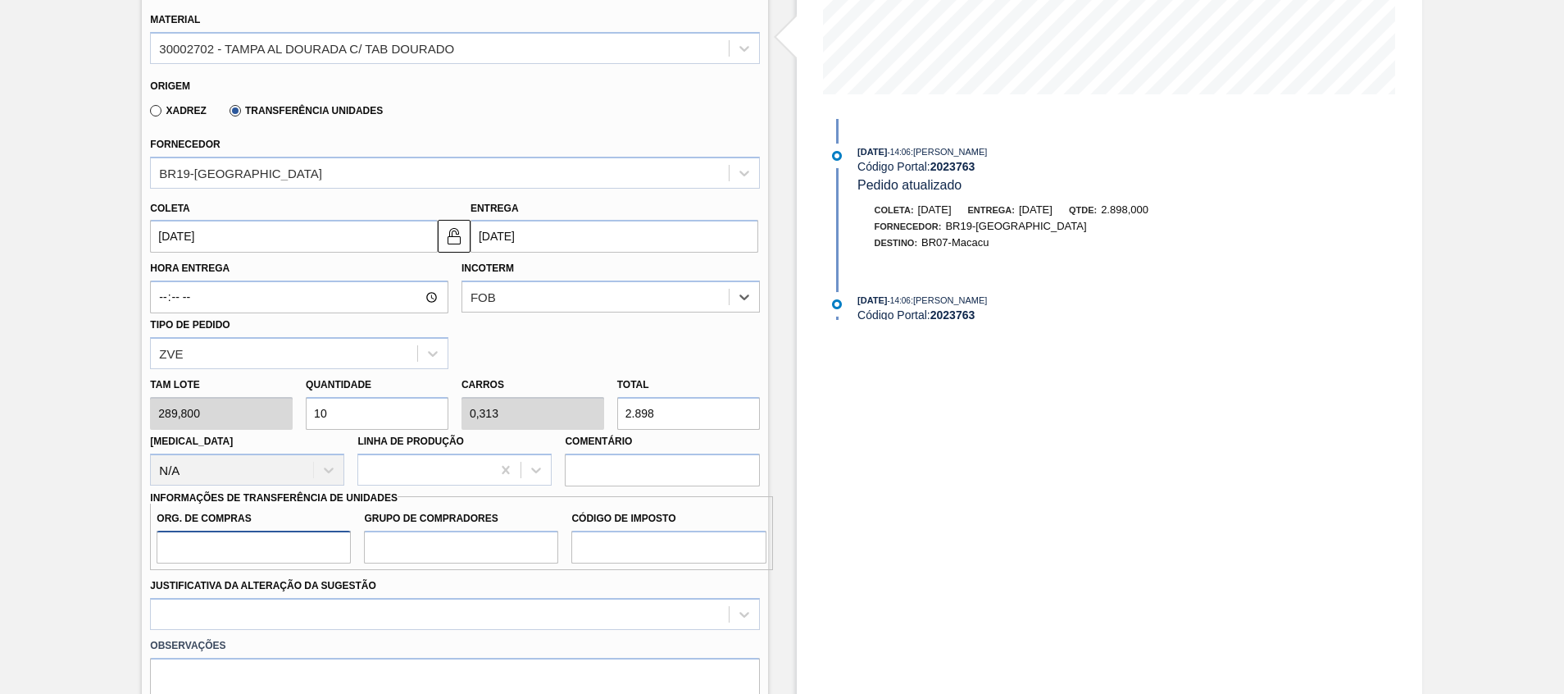
click at [280, 538] on input "Org. de Compras" at bounding box center [254, 546] width 194 height 33
type input "A01"
type input "BR0"
type input "I1"
click at [275, 618] on div "option Aquisição ABI (Preços, contratos, etc.) focused, 1 of 18. 18 results ava…" at bounding box center [454, 614] width 609 height 32
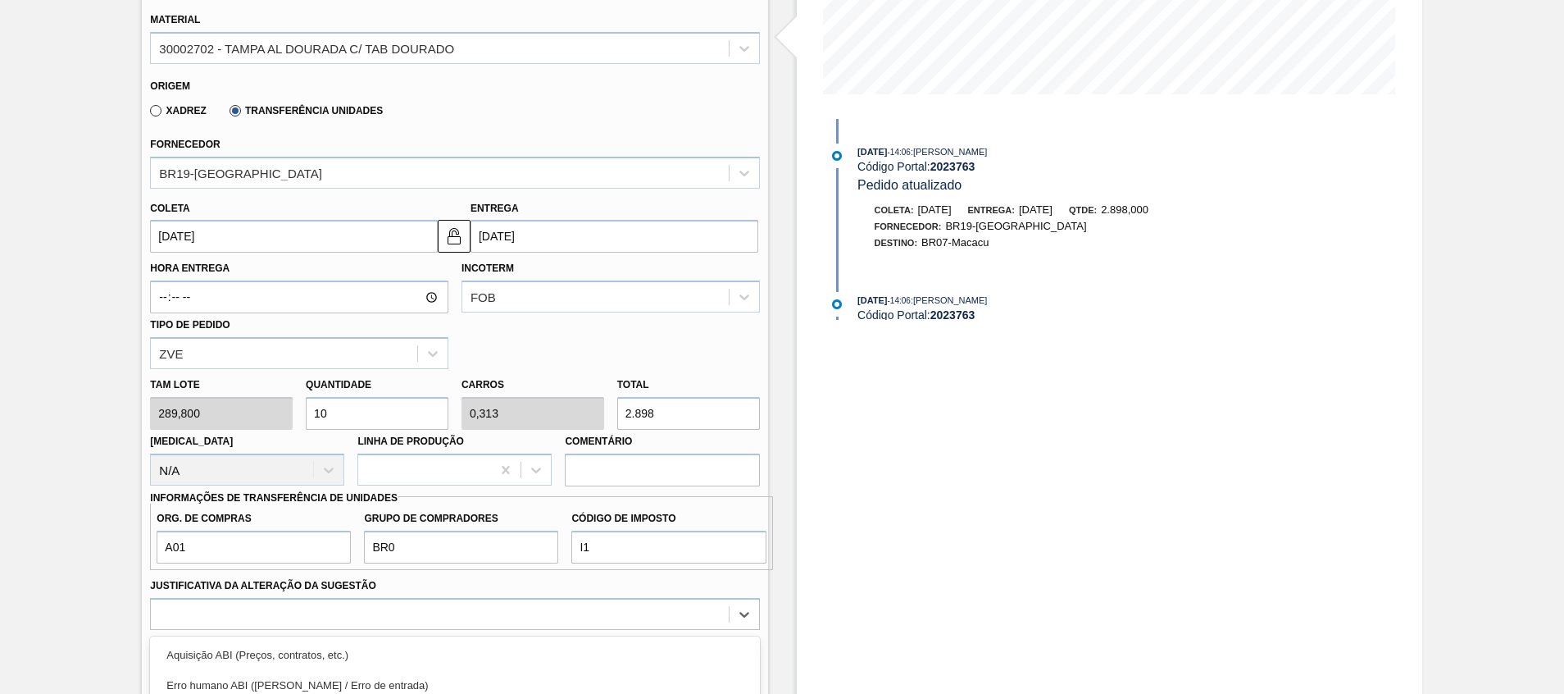
scroll to position [580, 0]
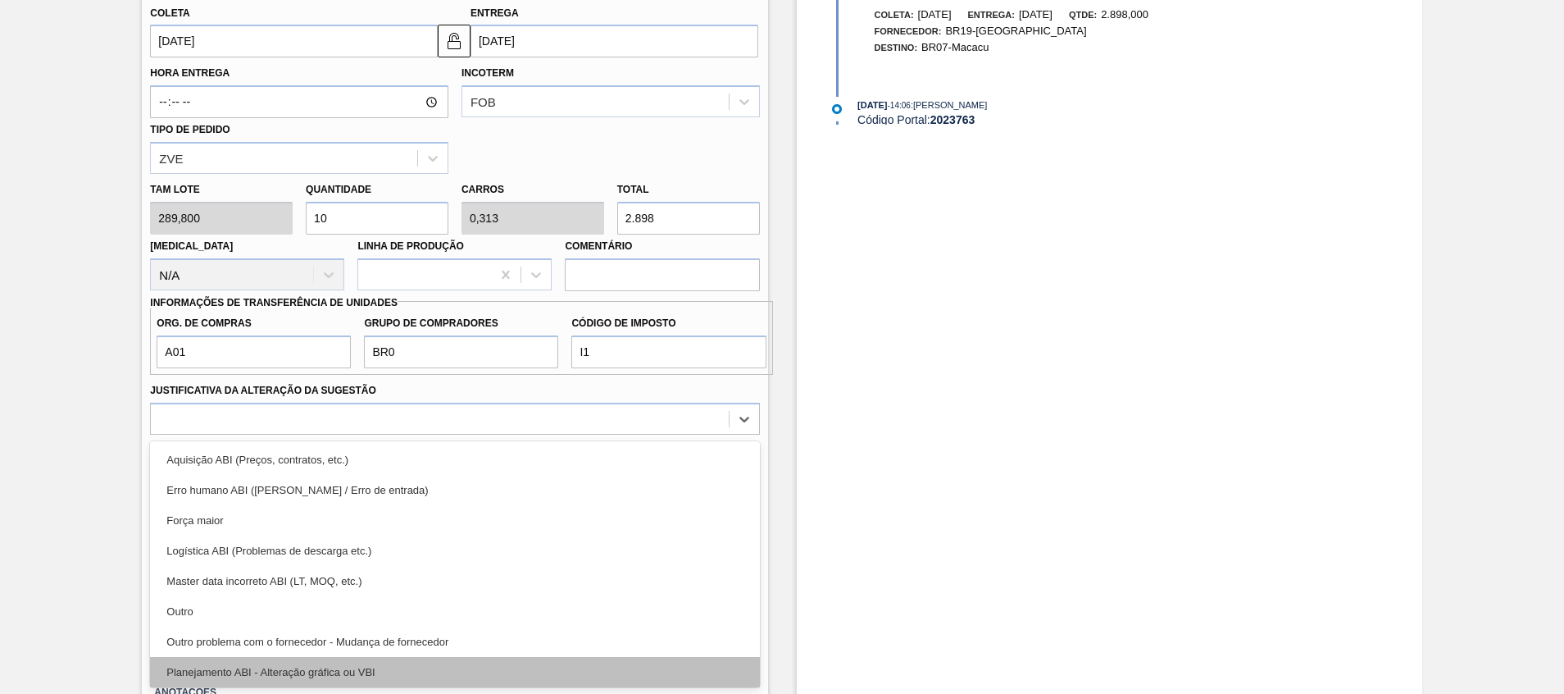
click at [359, 662] on div "Planejamento ABI - Alteração gráfica ou VBI" at bounding box center [454, 672] width 609 height 30
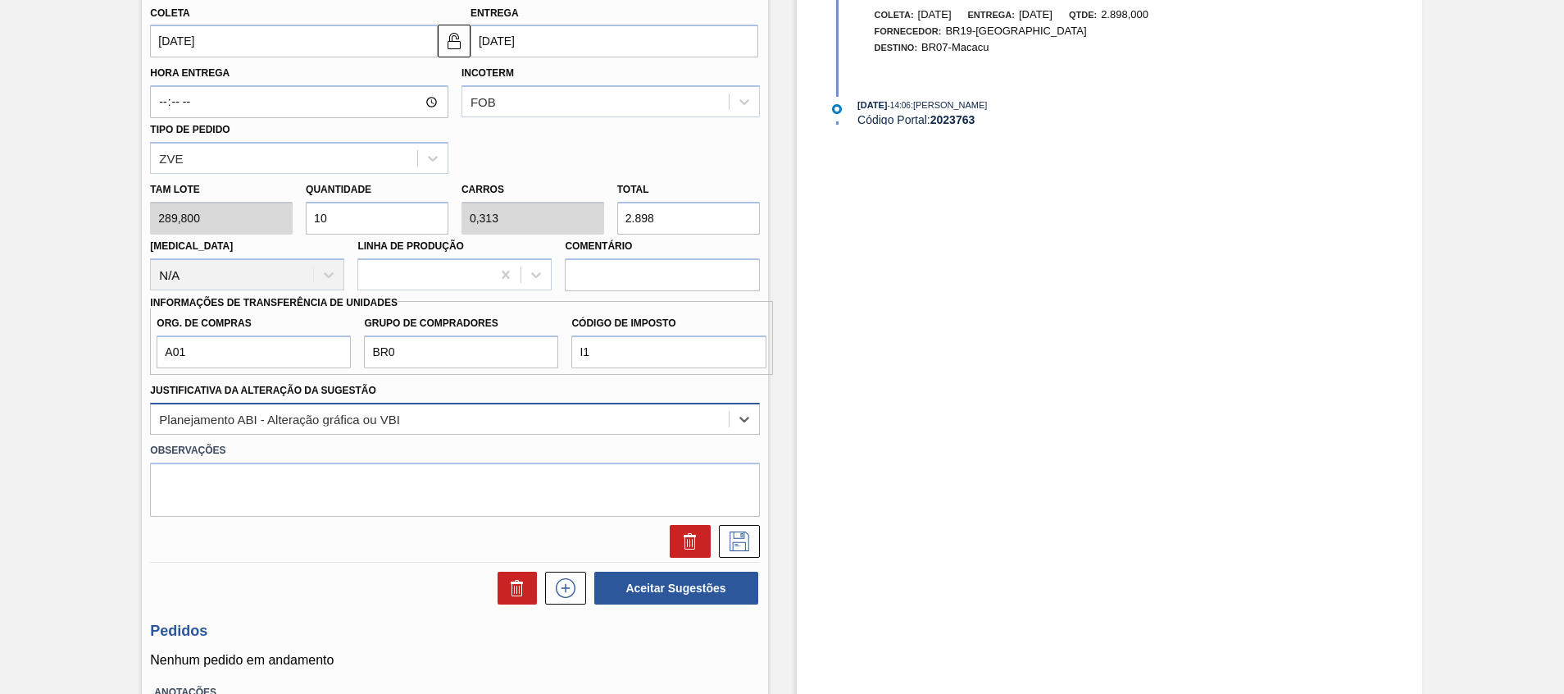
click at [389, 434] on div "Planejamento ABI - Alteração gráfica ou VBI" at bounding box center [454, 419] width 609 height 32
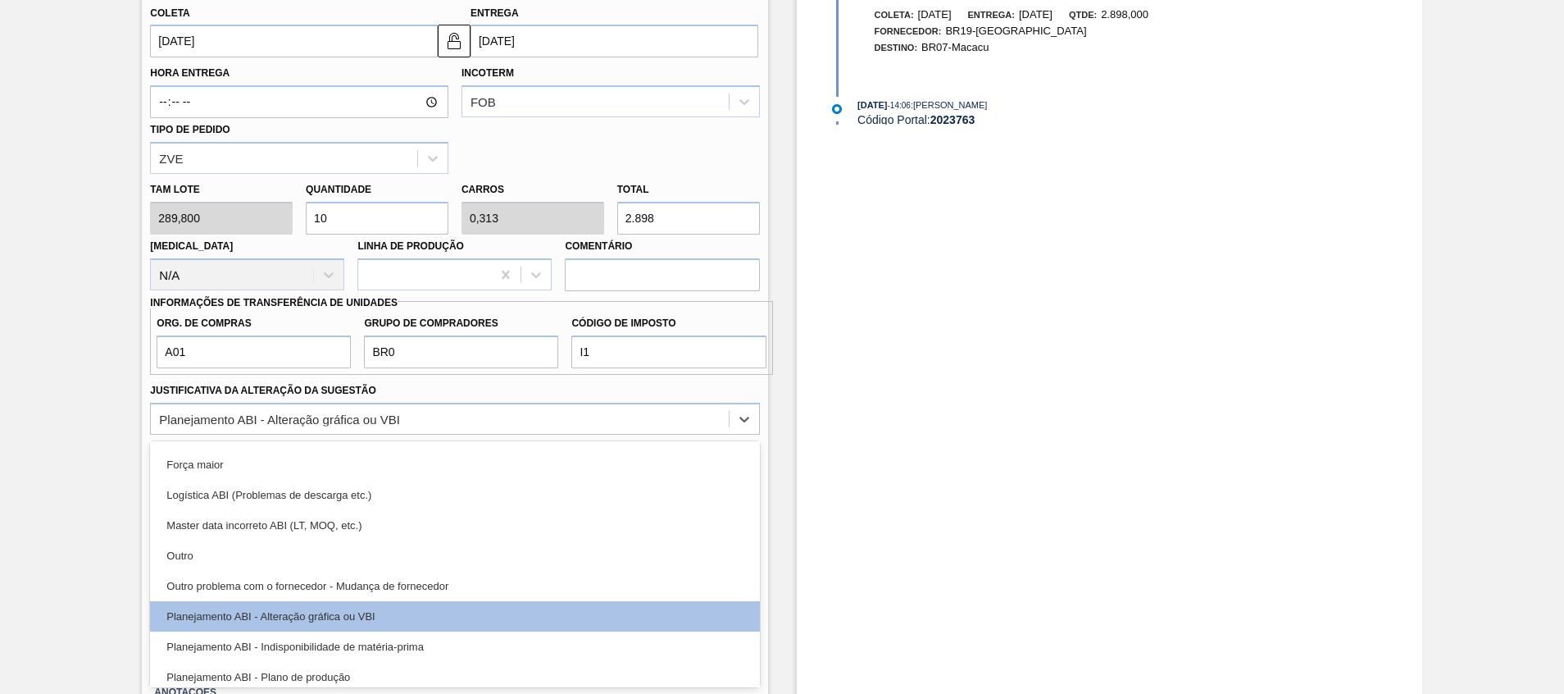
scroll to position [123, 0]
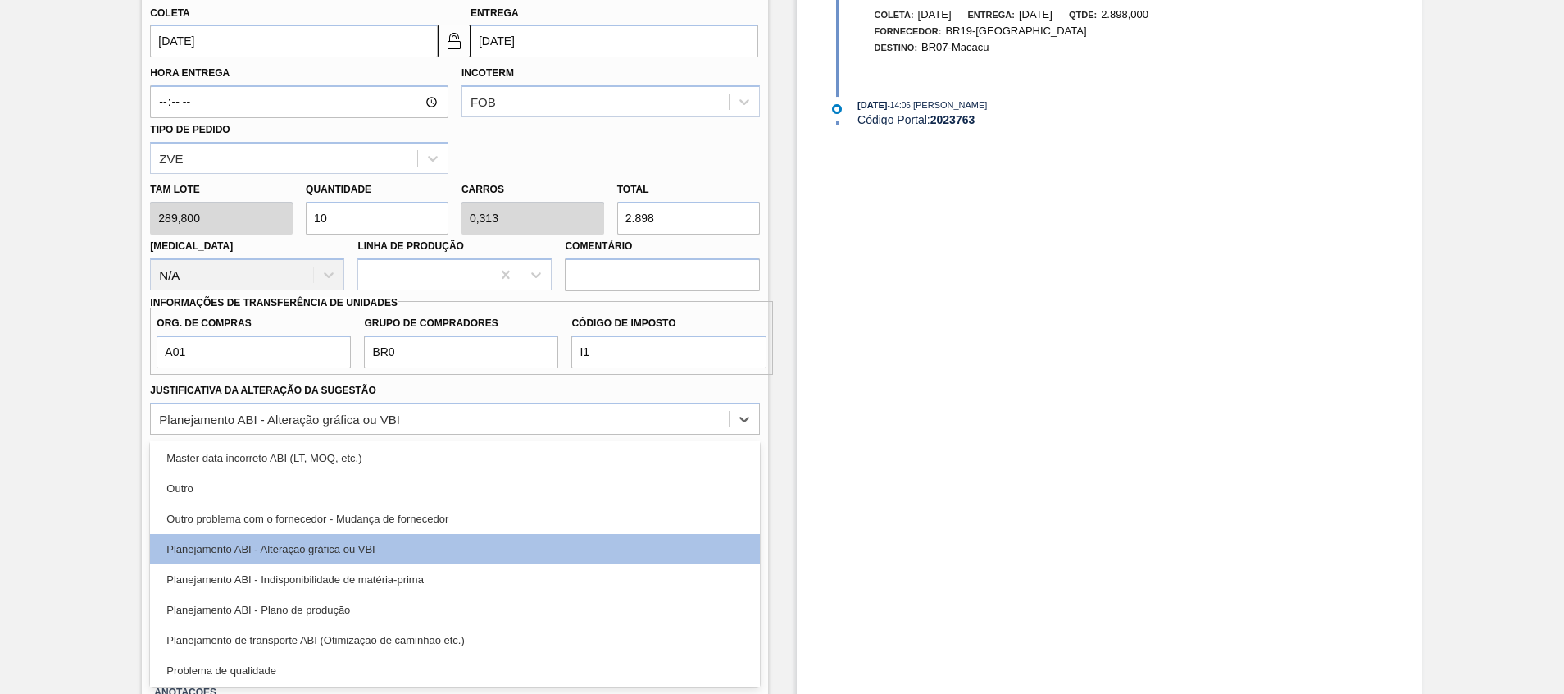
click at [411, 603] on div "Planejamento ABI - Plano de produção" at bounding box center [454, 609] width 609 height 30
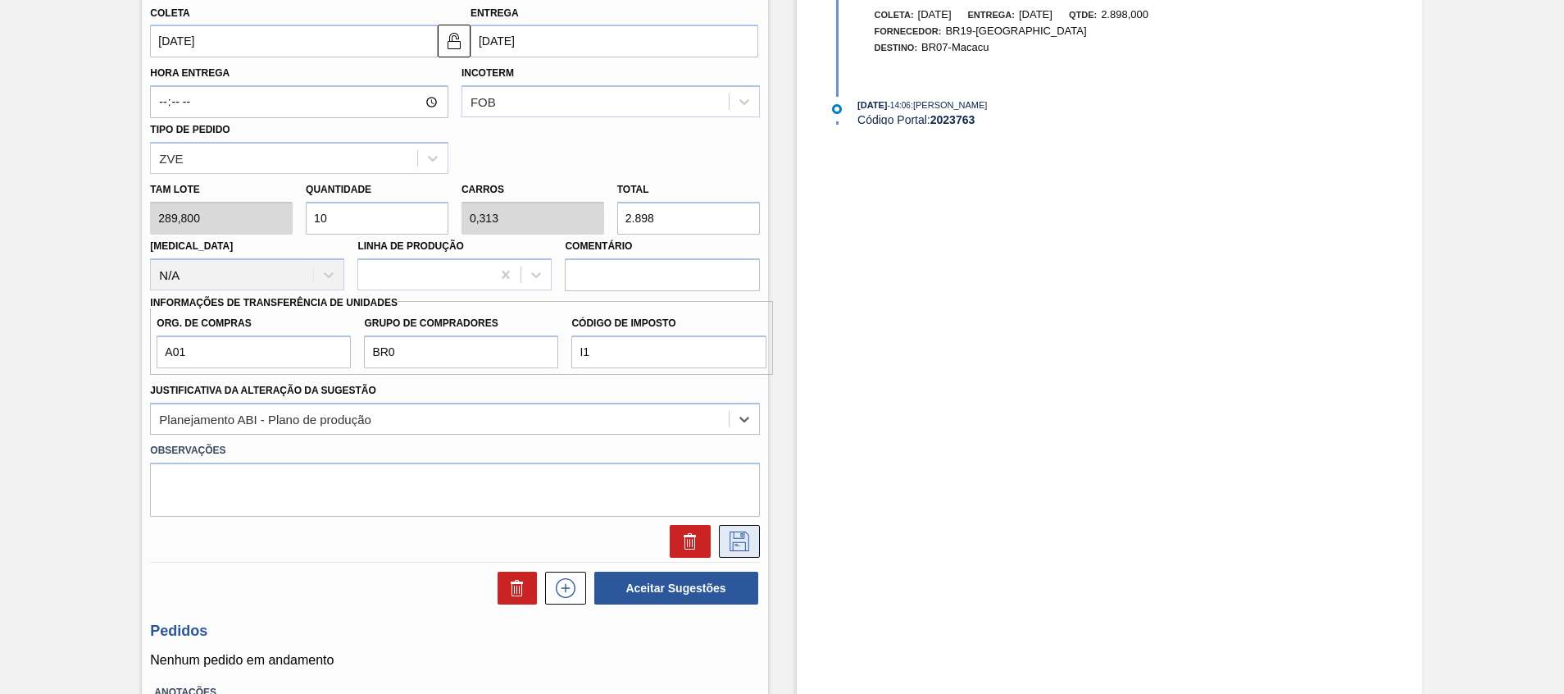
click at [743, 531] on icon at bounding box center [740, 541] width 20 height 20
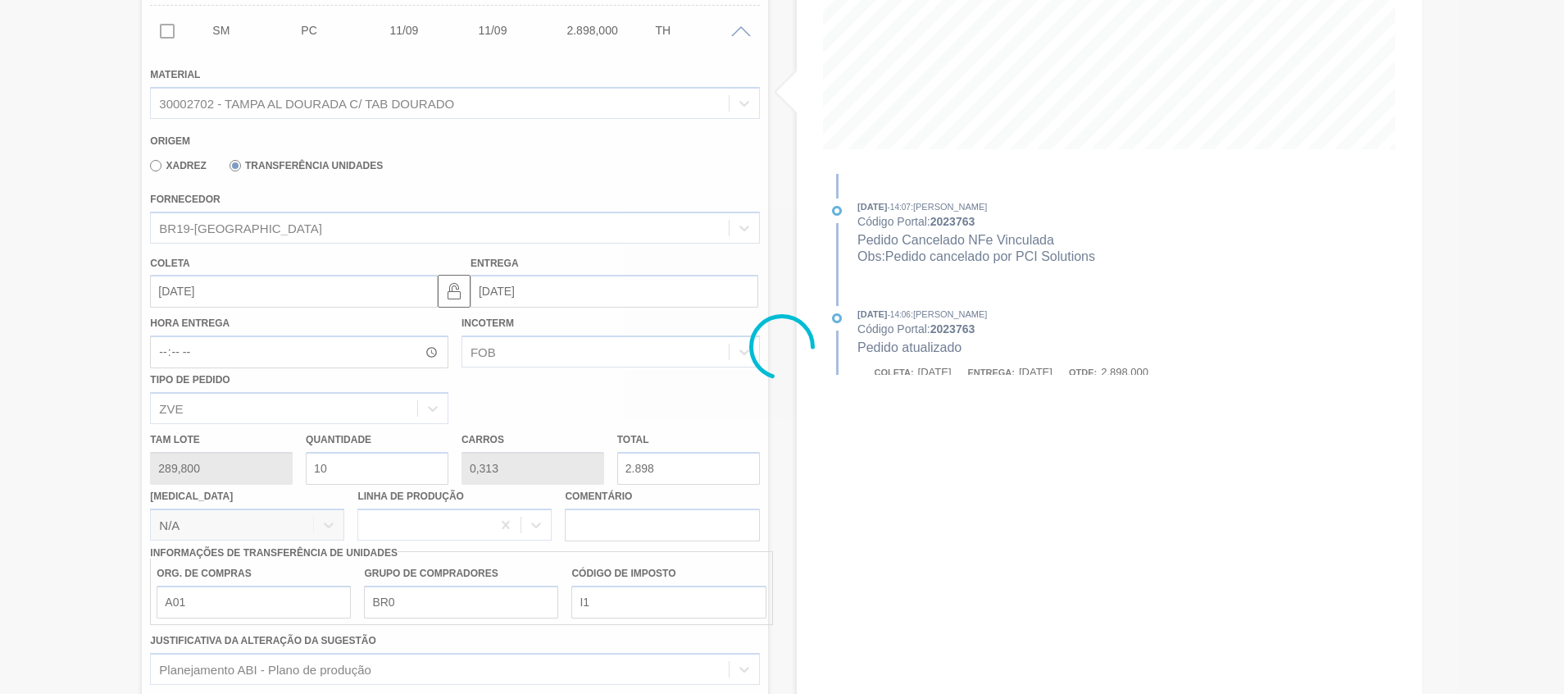
scroll to position [11, 0]
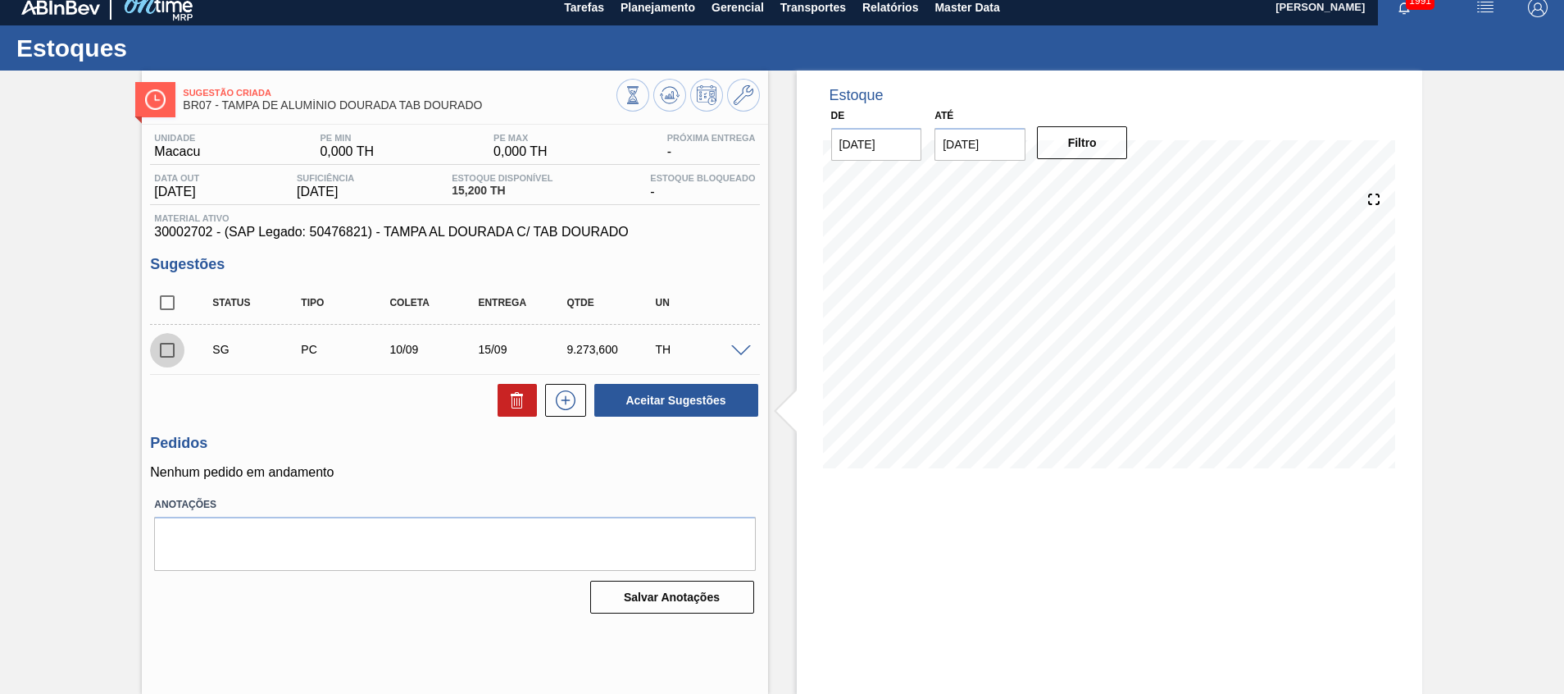
click at [174, 352] on input "checkbox" at bounding box center [167, 350] width 34 height 34
drag, startPoint x: 639, startPoint y: 407, endPoint x: 739, endPoint y: 361, distance: 110.4
click at [656, 453] on div "Unidade Macacu PE MIN 0,000 TH PE MAX 0,000 TH Próxima Entrega - Data out 18/09…" at bounding box center [454, 372] width 625 height 494
click at [744, 348] on span at bounding box center [741, 351] width 20 height 12
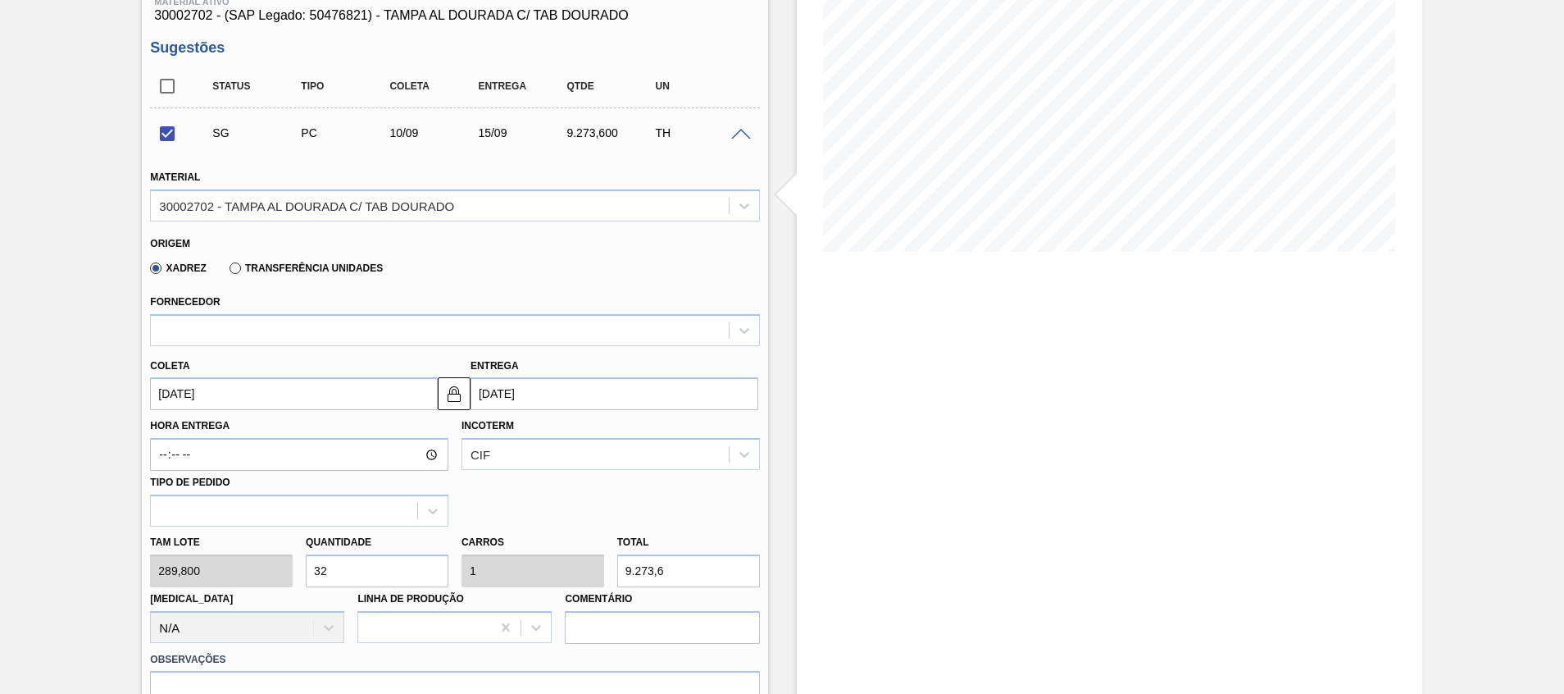
scroll to position [257, 0]
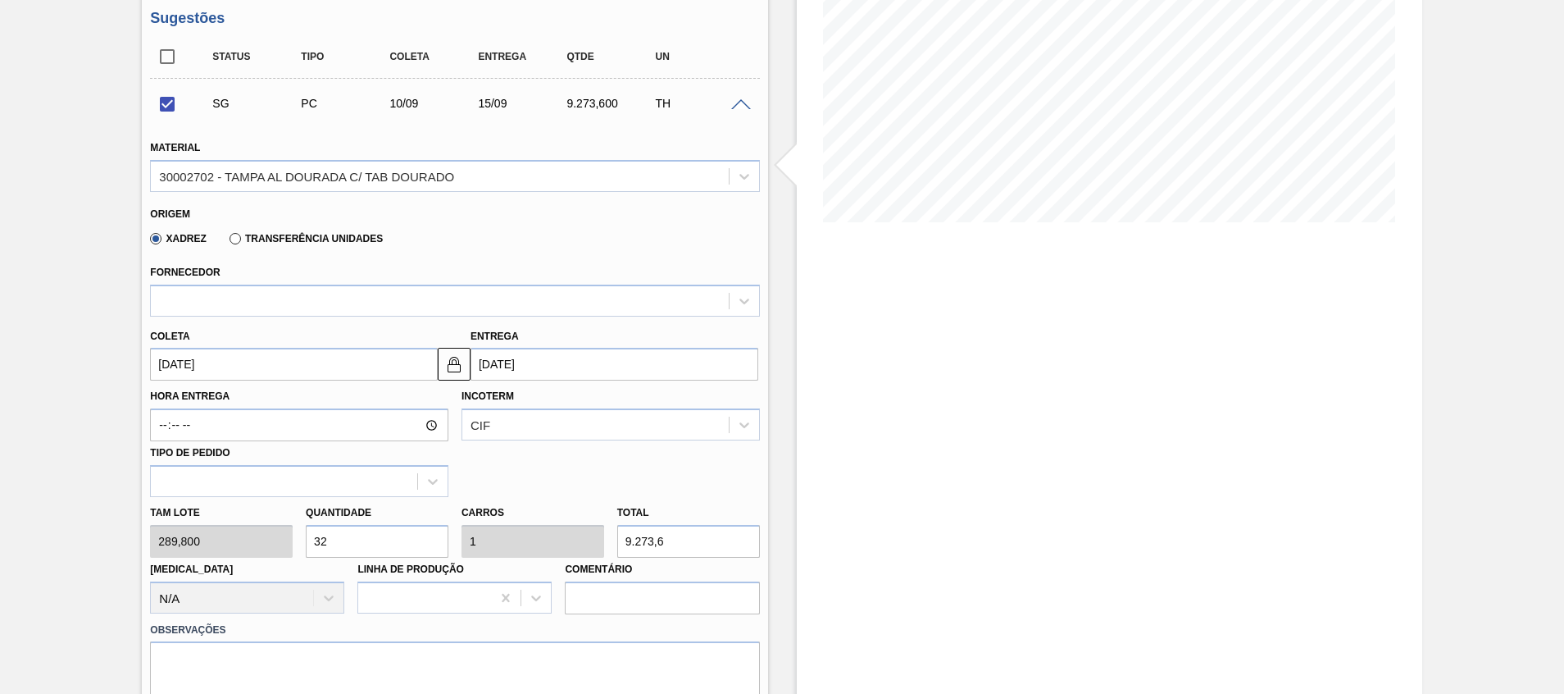
click at [276, 229] on div "Xadrez Transferência Unidades" at bounding box center [262, 238] width 239 height 28
click at [275, 239] on label "Transferência Unidades" at bounding box center [306, 238] width 153 height 11
click at [227, 242] on input "Transferência Unidades" at bounding box center [227, 242] width 0 height 0
checkbox input "false"
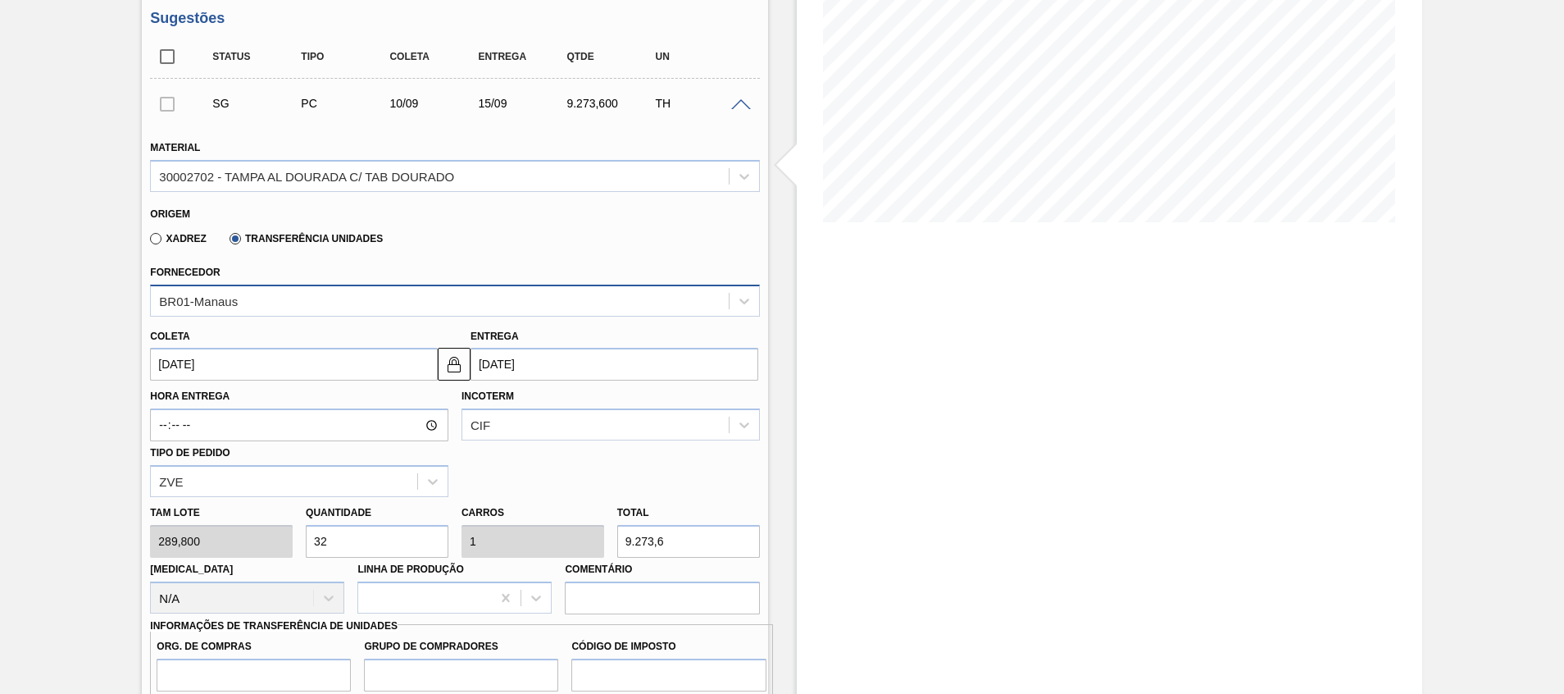
click at [256, 302] on div "BR01-Manaus" at bounding box center [439, 301] width 577 height 24
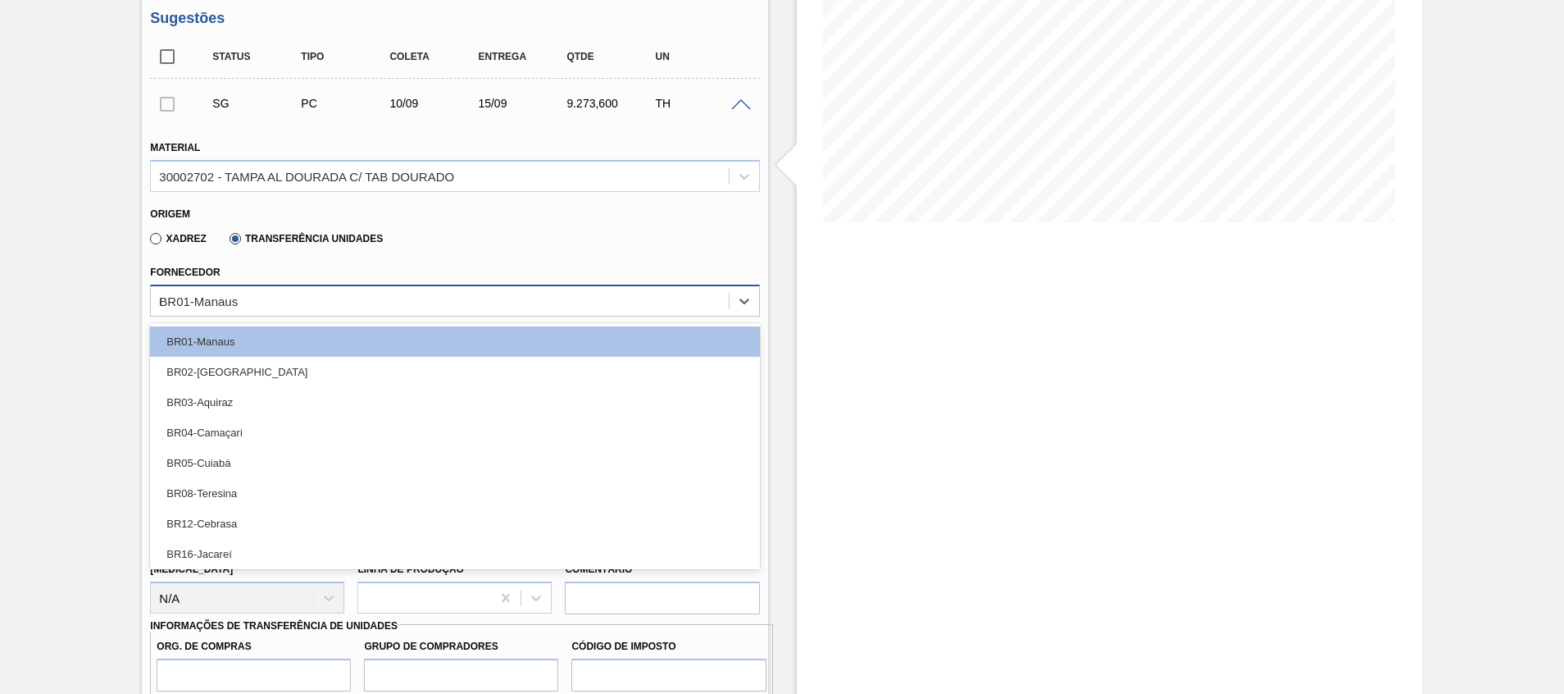
type input "rio"
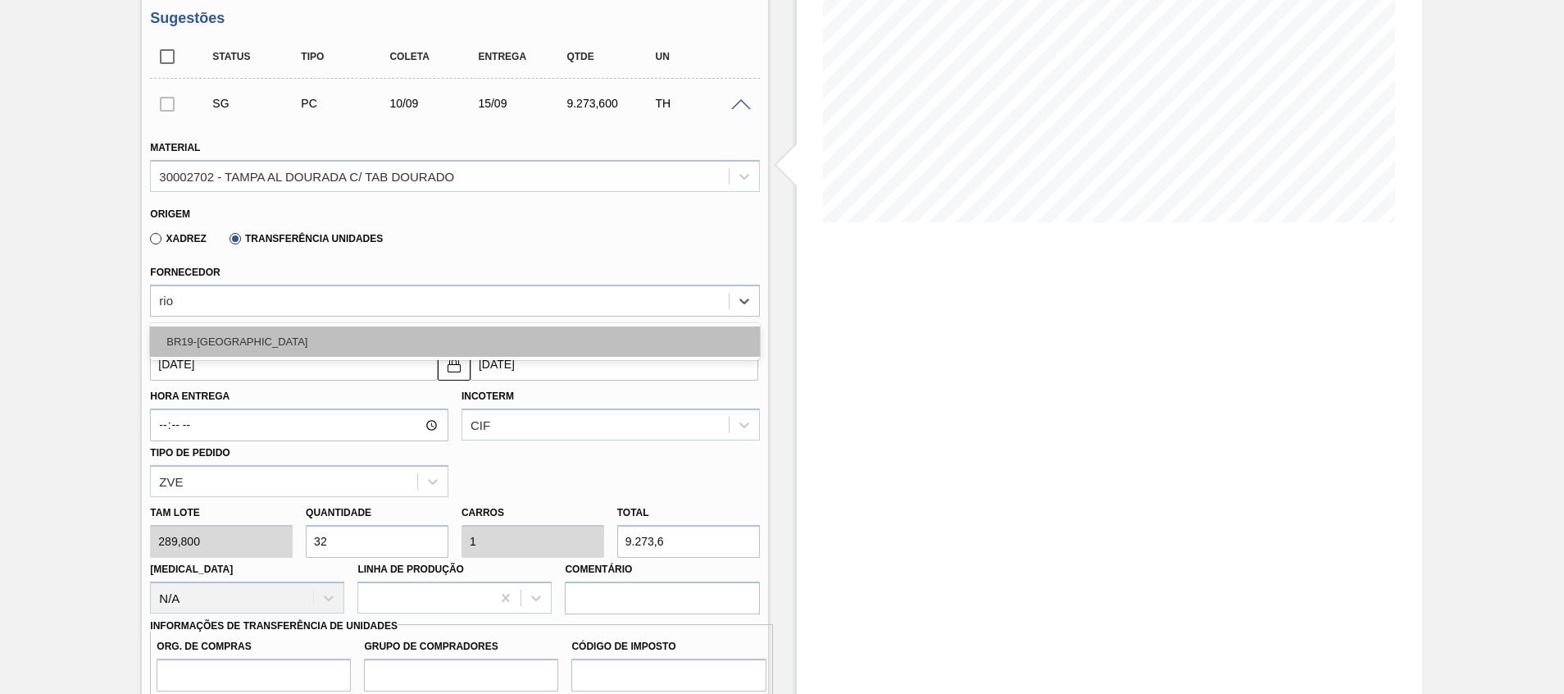
click at [270, 344] on div "BR19-Nova Rio" at bounding box center [454, 341] width 609 height 30
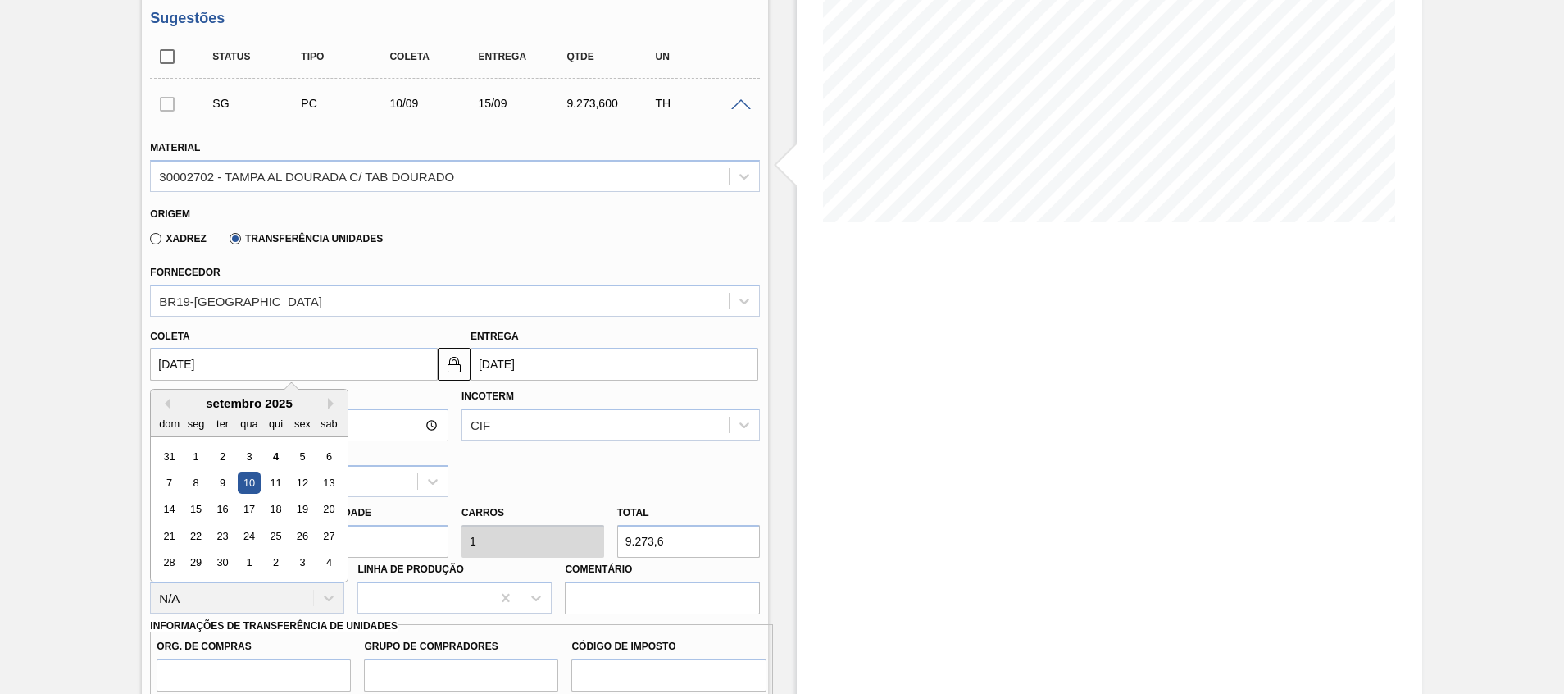
click at [433, 368] on input "10/09/2025" at bounding box center [294, 364] width 288 height 33
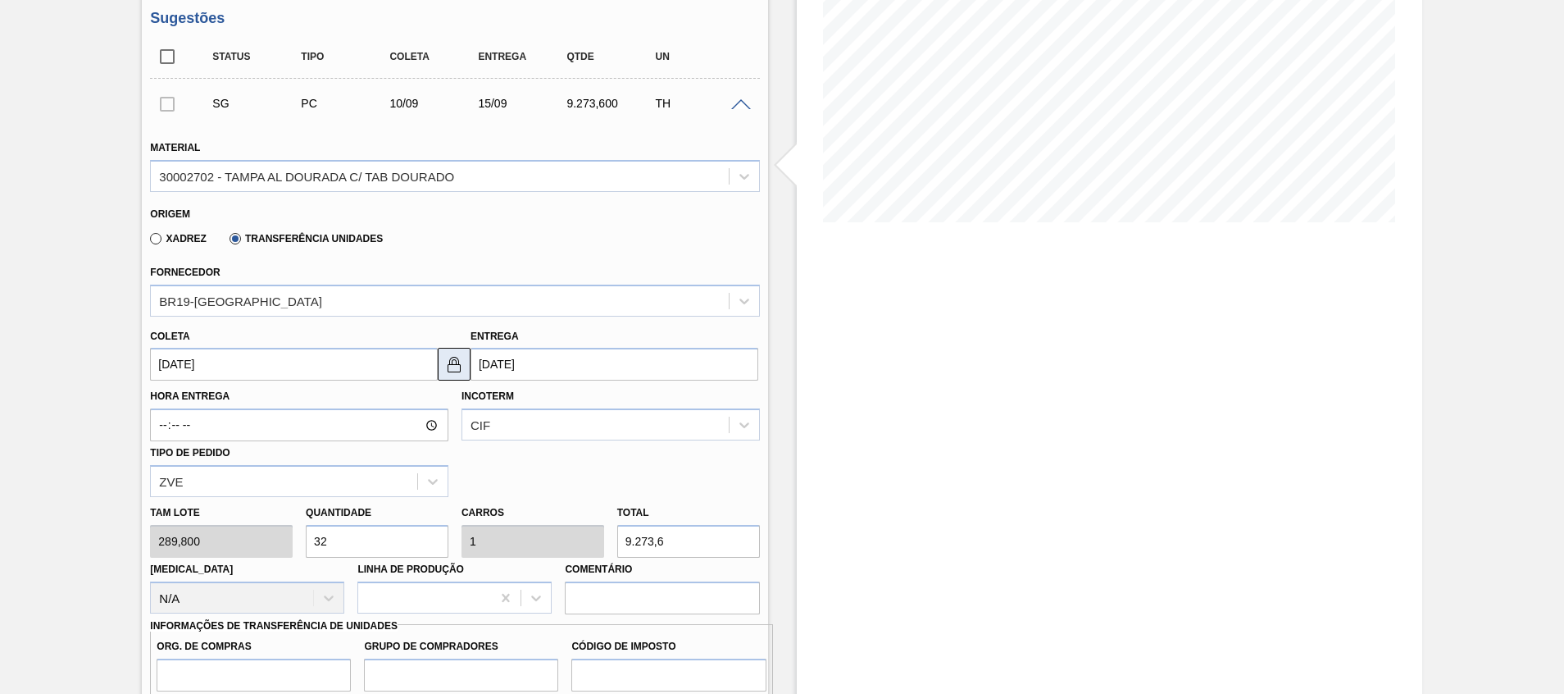
click at [446, 367] on img at bounding box center [454, 364] width 20 height 20
drag, startPoint x: 399, startPoint y: 371, endPoint x: 378, endPoint y: 407, distance: 41.9
click at [398, 371] on input "10/09/2025" at bounding box center [294, 364] width 288 height 33
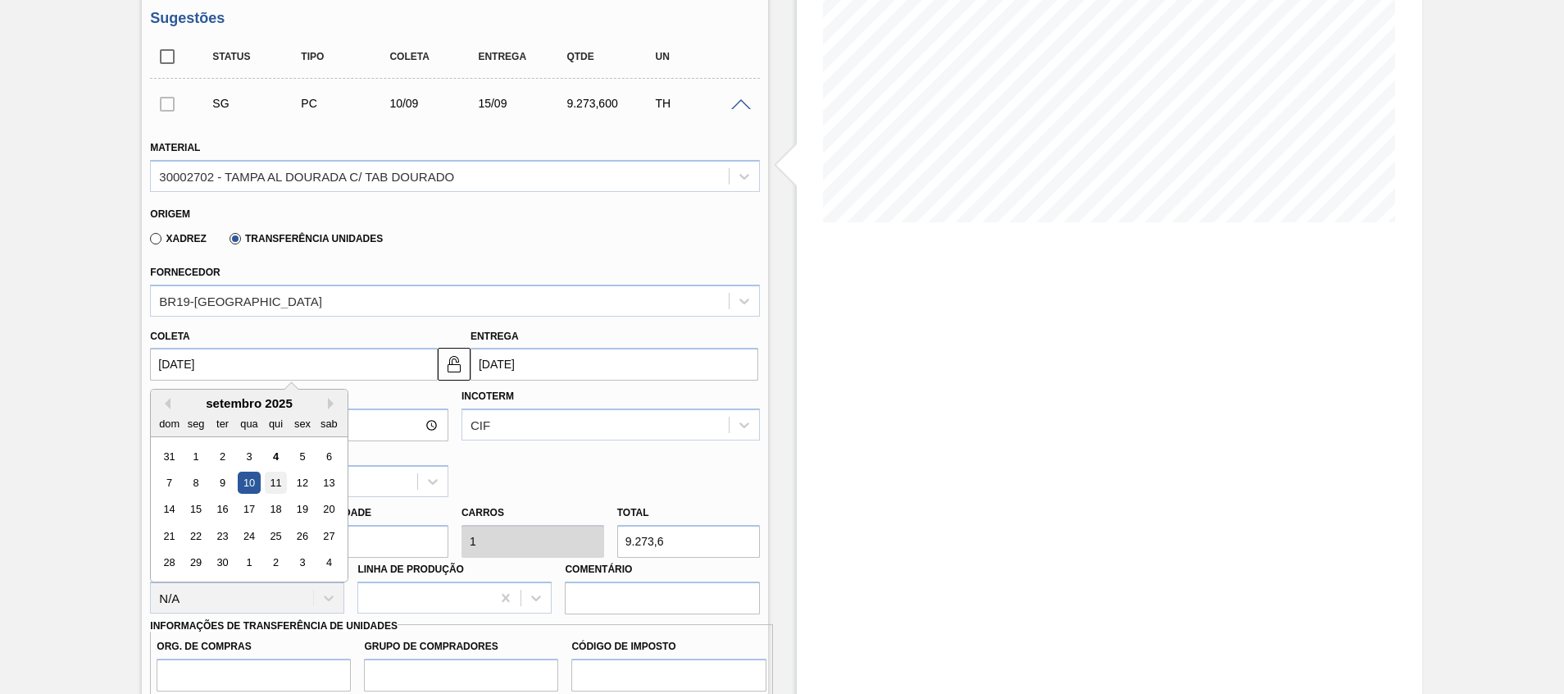
click at [283, 480] on div "11" at bounding box center [276, 482] width 22 height 22
type input "11/09/2025"
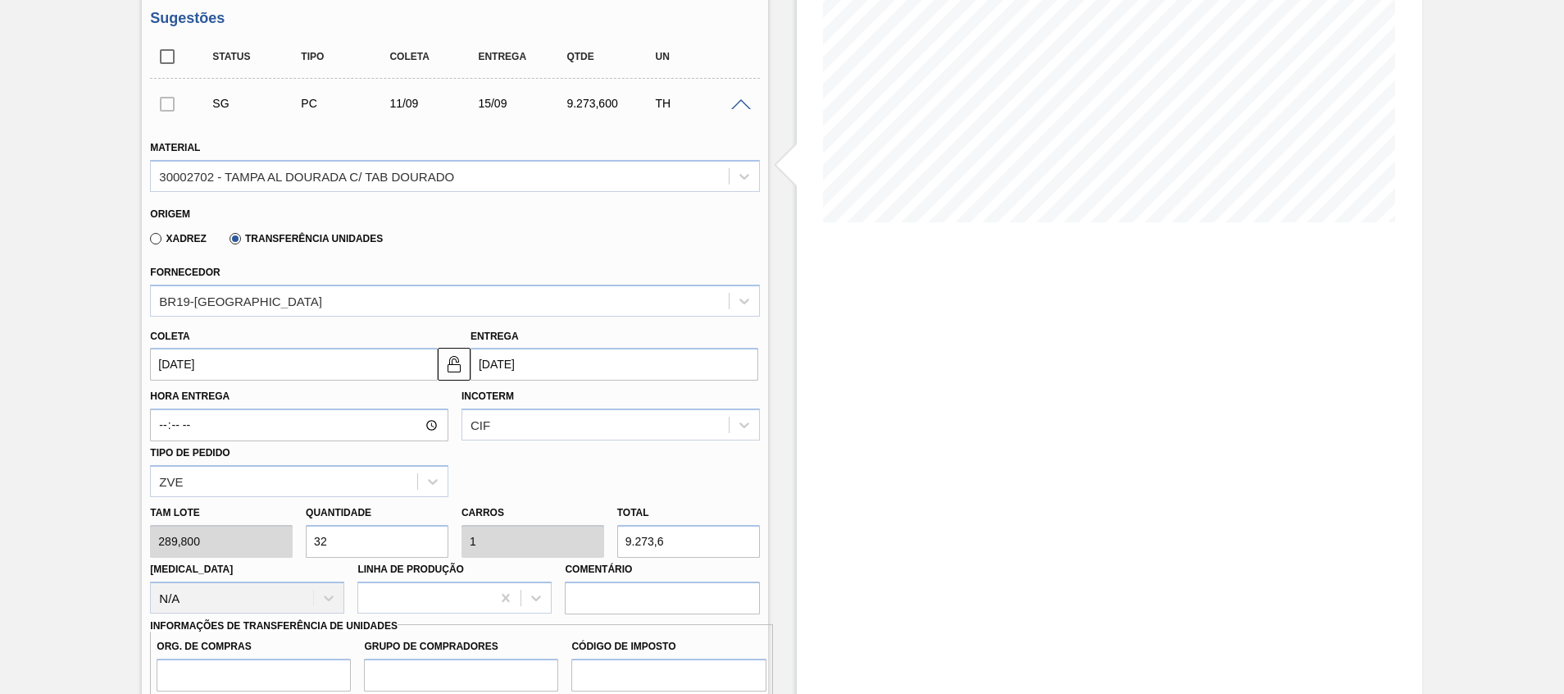
click at [539, 352] on input "15/09/2025" at bounding box center [615, 364] width 288 height 33
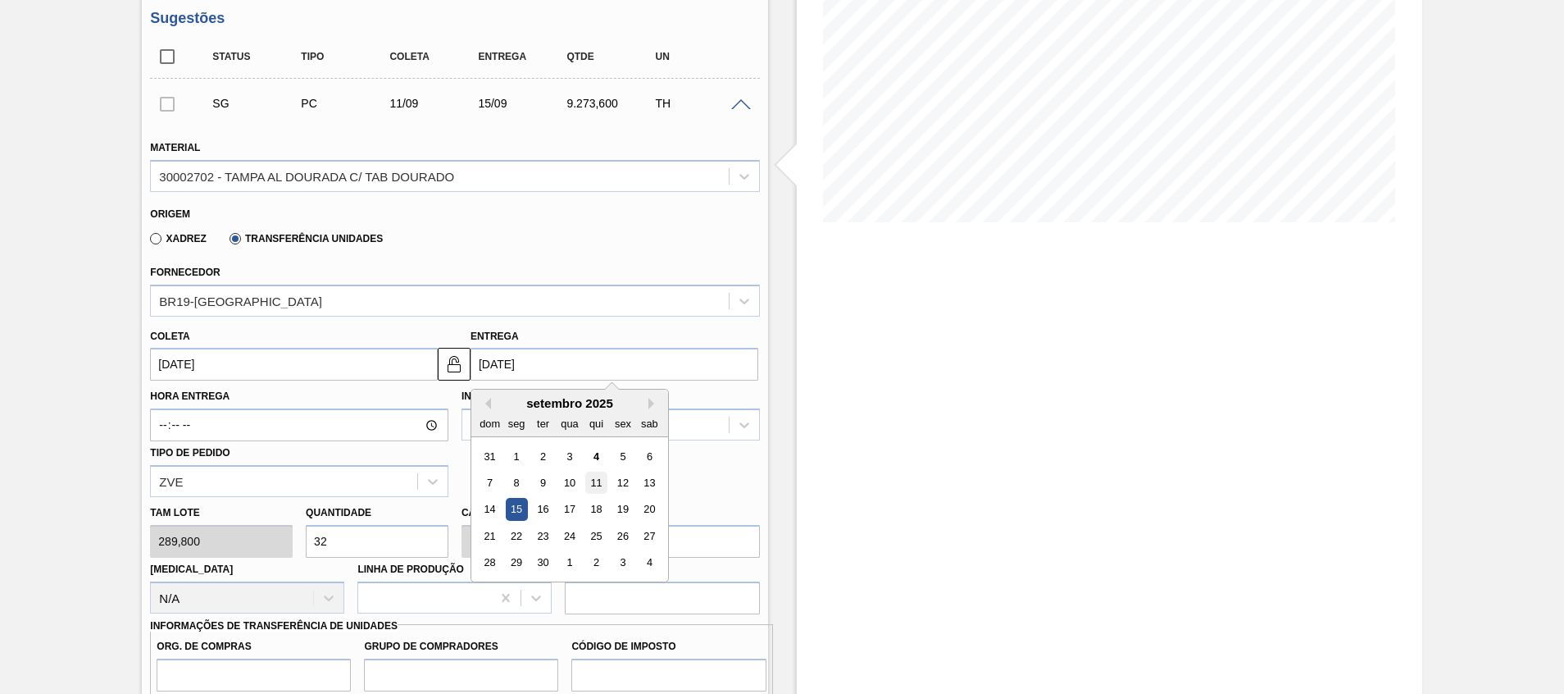
click at [594, 478] on div "11" at bounding box center [596, 482] width 22 height 22
type input "11/09/2025"
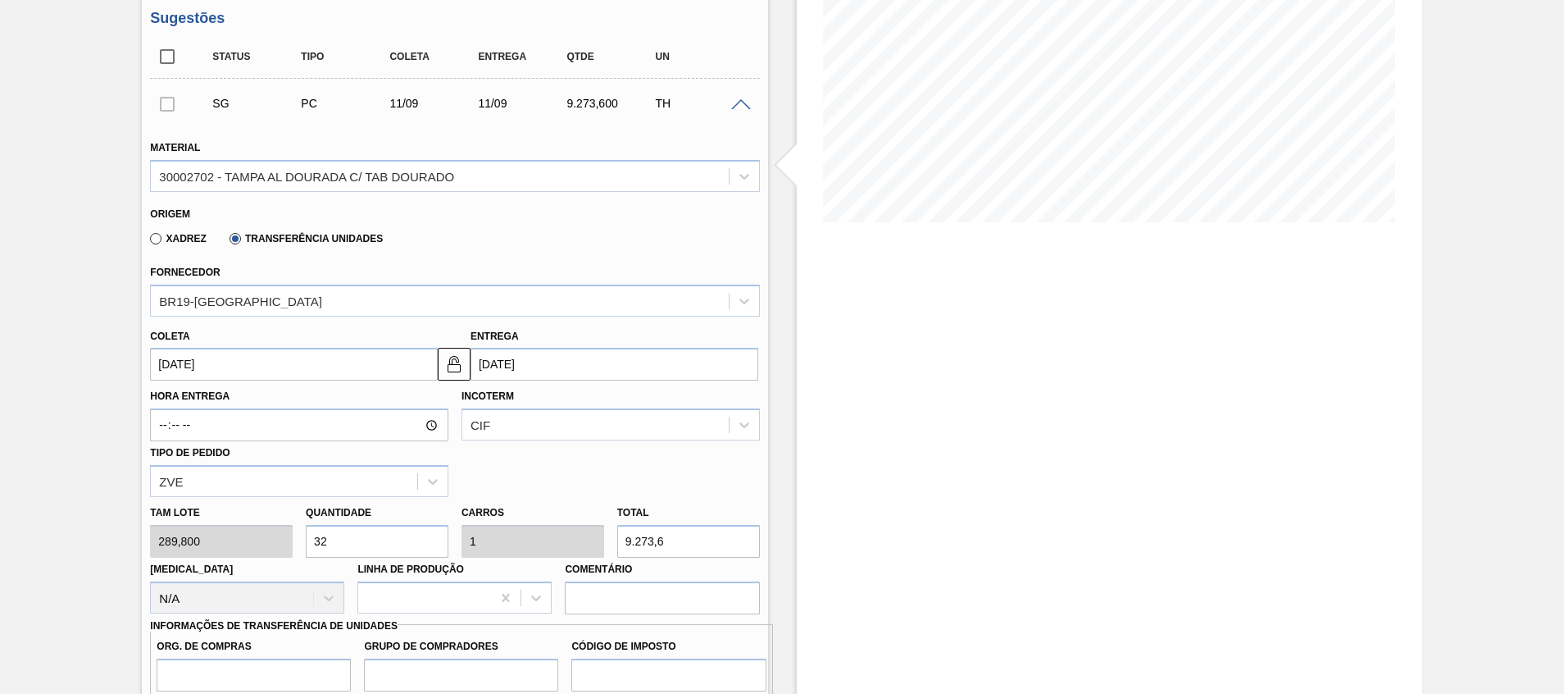
scroll to position [380, 0]
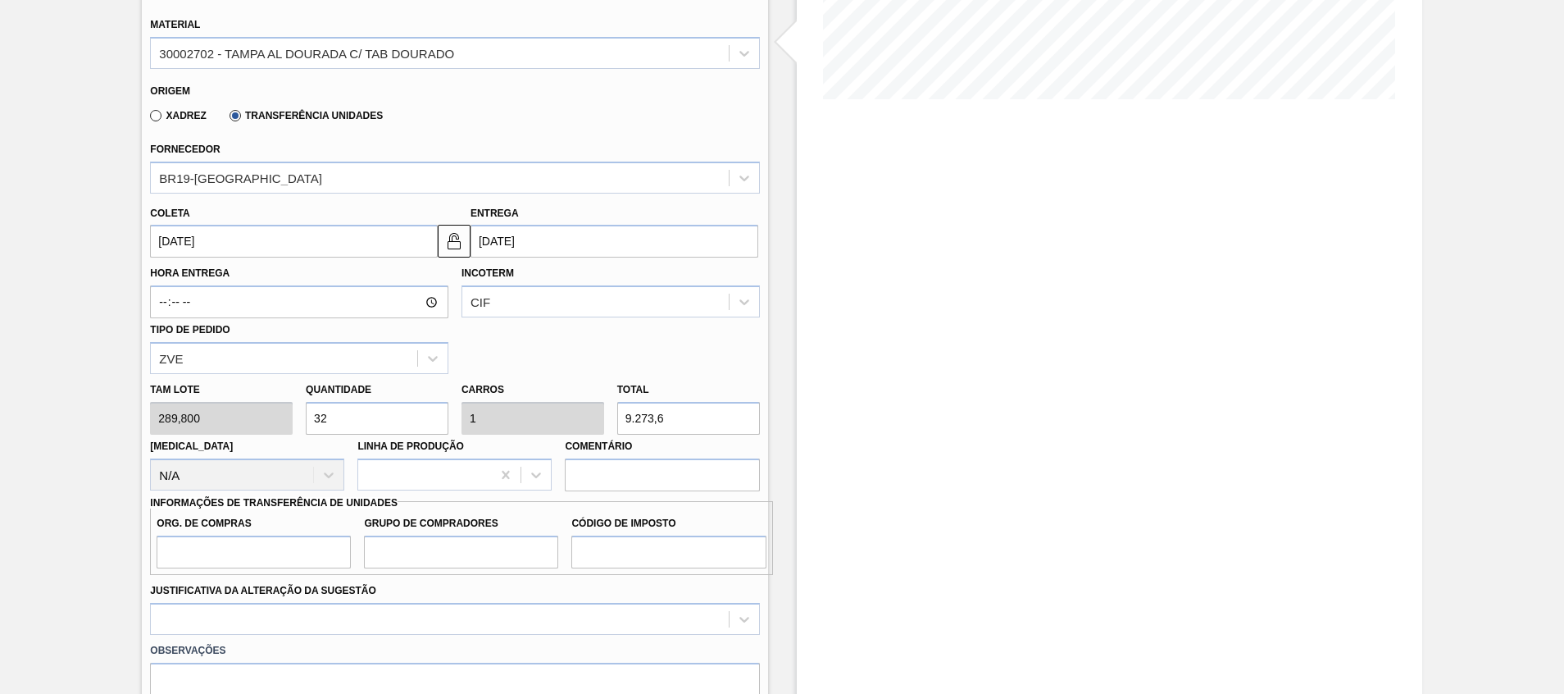
click at [505, 284] on div "Incoterm CIF" at bounding box center [611, 290] width 298 height 56
click at [500, 325] on div "Hora Entrega Incoterm CIF Tipo de pedido ZVE" at bounding box center [454, 315] width 622 height 116
click at [500, 306] on div "CIF" at bounding box center [595, 302] width 266 height 24
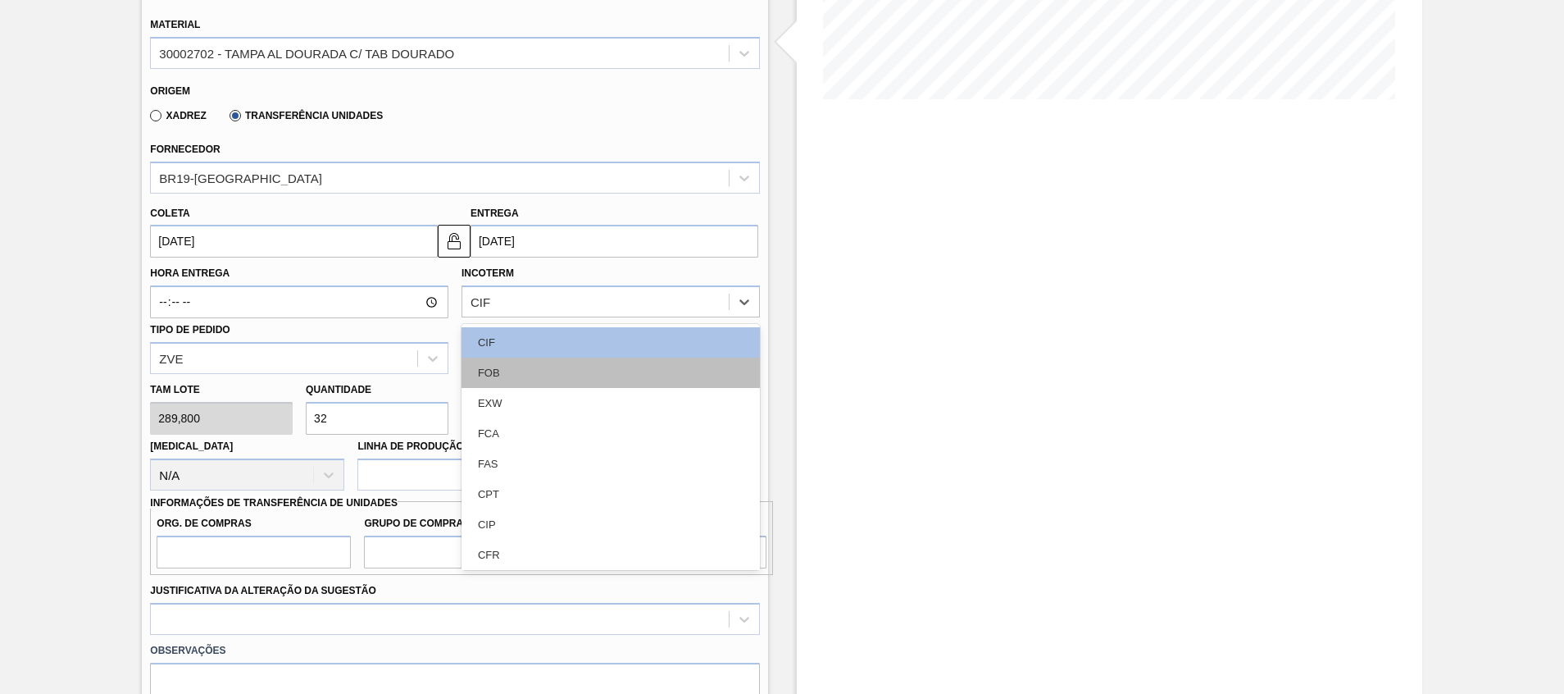
click at [499, 370] on div "FOB" at bounding box center [611, 372] width 298 height 30
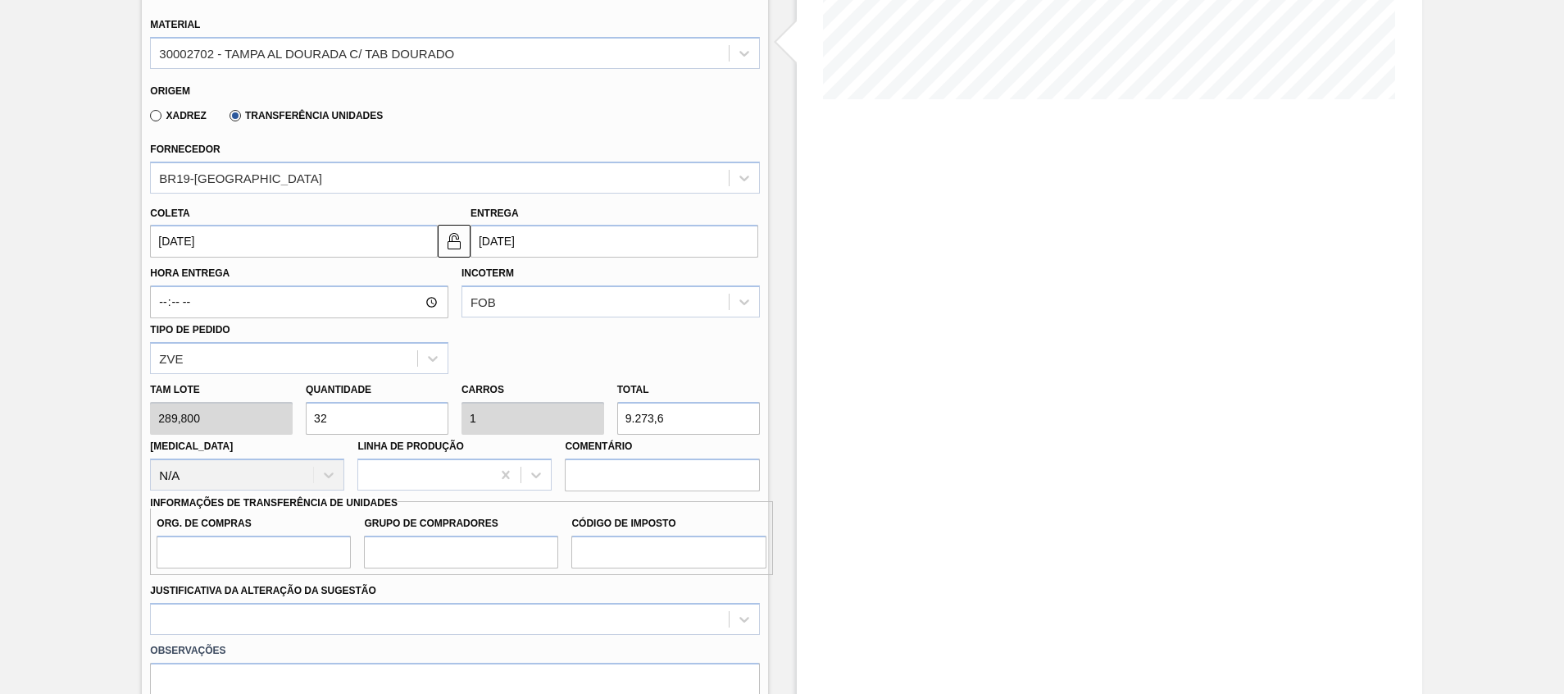
drag, startPoint x: 377, startPoint y: 422, endPoint x: 0, endPoint y: 421, distance: 377.1
click at [0, 0] on html "Tarefas Planejamento Gerencial Transportes Relatórios Master Data Beatriz Marce…" at bounding box center [782, 0] width 1564 height 0
type input "1"
type input "0,031"
type input "289,8"
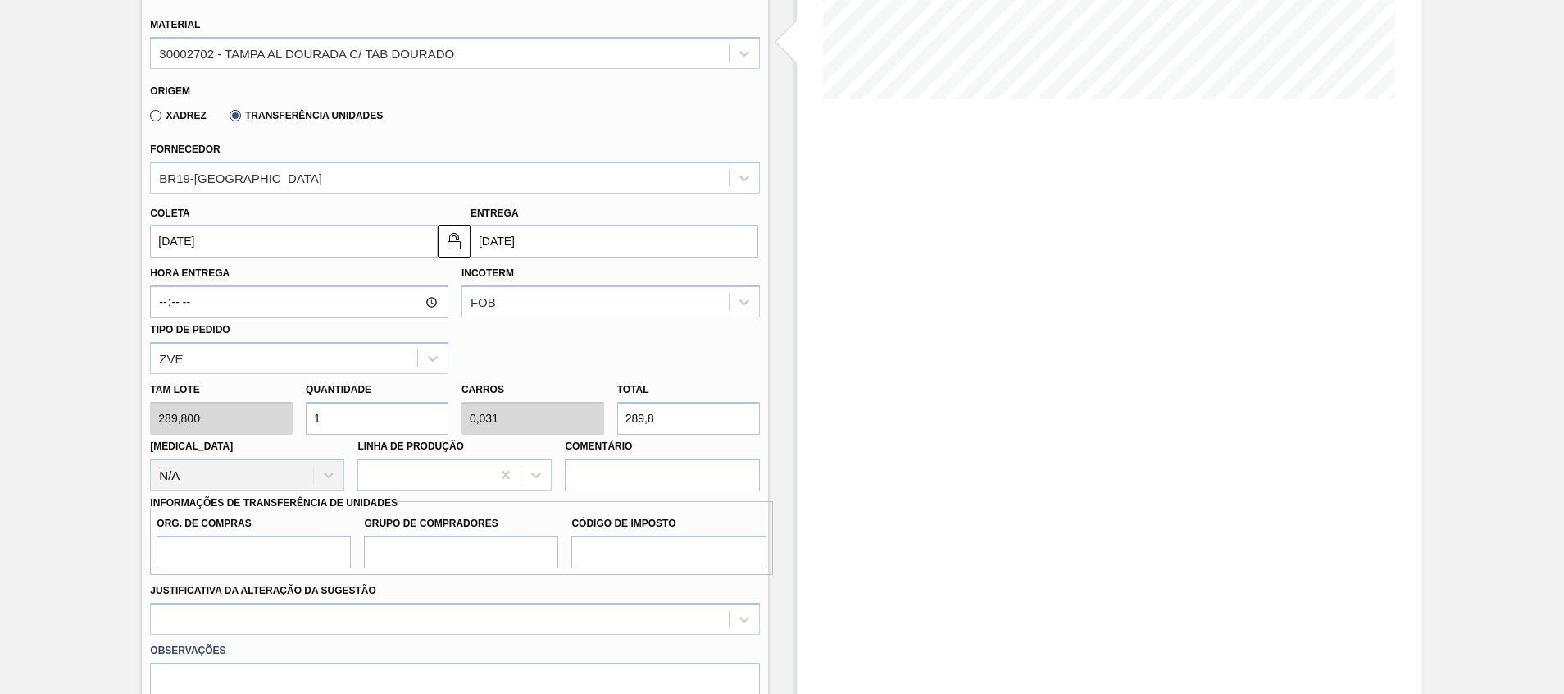
type input "10"
type input "0,313"
type input "2.898"
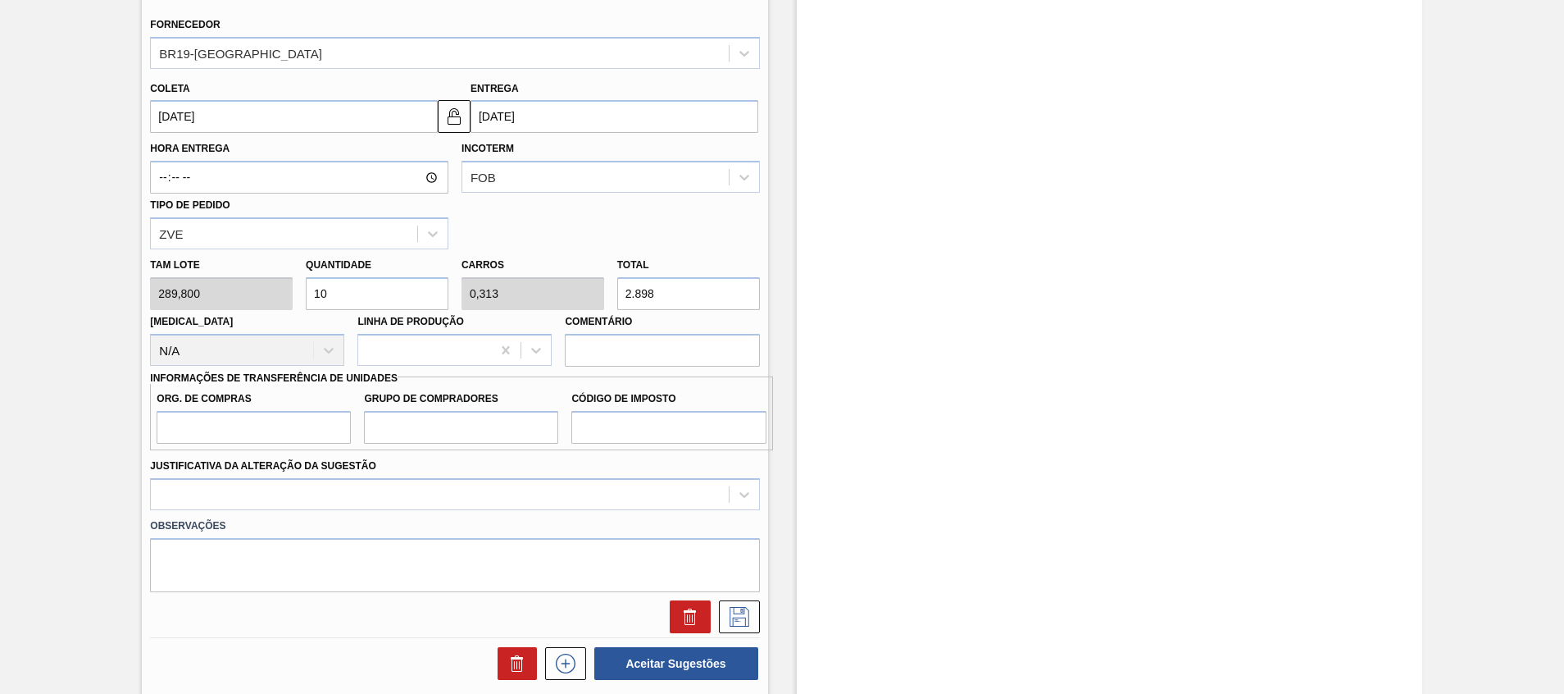
scroll to position [626, 0]
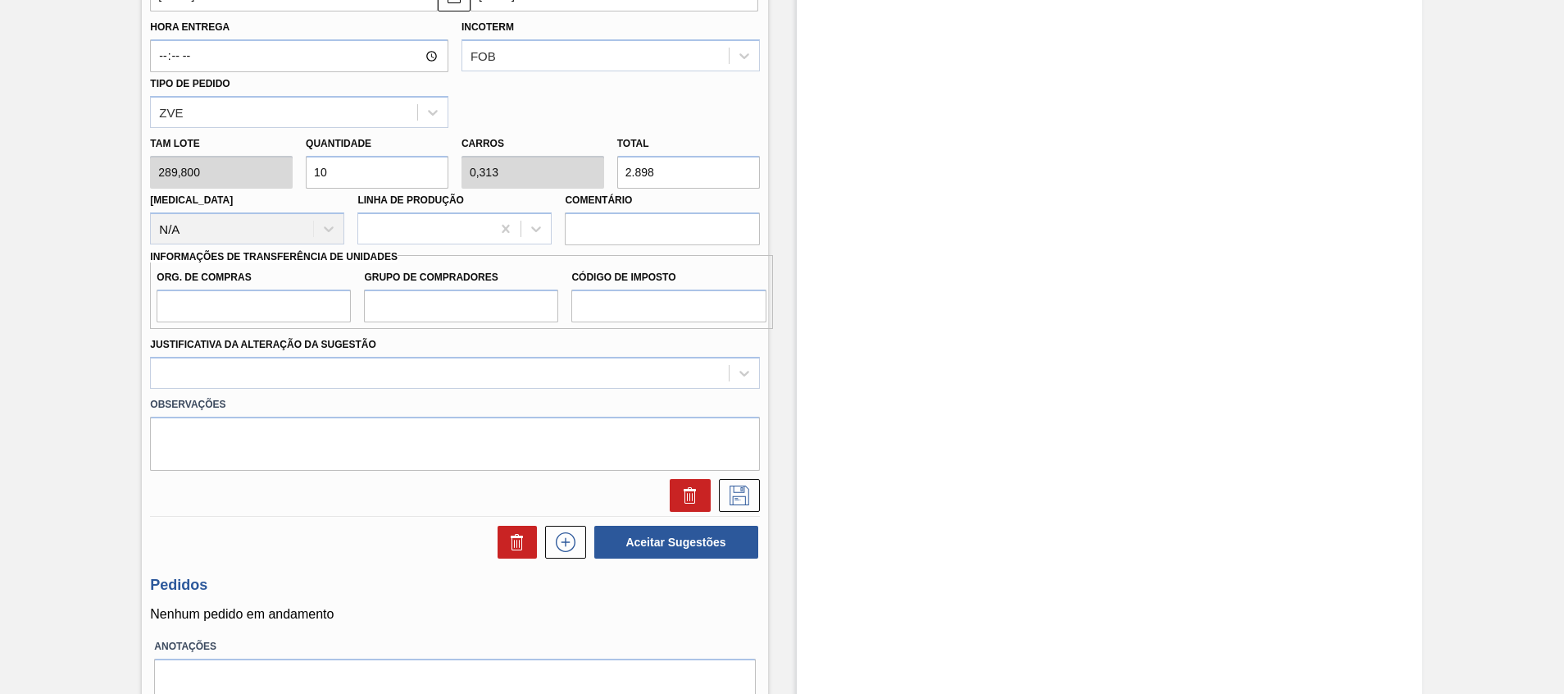
type input "10"
click at [242, 303] on input "Org. de Compras" at bounding box center [254, 305] width 194 height 33
type input "A01"
type input "BR0"
type input "I1"
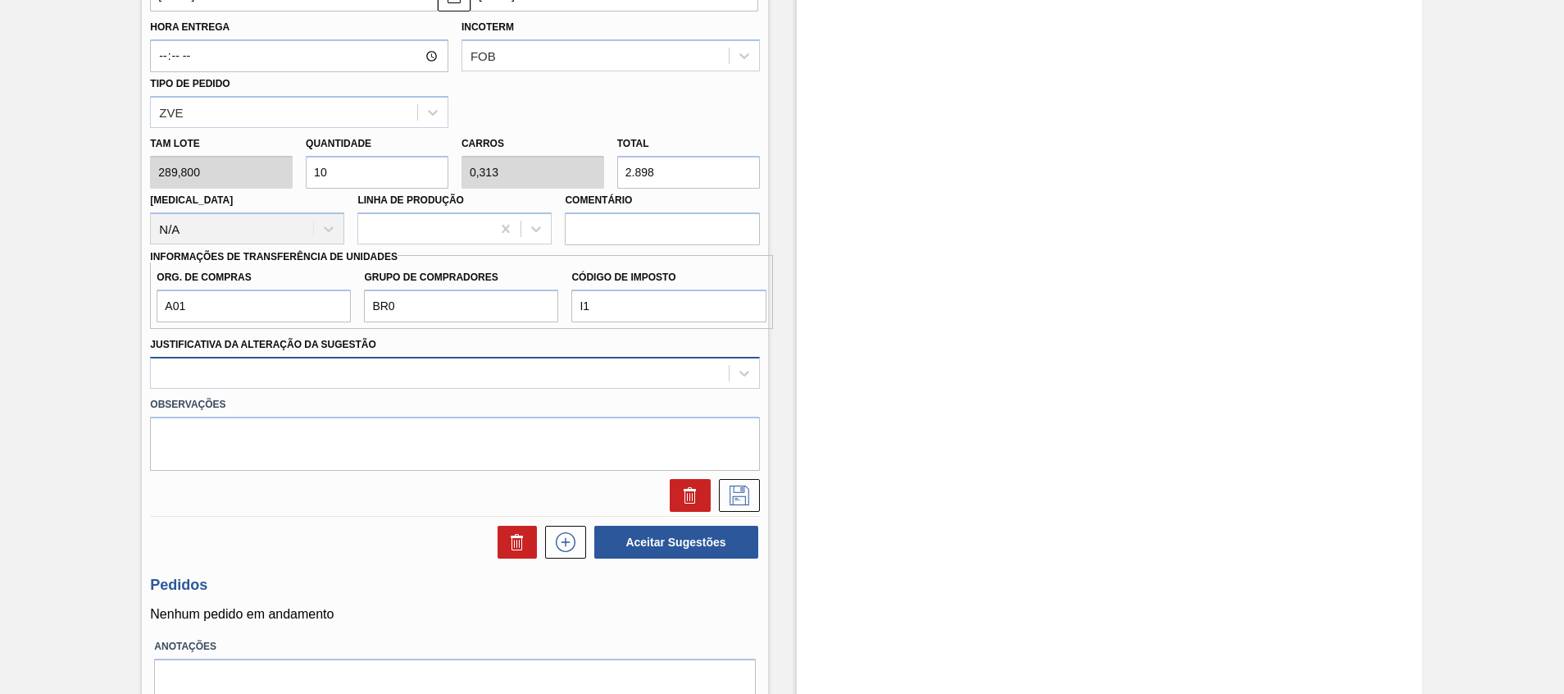
click at [274, 387] on div at bounding box center [454, 373] width 609 height 32
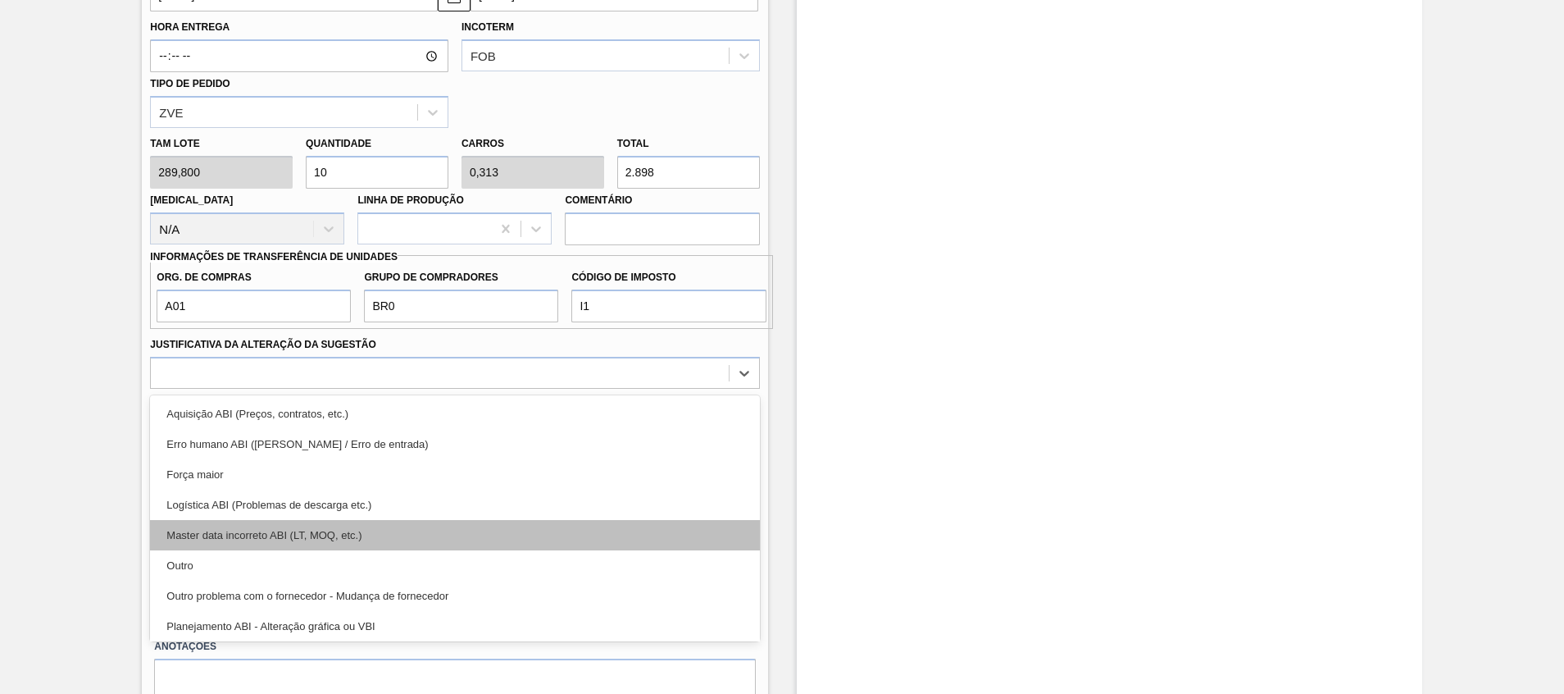
drag, startPoint x: 309, startPoint y: 622, endPoint x: 342, endPoint y: 537, distance: 91.3
click at [342, 537] on div "Aquisição ABI (Preços, contratos, etc.) Erro humano ABI (Cálculo / Erro de entr…" at bounding box center [454, 518] width 609 height 246
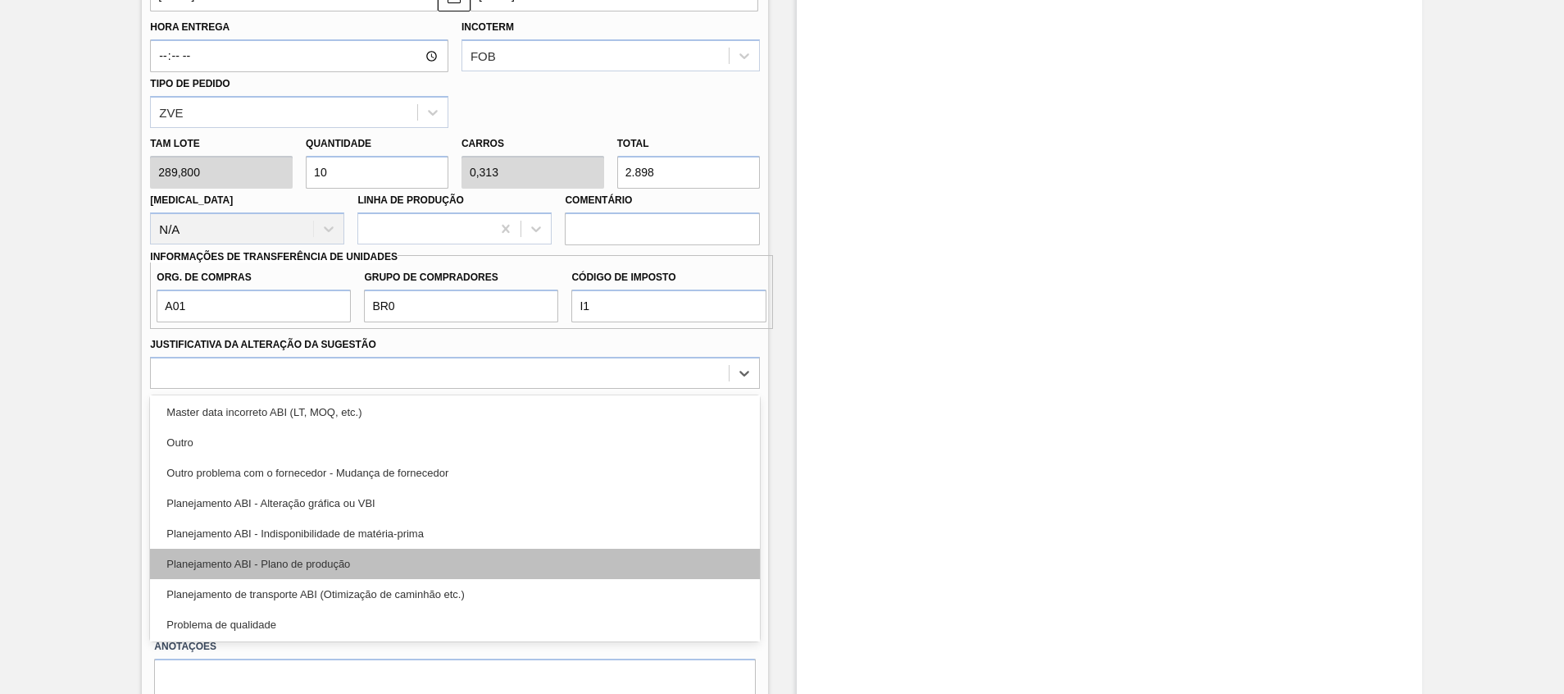
click at [330, 571] on div "Planejamento ABI - Plano de produção" at bounding box center [454, 563] width 609 height 30
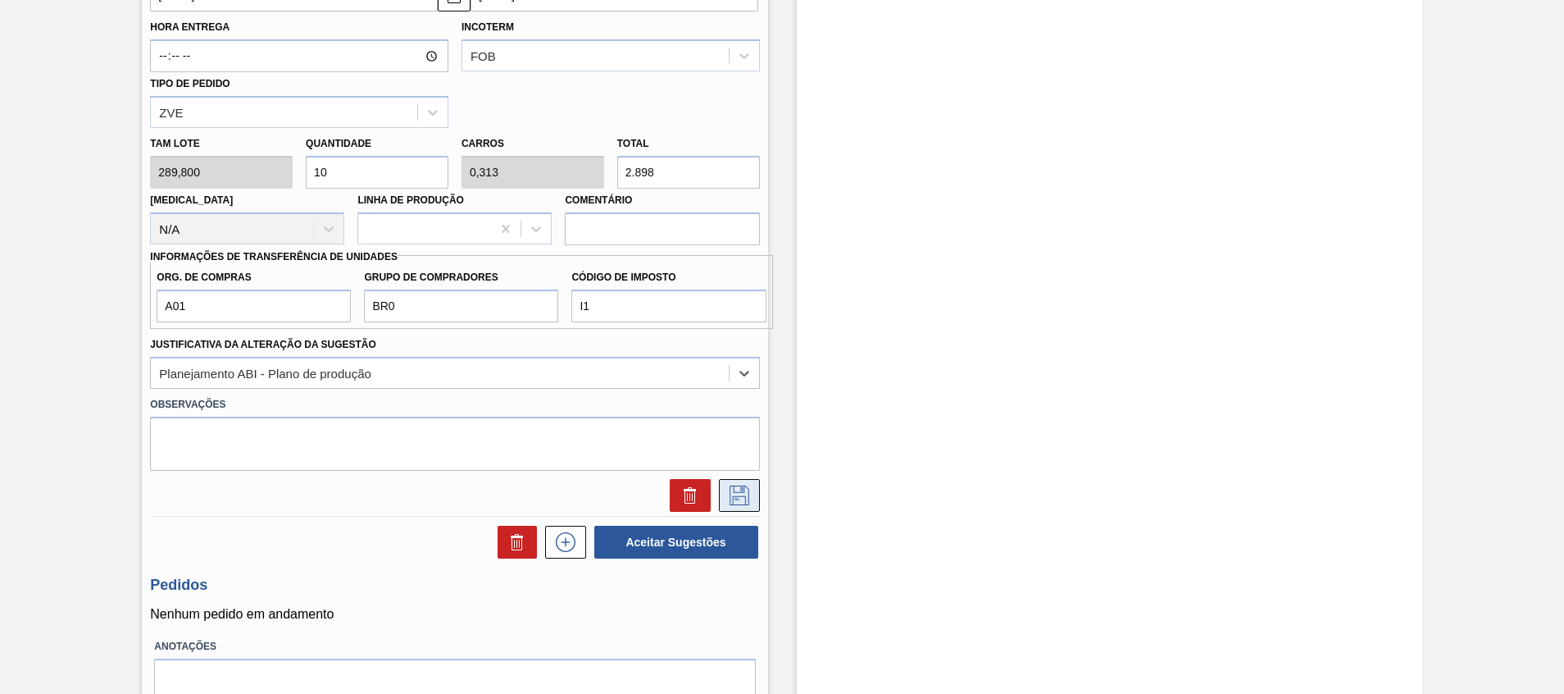
click at [723, 498] on button at bounding box center [739, 495] width 41 height 33
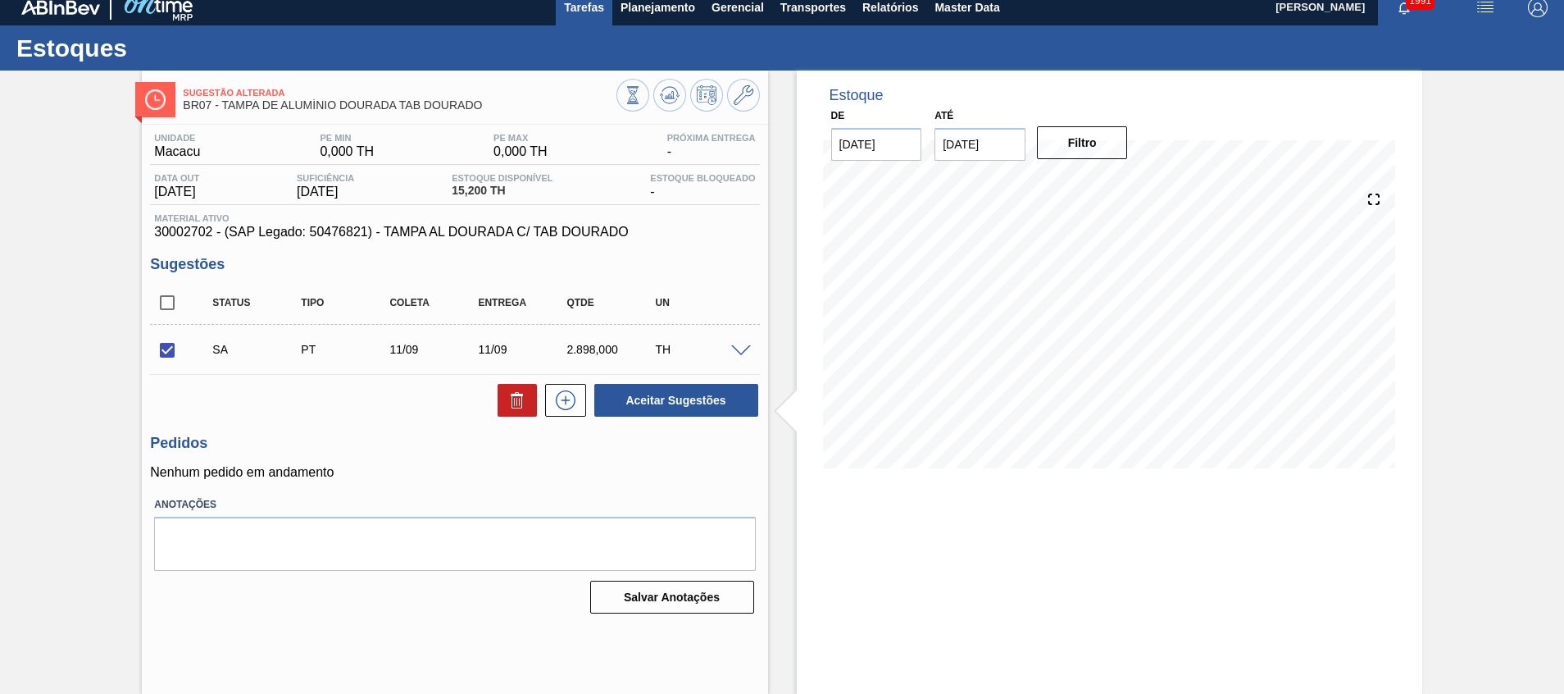
scroll to position [11, 0]
click at [621, 384] on button "Aceitar Sugestões" at bounding box center [676, 400] width 164 height 33
checkbox input "false"
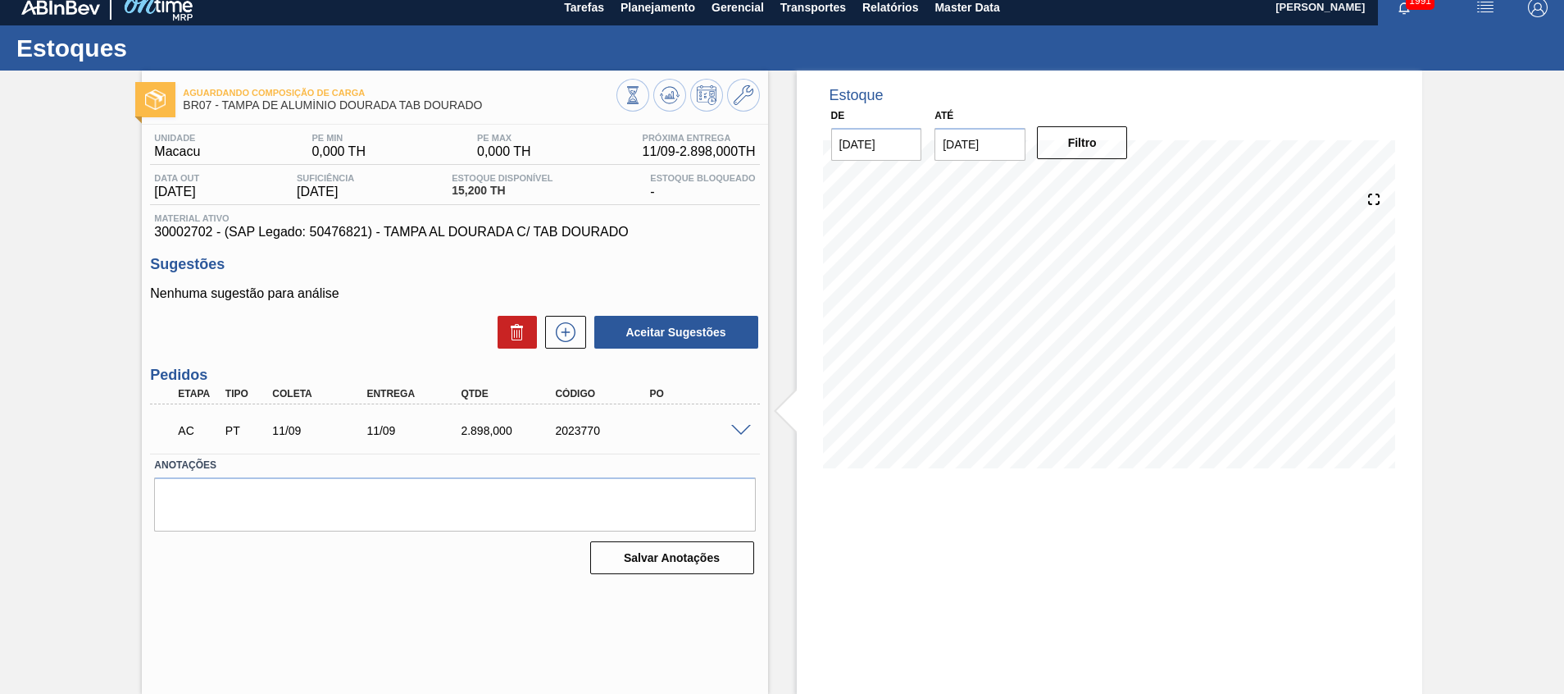
click at [731, 426] on span at bounding box center [741, 431] width 20 height 12
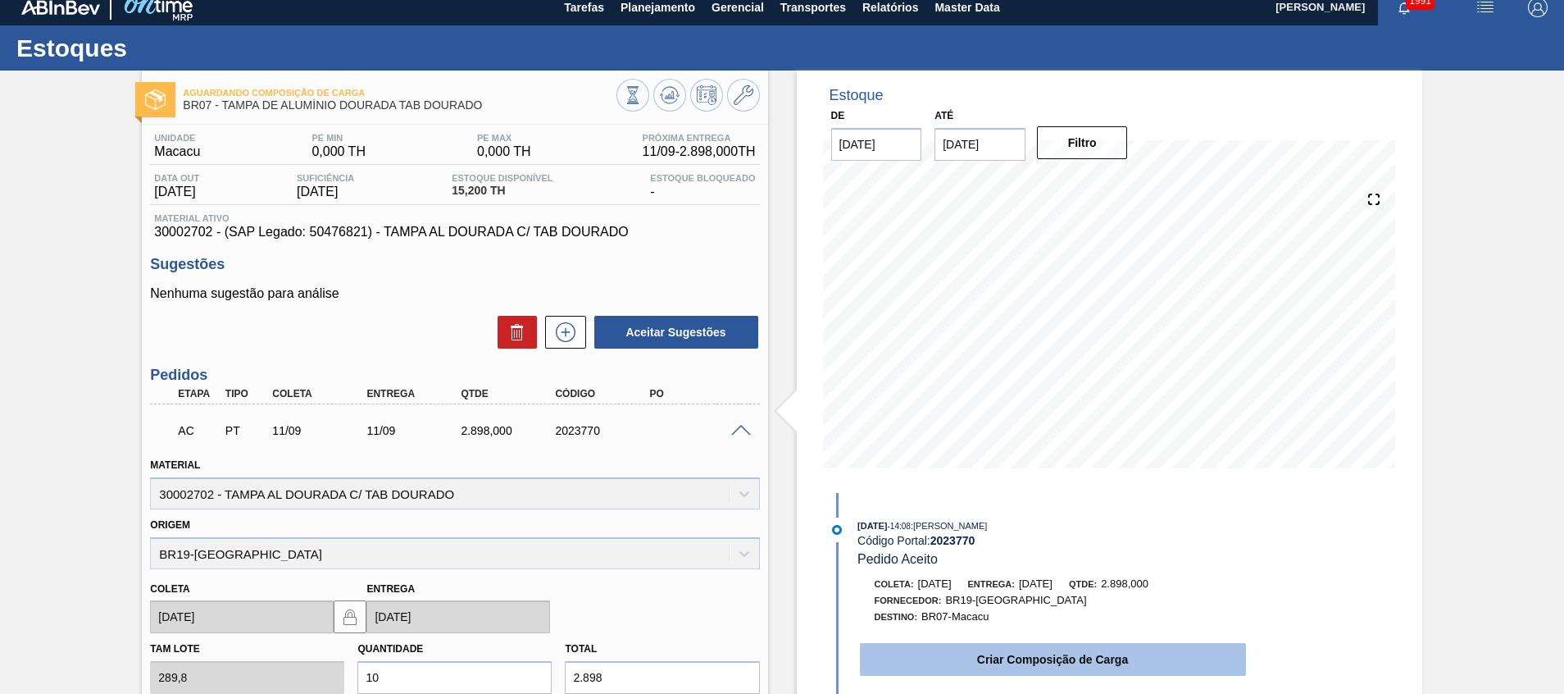
click at [899, 662] on button "Criar Composição de Carga" at bounding box center [1053, 659] width 386 height 33
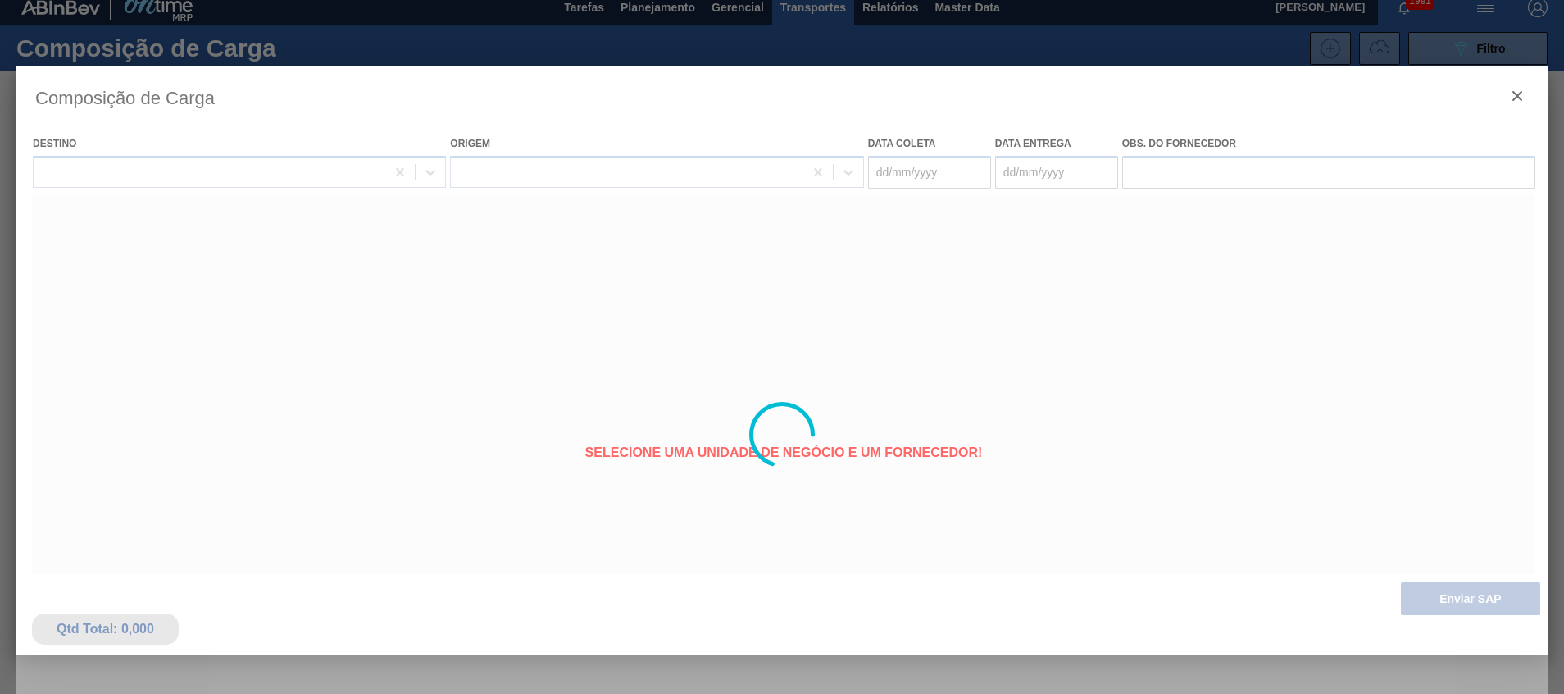
type coleta "11/09/2025"
type entrega "11/09/2025"
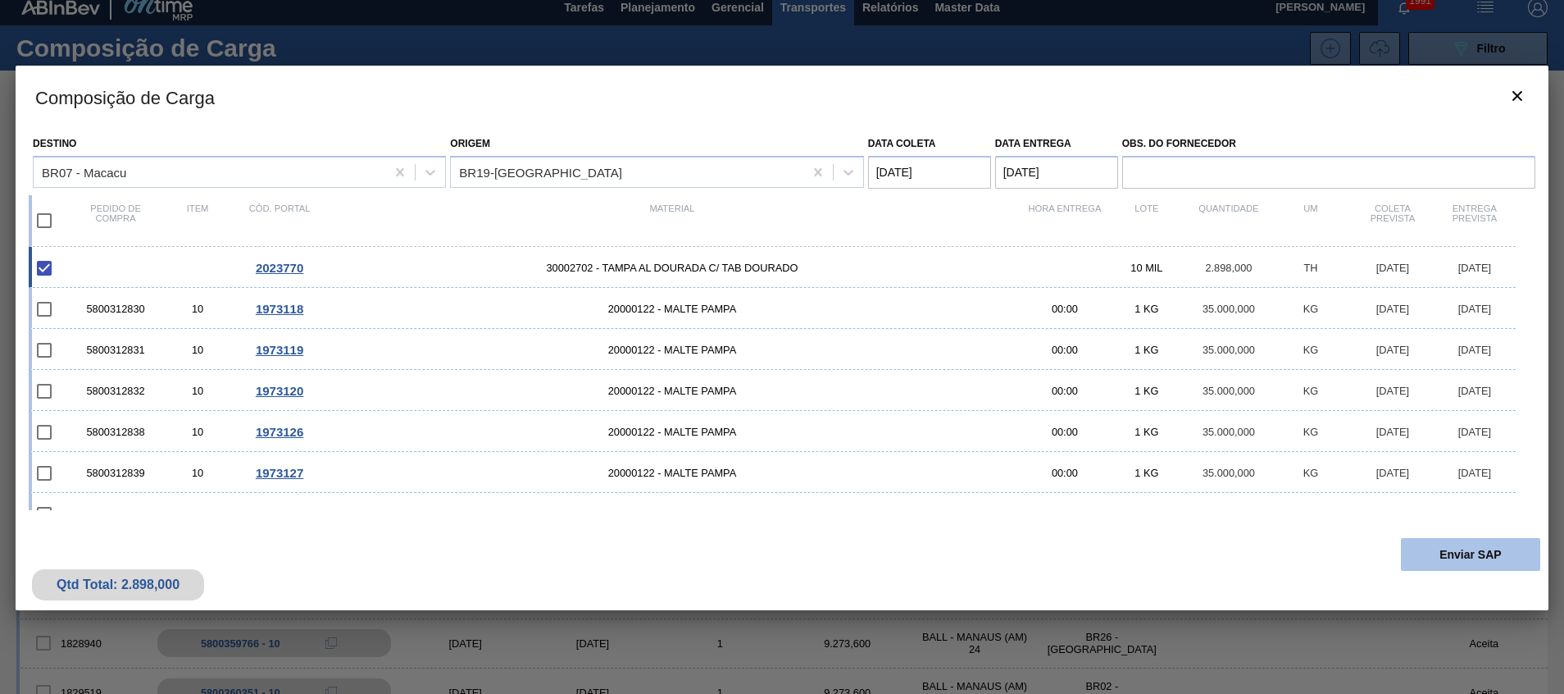
click at [1417, 544] on button "Enviar SAP" at bounding box center [1470, 554] width 139 height 33
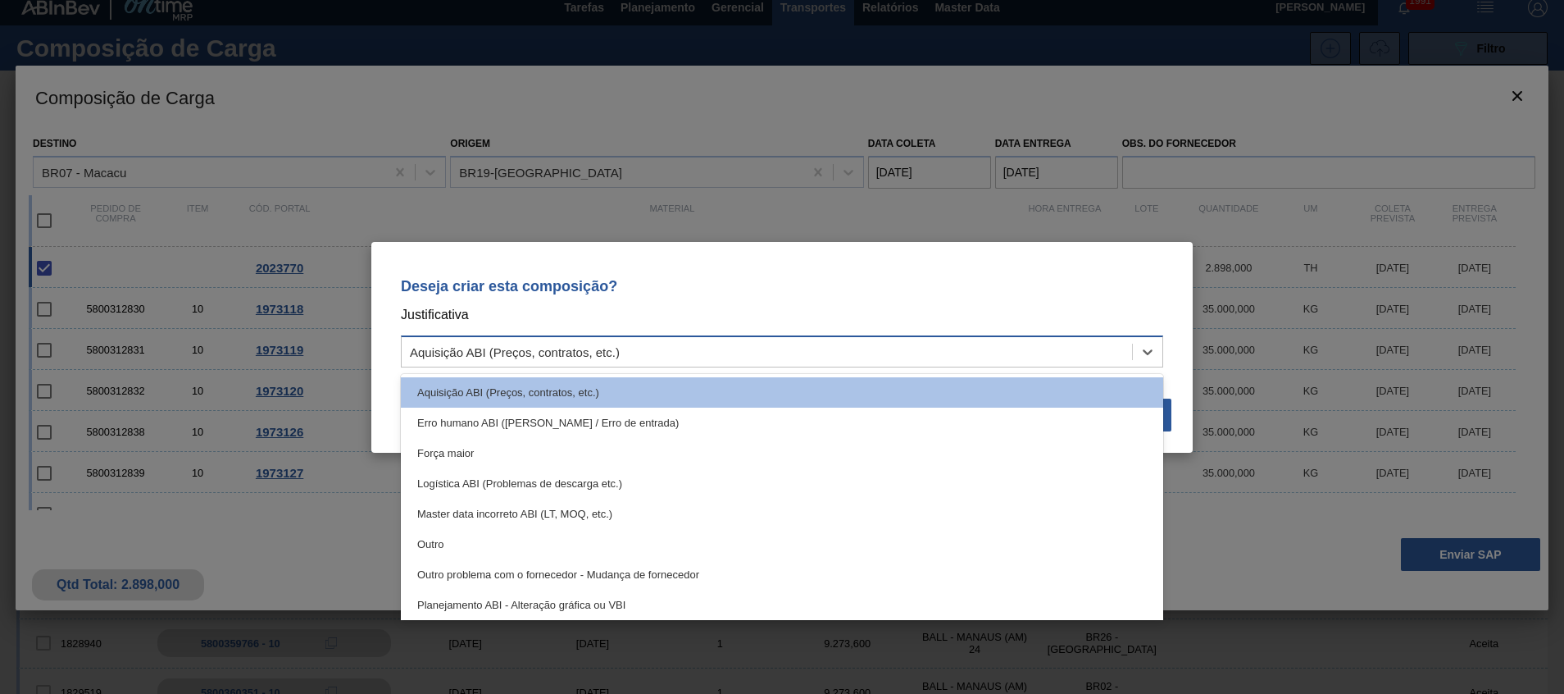
click at [1094, 347] on div "Aquisição ABI (Preços, contratos, etc.)" at bounding box center [767, 351] width 730 height 24
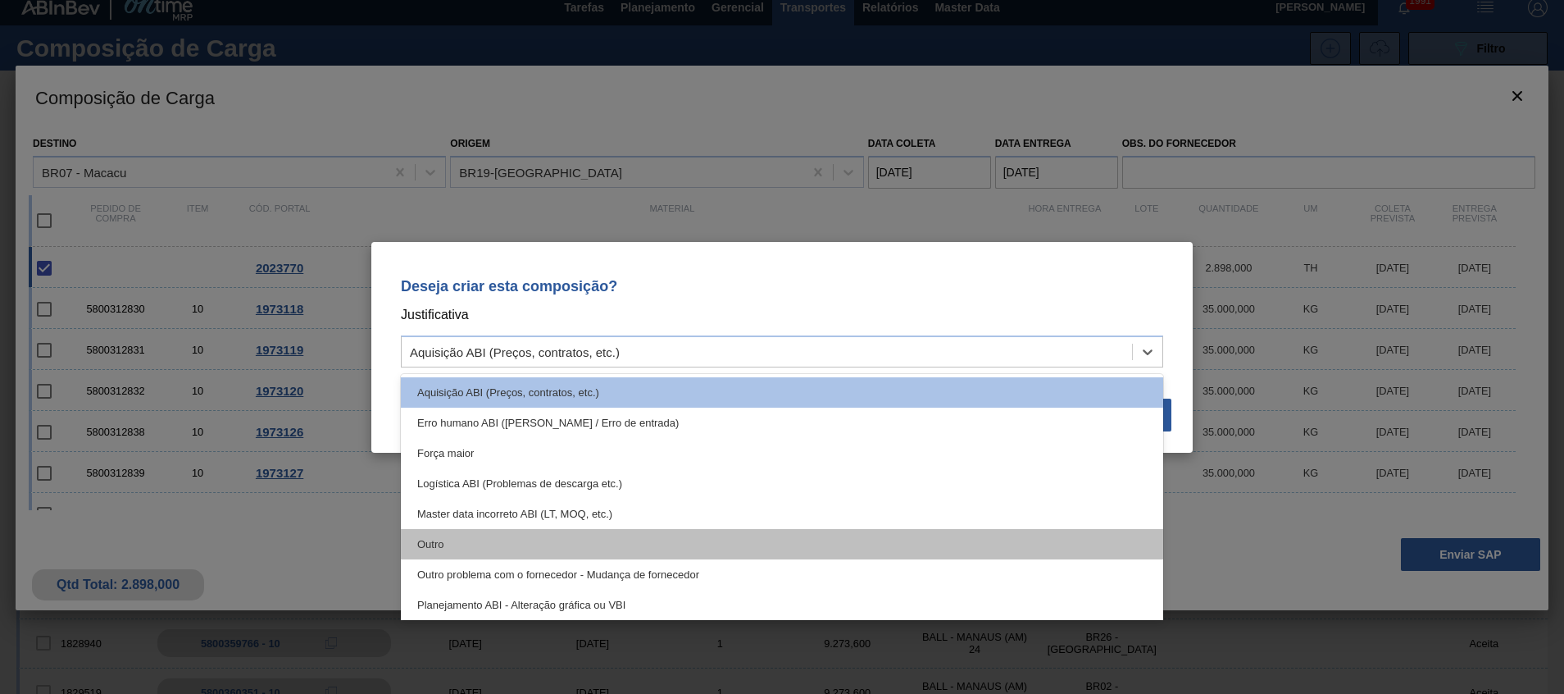
click at [986, 550] on div "Outro" at bounding box center [782, 544] width 762 height 30
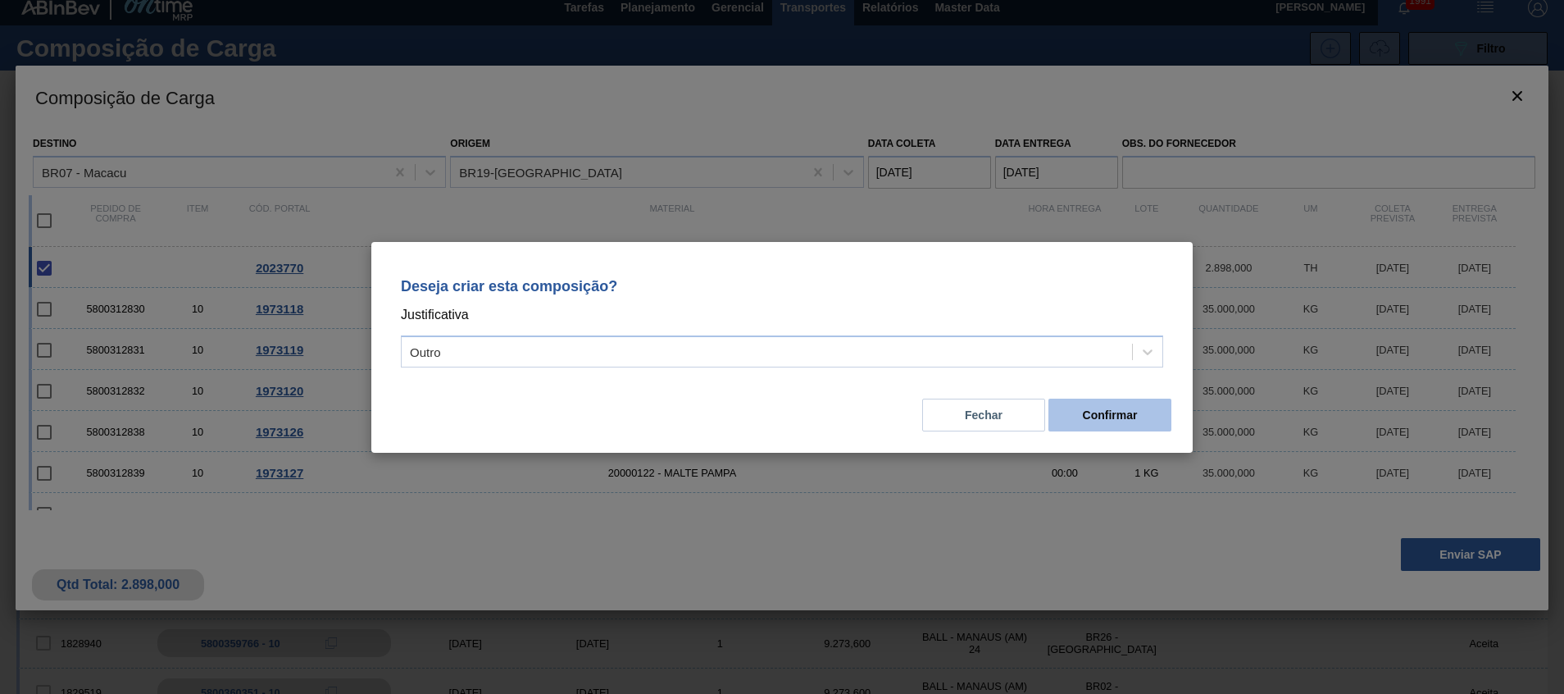
click at [1096, 412] on button "Confirmar" at bounding box center [1109, 414] width 123 height 33
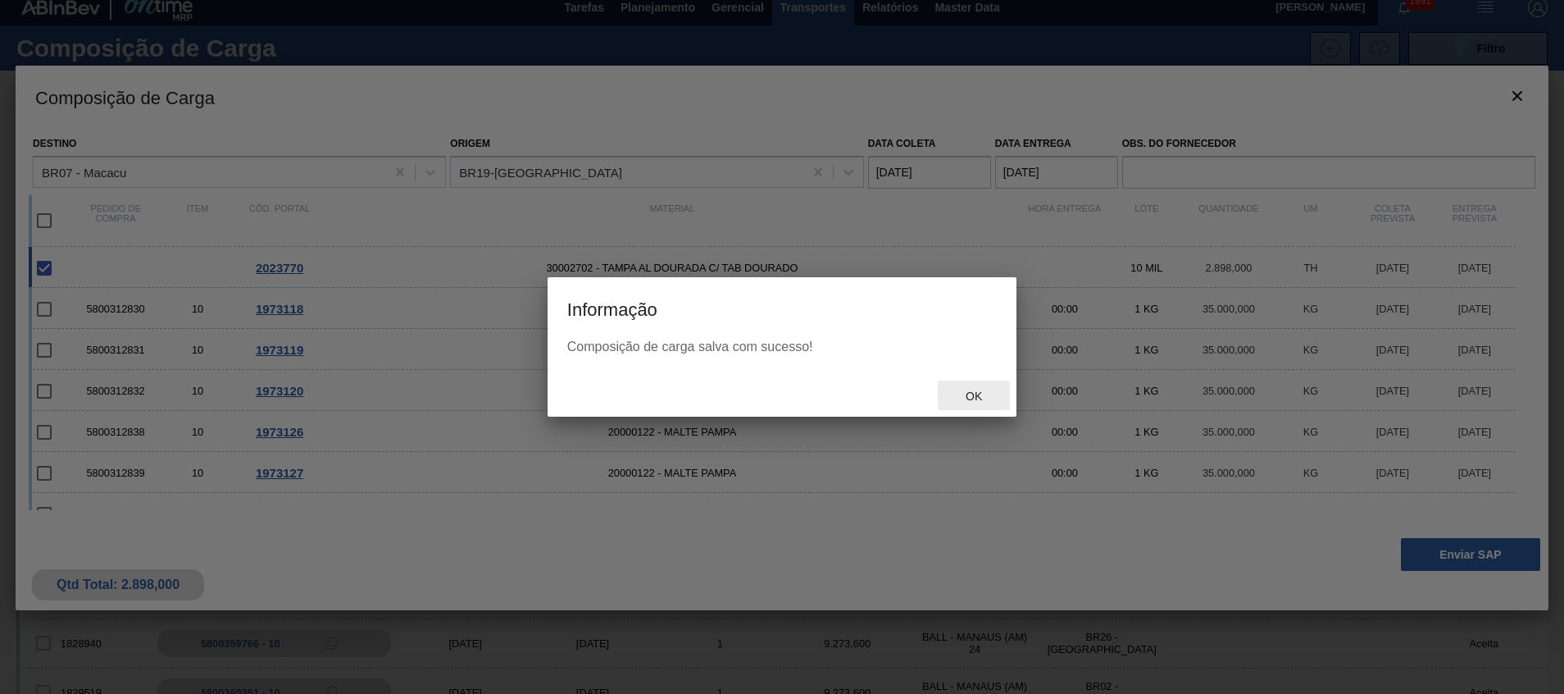
click at [967, 382] on div "Ok" at bounding box center [974, 395] width 72 height 30
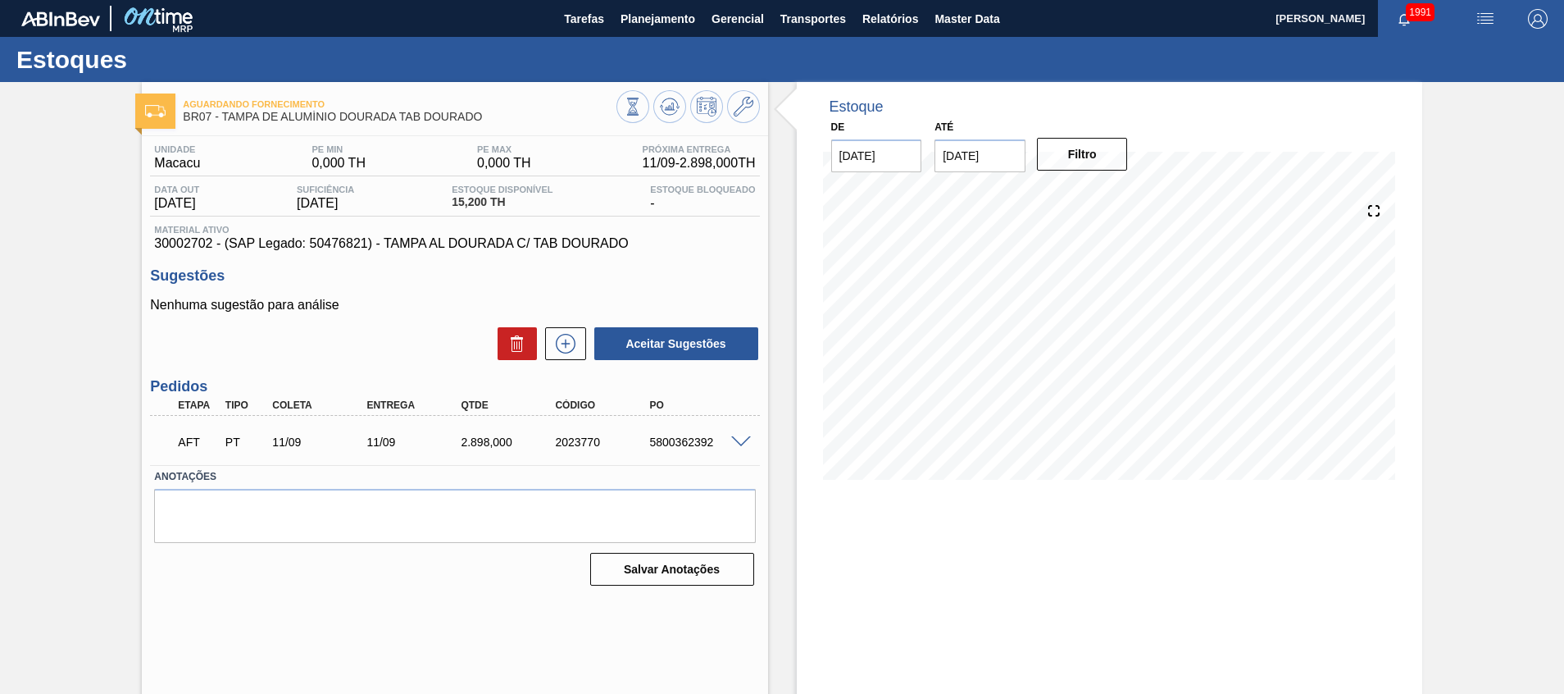
click at [175, 239] on span "30002702 - (SAP Legado: 50476821) - TAMPA AL DOURADA C/ TAB DOURADO" at bounding box center [454, 243] width 601 height 15
copy span "30002702"
drag, startPoint x: 492, startPoint y: 119, endPoint x: 222, endPoint y: 120, distance: 269.7
click at [222, 120] on span "BR07 - TAMPA DE ALUMÍNIO DOURADA TAB DOURADO" at bounding box center [399, 117] width 433 height 12
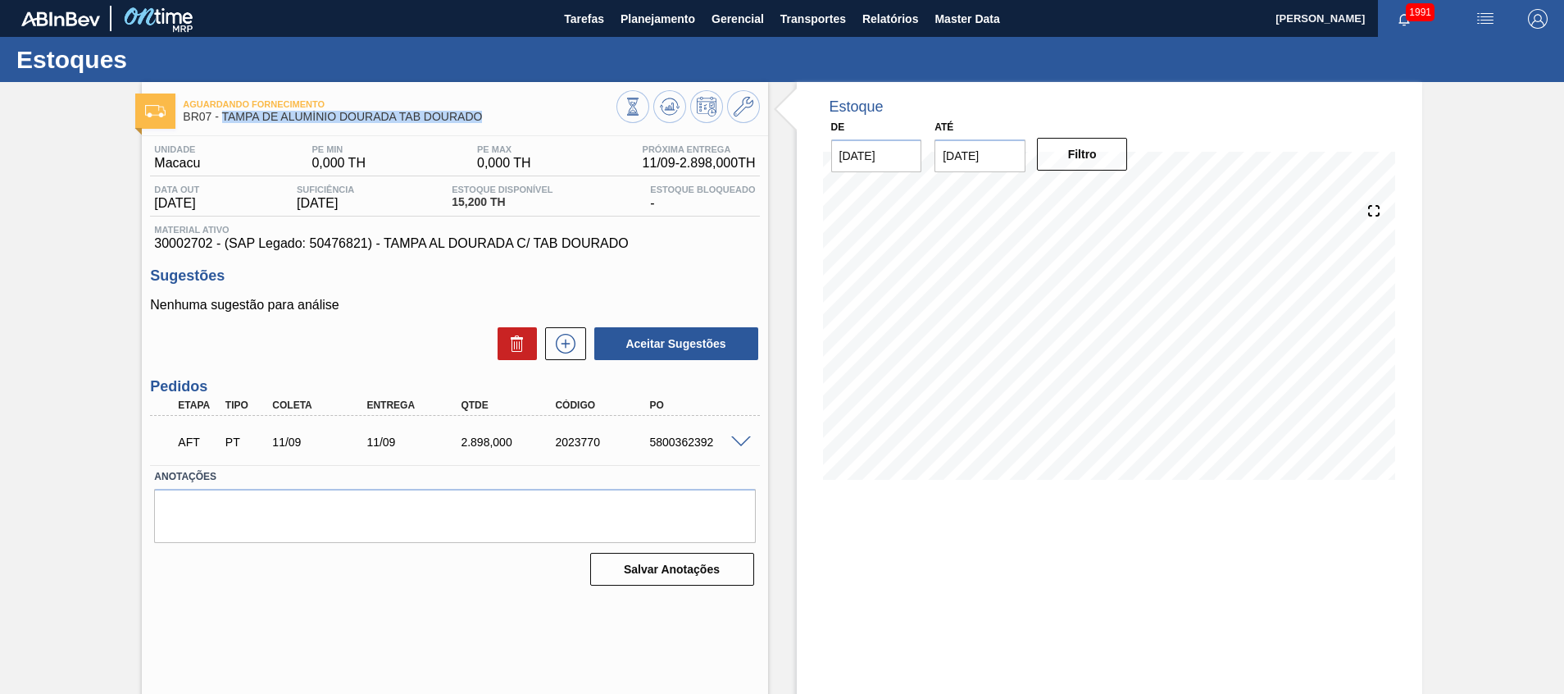
copy span "TAMPA DE ALUMÍNIO DOURADA TAB DOURADO"
click at [181, 248] on span "30002702 - (SAP Legado: 50476821) - TAMPA AL DOURADA C/ TAB DOURADO" at bounding box center [454, 243] width 601 height 15
copy span "30002702"
click at [675, 438] on div "5800362392" at bounding box center [698, 441] width 106 height 13
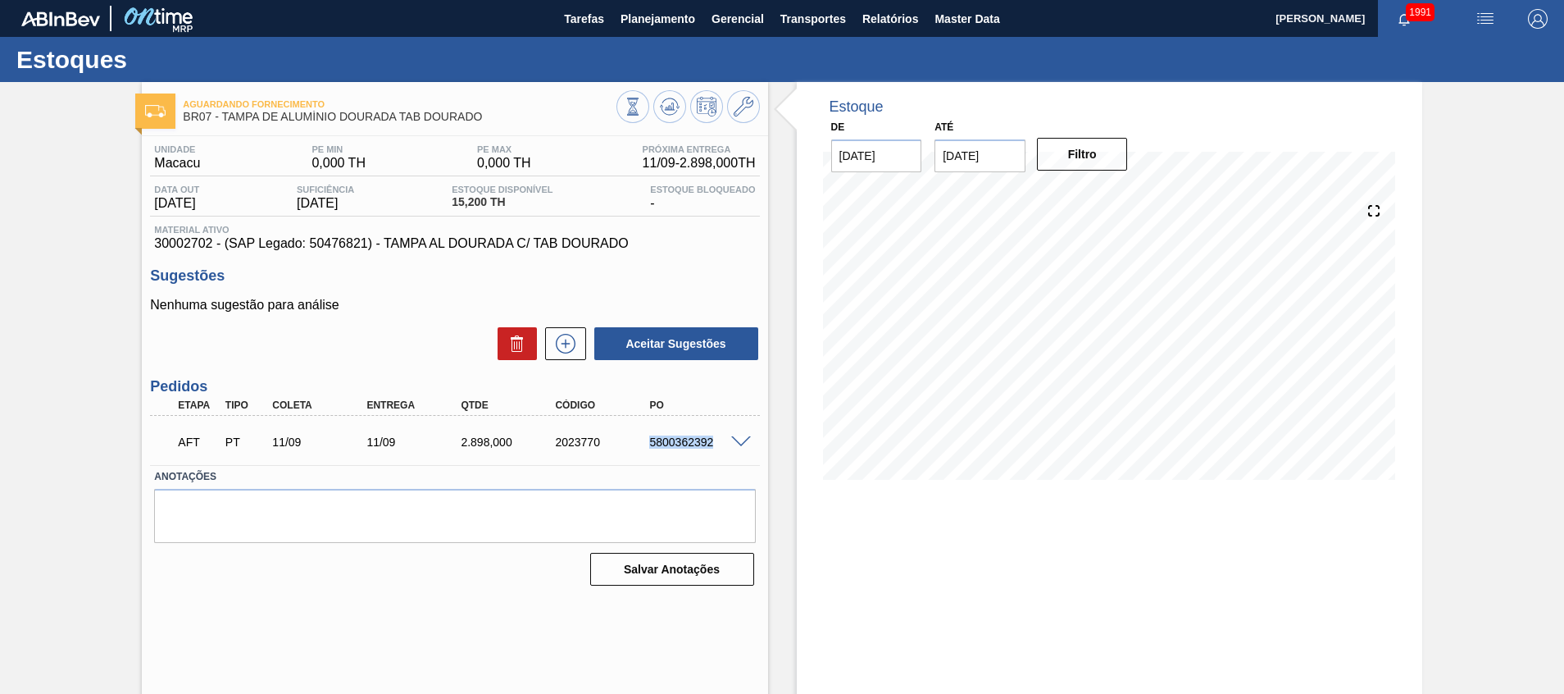
click at [675, 438] on div "5800362392" at bounding box center [698, 441] width 106 height 13
copy div "5800362392"
click at [494, 445] on div "2.898,000" at bounding box center [510, 441] width 106 height 13
copy div "2.898,000"
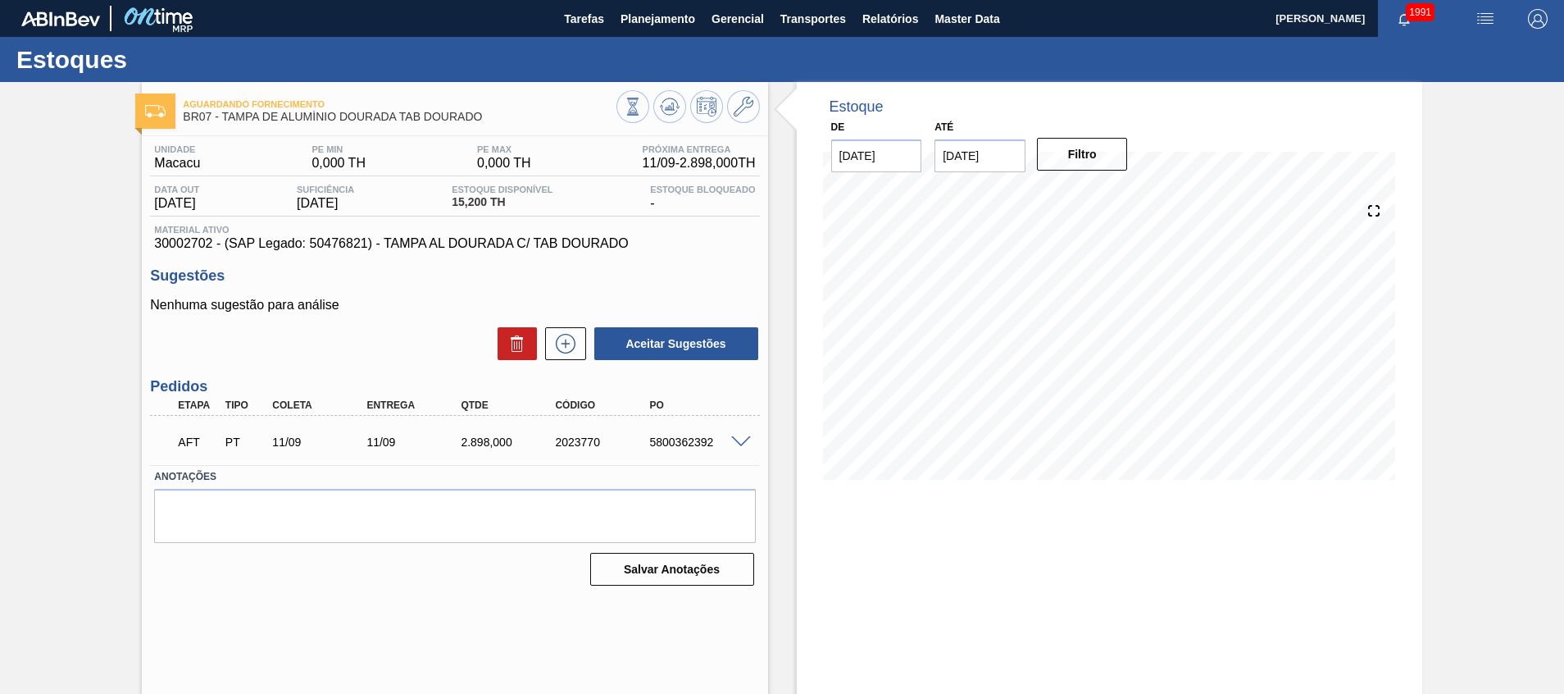
click at [798, 559] on div "Estoque De 04/09/2025 Até 31/12/2025 Filtro 14/09 Projeção de Estoque 15.2 Nec.…" at bounding box center [1109, 393] width 625 height 623
click at [666, 113] on icon at bounding box center [670, 107] width 20 height 20
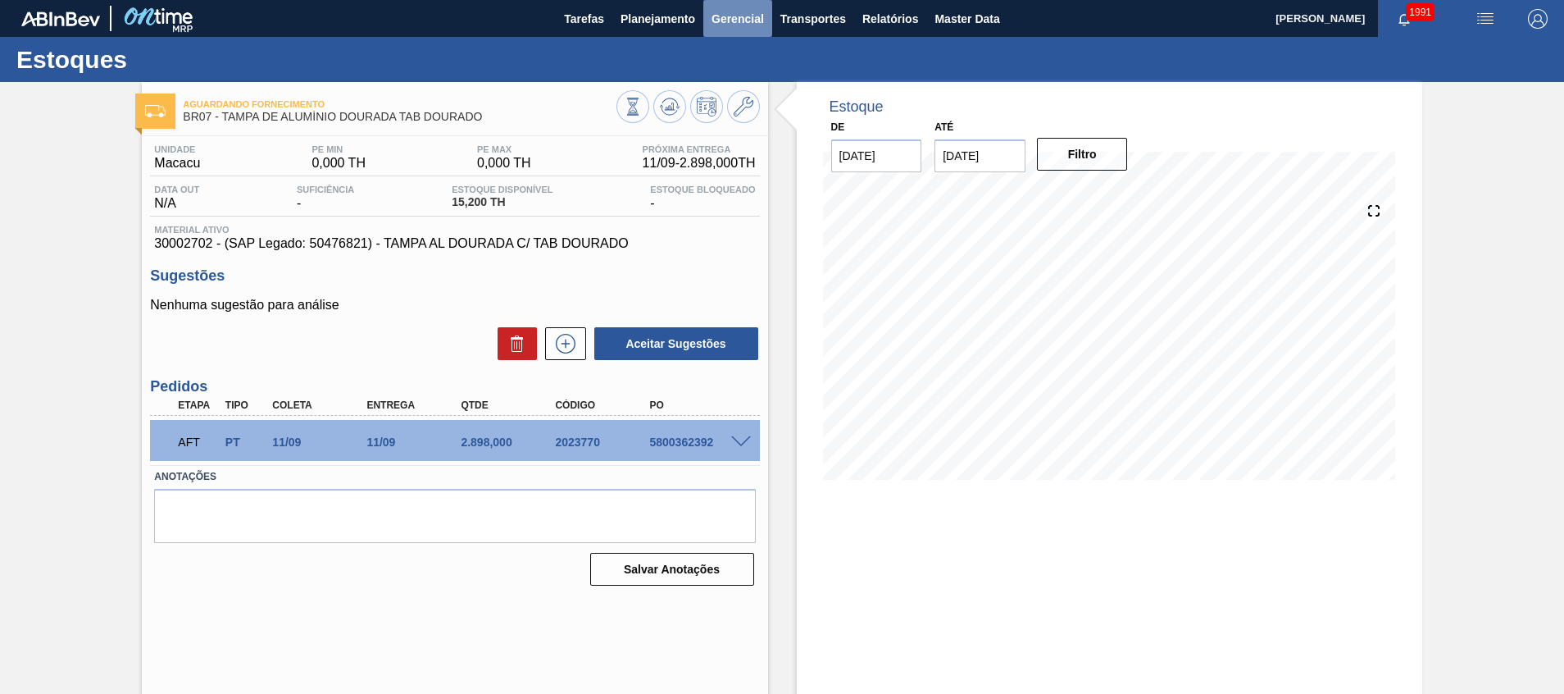
click at [735, 16] on span "Gerencial" at bounding box center [738, 19] width 52 height 20
click at [670, 19] on div at bounding box center [782, 347] width 1564 height 694
click at [621, 16] on button "Planejamento" at bounding box center [657, 18] width 91 height 37
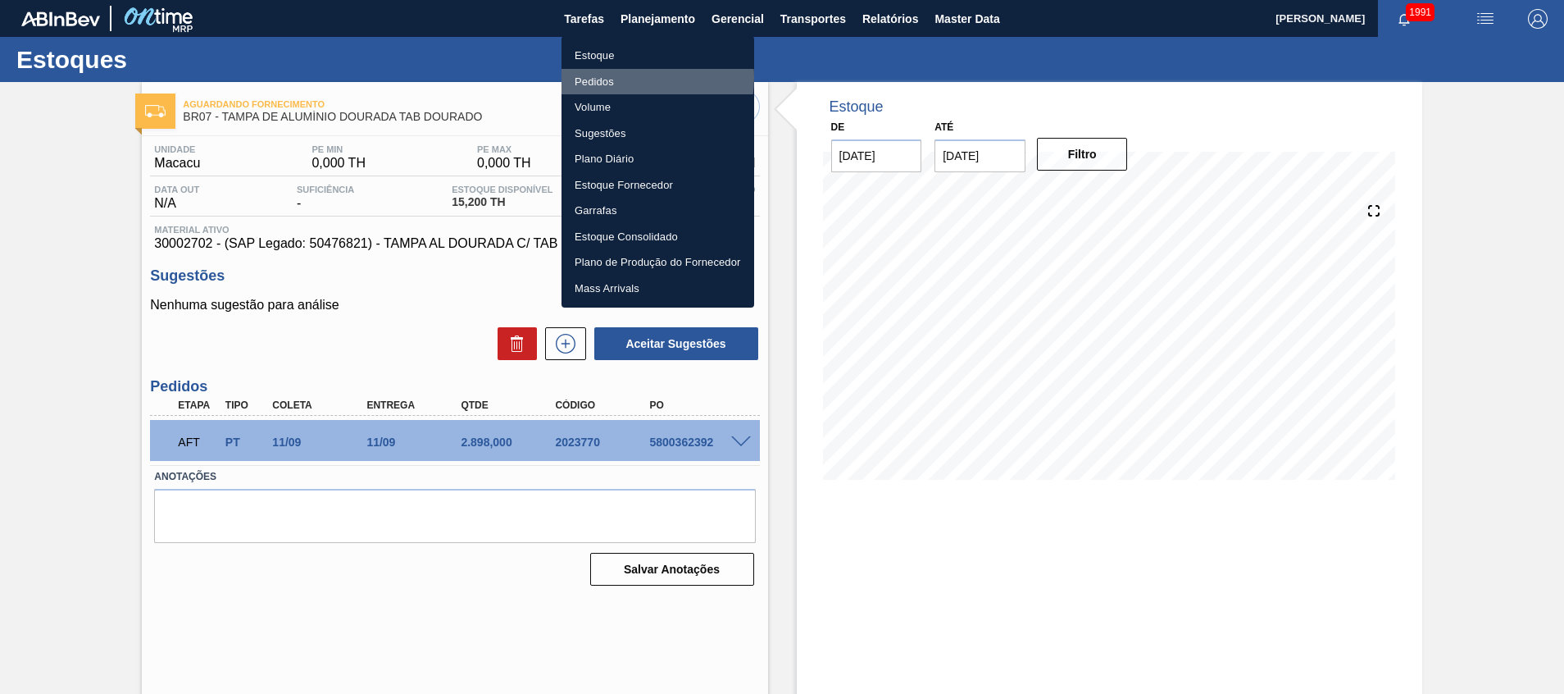
click at [621, 77] on li "Pedidos" at bounding box center [658, 82] width 193 height 26
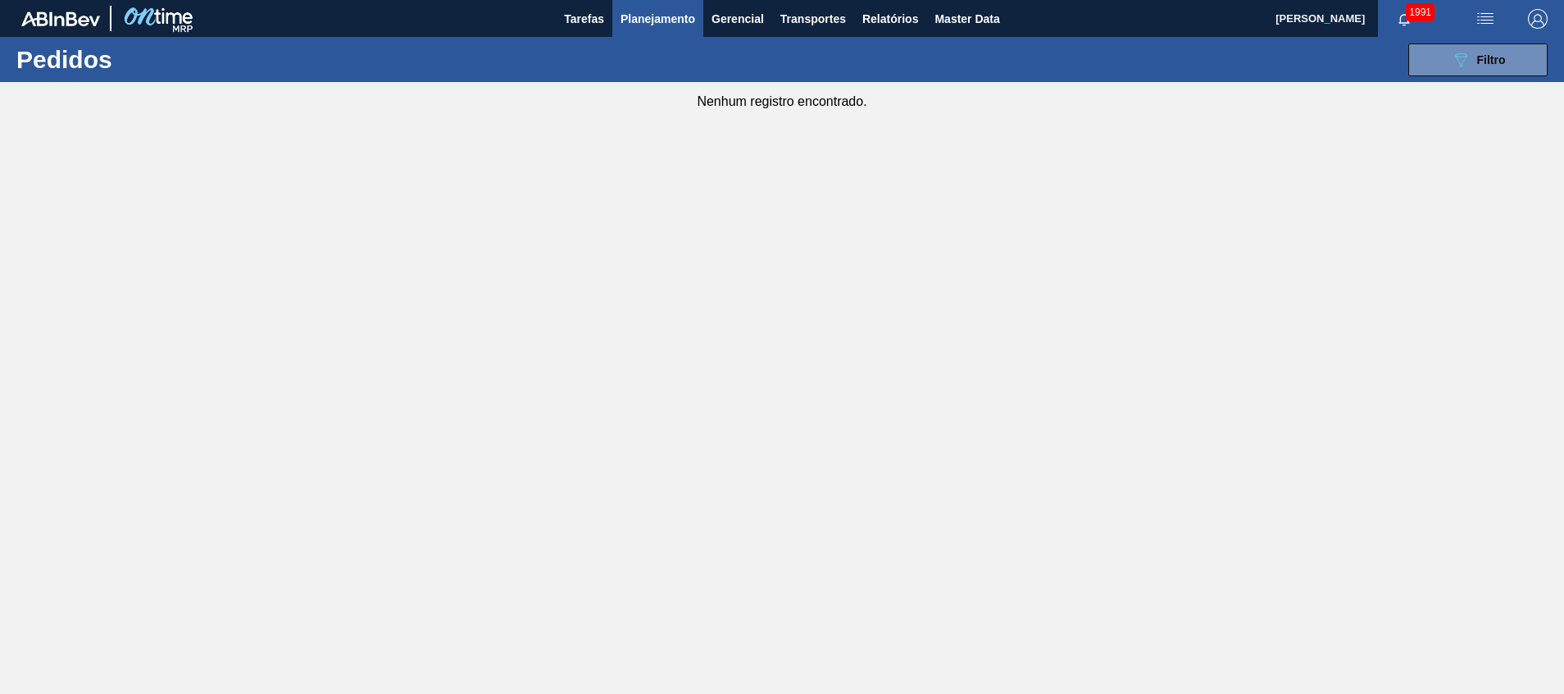
click at [679, 12] on span "Planejamento" at bounding box center [658, 19] width 75 height 20
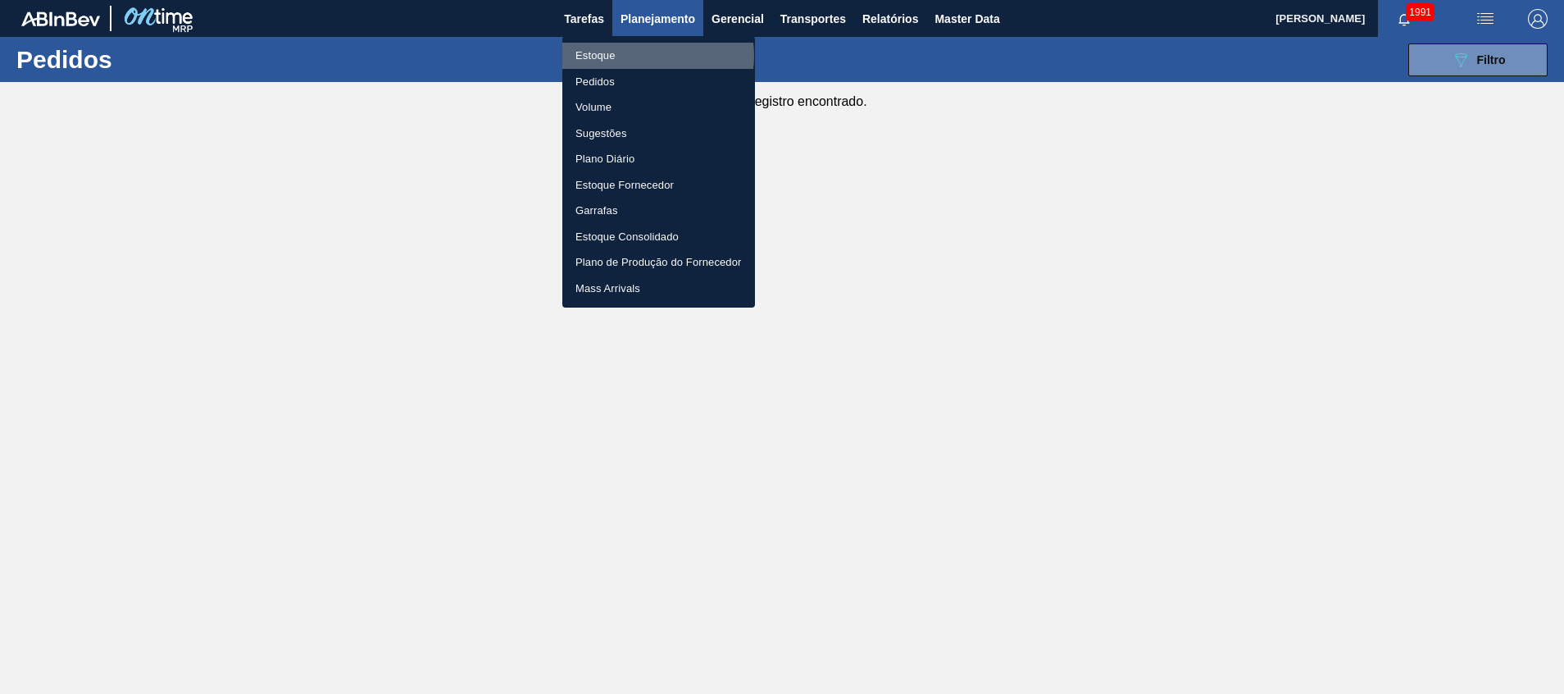
click at [643, 56] on li "Estoque" at bounding box center [658, 56] width 193 height 26
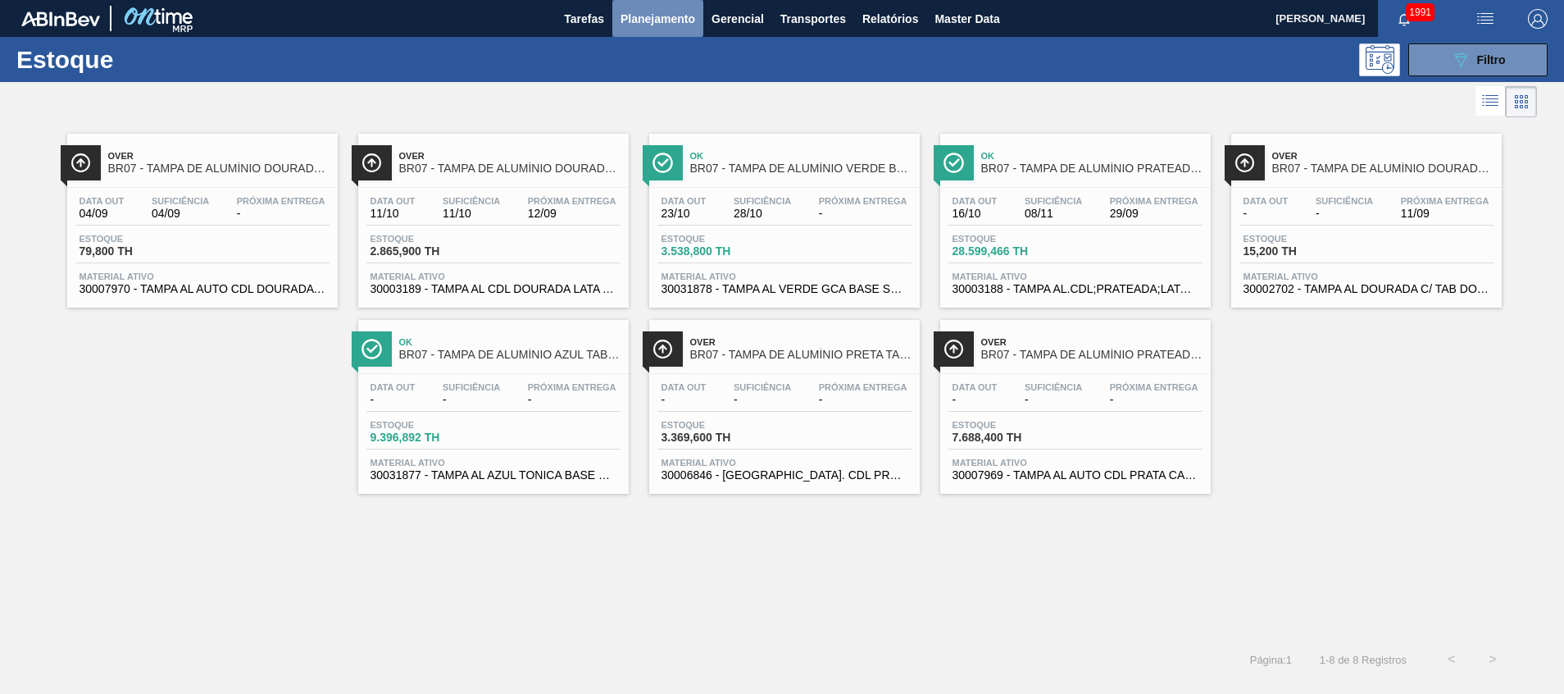
click at [668, 17] on span "Planejamento" at bounding box center [658, 19] width 75 height 20
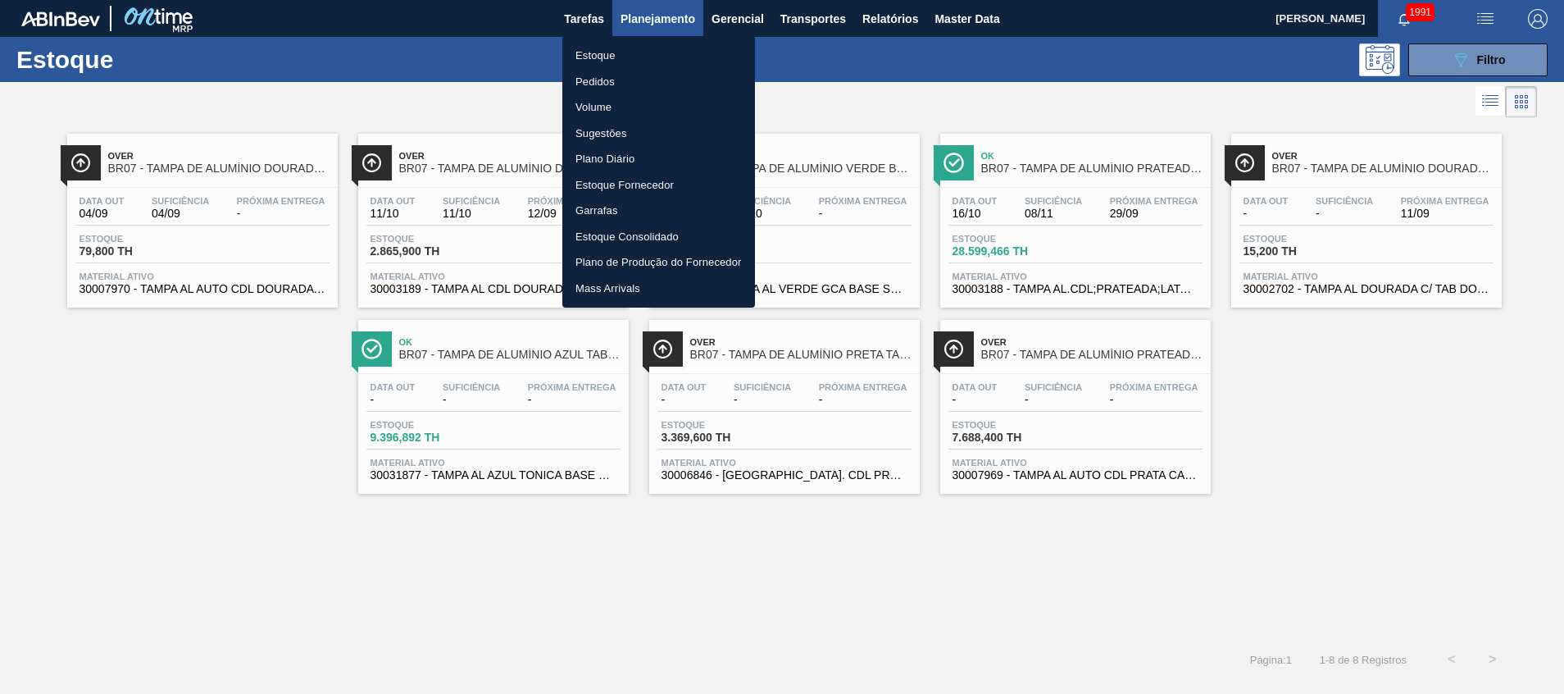
click at [1454, 52] on div at bounding box center [782, 347] width 1564 height 694
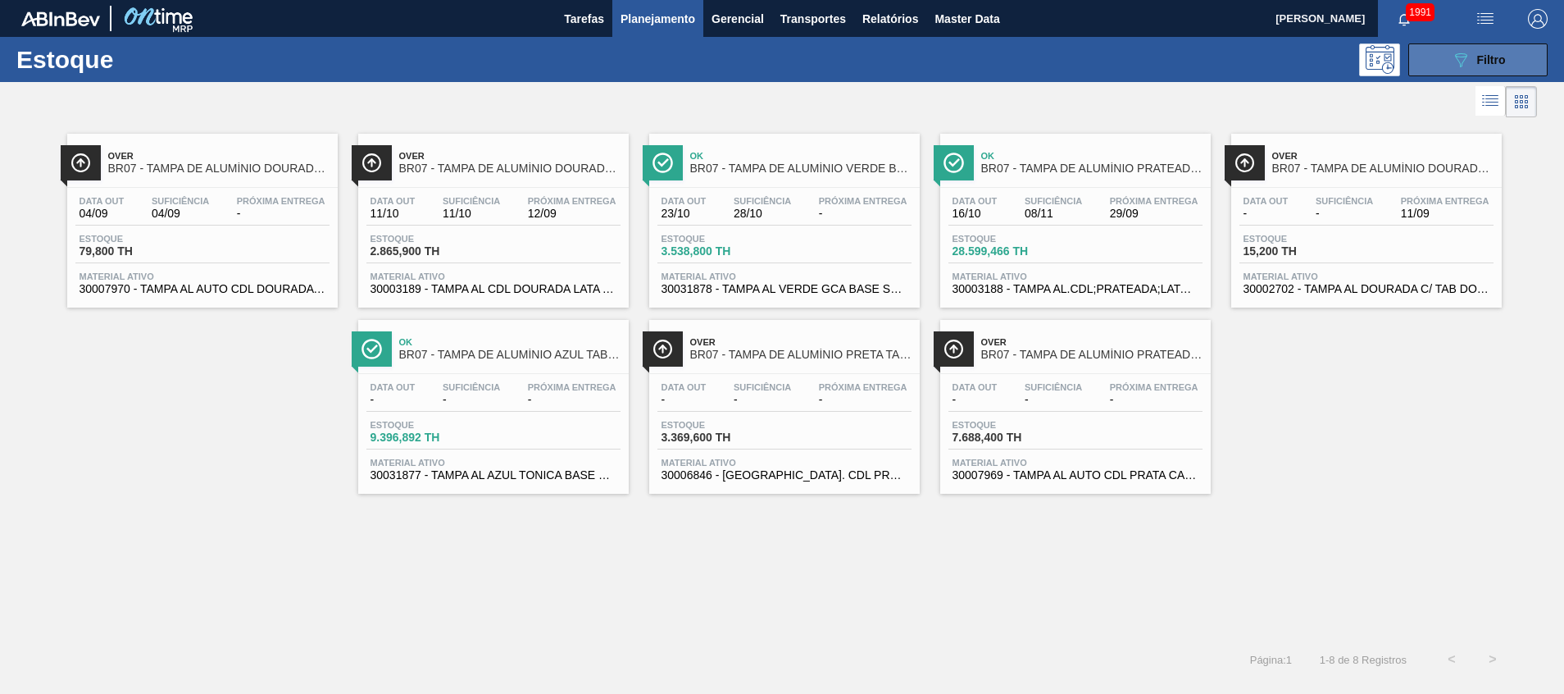
click at [1464, 53] on icon at bounding box center [1461, 60] width 12 height 14
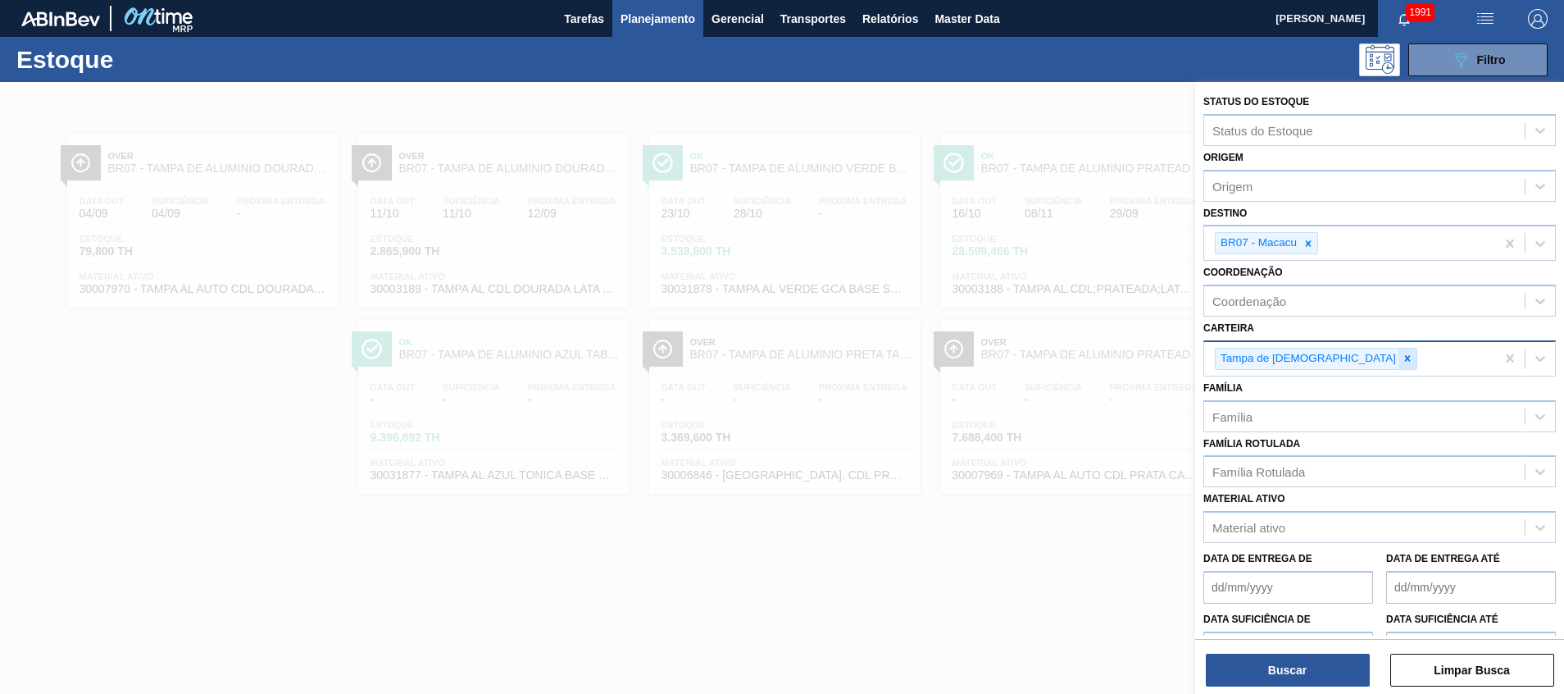
click at [1402, 355] on icon at bounding box center [1407, 358] width 11 height 11
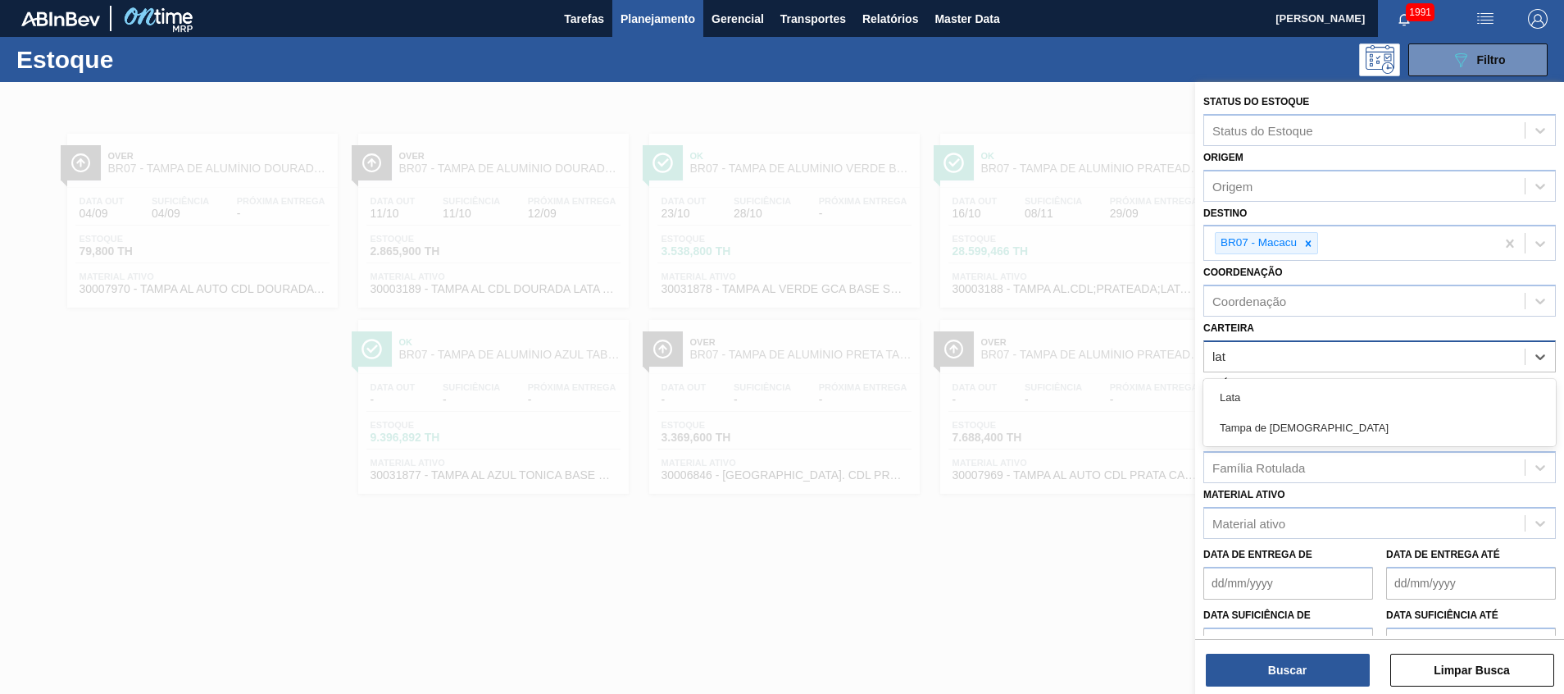
type input "lata"
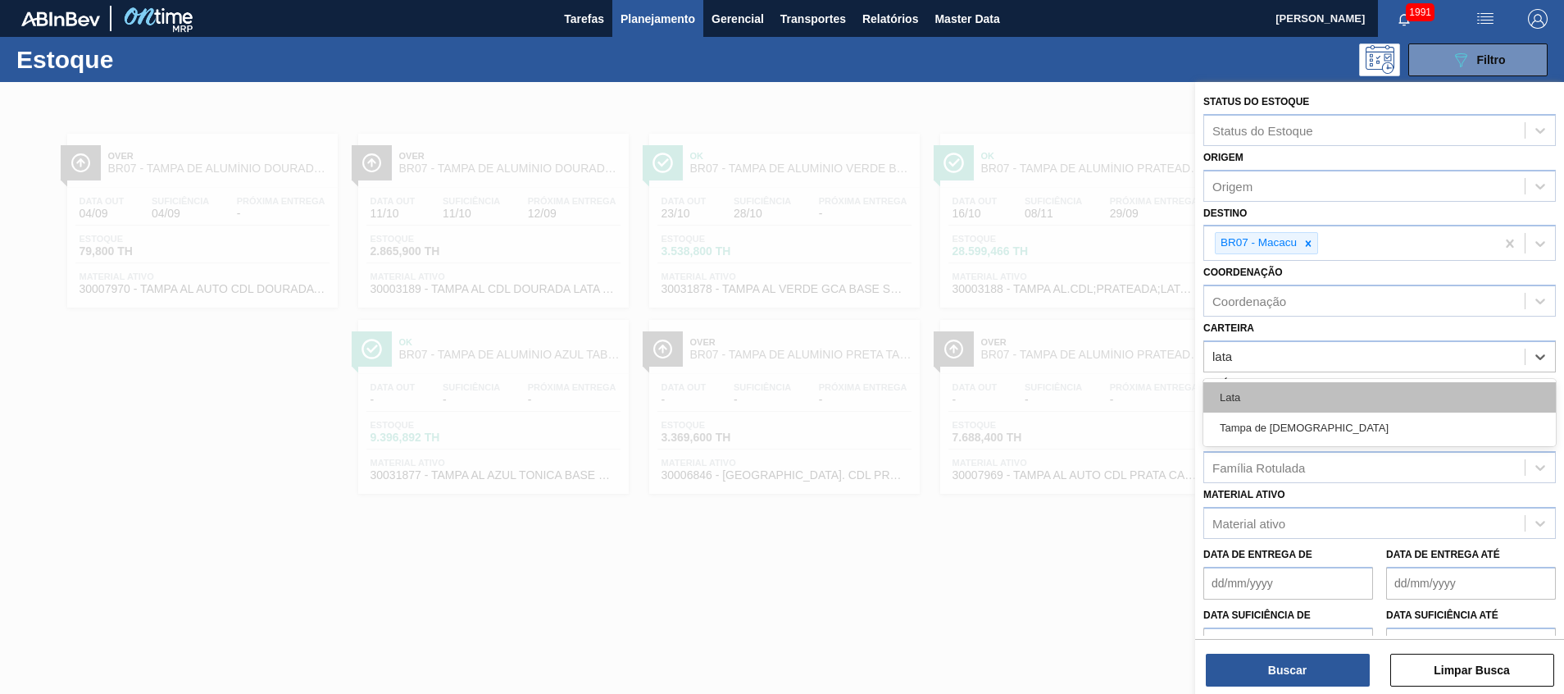
click at [1265, 402] on div "Lata" at bounding box center [1379, 397] width 353 height 30
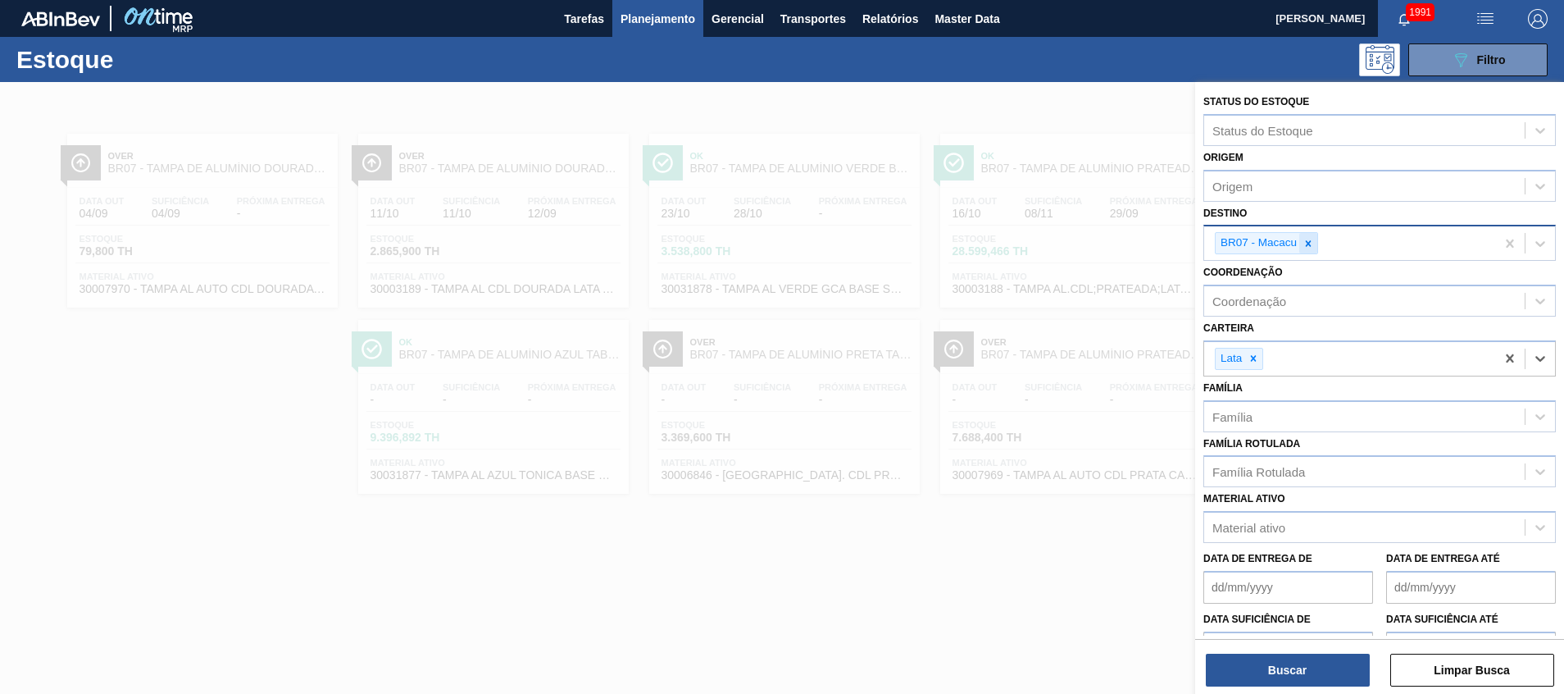
click at [1309, 239] on icon at bounding box center [1308, 243] width 11 height 11
type input "nova min"
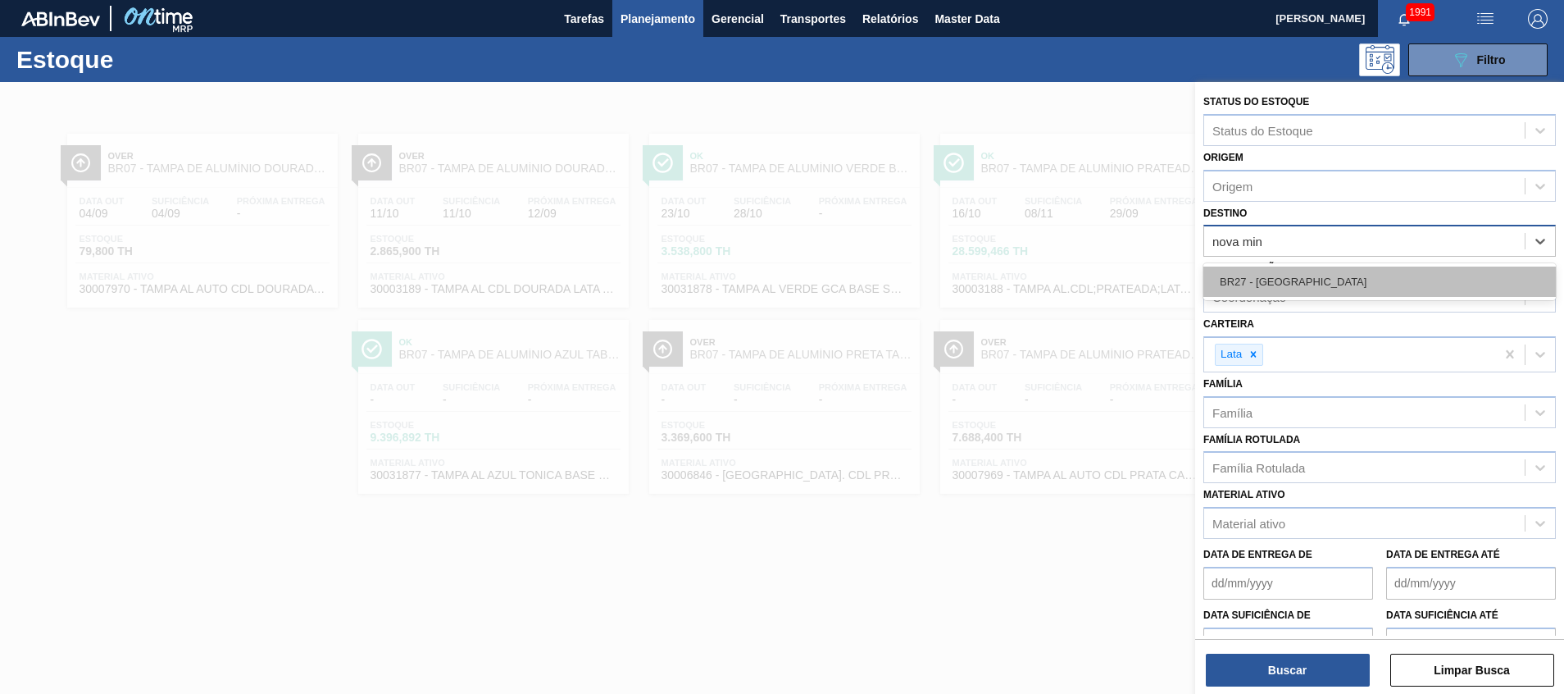
click at [1287, 284] on div "BR27 - [GEOGRAPHIC_DATA]" at bounding box center [1379, 281] width 353 height 30
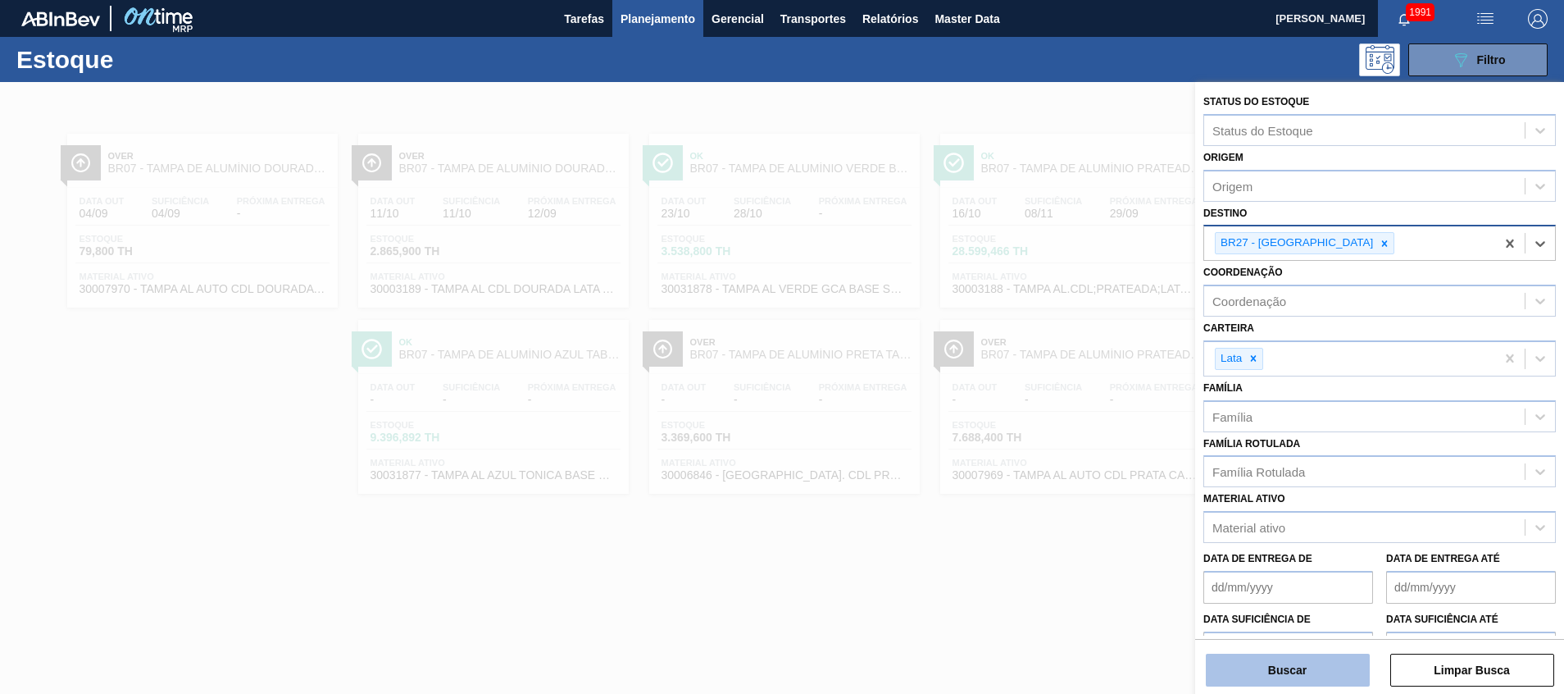
click at [1256, 671] on button "Buscar" at bounding box center [1288, 669] width 164 height 33
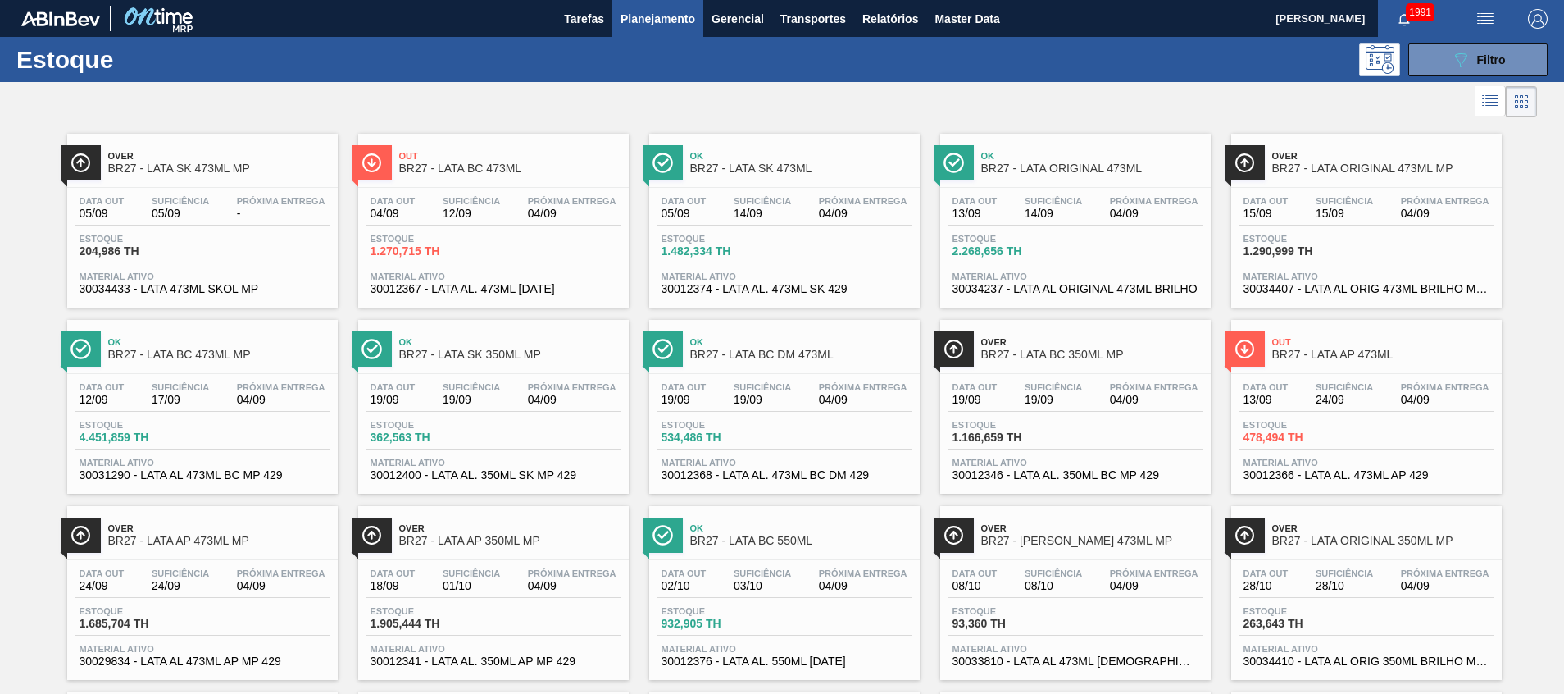
click at [239, 183] on div "Over BR27 - LATA SK 473ML MP Data out 05/09 Suficiência 05/09 Próxima Entrega -…" at bounding box center [202, 221] width 271 height 174
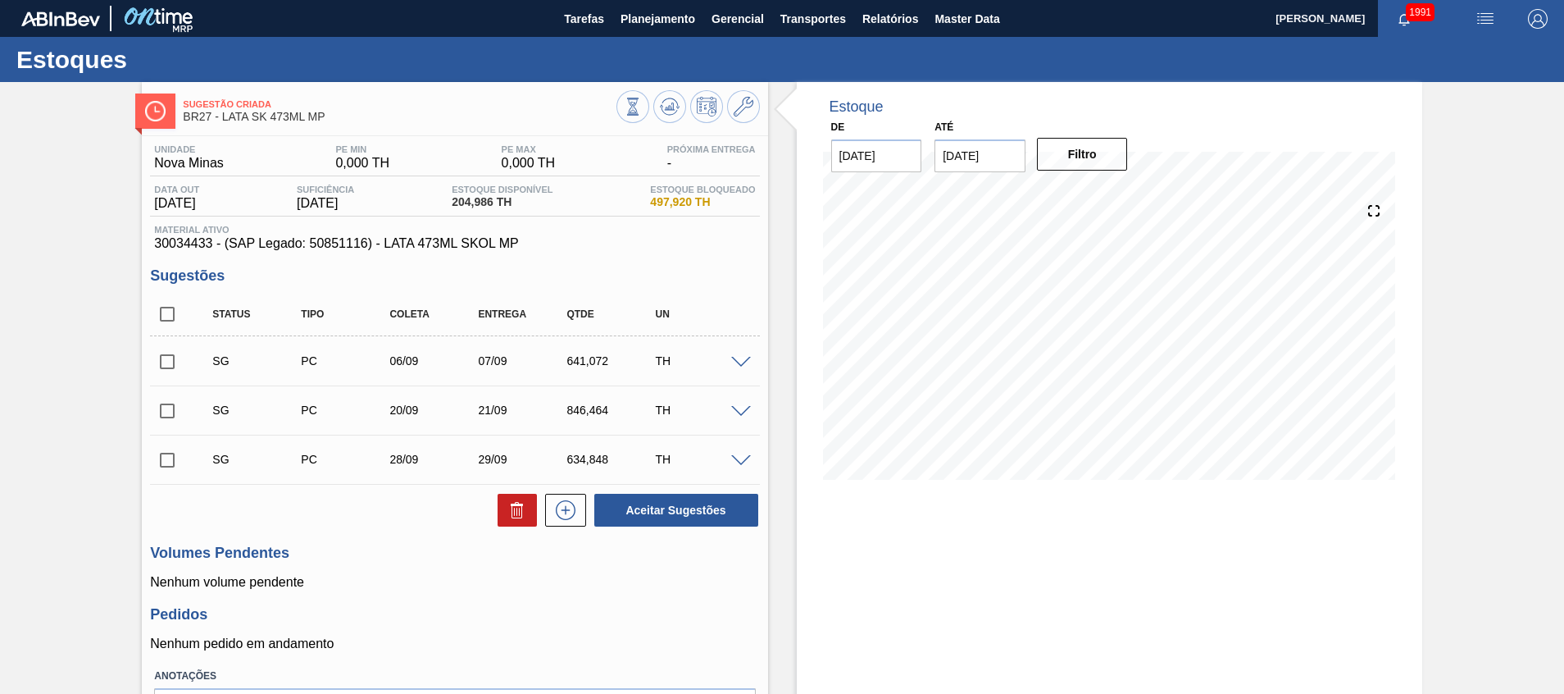
click at [180, 245] on span "30034433 - (SAP Legado: 50851116) - LATA 473ML SKOL MP" at bounding box center [454, 243] width 601 height 15
click at [179, 245] on span "30034433 - (SAP Legado: 50851116) - LATA 473ML SKOL MP" at bounding box center [454, 243] width 601 height 15
copy span "30034433"
drag, startPoint x: 308, startPoint y: 237, endPoint x: 363, endPoint y: 248, distance: 55.9
click at [363, 248] on span "30034433 - (SAP Legado: 50851116) - LATA 473ML SKOL MP" at bounding box center [454, 243] width 601 height 15
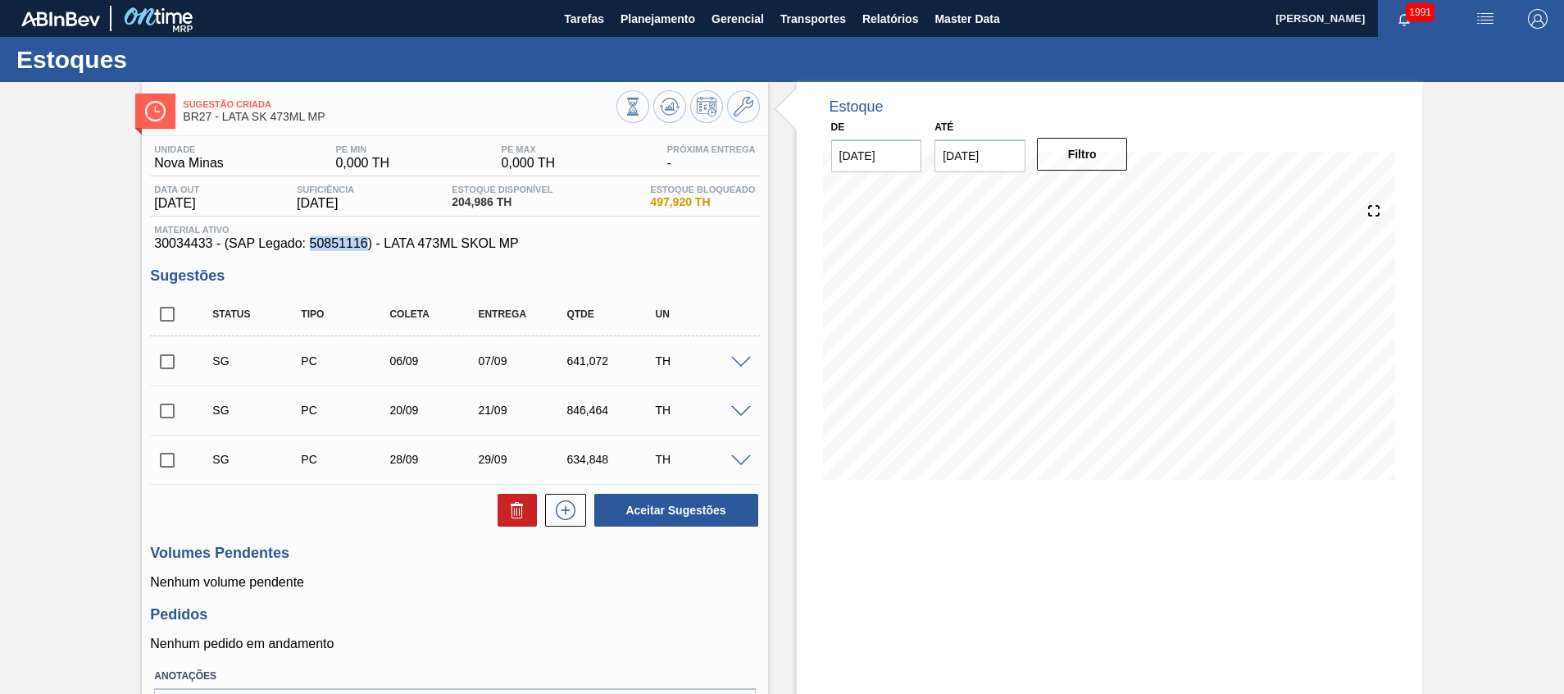
copy span "50851116"
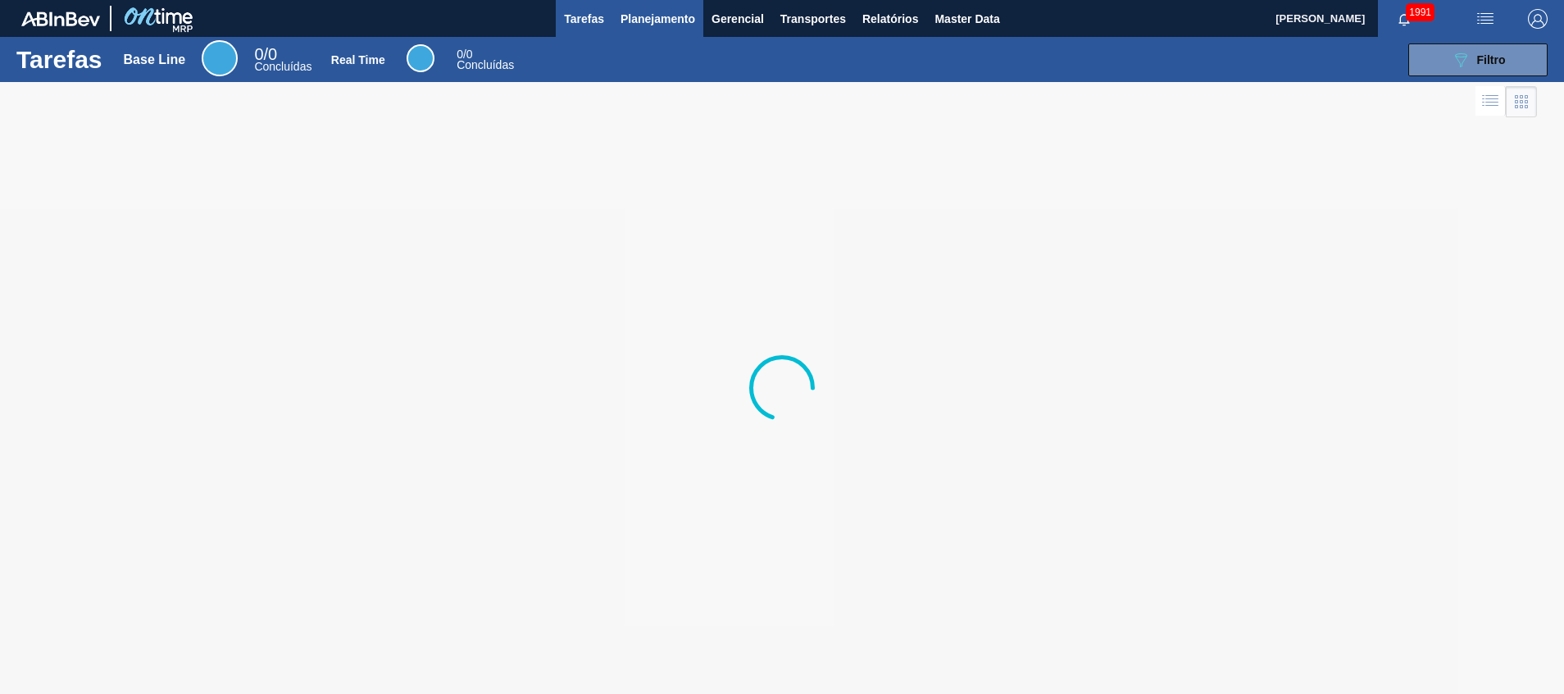
click at [678, 16] on span "Planejamento" at bounding box center [658, 19] width 75 height 20
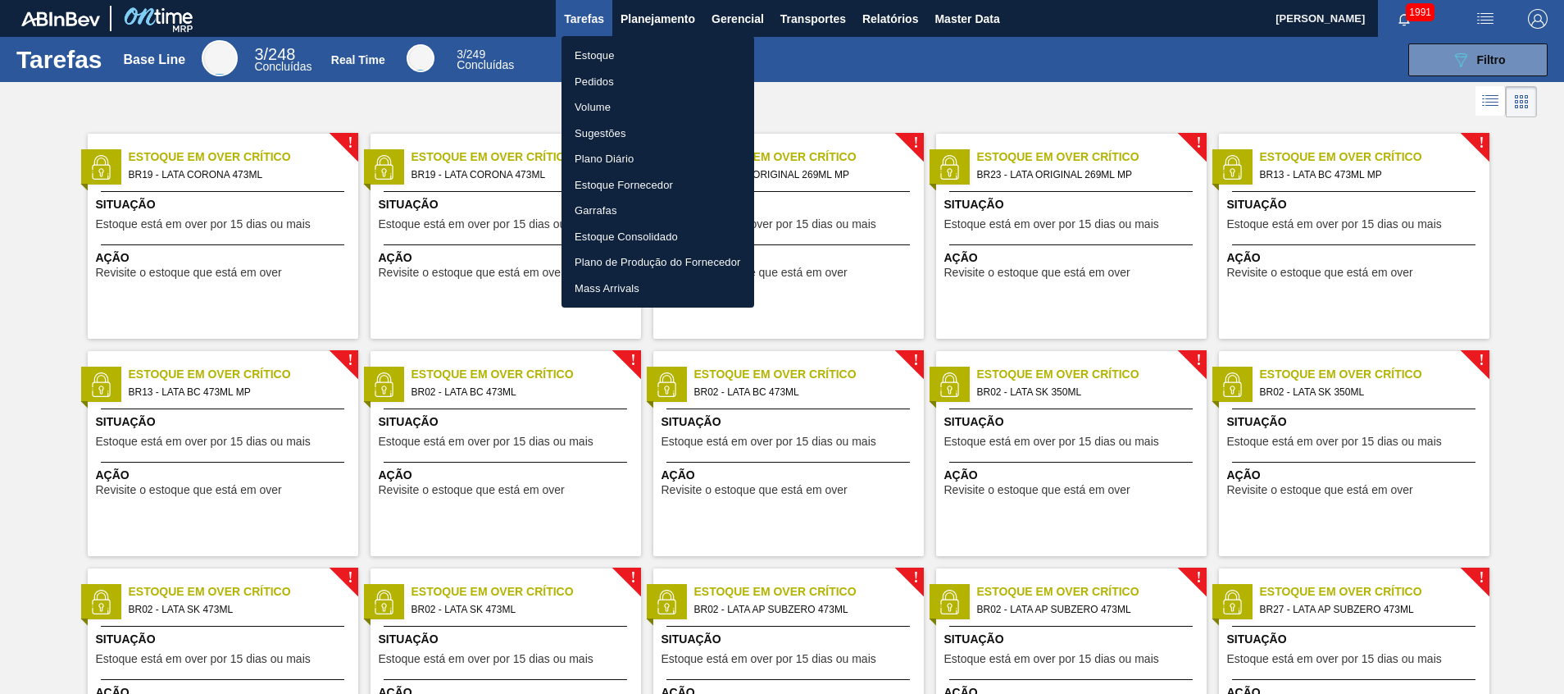
click at [647, 59] on li "Estoque" at bounding box center [658, 56] width 193 height 26
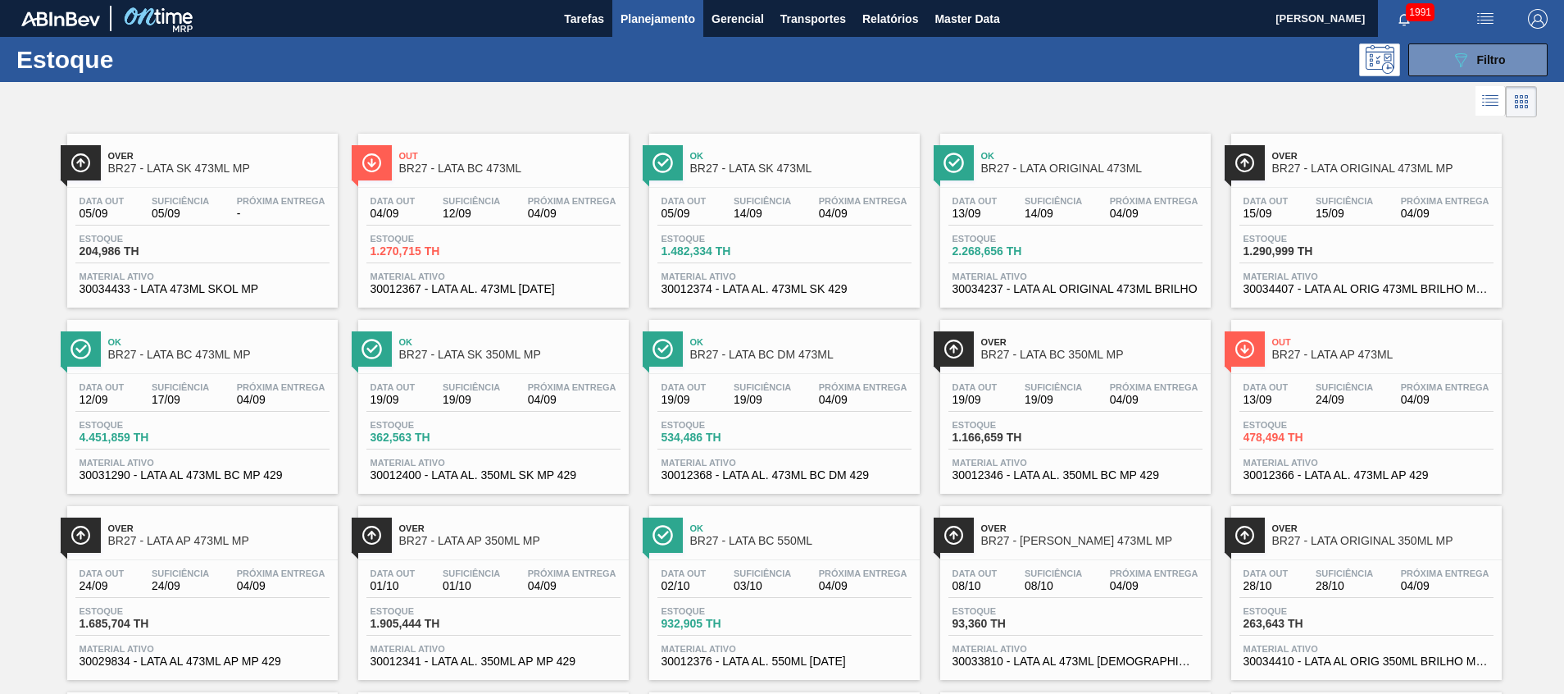
drag, startPoint x: 1488, startPoint y: 55, endPoint x: 1439, endPoint y: 154, distance: 110.7
click at [1487, 54] on span "Filtro" at bounding box center [1491, 59] width 29 height 13
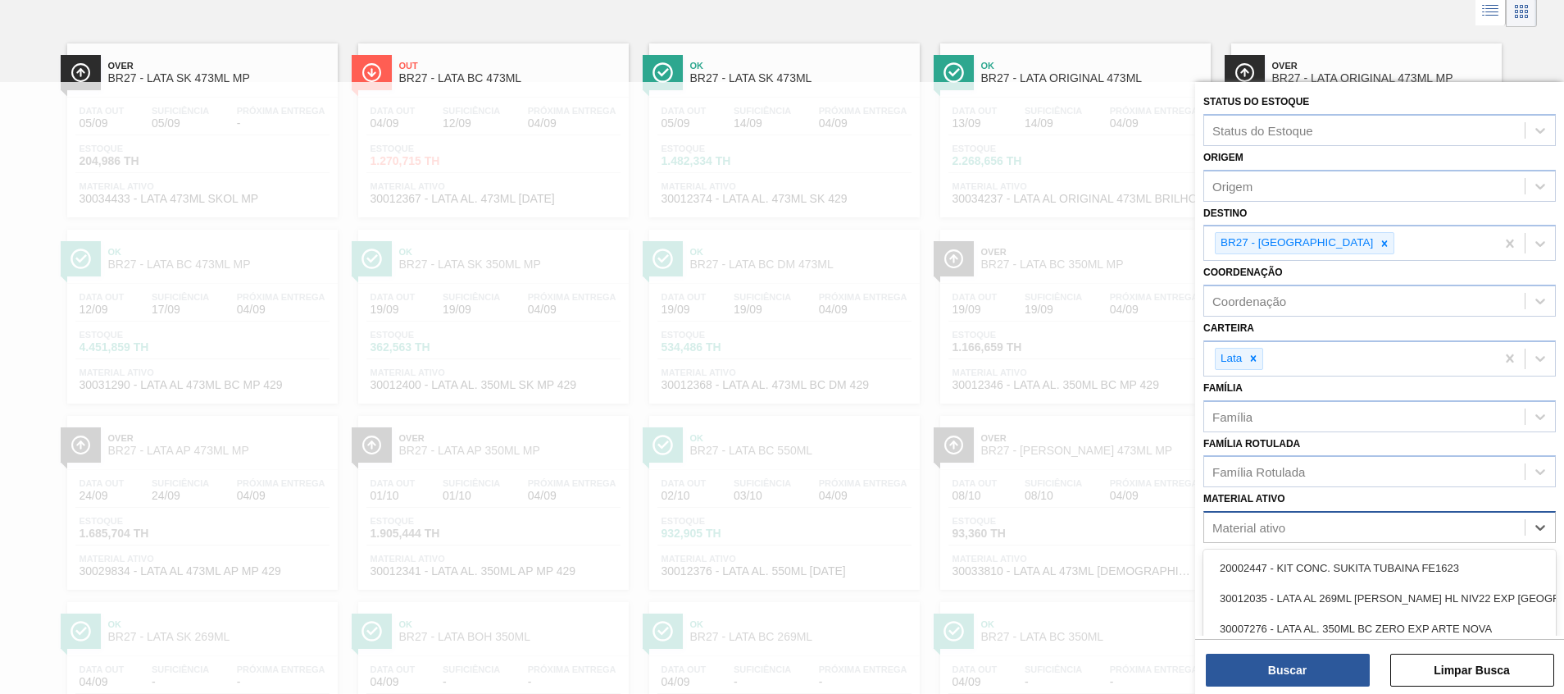
click at [1253, 514] on div "Material ativo" at bounding box center [1379, 527] width 353 height 32
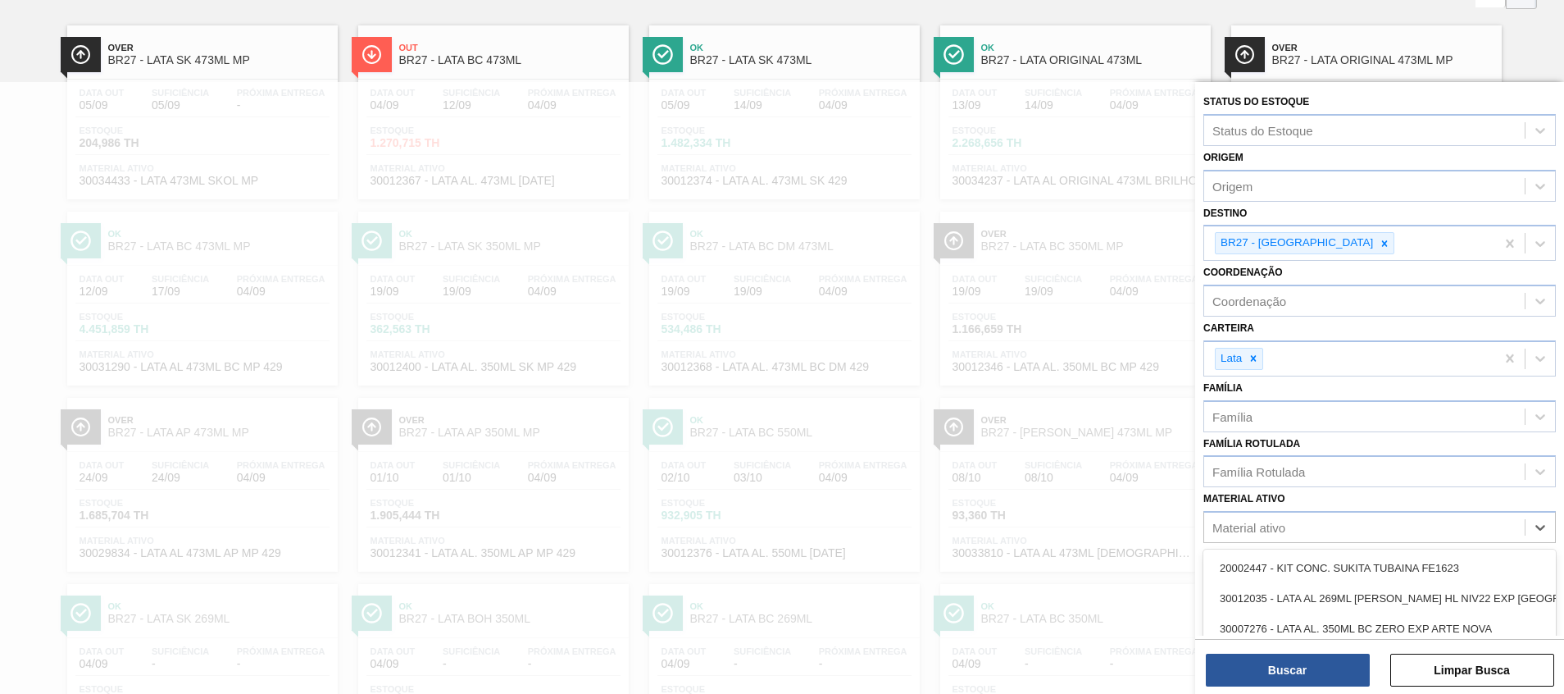
scroll to position [108, 0]
type ativo "ta"
click at [1242, 463] on div "Família Rotulada" at bounding box center [1364, 472] width 321 height 24
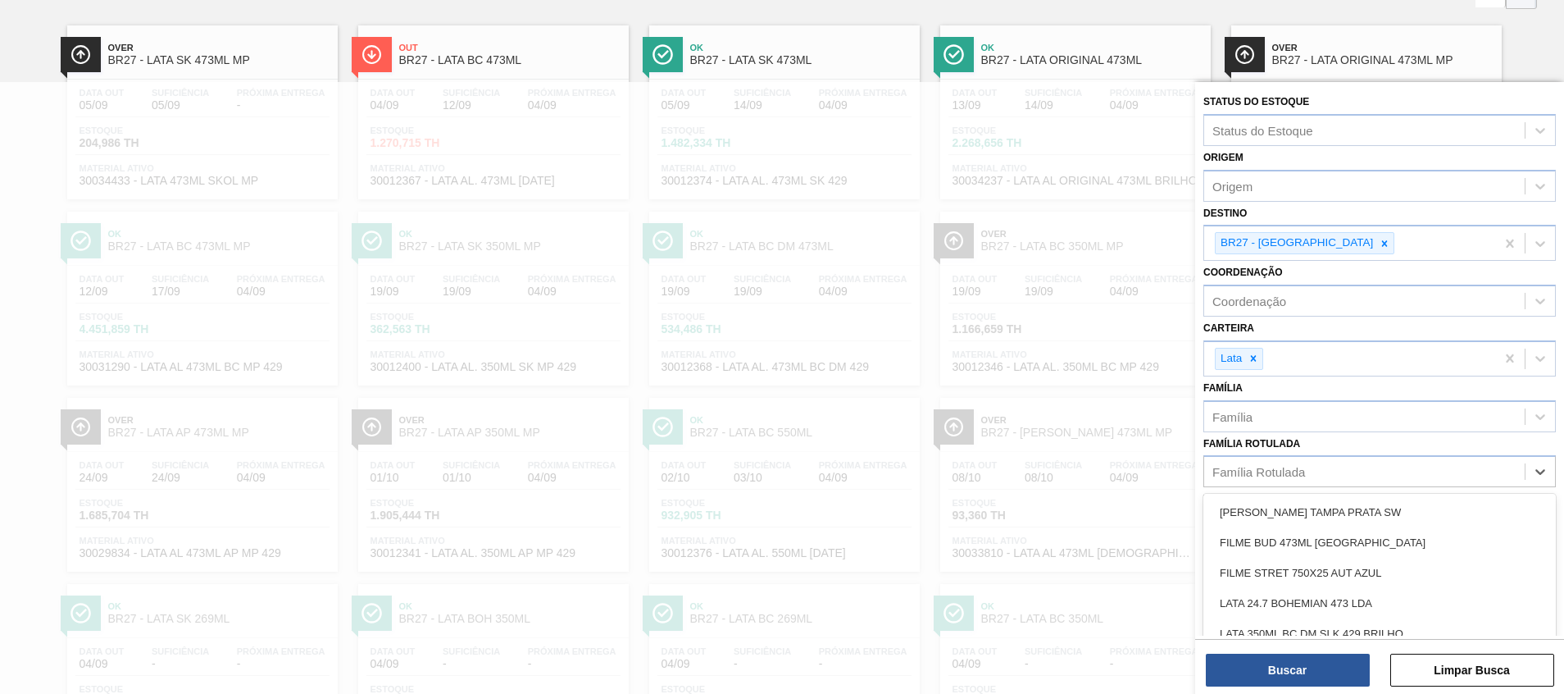
scroll to position [161, 0]
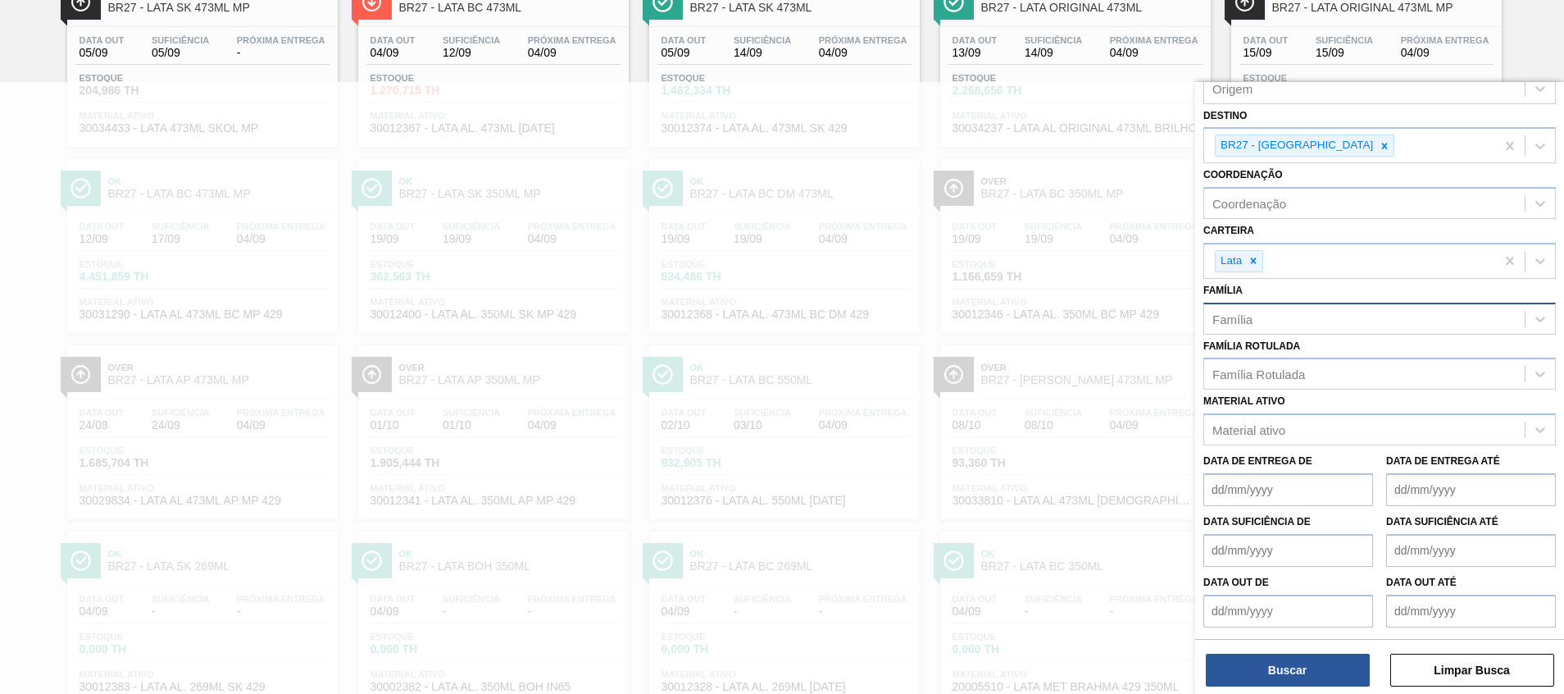
click at [1307, 330] on div "Status do Estoque Status do Estoque Origem Origem Destino BR27 - Nova Minas Coo…" at bounding box center [1379, 309] width 369 height 651
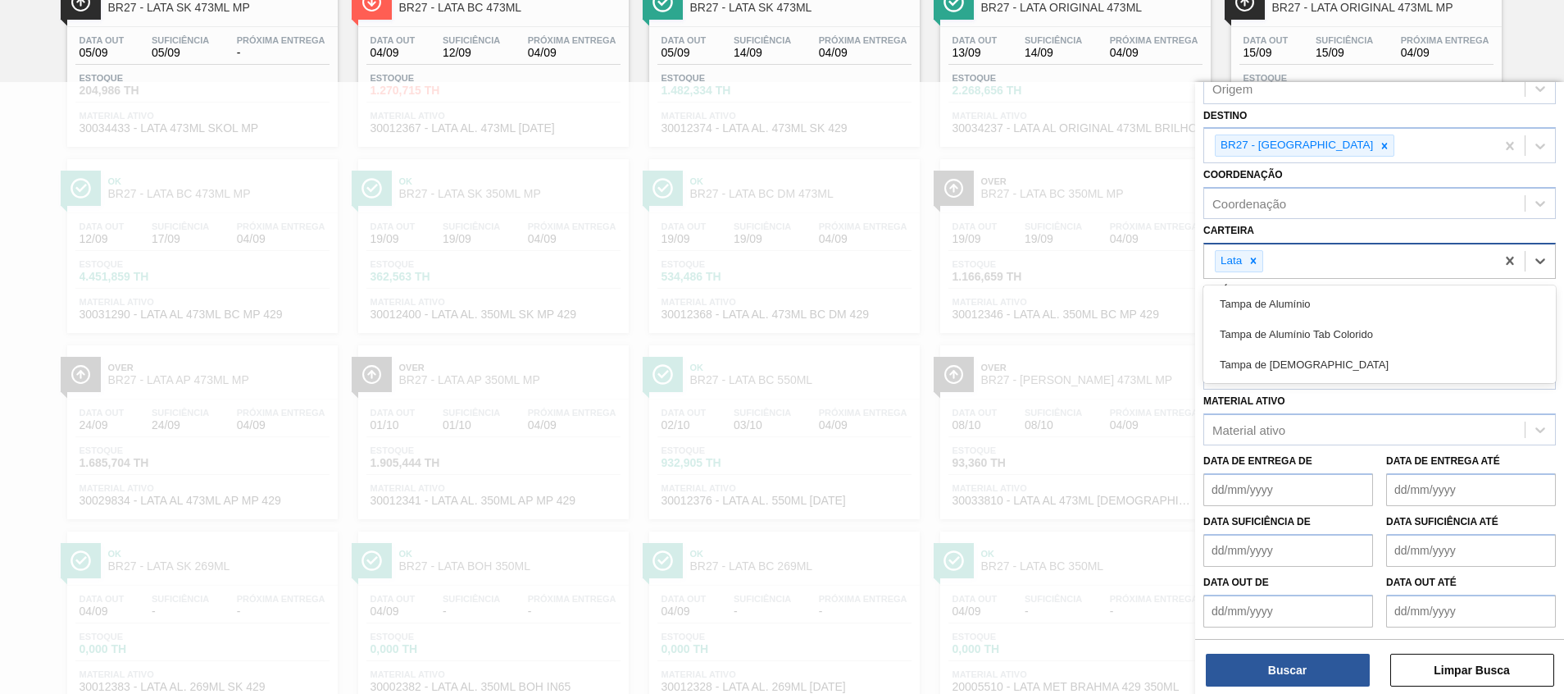
click at [1287, 269] on div "Lata" at bounding box center [1349, 261] width 291 height 34
type input "[GEOGRAPHIC_DATA]"
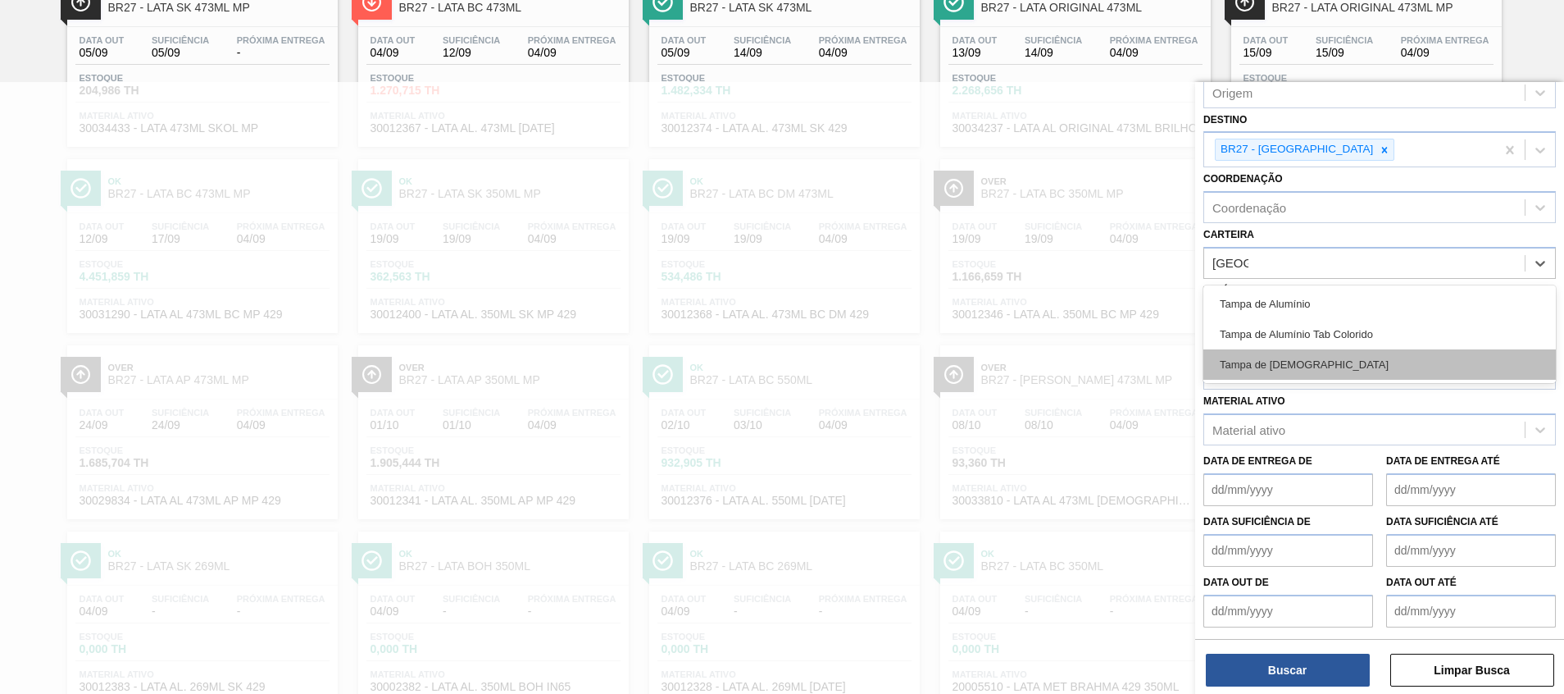
click at [1267, 359] on div "Tampa de [DEMOGRAPHIC_DATA]" at bounding box center [1379, 364] width 353 height 30
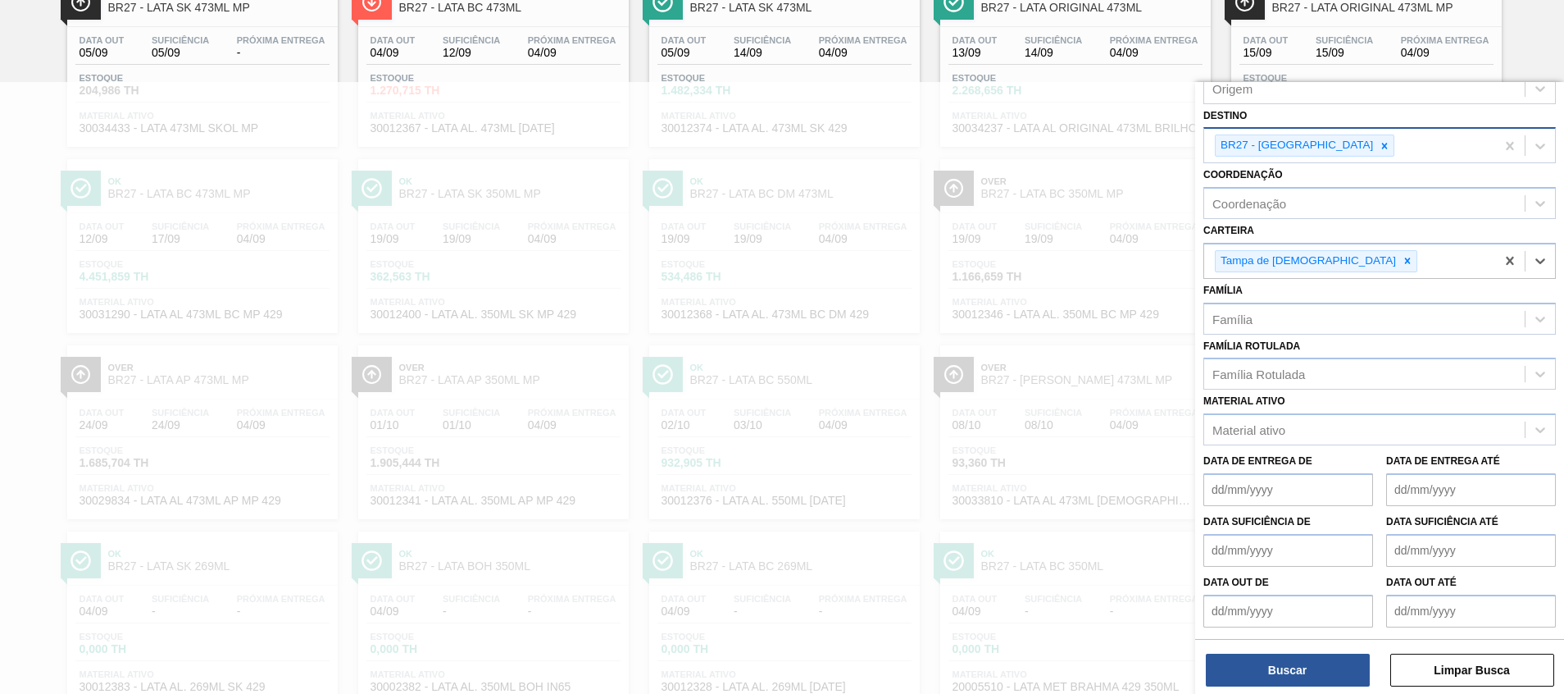
click at [1376, 152] on div at bounding box center [1385, 145] width 18 height 20
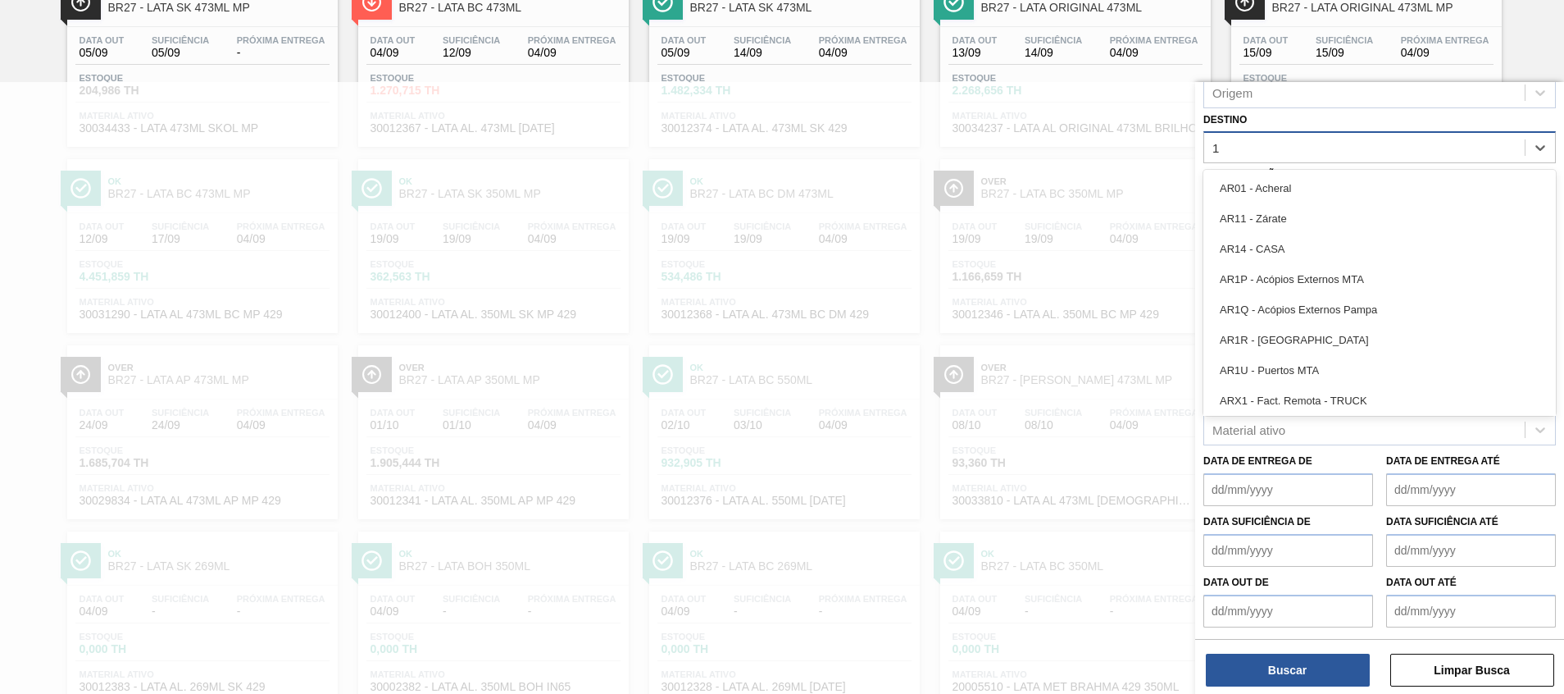
type input "11"
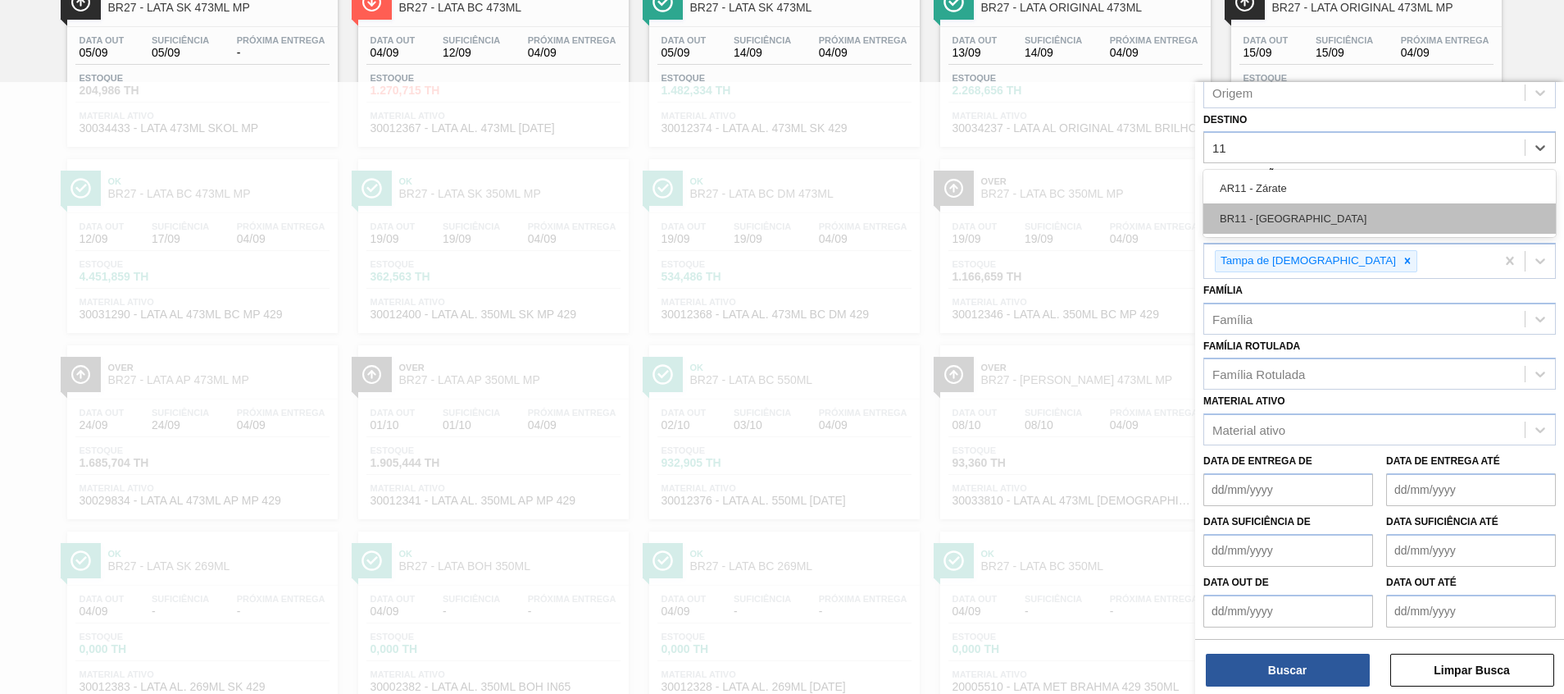
click at [1318, 217] on div "BR11 - [GEOGRAPHIC_DATA]" at bounding box center [1379, 218] width 353 height 30
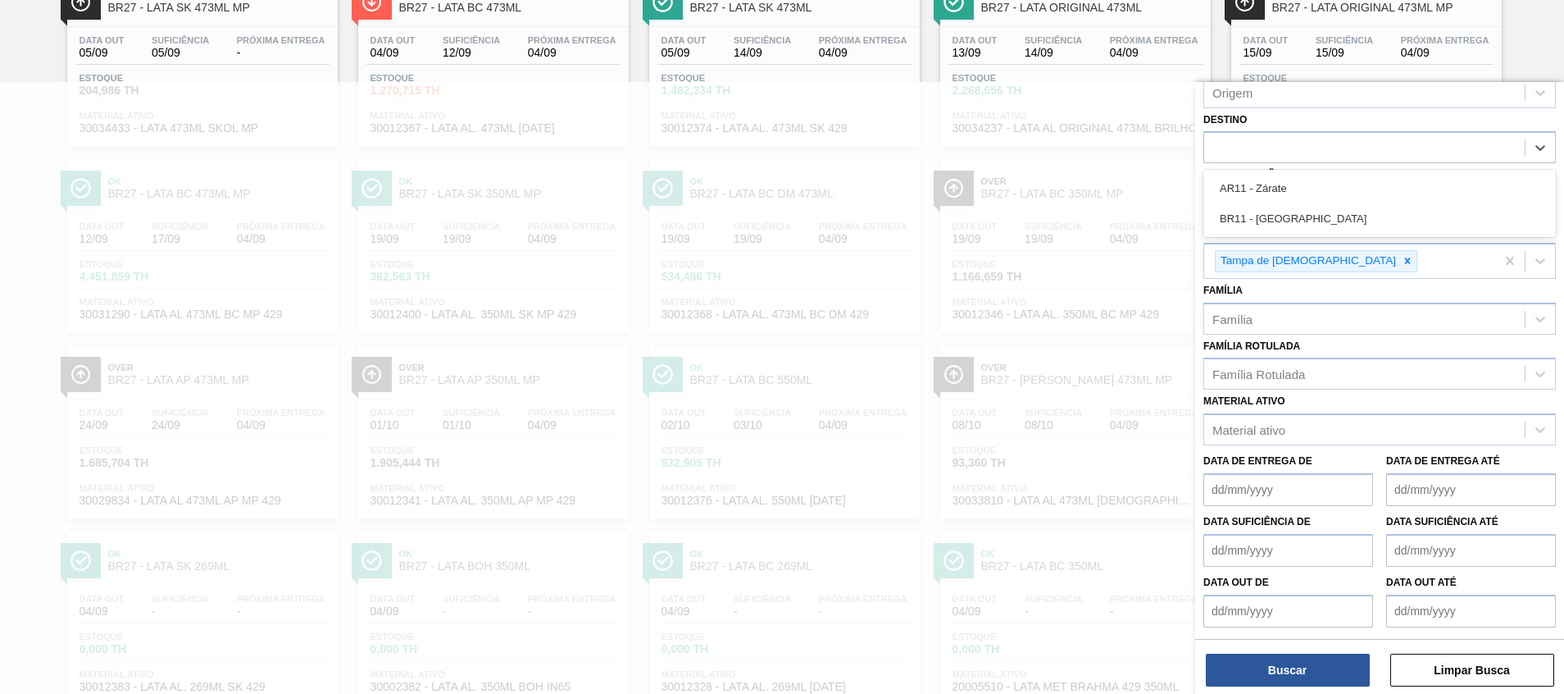
scroll to position [98, 0]
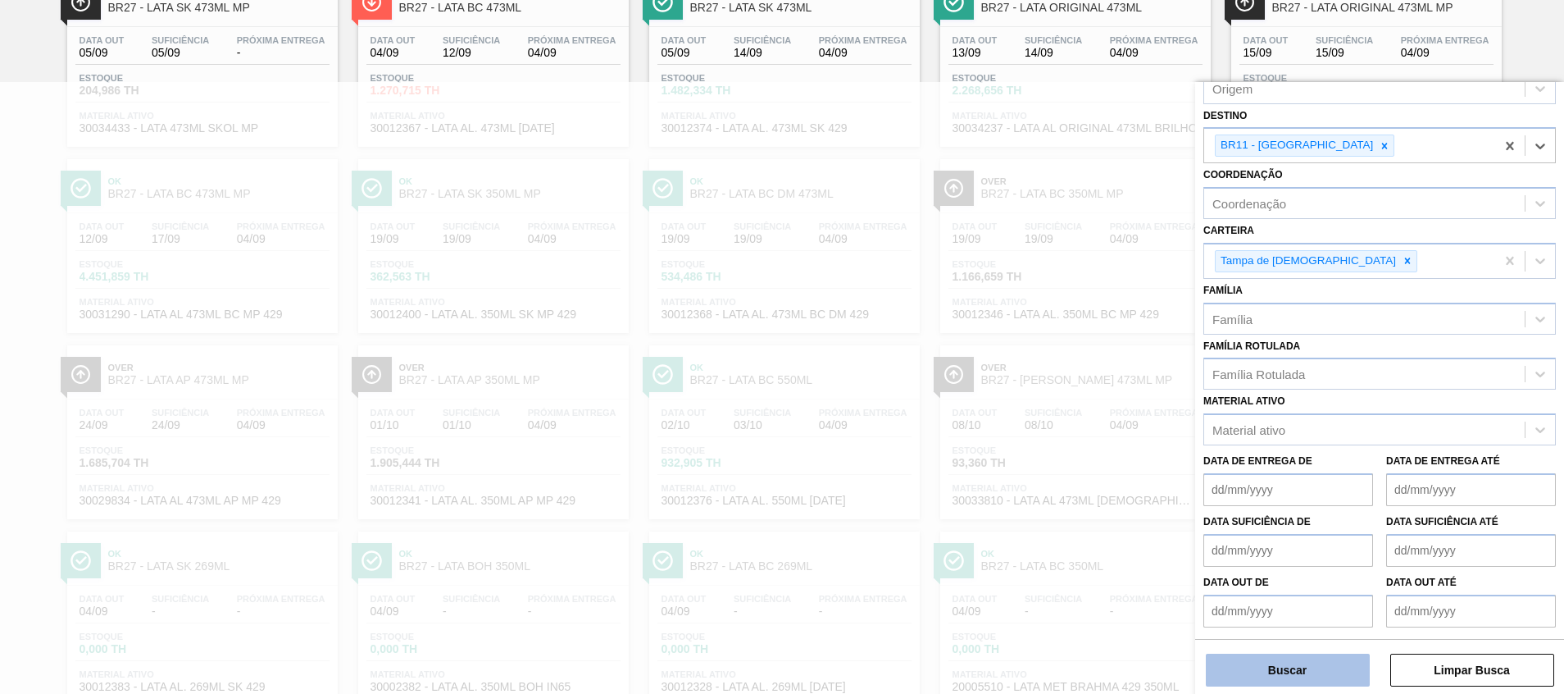
click at [1252, 665] on button "Buscar" at bounding box center [1288, 669] width 164 height 33
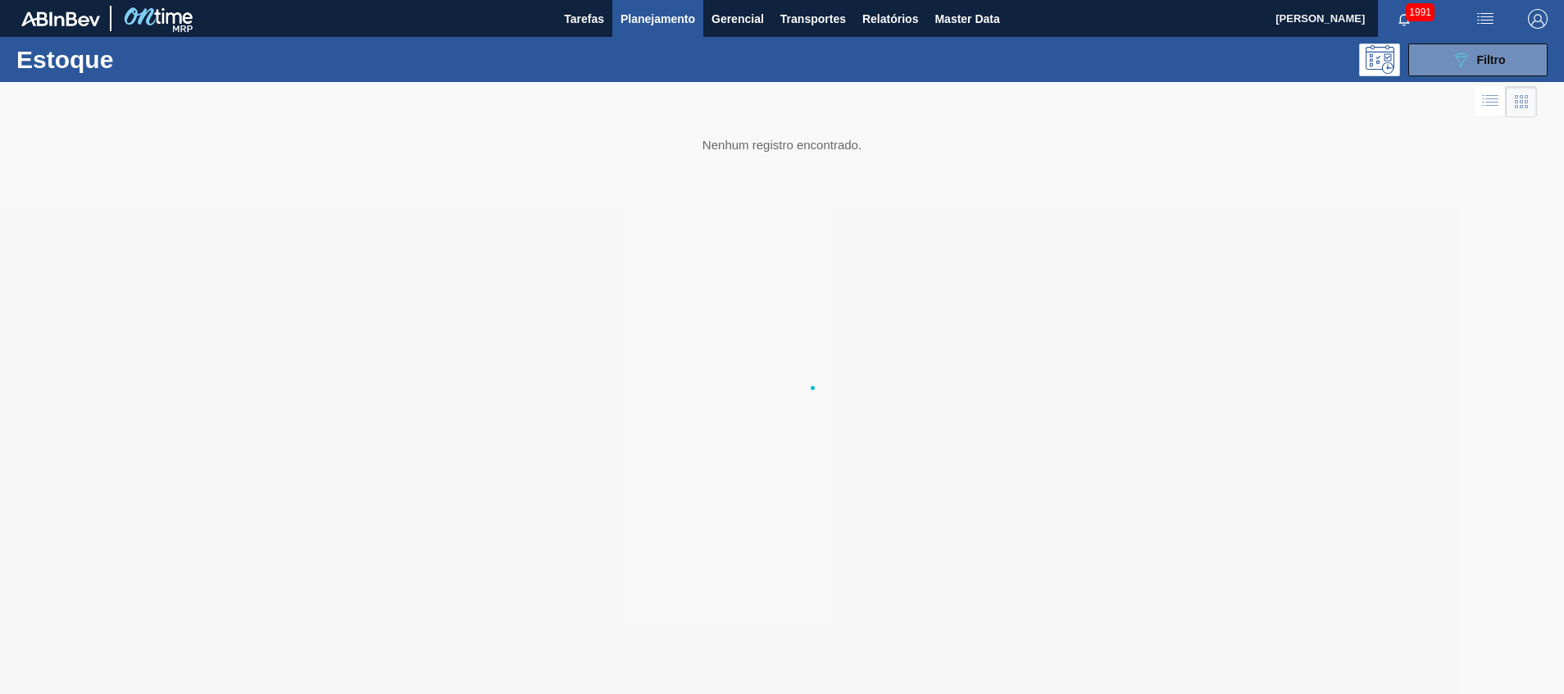
scroll to position [0, 0]
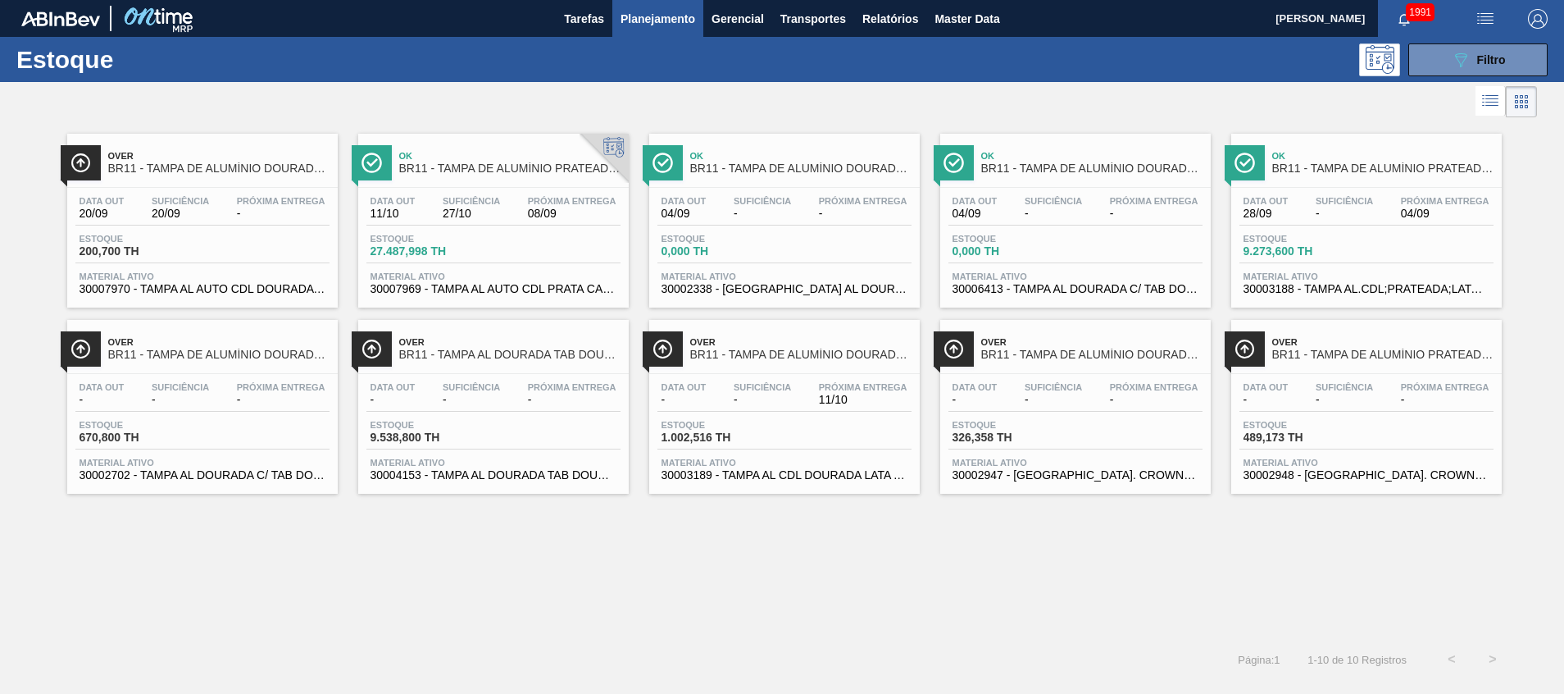
click at [1300, 278] on span "Material ativo" at bounding box center [1367, 276] width 246 height 10
